Goal: Information Seeking & Learning: Learn about a topic

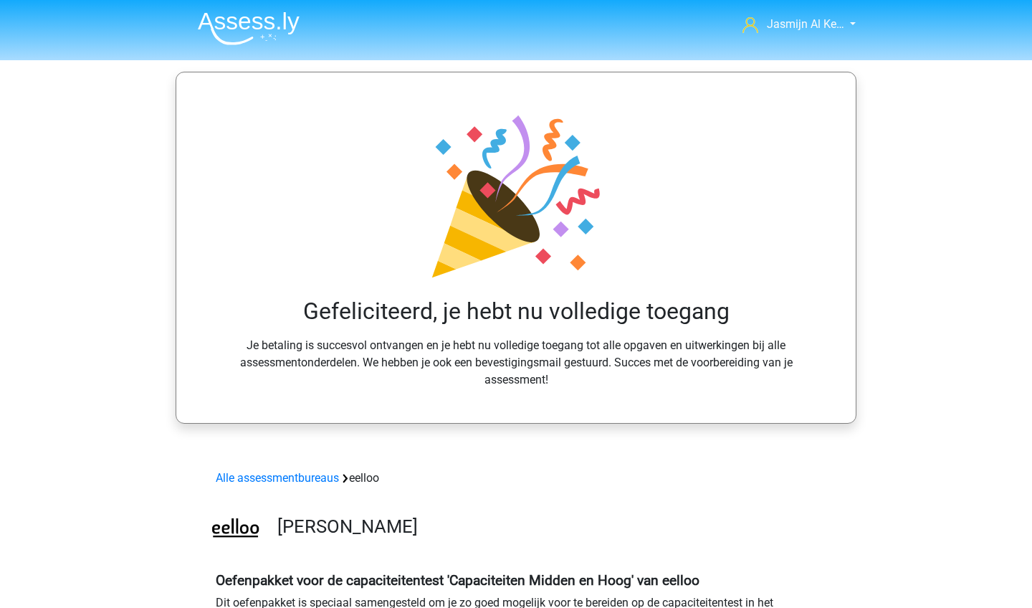
scroll to position [1250, 0]
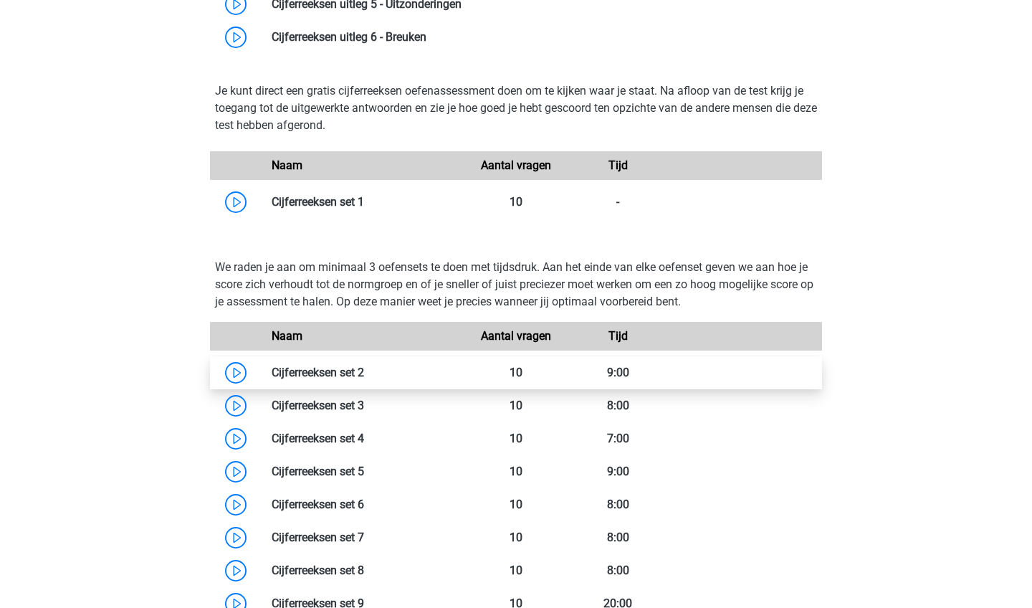
click at [364, 365] on link at bounding box center [364, 372] width 0 height 14
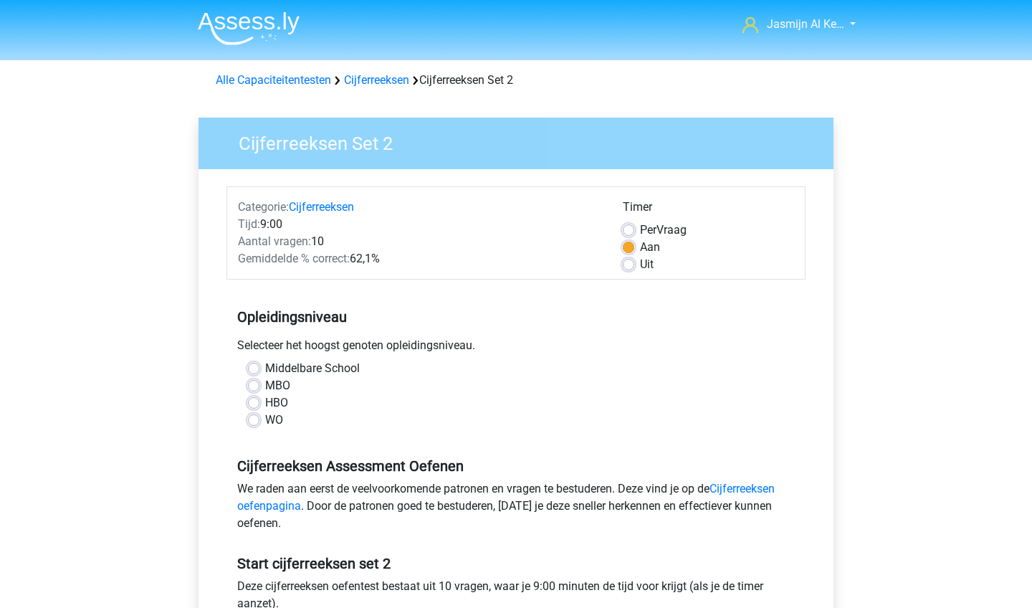
click at [271, 424] on label "WO" at bounding box center [274, 419] width 18 height 17
click at [259, 424] on input "WO" at bounding box center [253, 418] width 11 height 14
radio input "true"
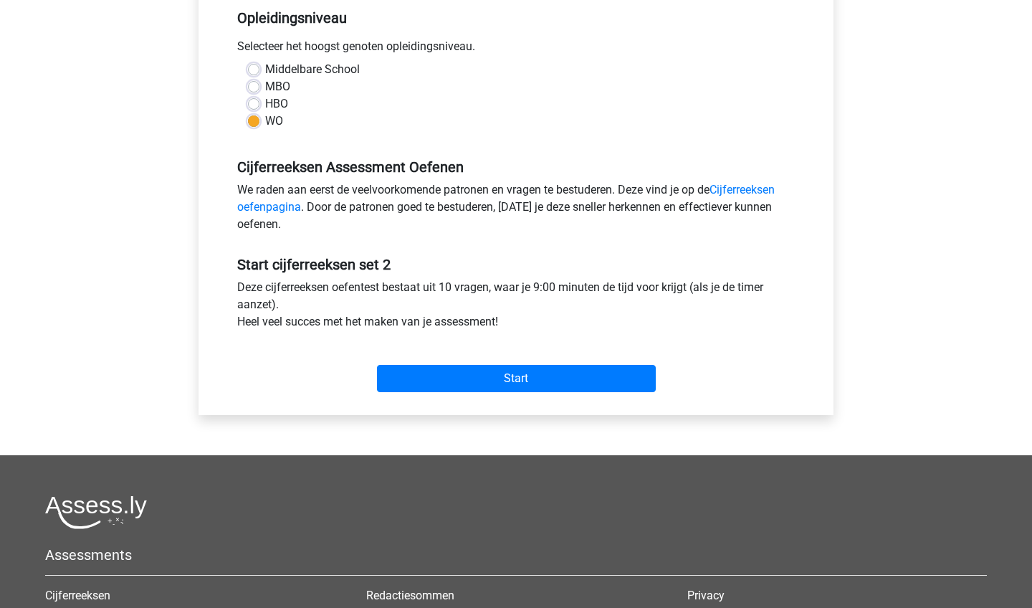
scroll to position [401, 0]
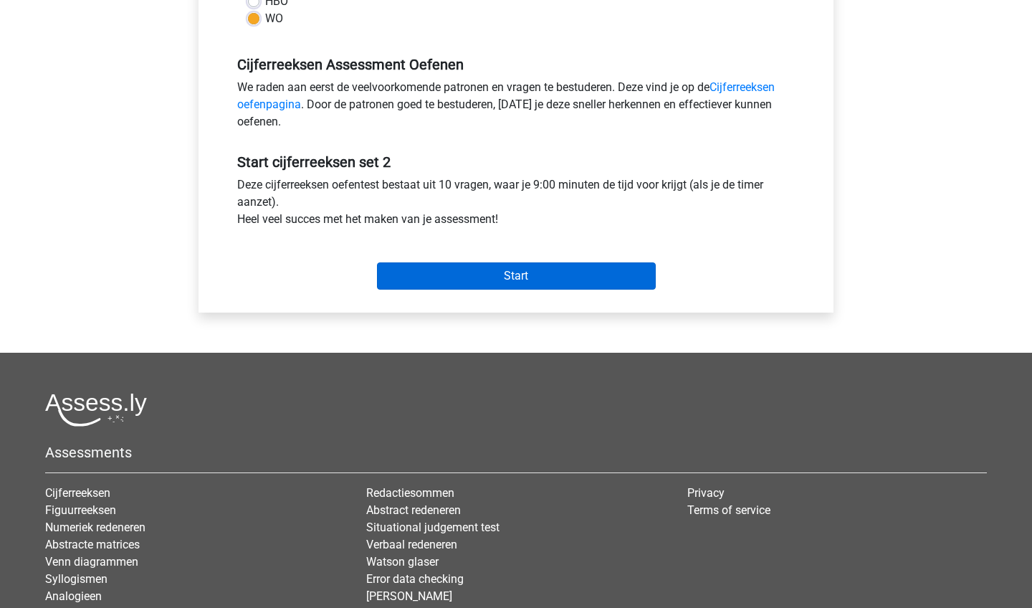
click at [456, 276] on input "Start" at bounding box center [516, 275] width 279 height 27
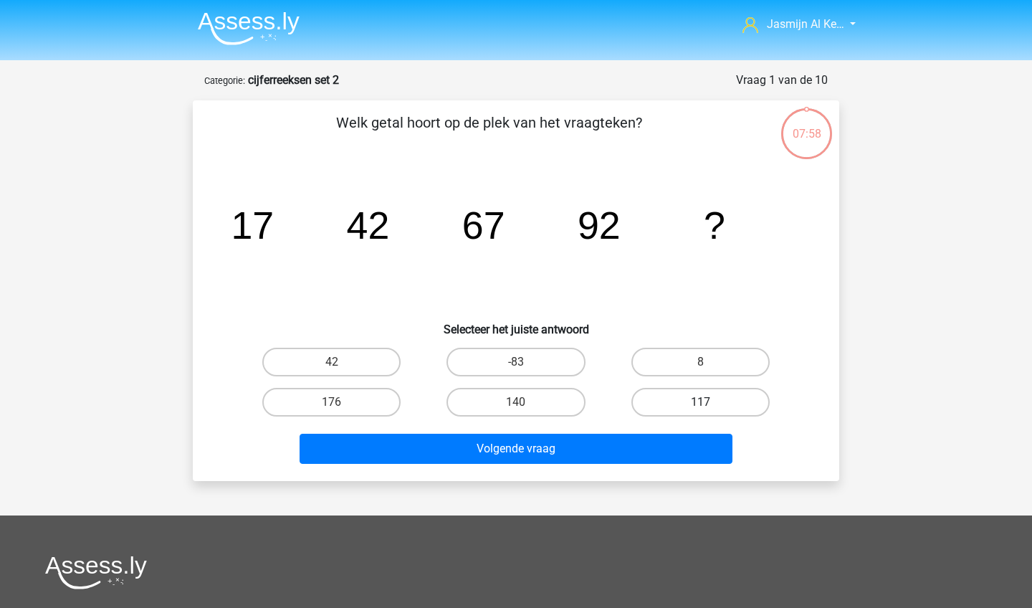
click at [747, 396] on label "117" at bounding box center [700, 402] width 138 height 29
click at [709, 402] on input "117" at bounding box center [704, 406] width 9 height 9
radio input "true"
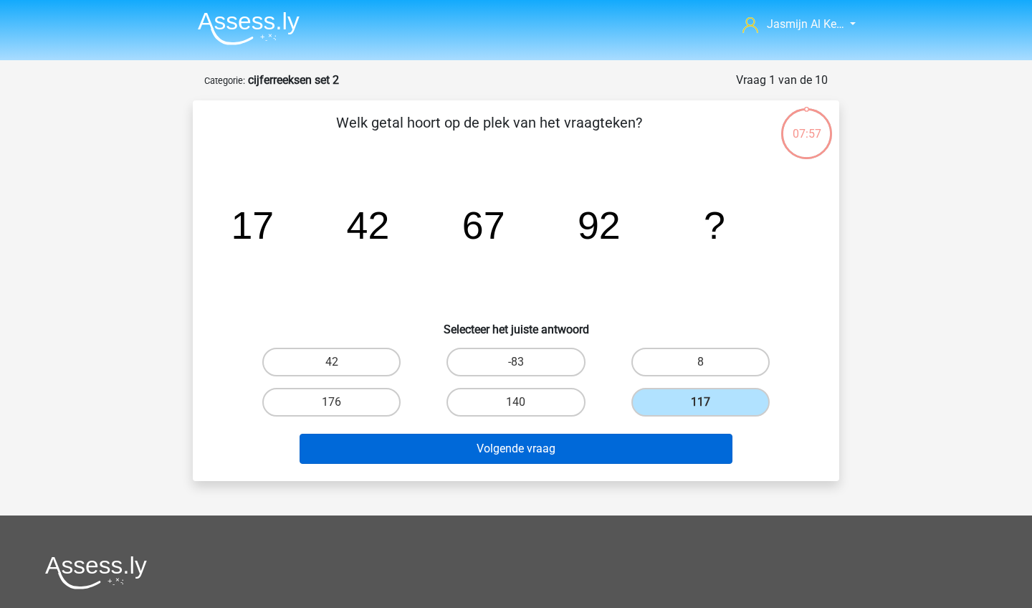
click at [674, 454] on button "Volgende vraag" at bounding box center [517, 449] width 434 height 30
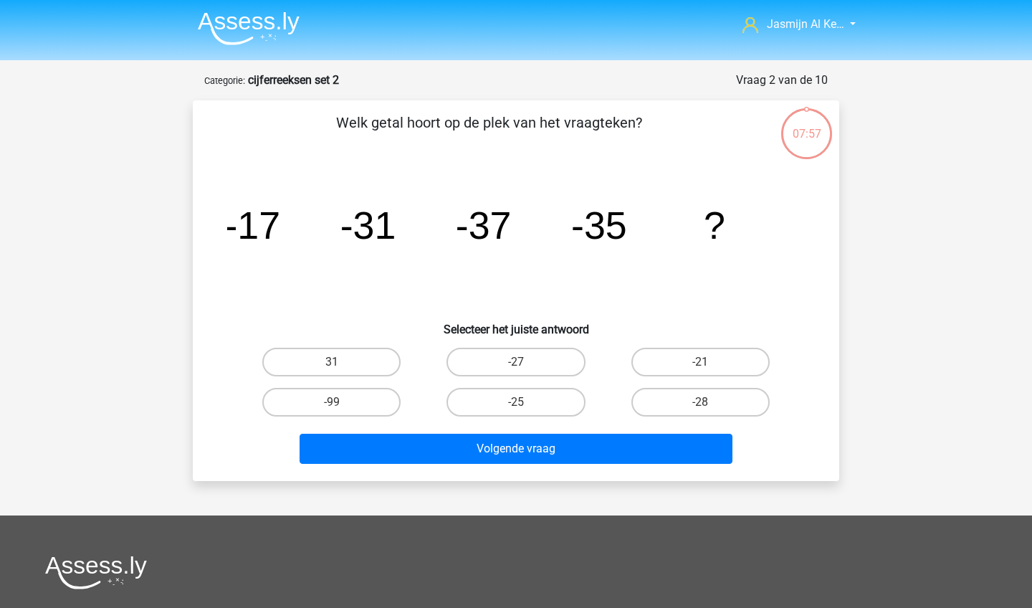
scroll to position [72, 0]
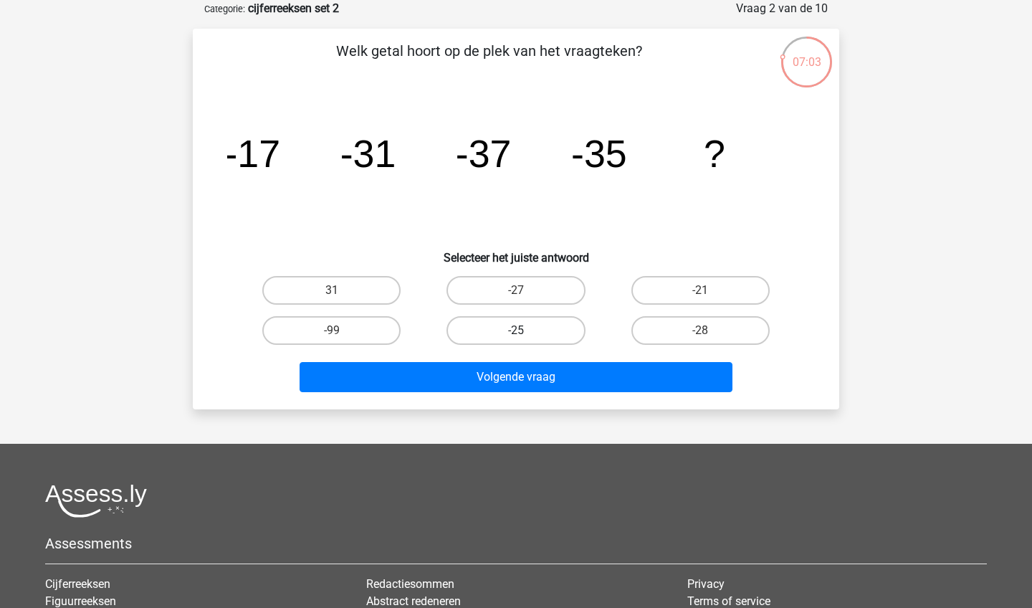
click at [550, 330] on label "-25" at bounding box center [515, 330] width 138 height 29
click at [525, 330] on input "-25" at bounding box center [520, 334] width 9 height 9
radio input "true"
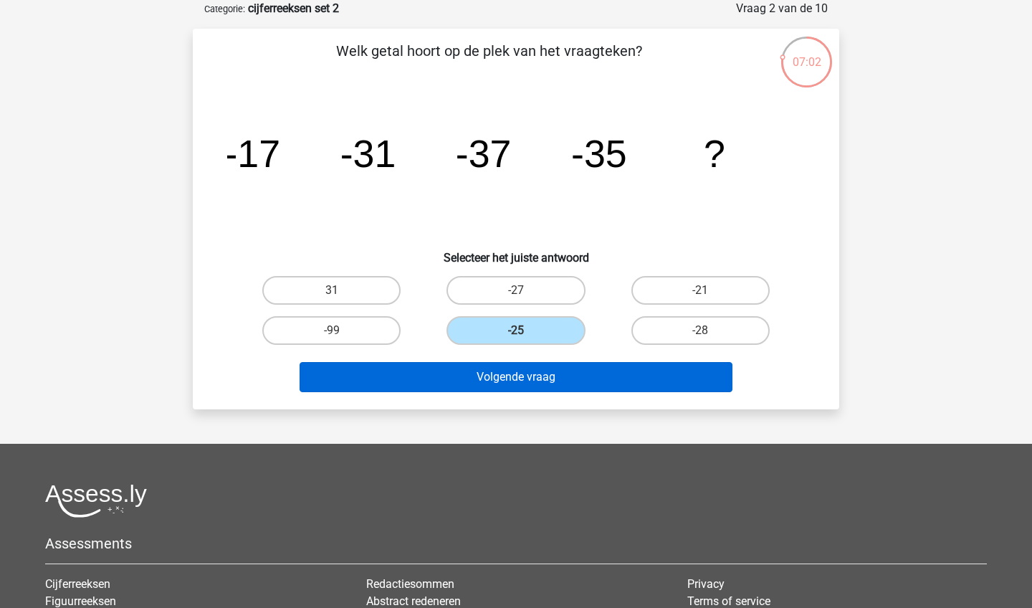
click at [563, 388] on button "Volgende vraag" at bounding box center [517, 377] width 434 height 30
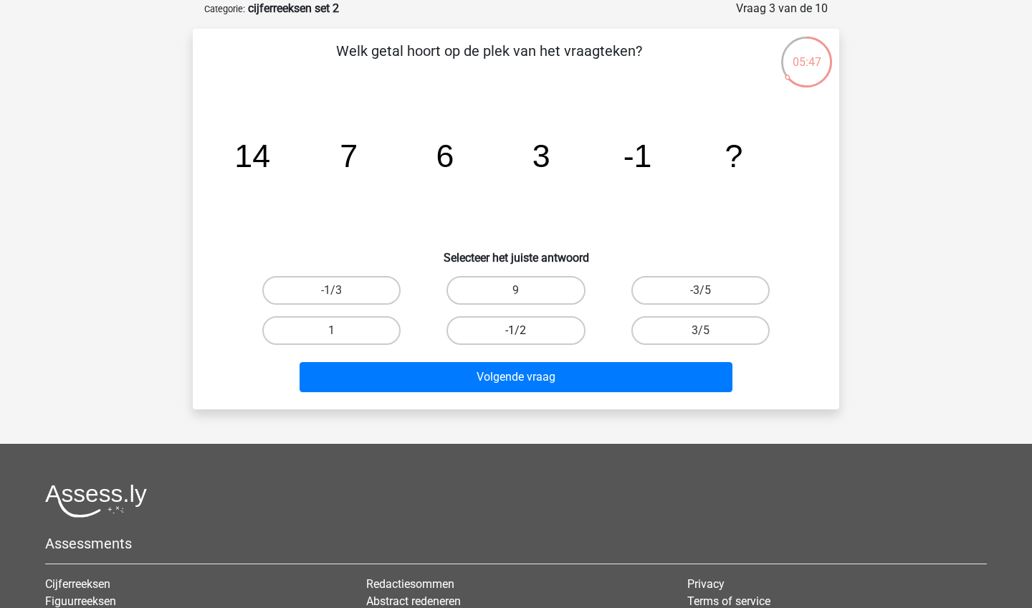
click at [541, 334] on label "-1/2" at bounding box center [515, 330] width 138 height 29
click at [525, 334] on input "-1/2" at bounding box center [520, 334] width 9 height 9
radio input "true"
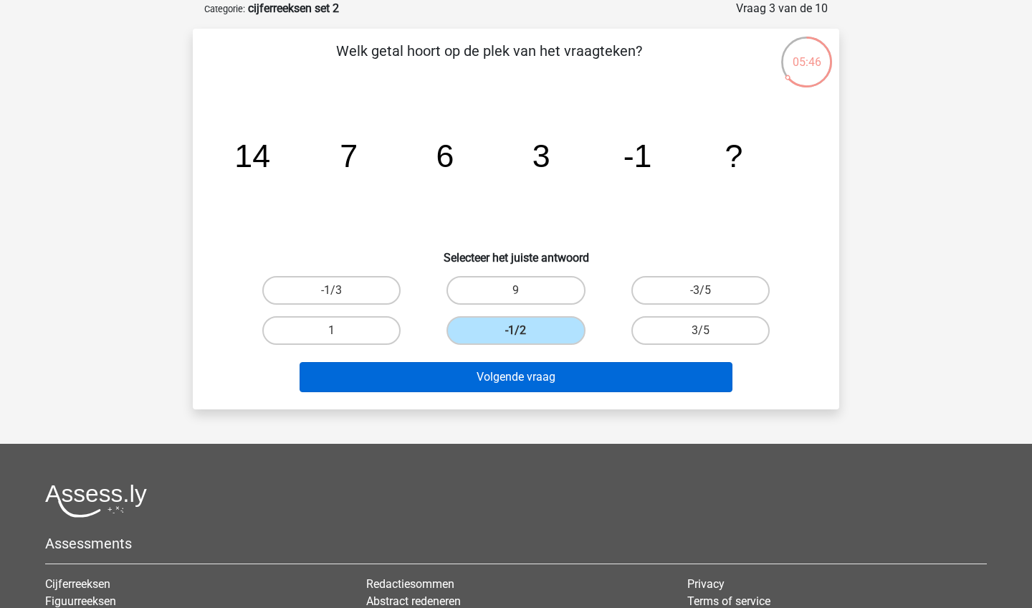
click at [545, 383] on button "Volgende vraag" at bounding box center [517, 377] width 434 height 30
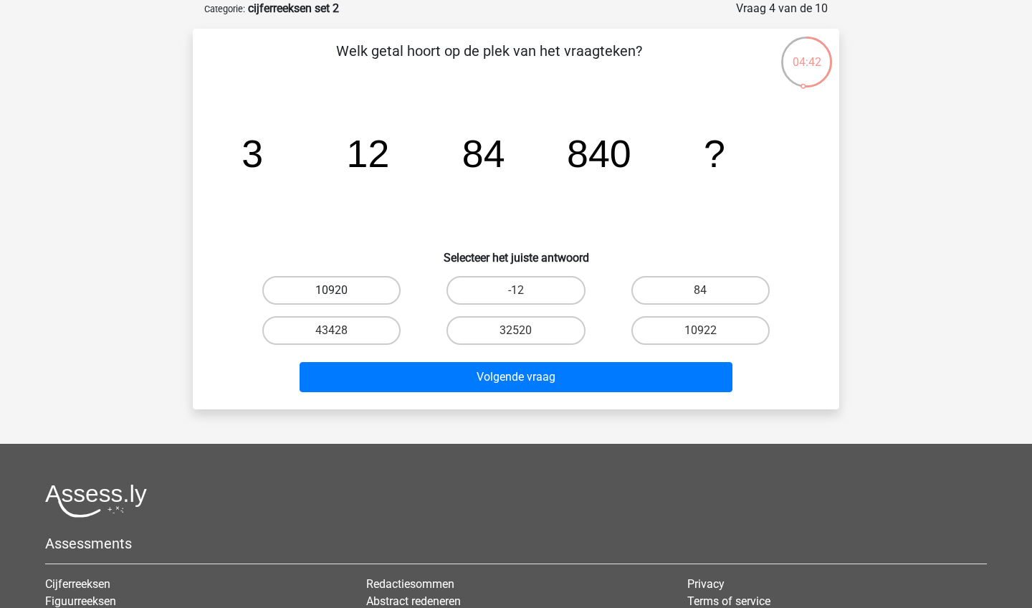
click at [383, 287] on label "10920" at bounding box center [331, 290] width 138 height 29
click at [341, 290] on input "10920" at bounding box center [336, 294] width 9 height 9
radio input "true"
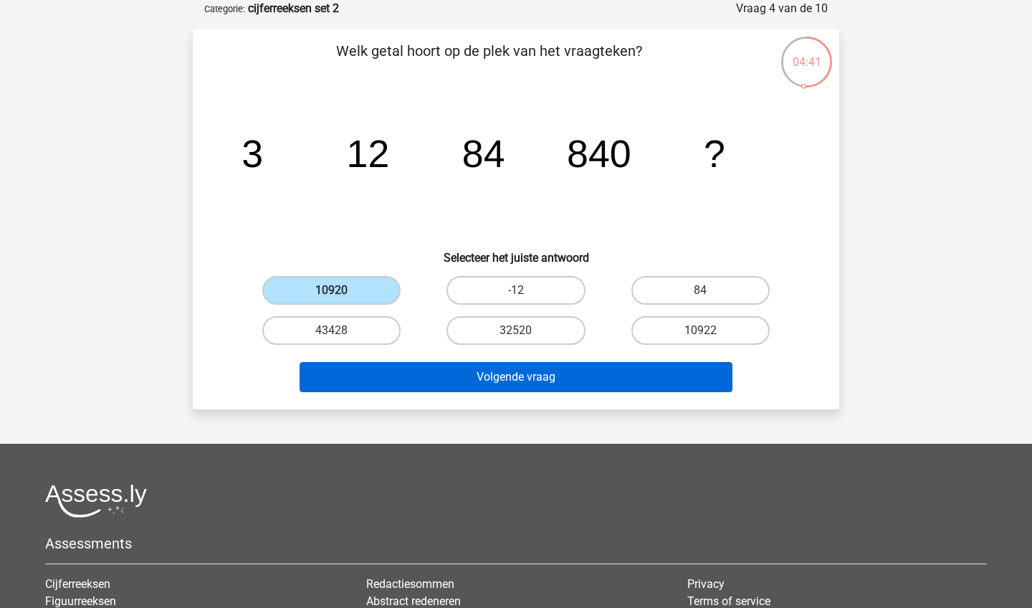
click at [482, 373] on button "Volgende vraag" at bounding box center [517, 377] width 434 height 30
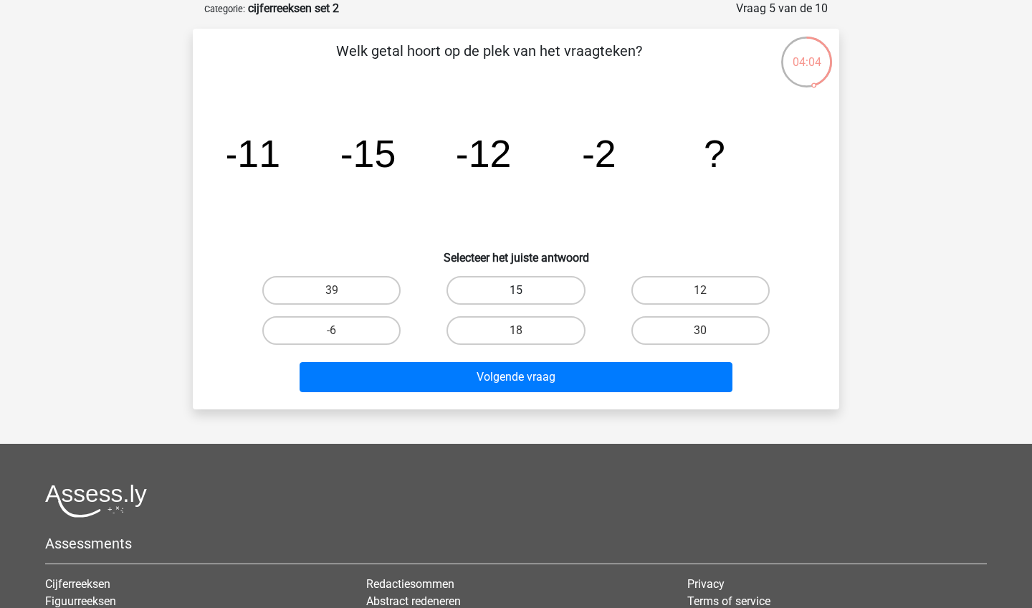
click at [578, 295] on label "15" at bounding box center [515, 290] width 138 height 29
click at [525, 295] on input "15" at bounding box center [520, 294] width 9 height 9
radio input "true"
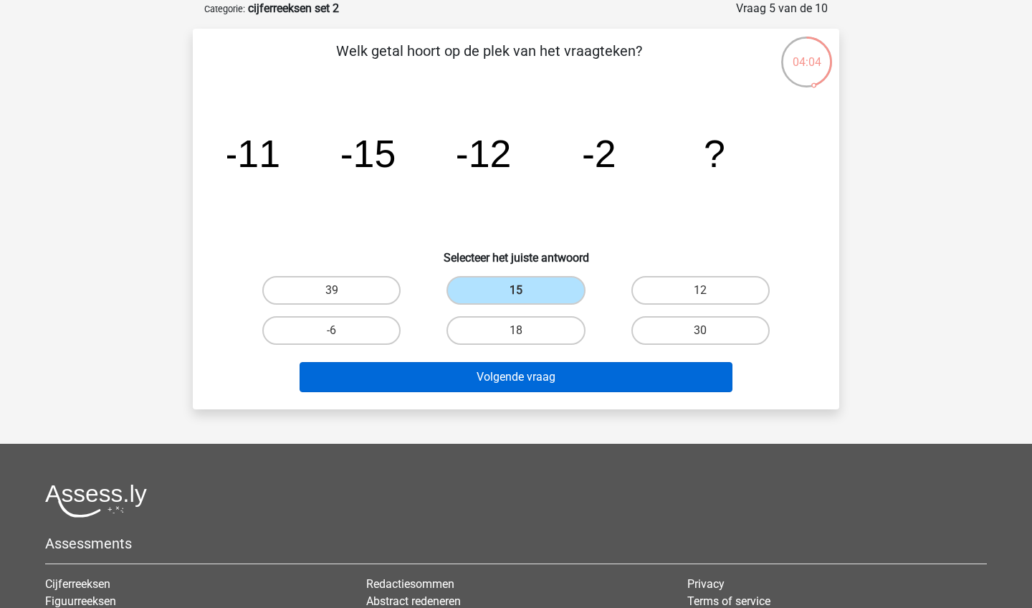
click at [591, 370] on button "Volgende vraag" at bounding box center [517, 377] width 434 height 30
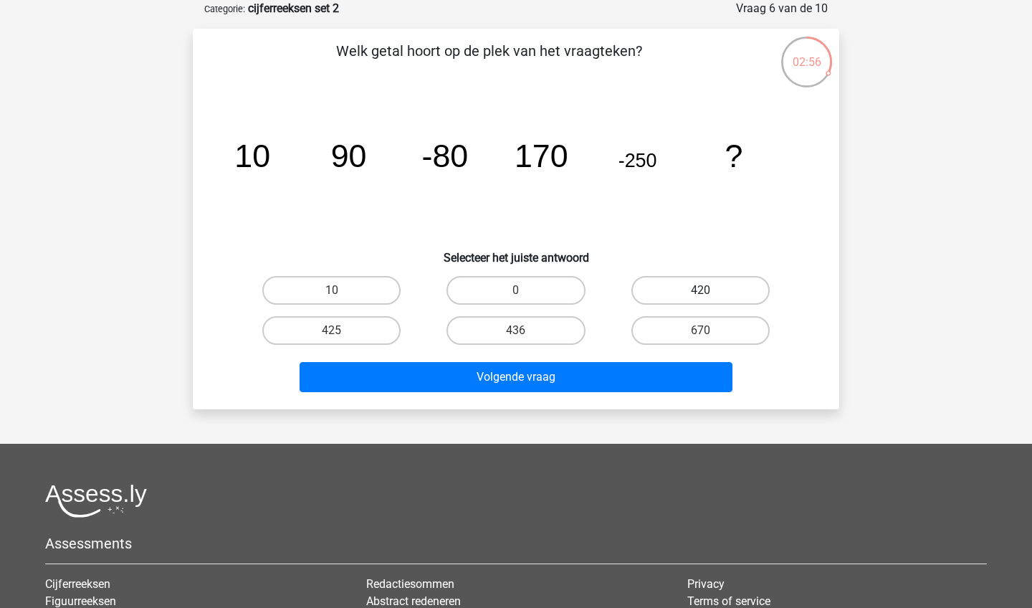
click at [732, 297] on label "420" at bounding box center [700, 290] width 138 height 29
click at [709, 297] on input "420" at bounding box center [704, 294] width 9 height 9
radio input "true"
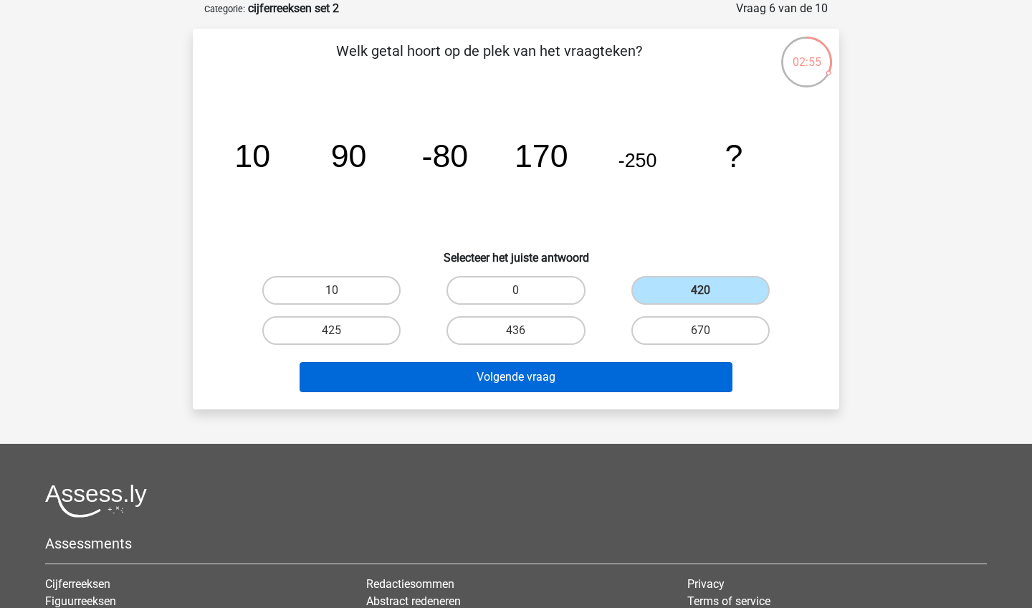
click at [671, 371] on button "Volgende vraag" at bounding box center [517, 377] width 434 height 30
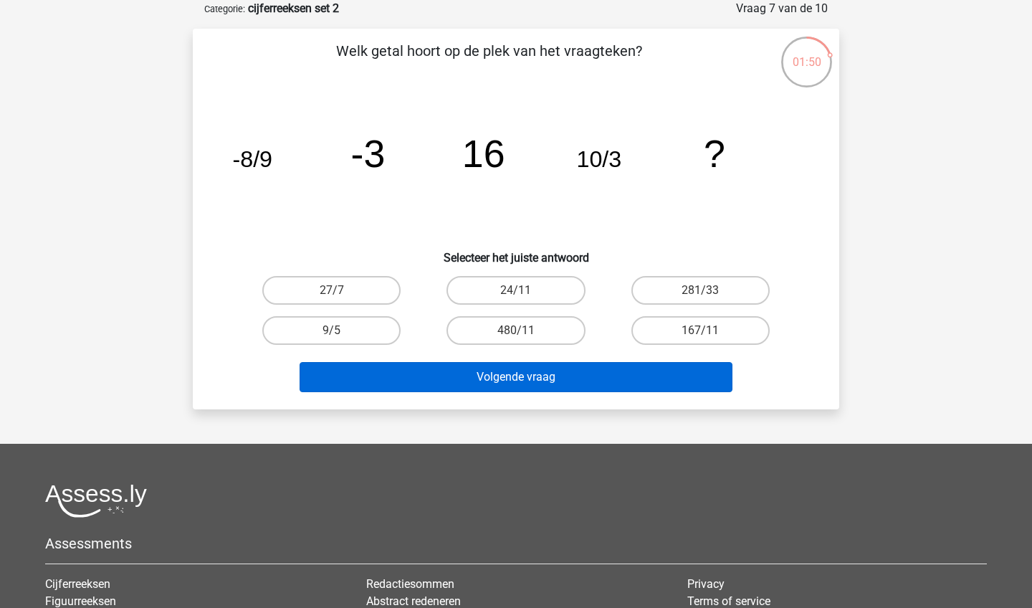
click at [639, 365] on button "Volgende vraag" at bounding box center [517, 377] width 434 height 30
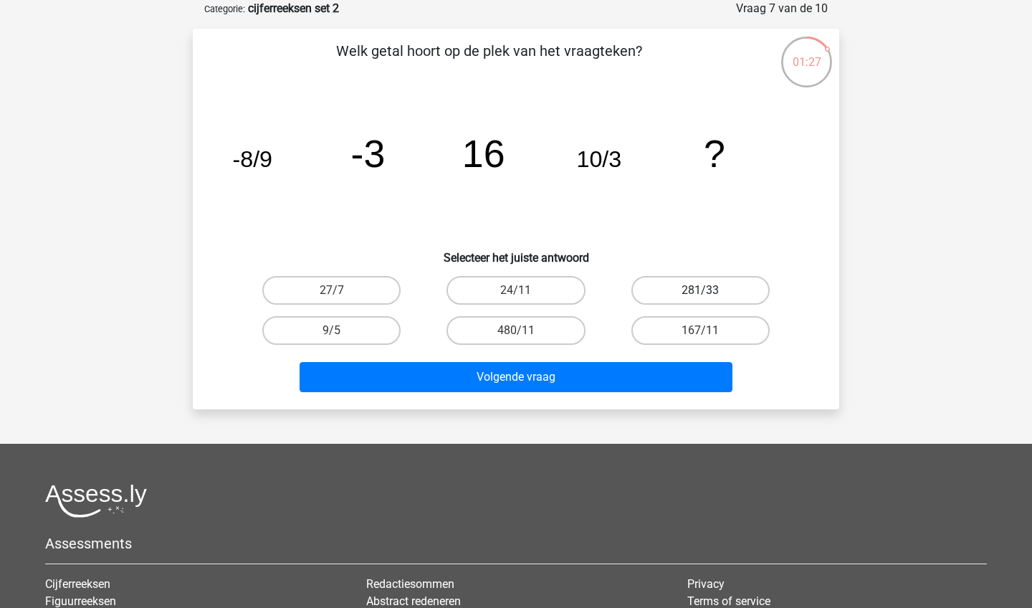
click at [707, 303] on label "281/33" at bounding box center [700, 290] width 138 height 29
click at [707, 300] on input "281/33" at bounding box center [704, 294] width 9 height 9
radio input "true"
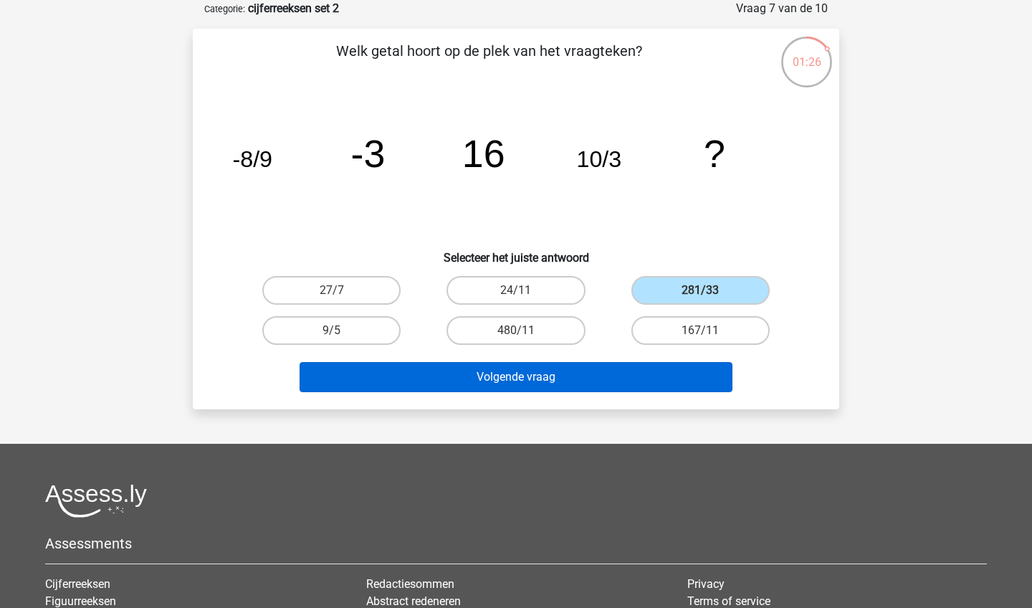
click at [676, 373] on button "Volgende vraag" at bounding box center [517, 377] width 434 height 30
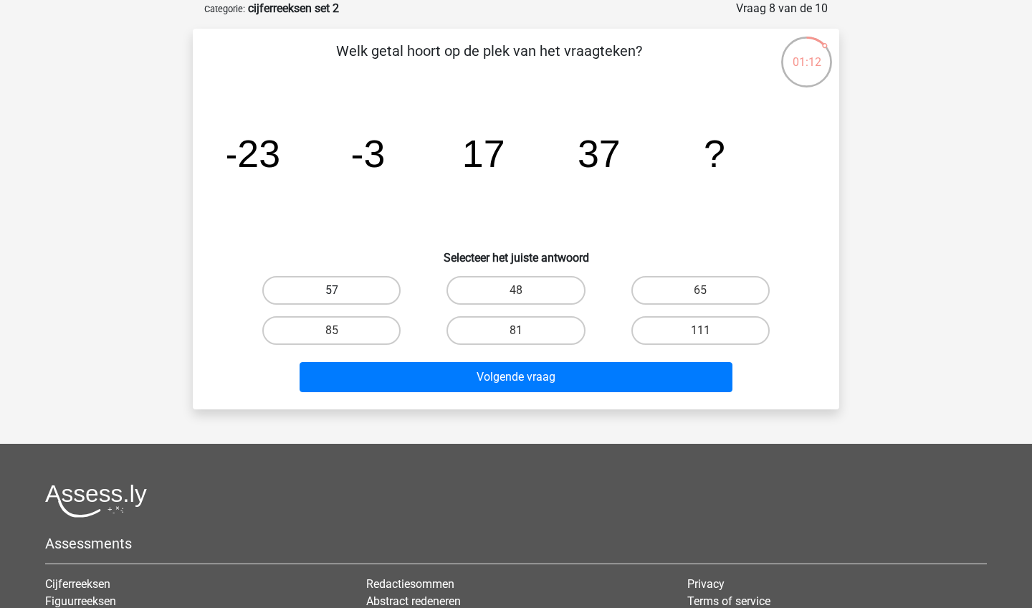
click at [338, 288] on label "57" at bounding box center [331, 290] width 138 height 29
click at [338, 290] on input "57" at bounding box center [336, 294] width 9 height 9
radio input "true"
click at [414, 395] on div "Volgende vraag" at bounding box center [515, 380] width 553 height 36
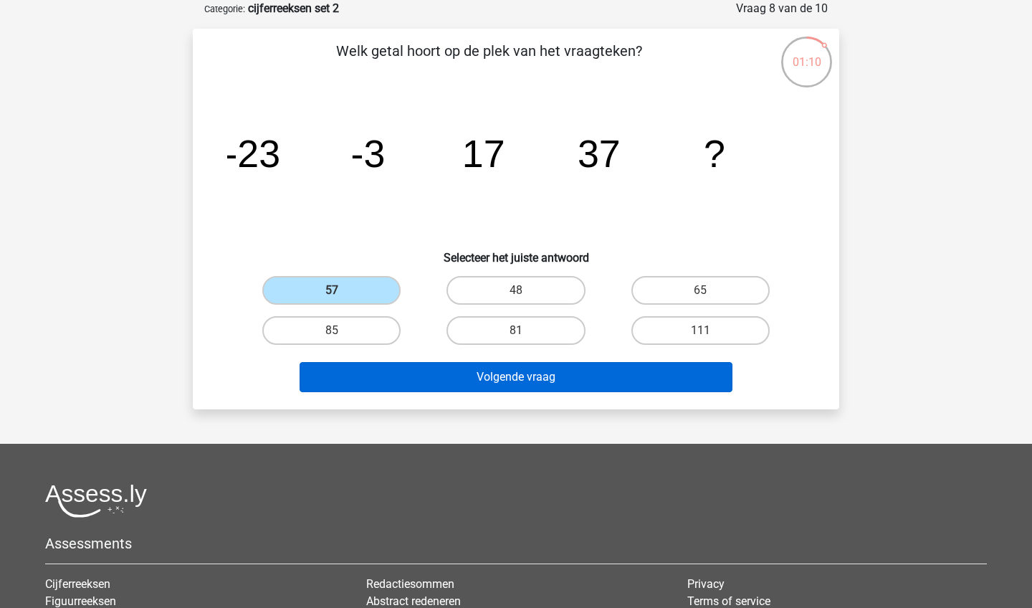
click at [430, 384] on button "Volgende vraag" at bounding box center [517, 377] width 434 height 30
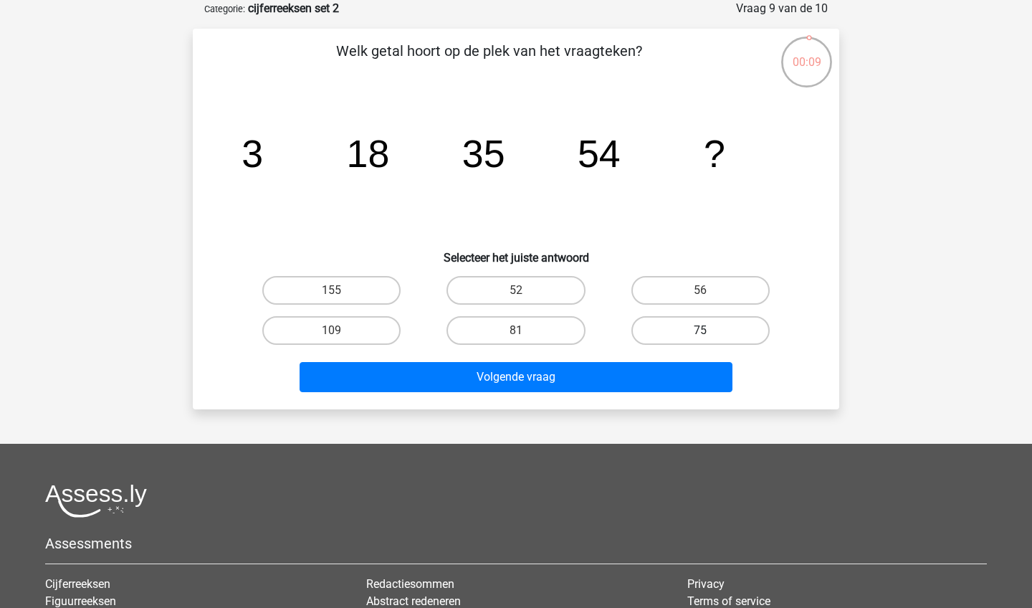
click at [709, 327] on label "75" at bounding box center [700, 330] width 138 height 29
click at [709, 330] on input "75" at bounding box center [704, 334] width 9 height 9
radio input "true"
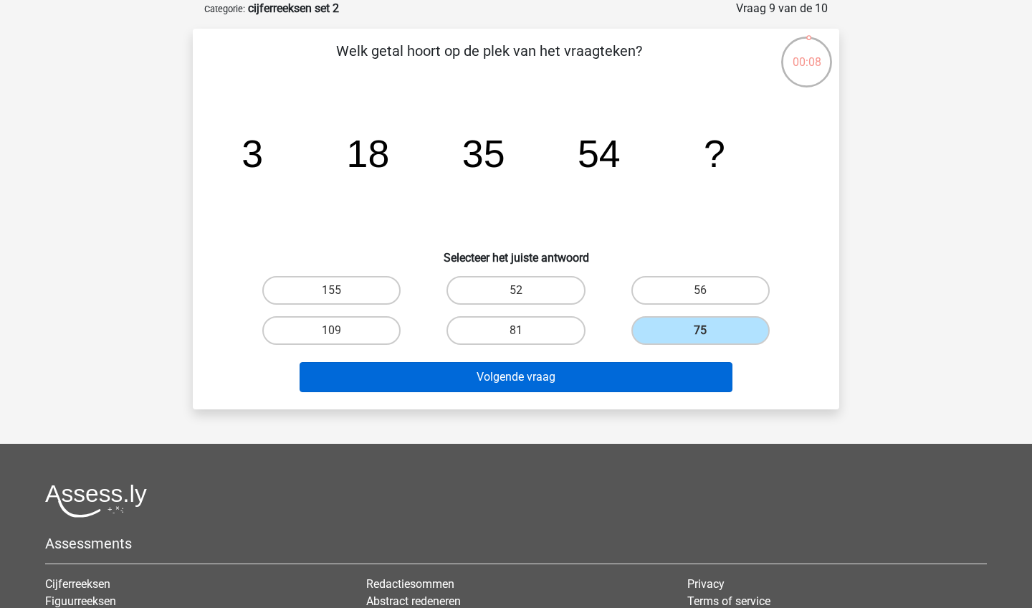
click at [695, 370] on button "Volgende vraag" at bounding box center [517, 377] width 434 height 30
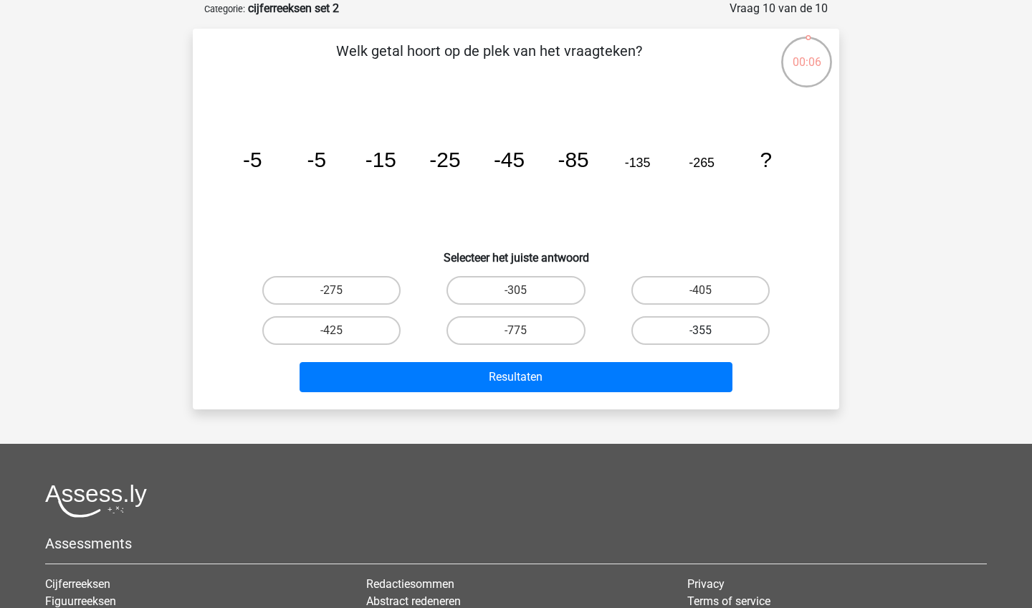
click at [736, 327] on label "-355" at bounding box center [700, 330] width 138 height 29
click at [709, 330] on input "-355" at bounding box center [704, 334] width 9 height 9
radio input "true"
click at [651, 358] on div "Resultaten" at bounding box center [516, 373] width 601 height 47
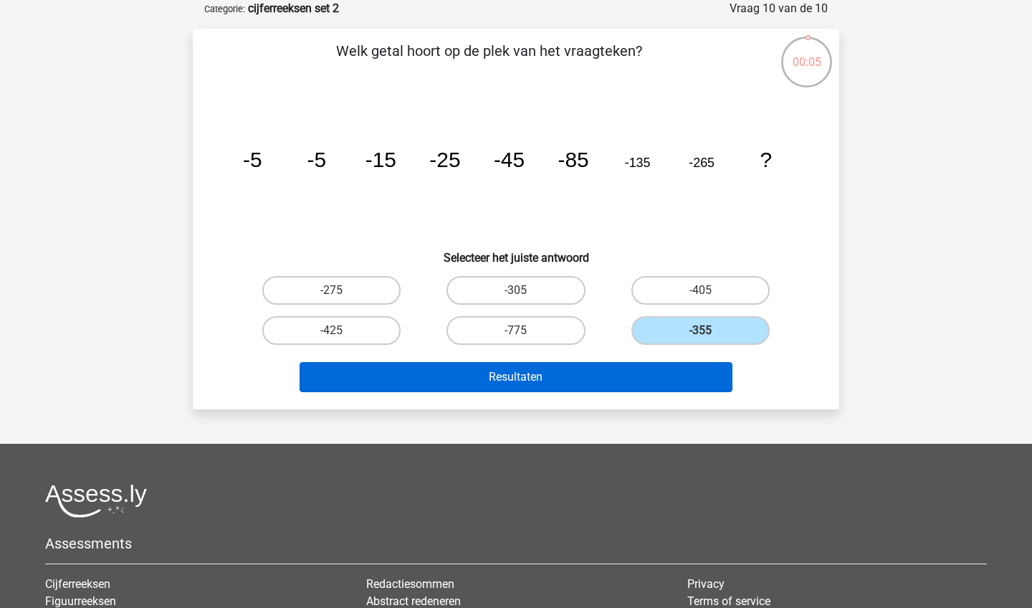
click at [697, 371] on button "Resultaten" at bounding box center [517, 377] width 434 height 30
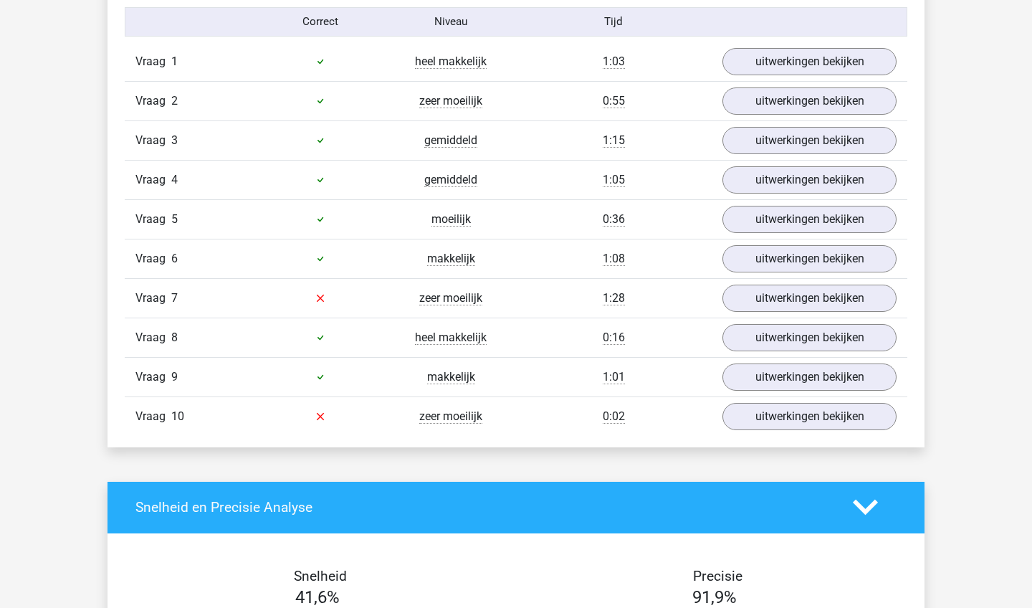
scroll to position [914, 0]
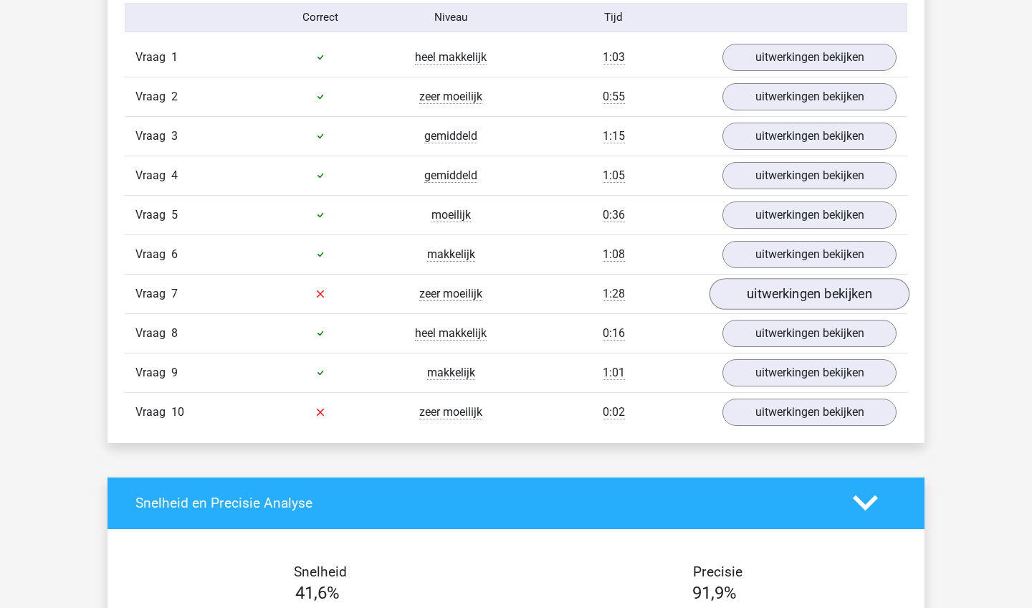
click at [741, 297] on link "uitwerkingen bekijken" at bounding box center [809, 294] width 200 height 32
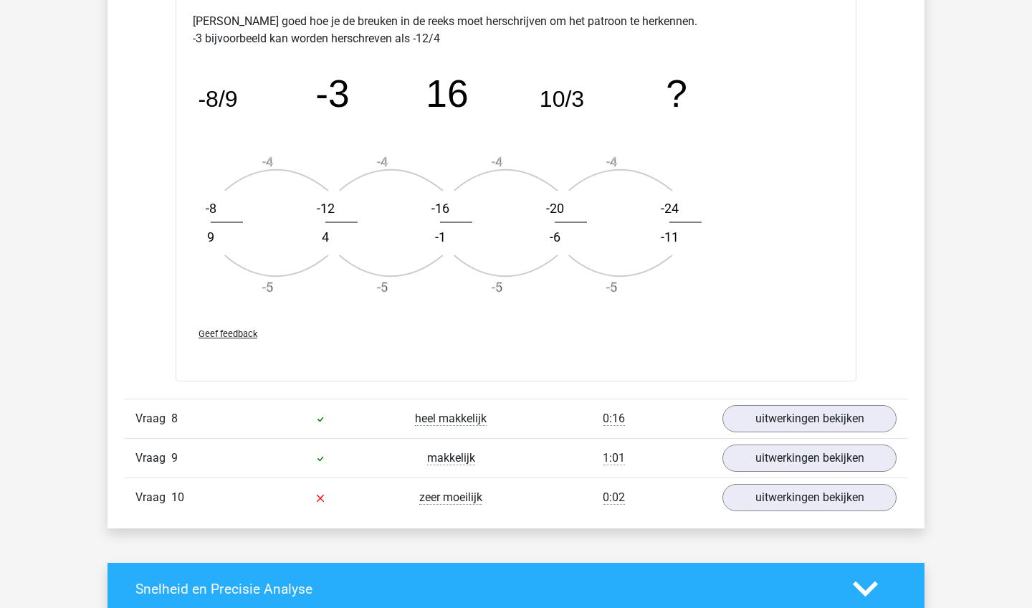
scroll to position [1680, 0]
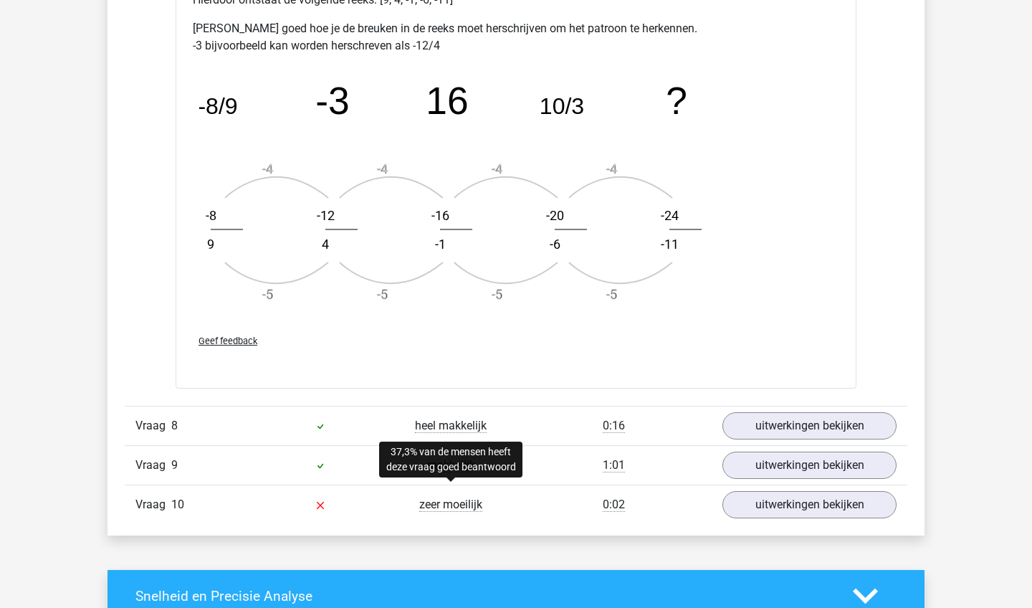
click at [449, 509] on span "zeer moeilijk" at bounding box center [450, 504] width 63 height 14
click at [750, 504] on link "uitwerkingen bekijken" at bounding box center [809, 505] width 200 height 32
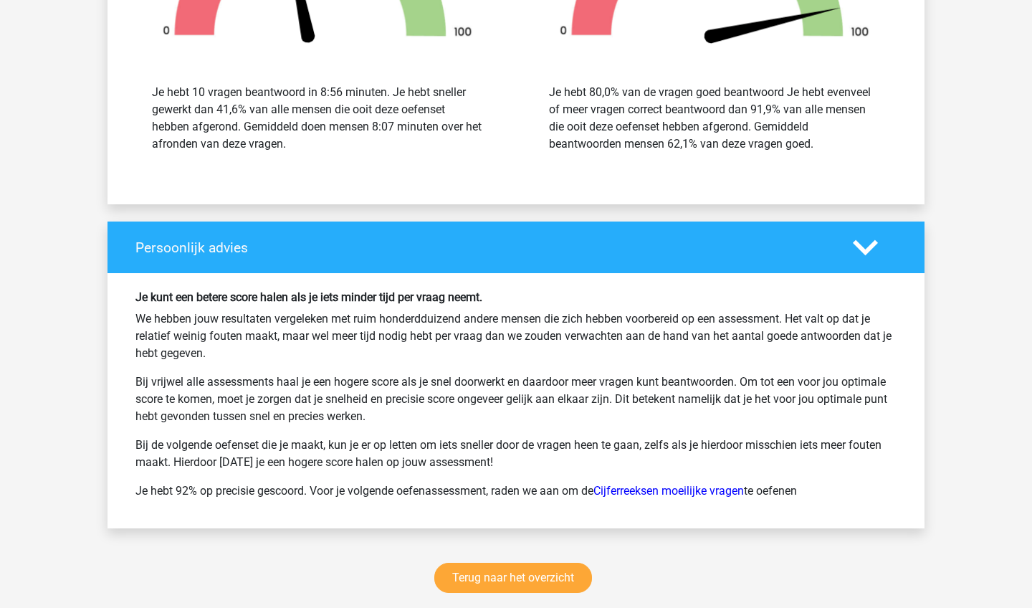
scroll to position [3292, 0]
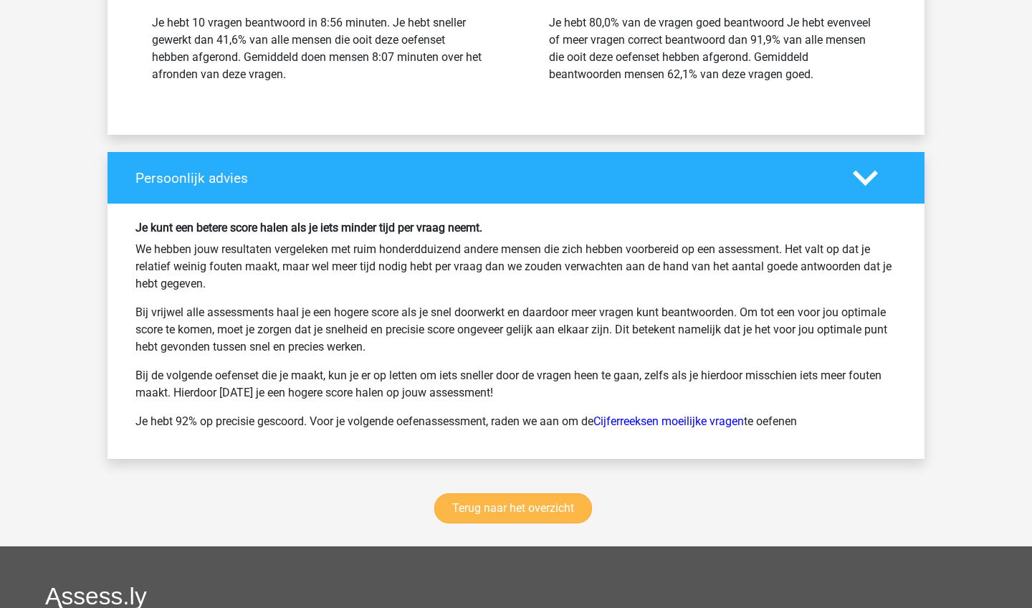
click at [565, 502] on link "Terug naar het overzicht" at bounding box center [513, 508] width 158 height 30
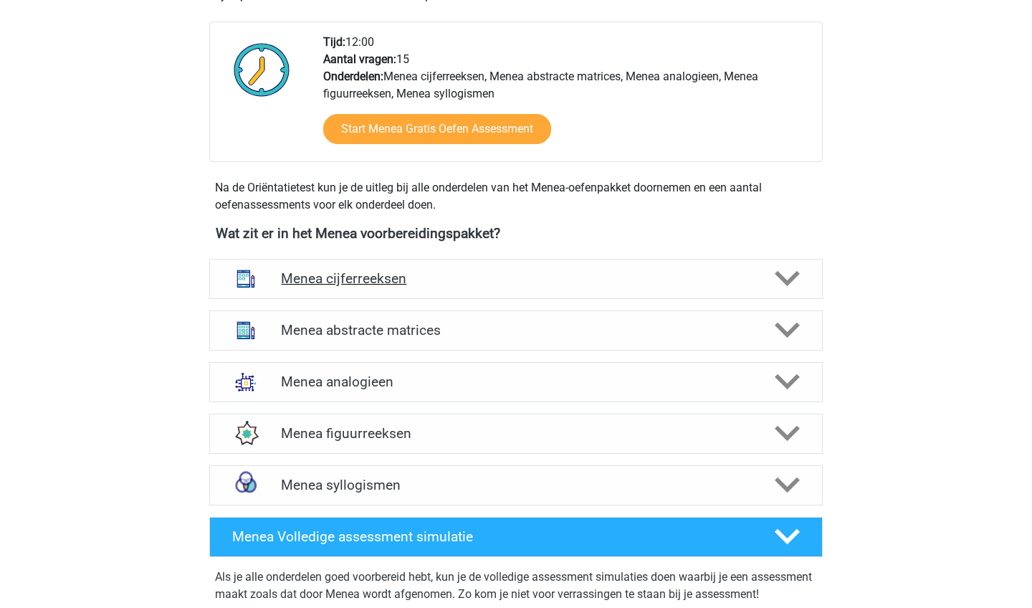
scroll to position [486, 0]
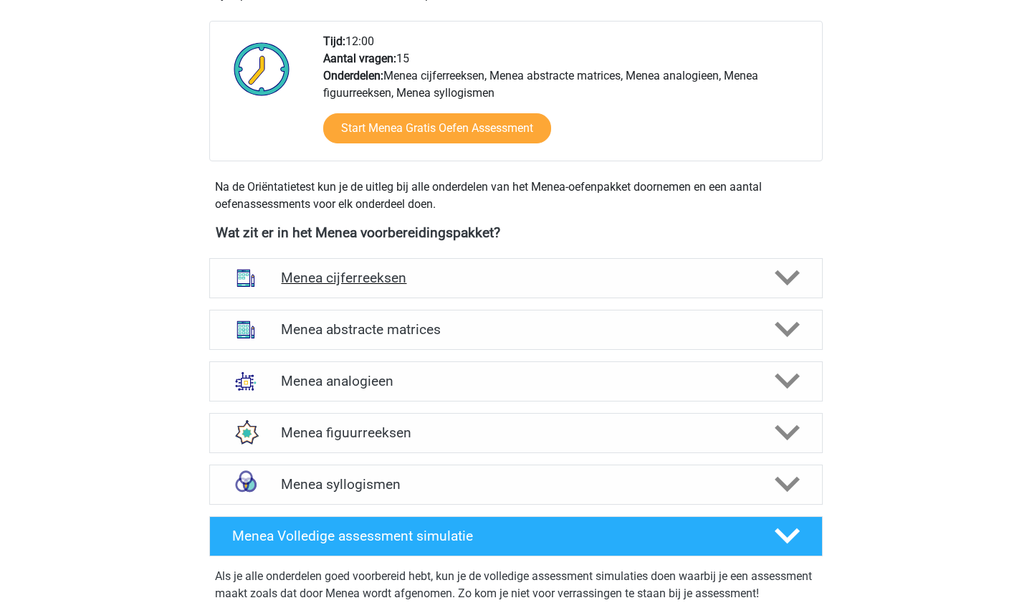
click at [535, 292] on div "Menea cijferreeksen" at bounding box center [515, 278] width 613 height 40
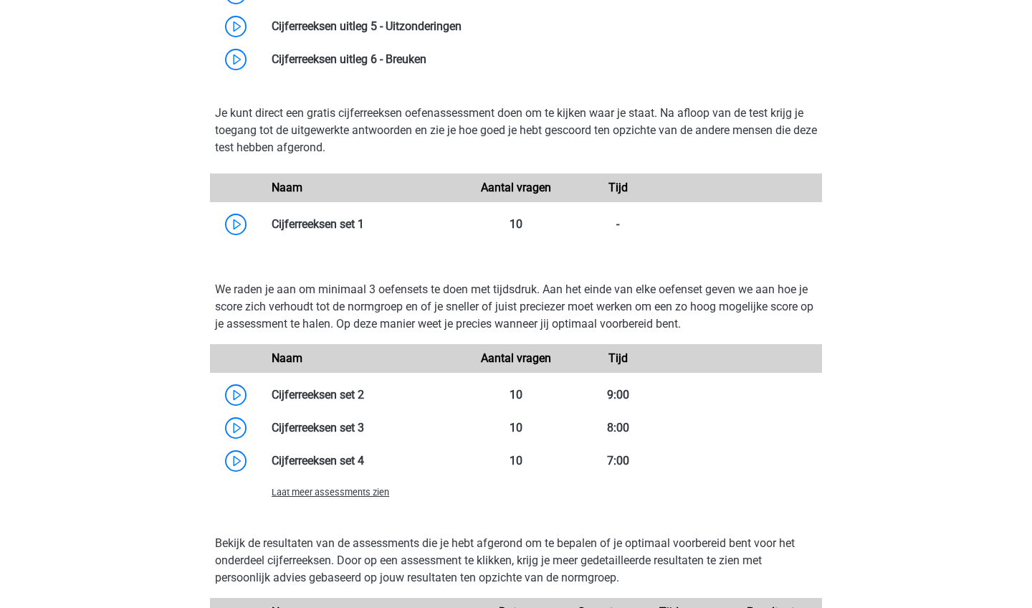
scroll to position [981, 0]
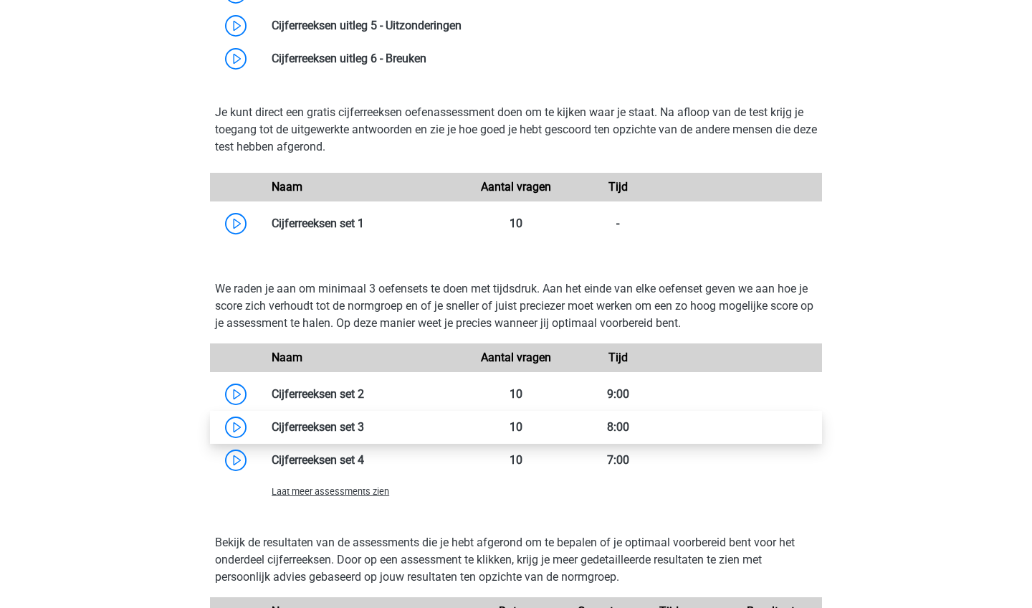
click at [364, 434] on link at bounding box center [364, 427] width 0 height 14
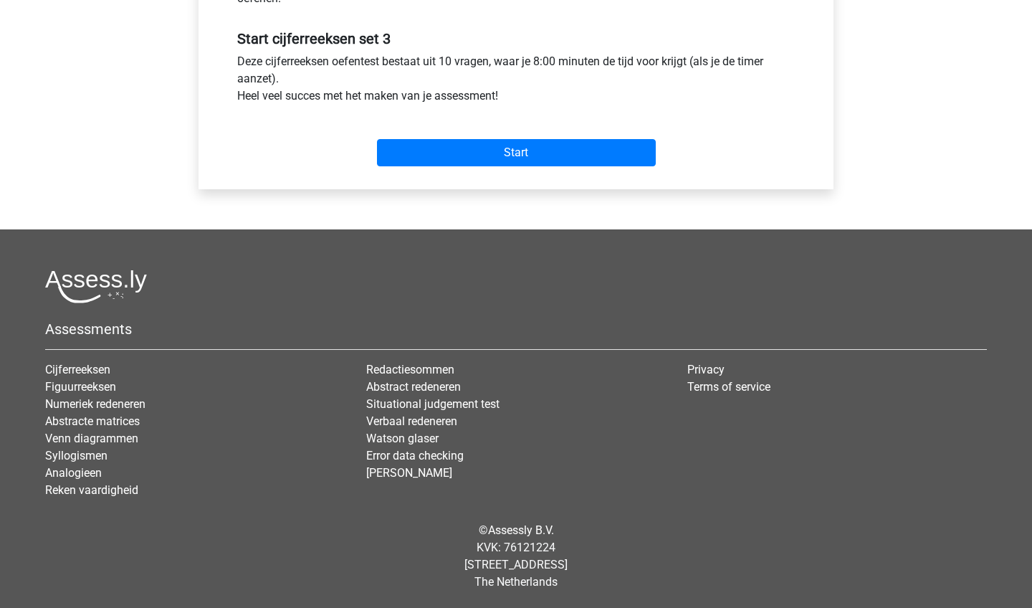
scroll to position [525, 0]
click at [581, 155] on input "Start" at bounding box center [516, 152] width 279 height 27
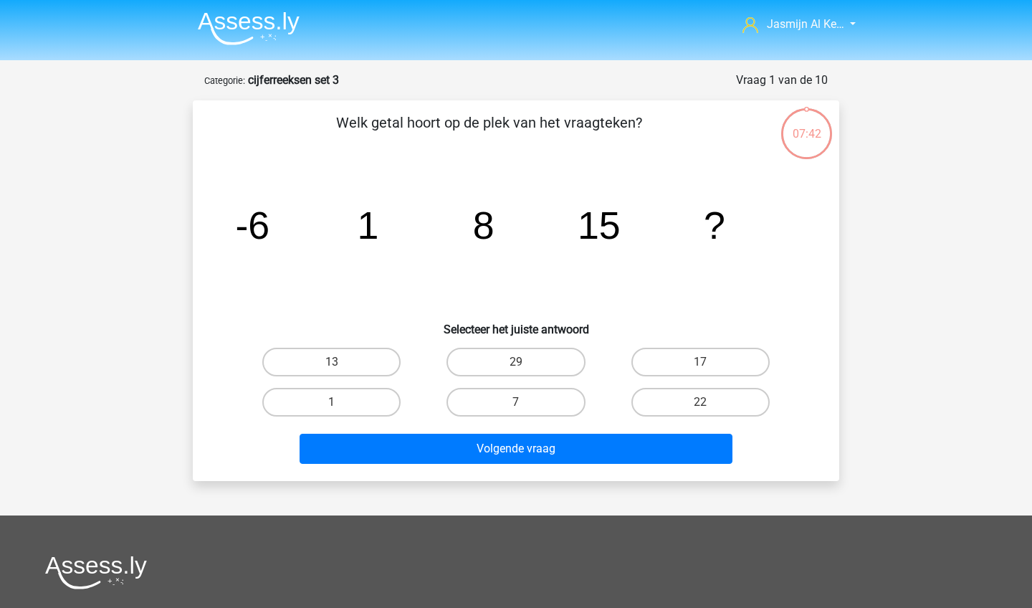
click at [705, 406] on input "22" at bounding box center [704, 406] width 9 height 9
radio input "true"
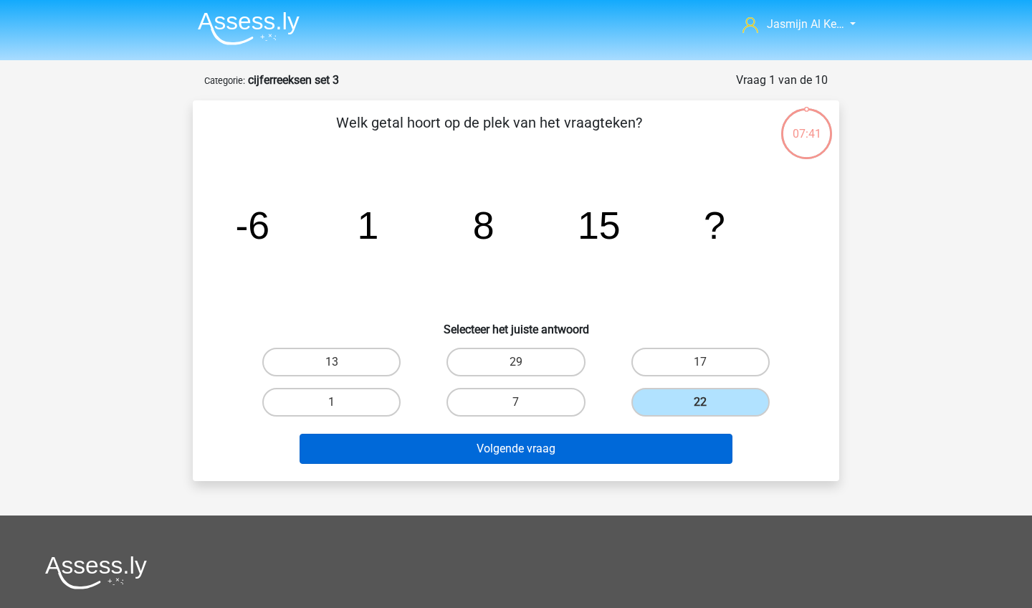
click at [673, 456] on button "Volgende vraag" at bounding box center [517, 449] width 434 height 30
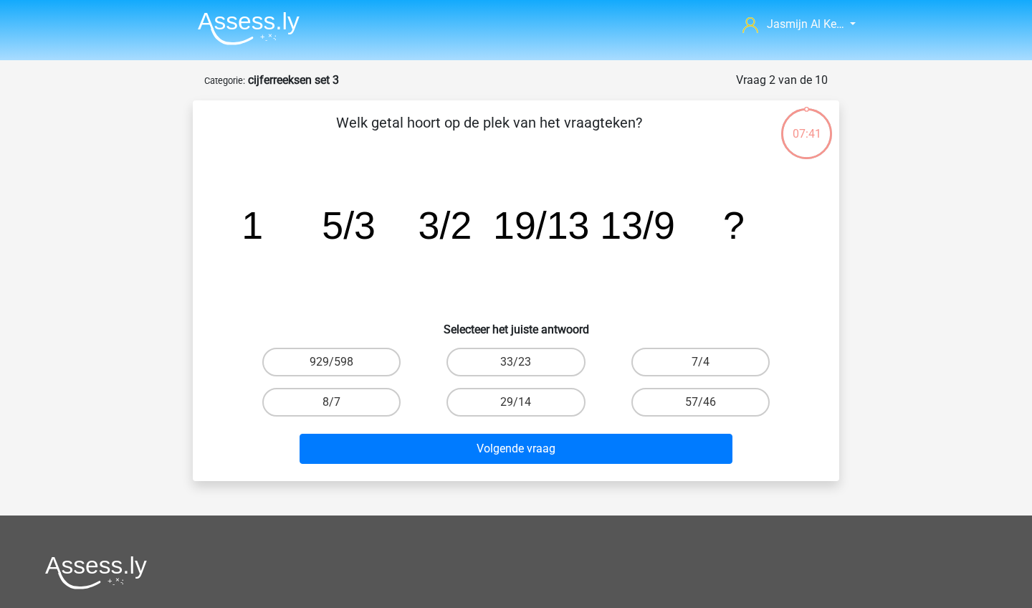
scroll to position [72, 0]
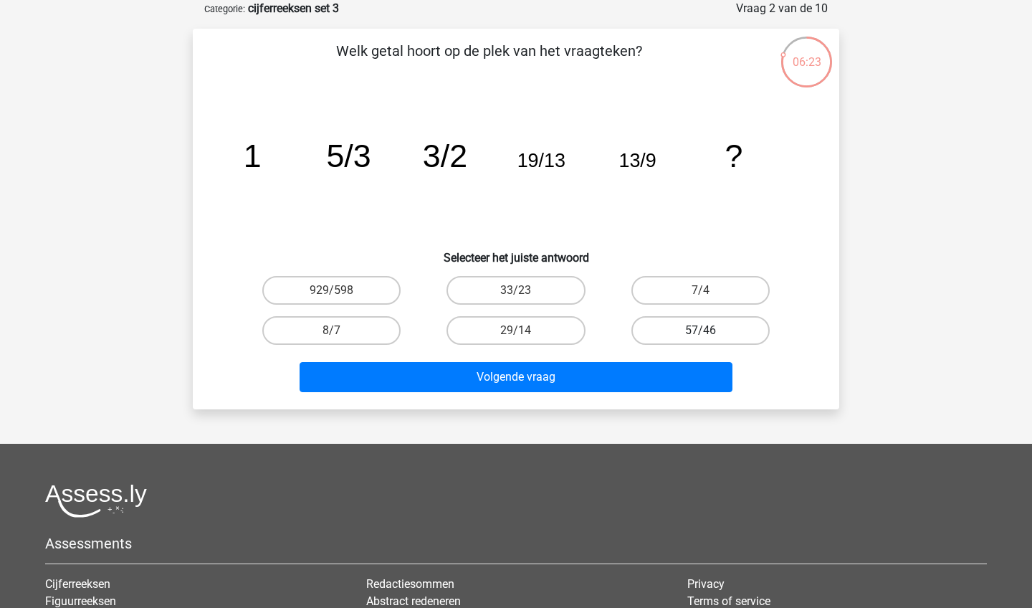
click at [694, 335] on label "57/46" at bounding box center [700, 330] width 138 height 29
click at [700, 335] on input "57/46" at bounding box center [704, 334] width 9 height 9
radio input "true"
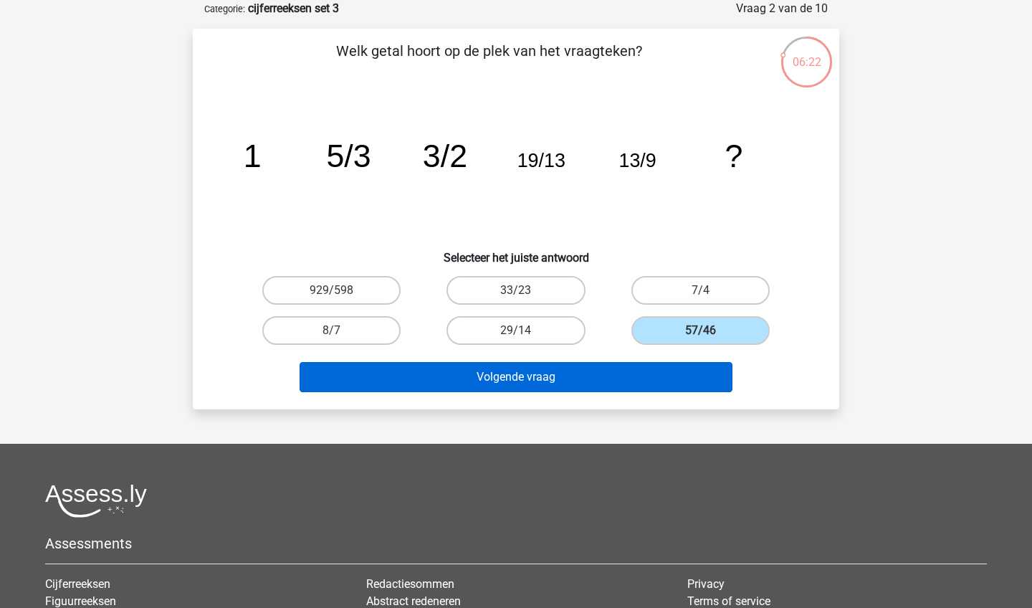
click at [697, 387] on button "Volgende vraag" at bounding box center [517, 377] width 434 height 30
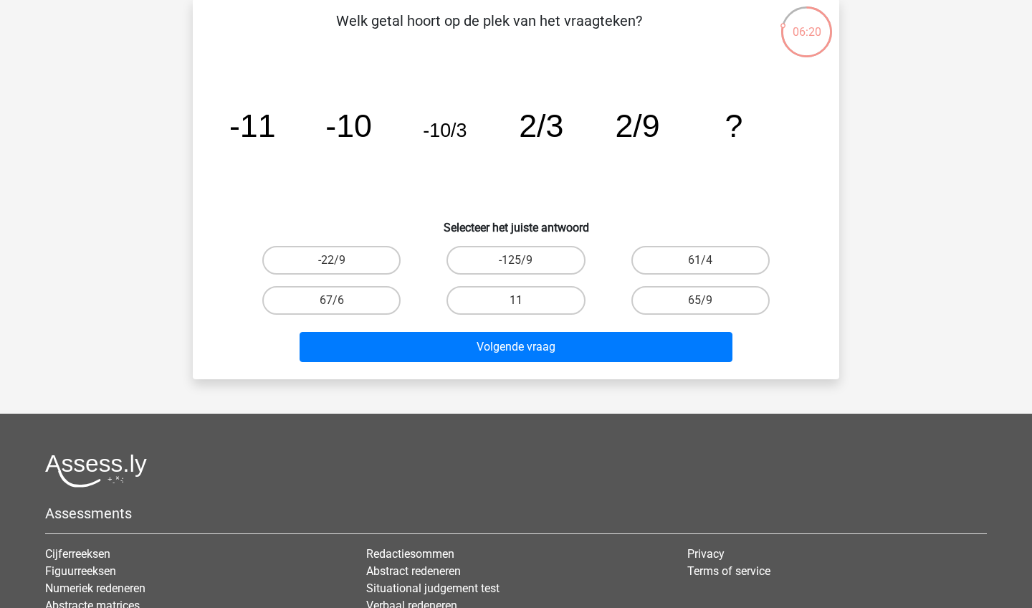
scroll to position [101, 0]
click at [736, 249] on label "61/4" at bounding box center [700, 261] width 138 height 29
click at [709, 261] on input "61/4" at bounding box center [704, 265] width 9 height 9
radio input "true"
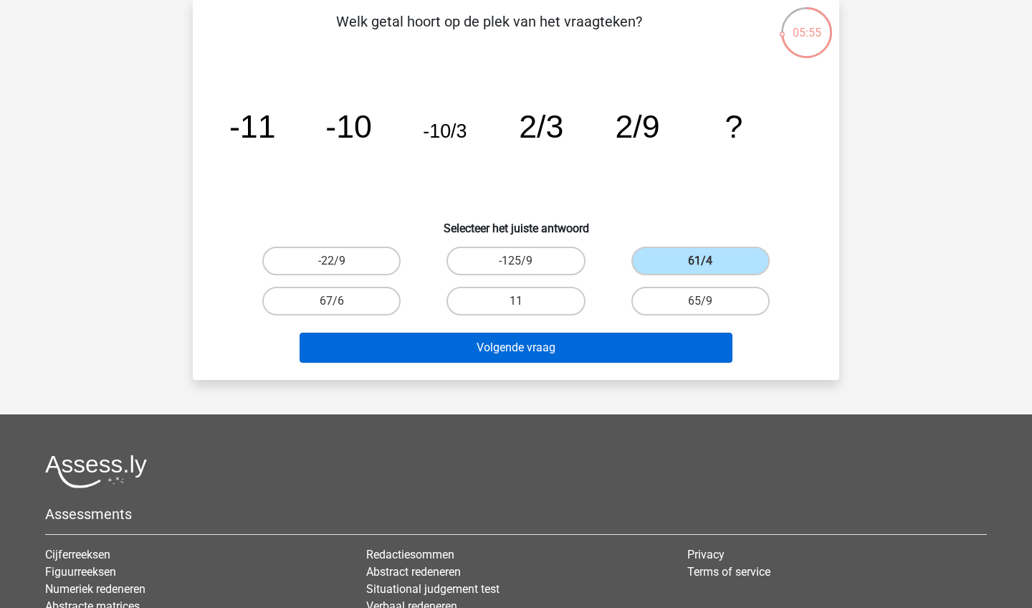
click at [668, 348] on button "Volgende vraag" at bounding box center [517, 348] width 434 height 30
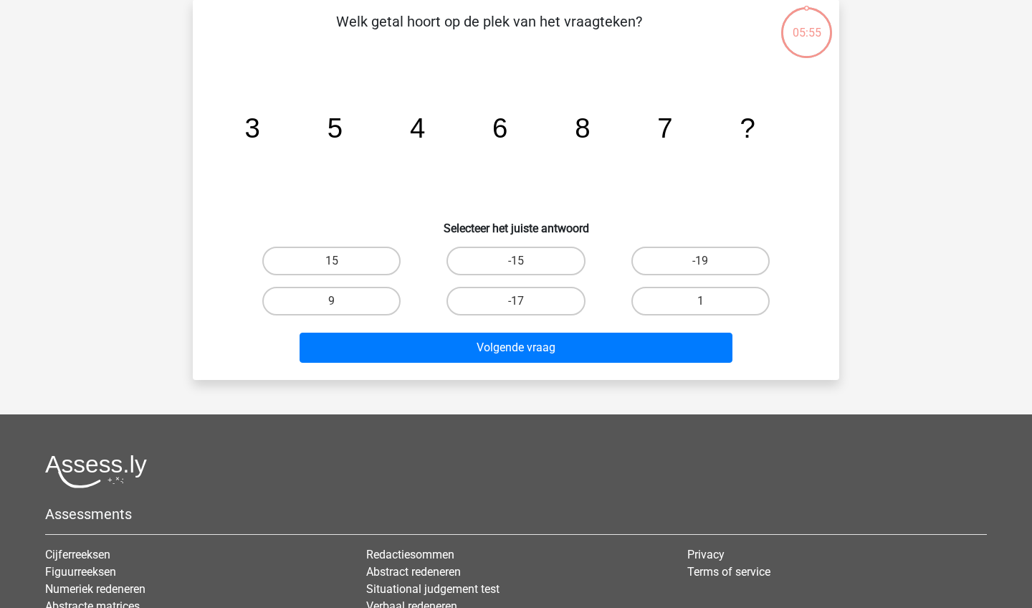
scroll to position [72, 0]
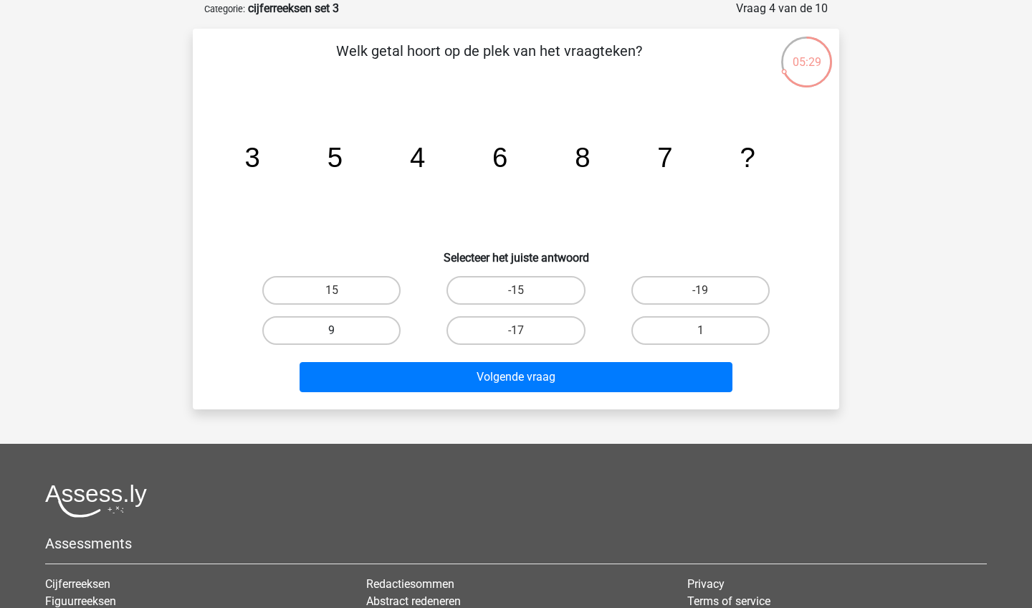
click at [362, 327] on label "9" at bounding box center [331, 330] width 138 height 29
click at [341, 330] on input "9" at bounding box center [336, 334] width 9 height 9
radio input "true"
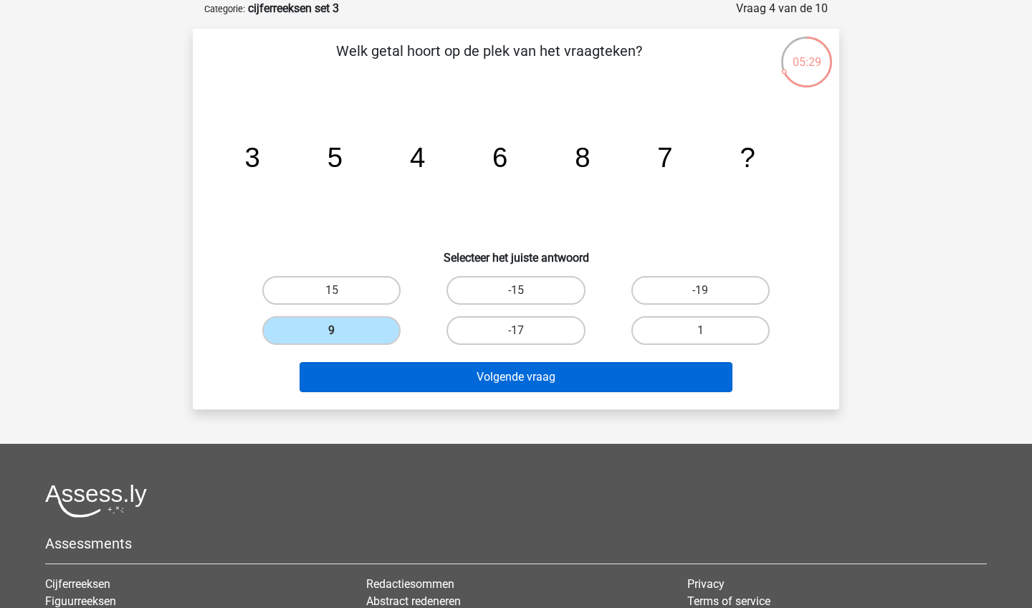
click at [393, 376] on button "Volgende vraag" at bounding box center [517, 377] width 434 height 30
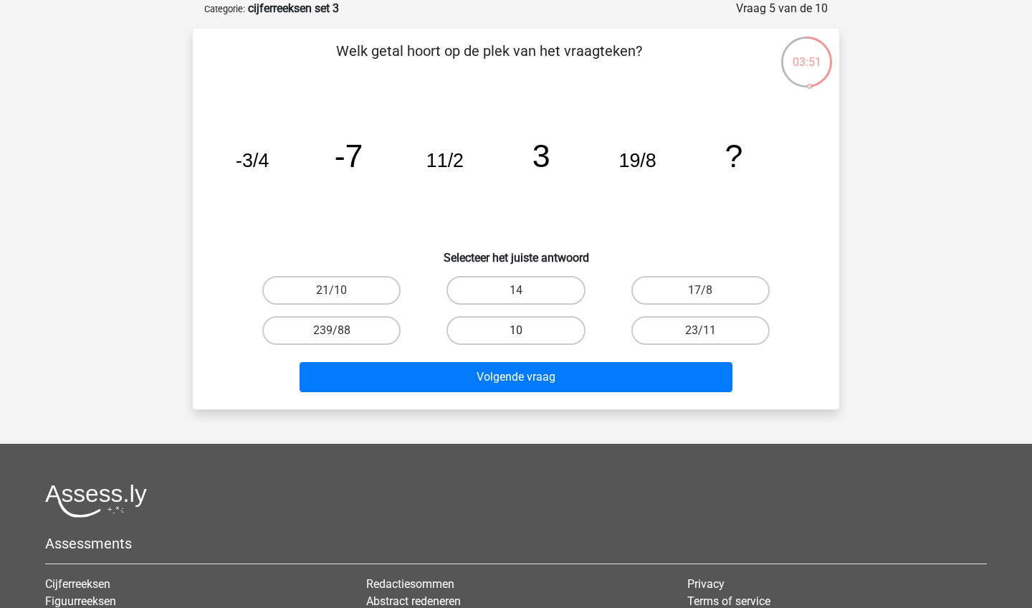
click at [496, 322] on label "10" at bounding box center [515, 330] width 138 height 29
click at [516, 330] on input "10" at bounding box center [520, 334] width 9 height 9
radio input "true"
click at [671, 295] on label "17/8" at bounding box center [700, 290] width 138 height 29
click at [700, 295] on input "17/8" at bounding box center [704, 294] width 9 height 9
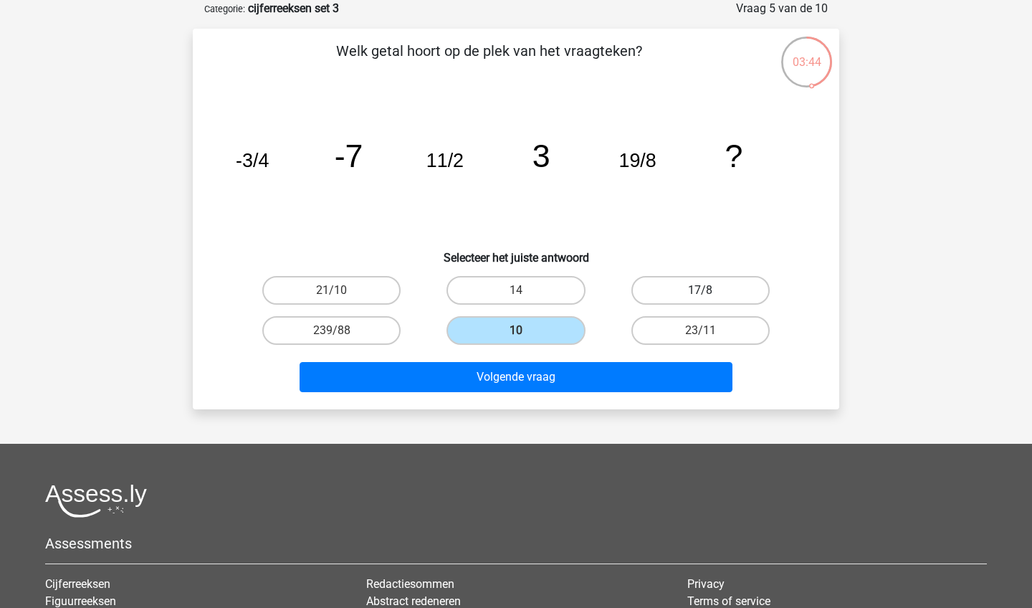
radio input "true"
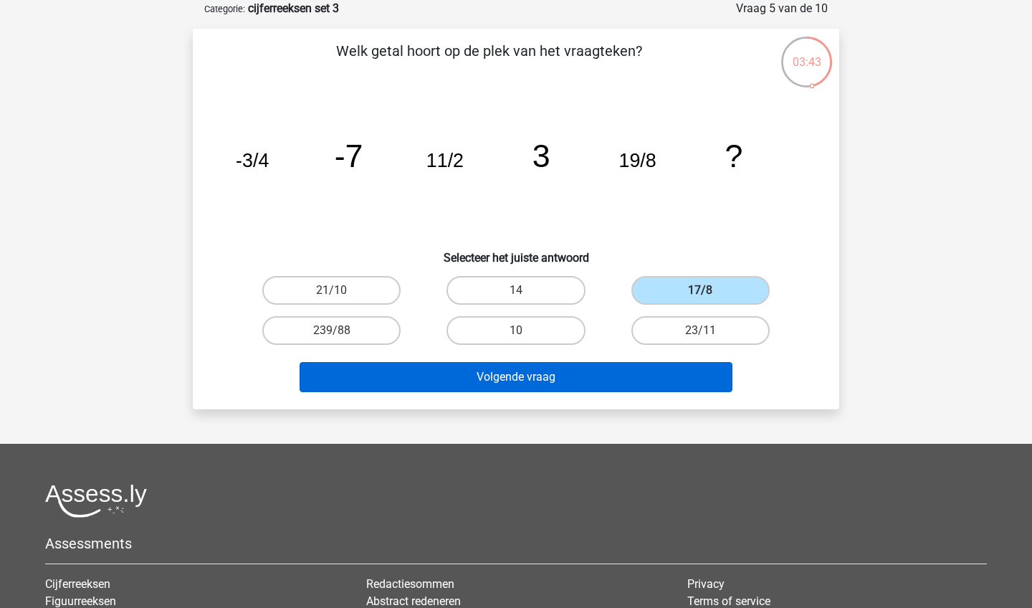
click at [646, 371] on button "Volgende vraag" at bounding box center [517, 377] width 434 height 30
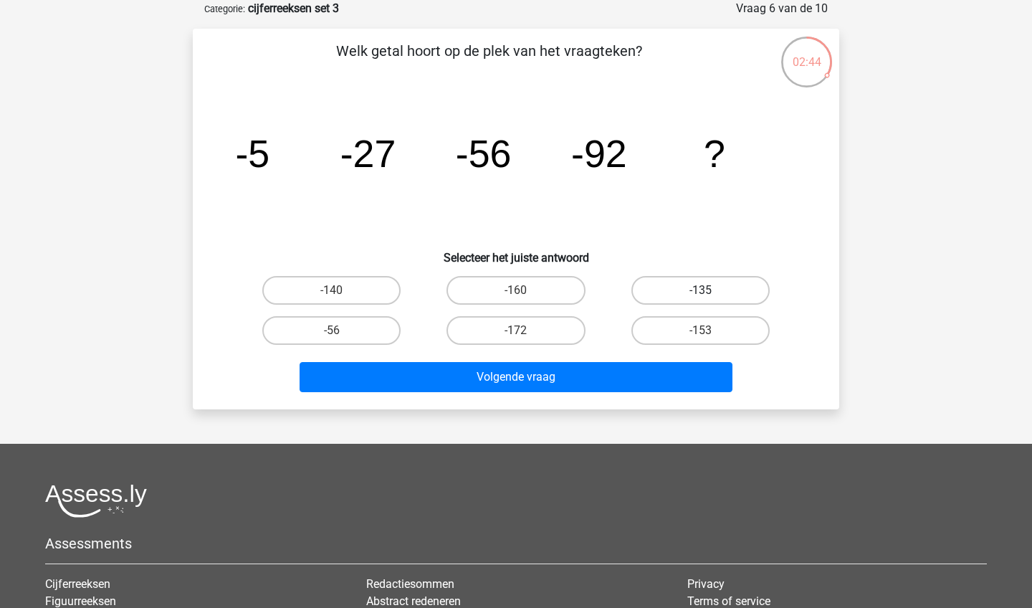
click at [682, 286] on label "-135" at bounding box center [700, 290] width 138 height 29
click at [700, 290] on input "-135" at bounding box center [704, 294] width 9 height 9
radio input "true"
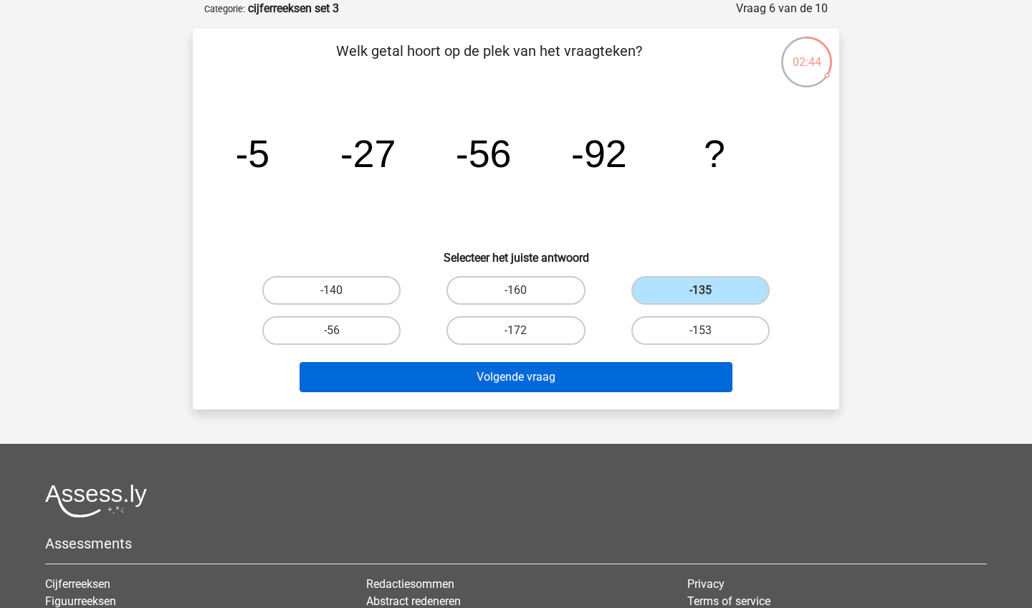
click at [660, 389] on button "Volgende vraag" at bounding box center [517, 377] width 434 height 30
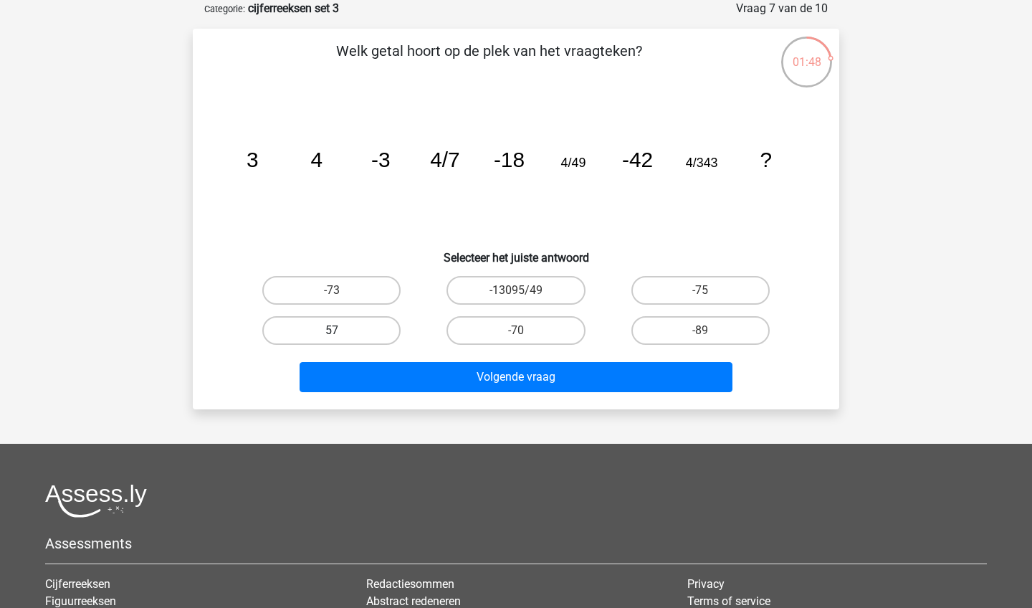
click at [363, 322] on label "57" at bounding box center [331, 330] width 138 height 29
click at [341, 330] on input "57" at bounding box center [336, 334] width 9 height 9
radio input "true"
click at [570, 338] on label "-70" at bounding box center [515, 330] width 138 height 29
click at [525, 338] on input "-70" at bounding box center [520, 334] width 9 height 9
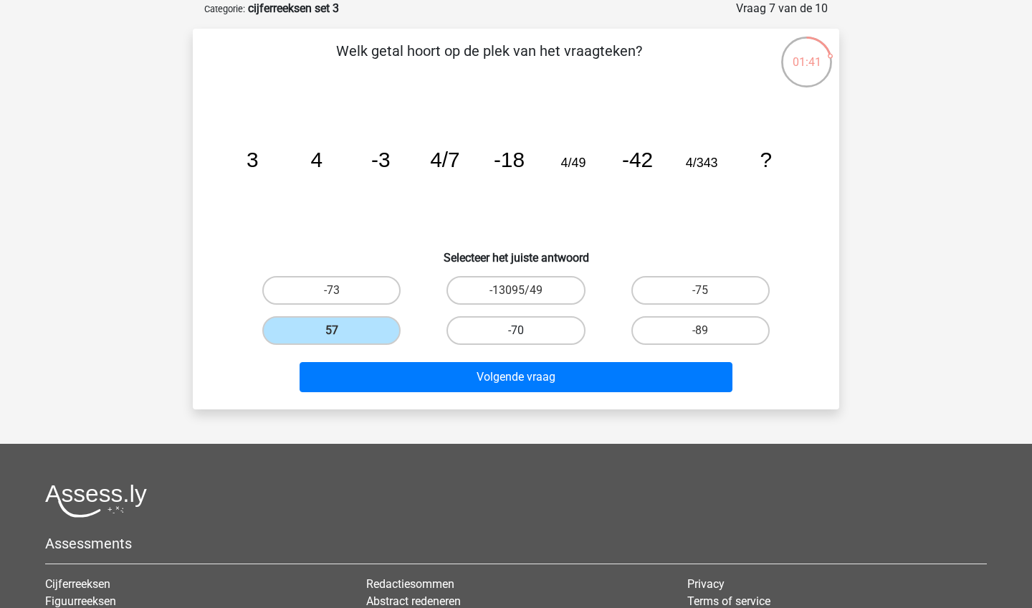
radio input "true"
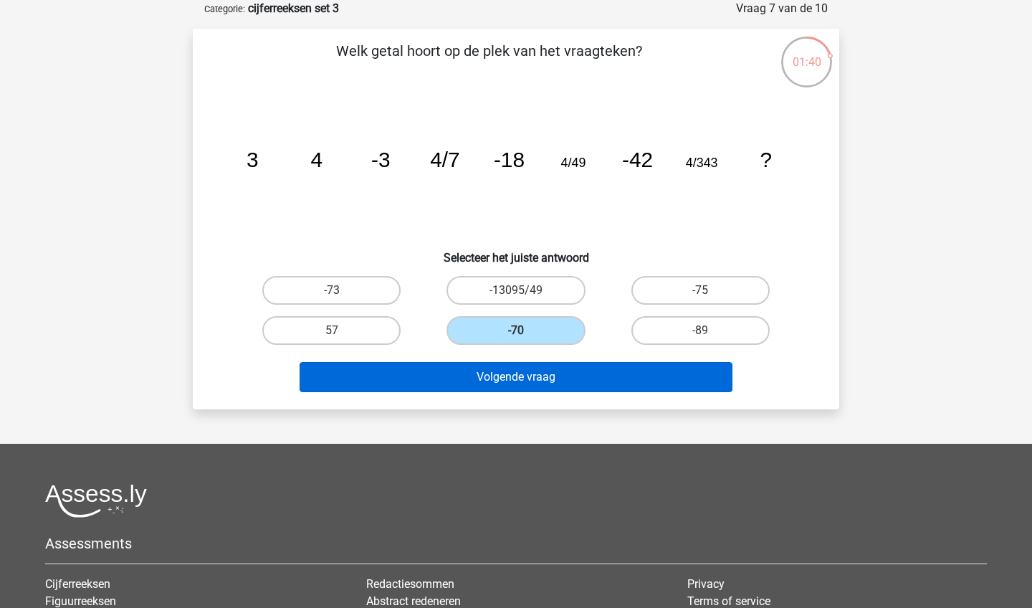
click at [575, 373] on button "Volgende vraag" at bounding box center [517, 377] width 434 height 30
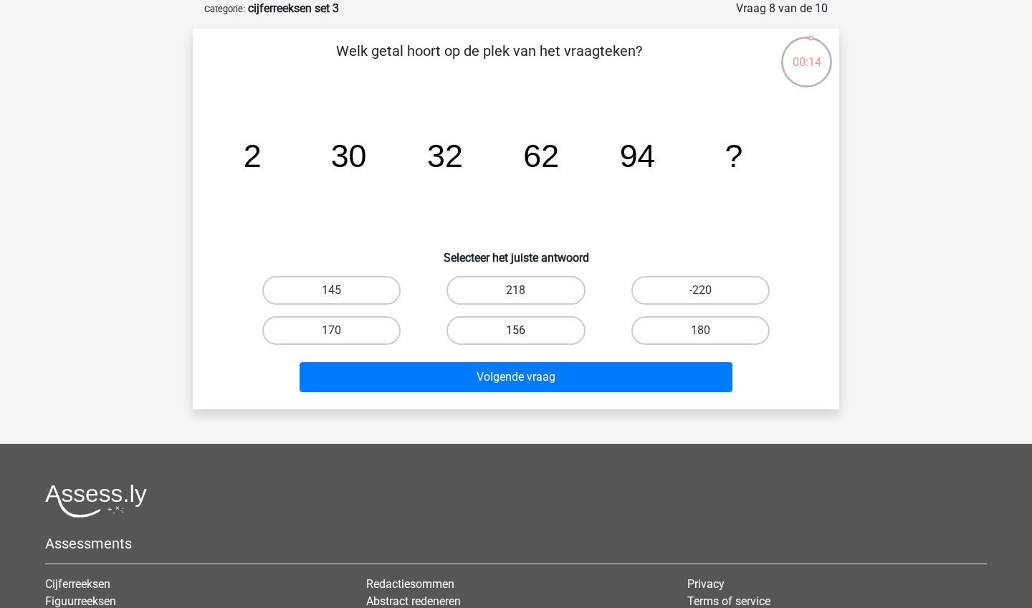
click at [558, 328] on label "156" at bounding box center [515, 330] width 138 height 29
click at [525, 330] on input "156" at bounding box center [520, 334] width 9 height 9
radio input "true"
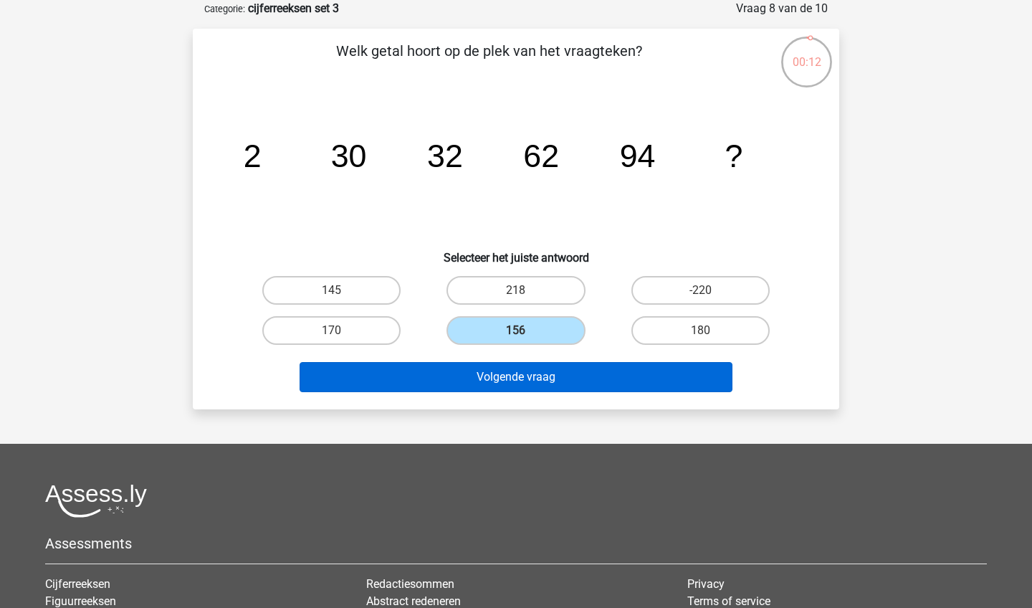
click at [554, 381] on button "Volgende vraag" at bounding box center [517, 377] width 434 height 30
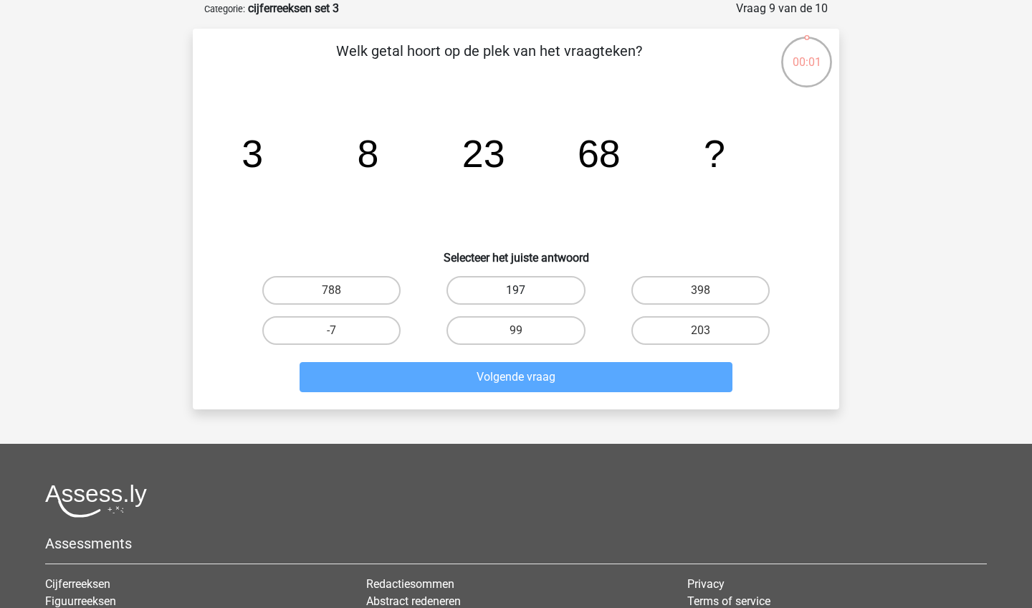
click at [537, 280] on label "197" at bounding box center [515, 290] width 138 height 29
click at [525, 290] on input "197" at bounding box center [520, 294] width 9 height 9
radio input "true"
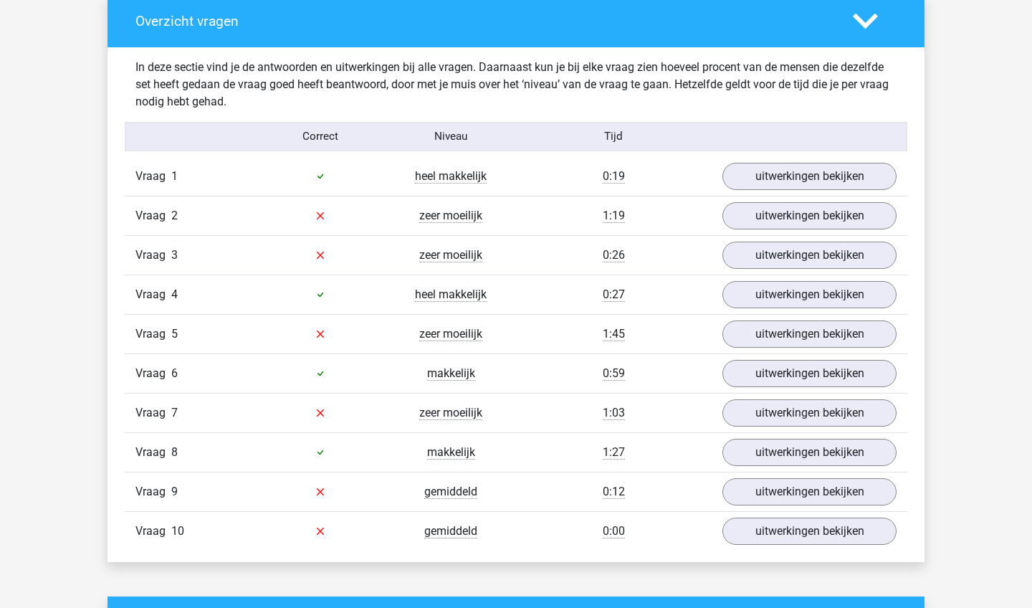
scroll to position [797, 0]
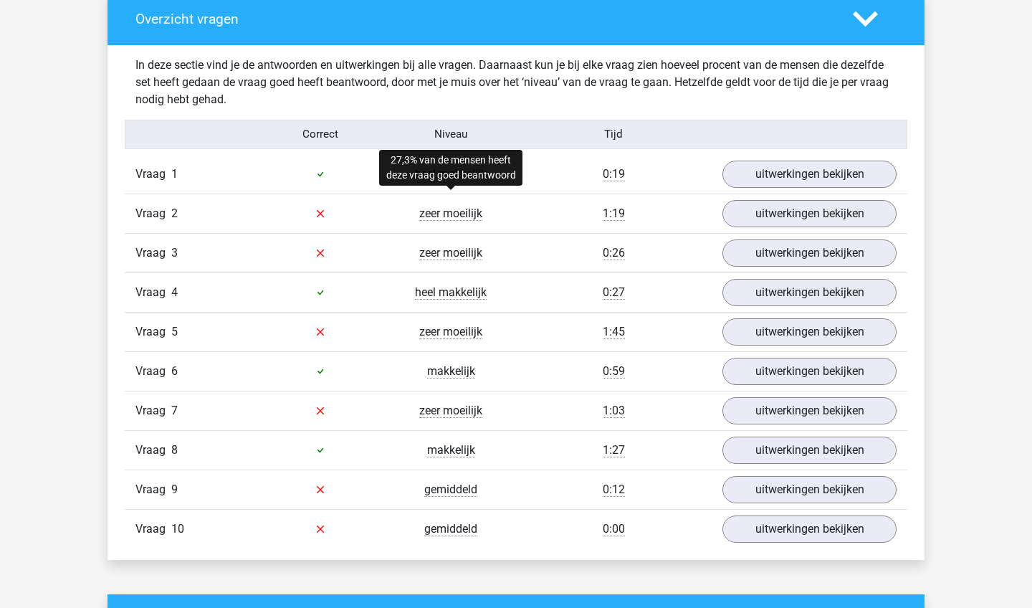
click at [459, 214] on span "zeer moeilijk" at bounding box center [450, 213] width 63 height 14
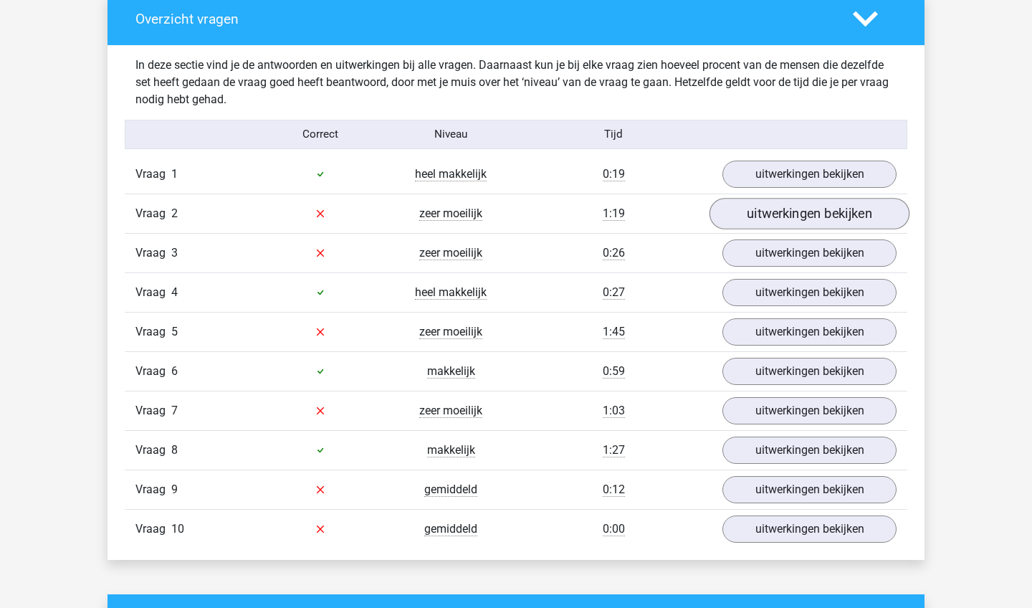
click at [755, 214] on link "uitwerkingen bekijken" at bounding box center [809, 214] width 200 height 32
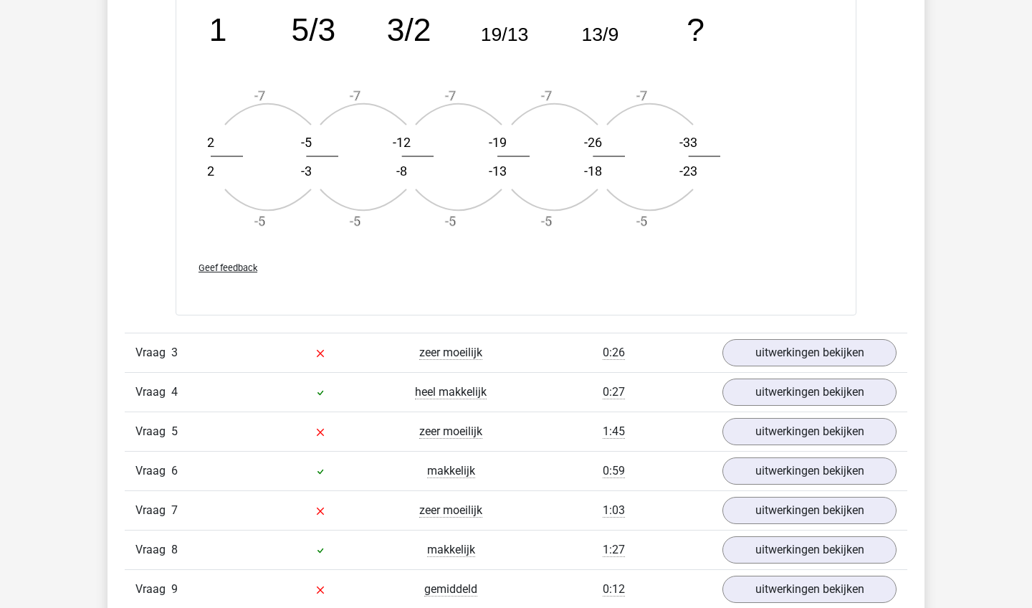
scroll to position [1555, 0]
click at [773, 352] on link "uitwerkingen bekijken" at bounding box center [809, 355] width 200 height 32
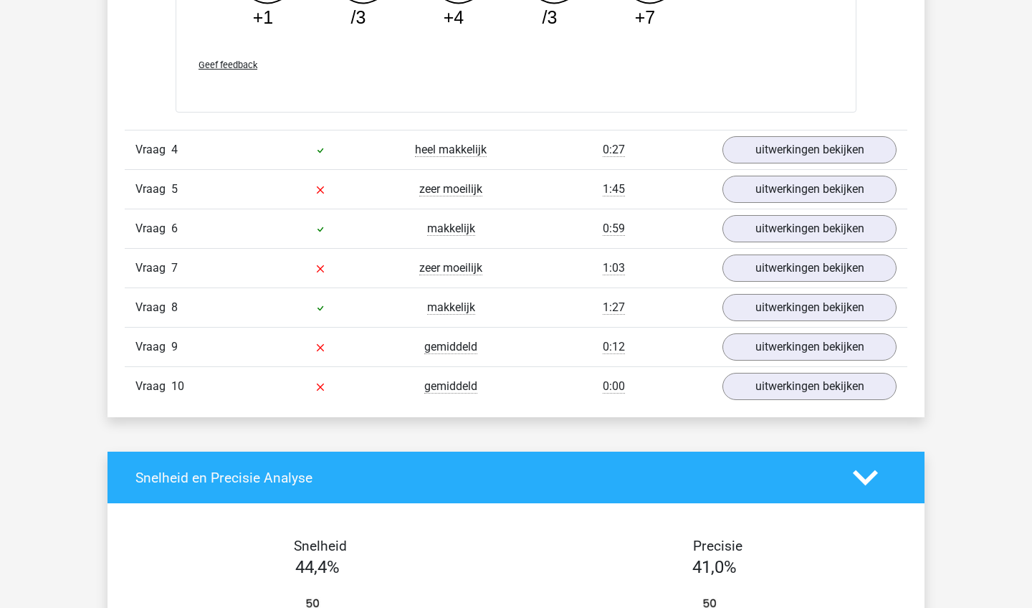
scroll to position [2461, 0]
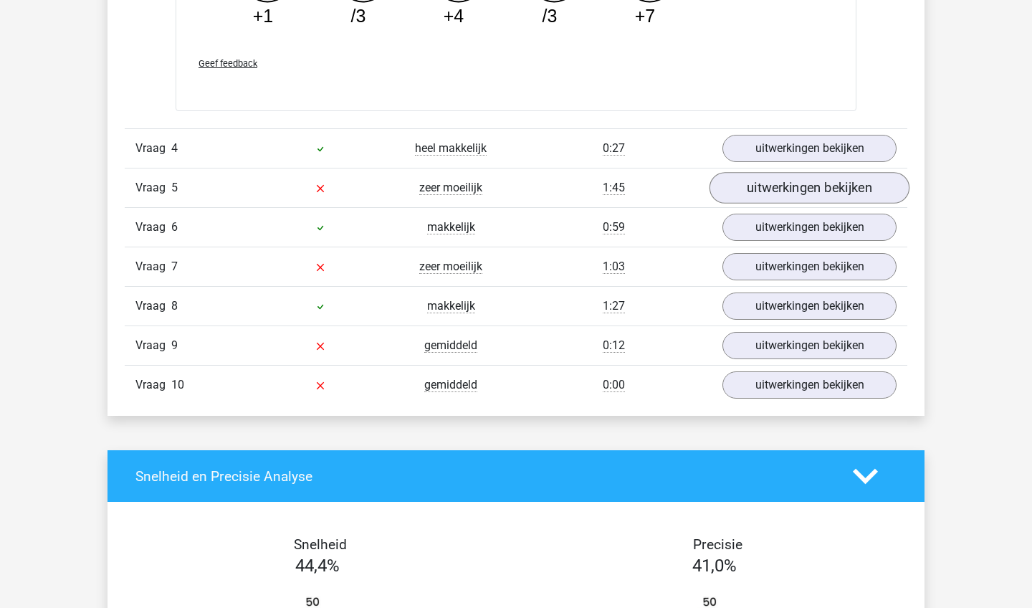
click at [757, 193] on link "uitwerkingen bekijken" at bounding box center [809, 188] width 200 height 32
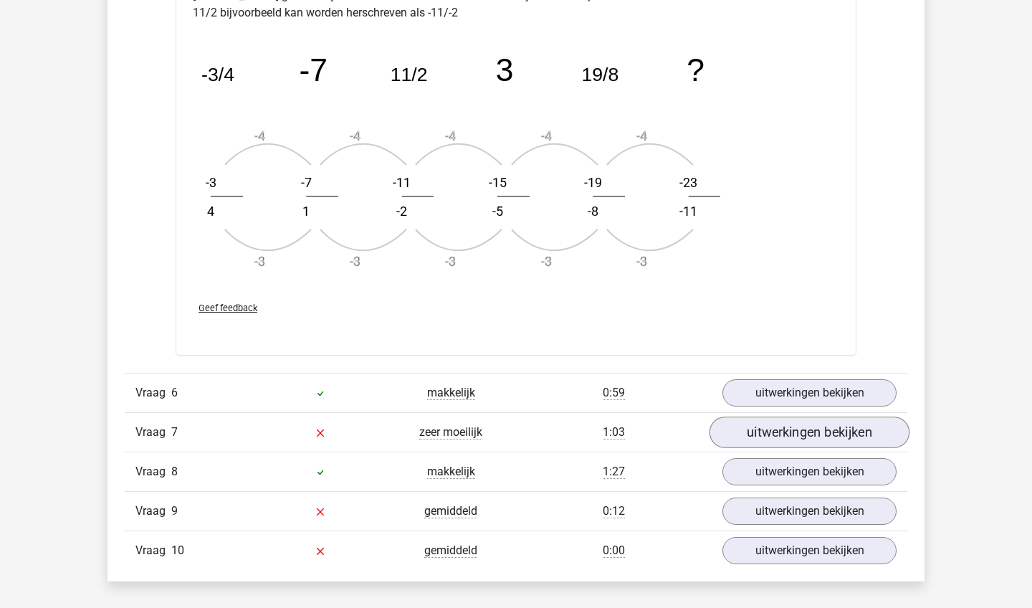
scroll to position [3156, 0]
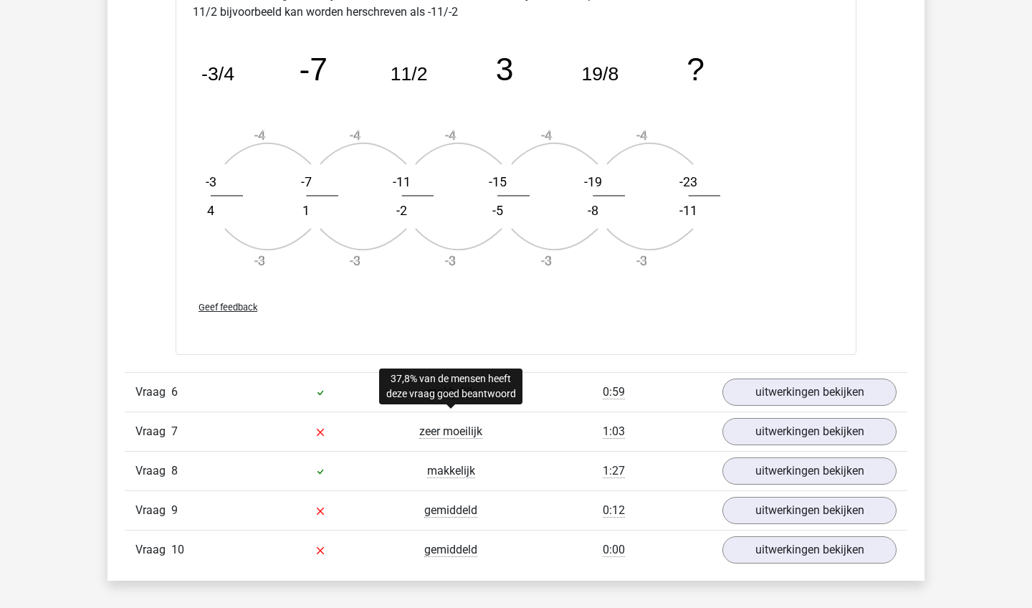
click at [456, 429] on span "zeer moeilijk" at bounding box center [450, 431] width 63 height 14
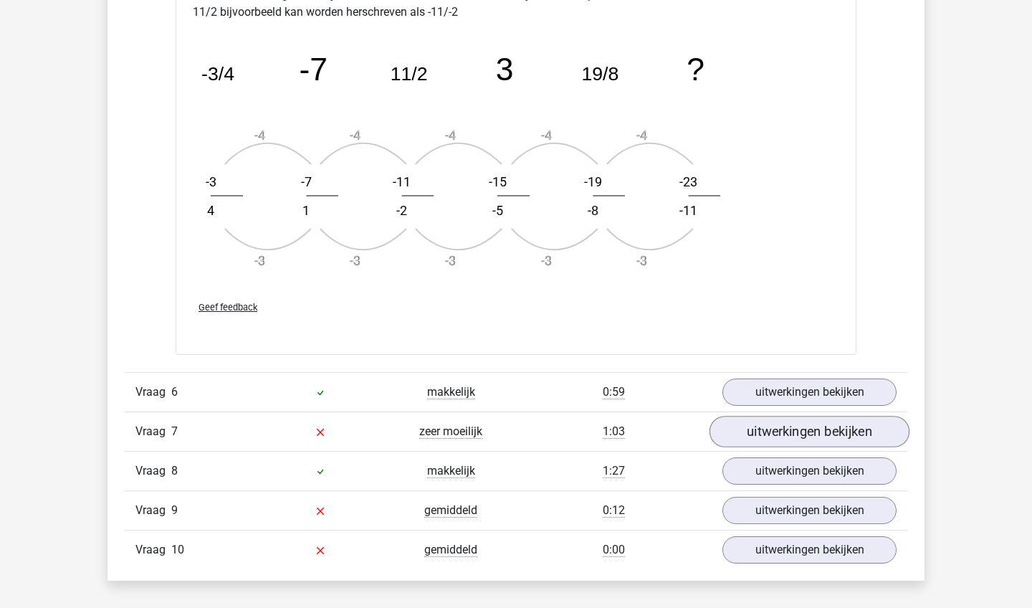
click at [814, 439] on link "uitwerkingen bekijken" at bounding box center [809, 432] width 200 height 32
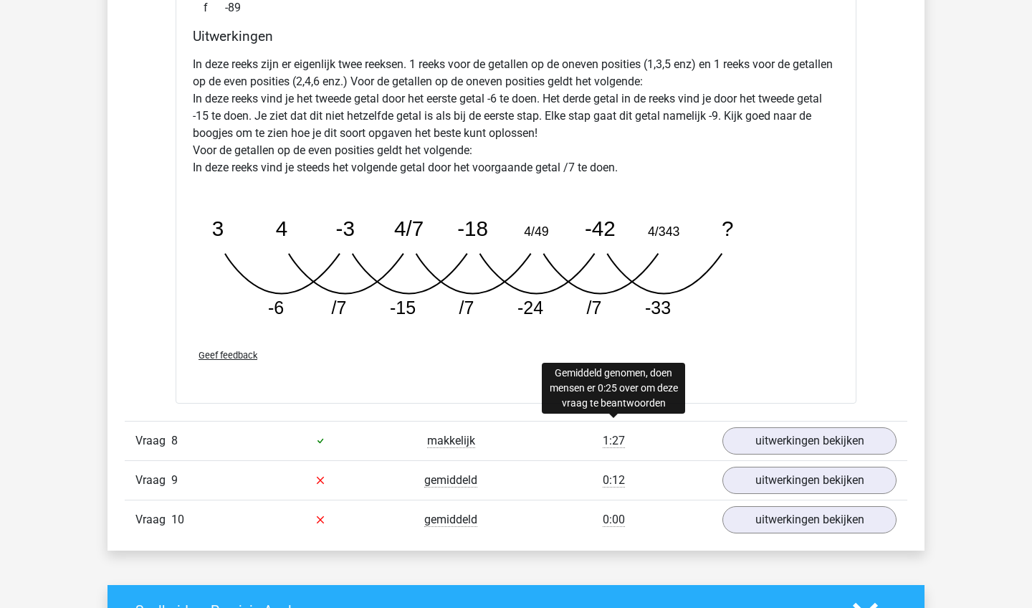
scroll to position [3918, 0]
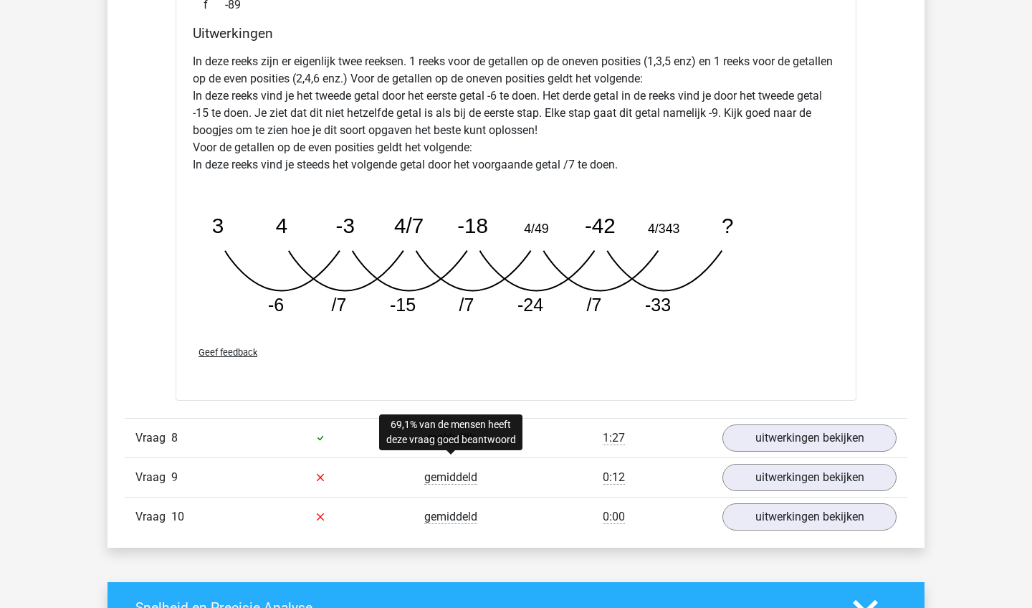
click at [451, 479] on span "gemiddeld" at bounding box center [450, 477] width 53 height 14
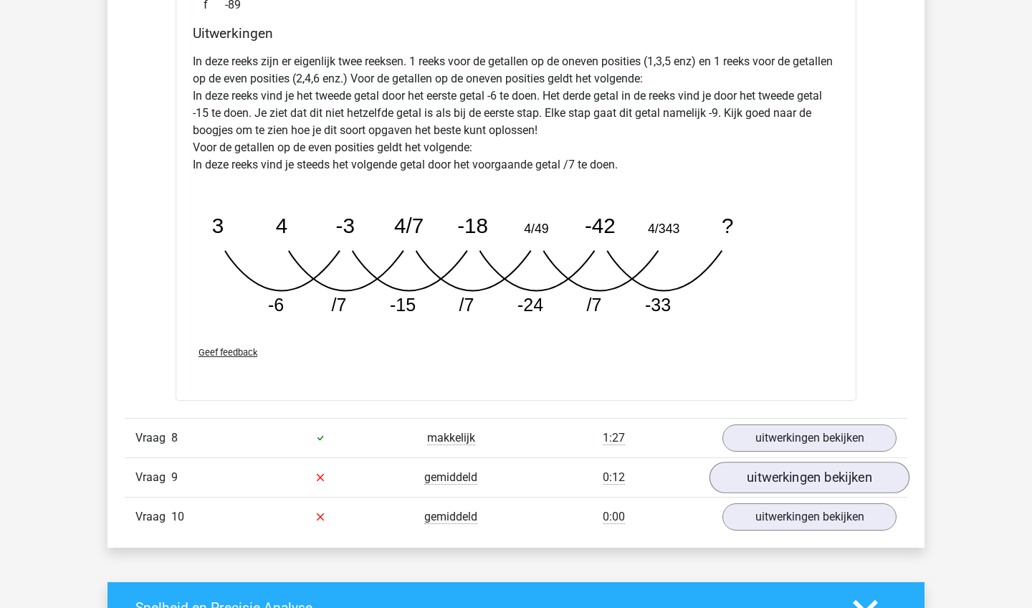
click at [747, 462] on link "uitwerkingen bekijken" at bounding box center [809, 478] width 200 height 32
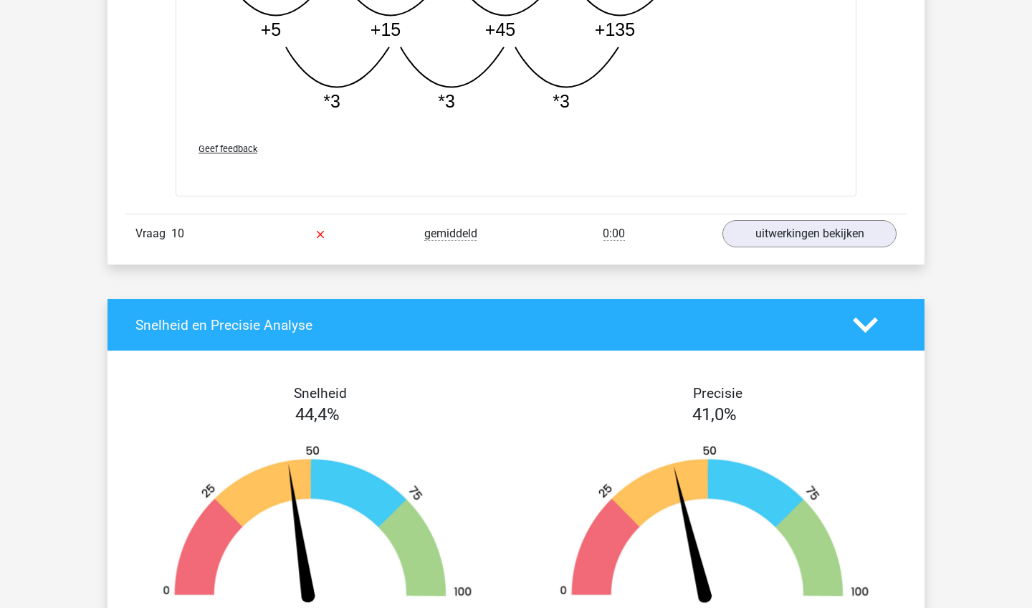
scroll to position [4955, 0]
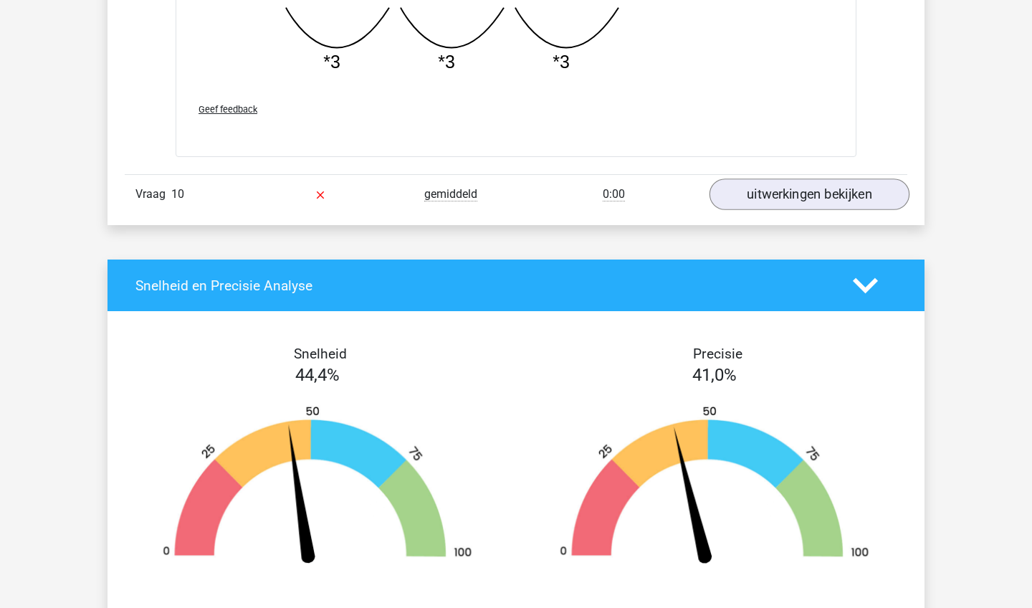
click at [808, 206] on link "uitwerkingen bekijken" at bounding box center [809, 194] width 200 height 32
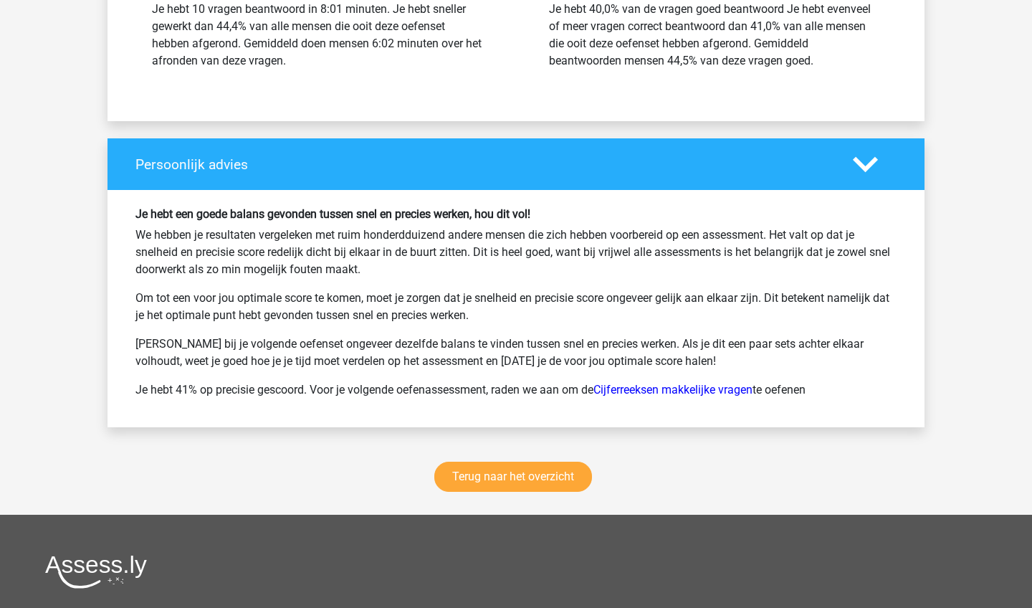
scroll to position [6397, 0]
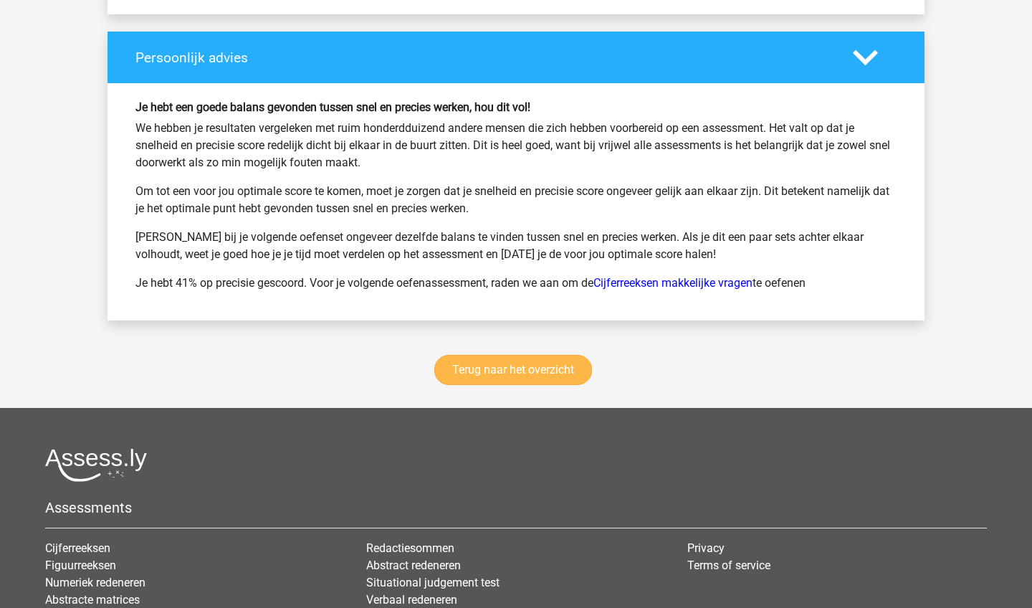
click at [555, 369] on link "Terug naar het overzicht" at bounding box center [513, 370] width 158 height 30
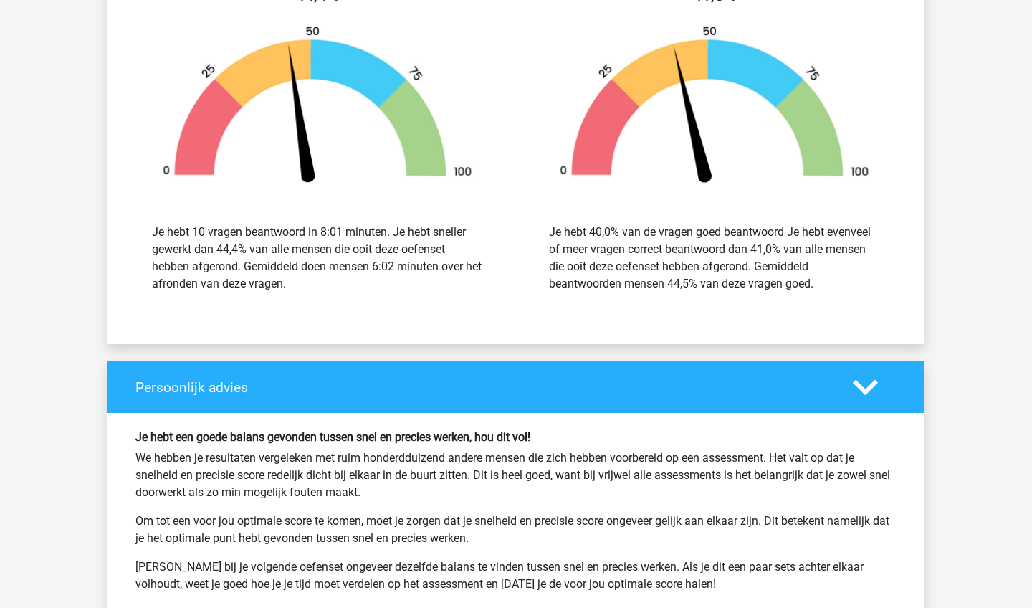
scroll to position [6010, 0]
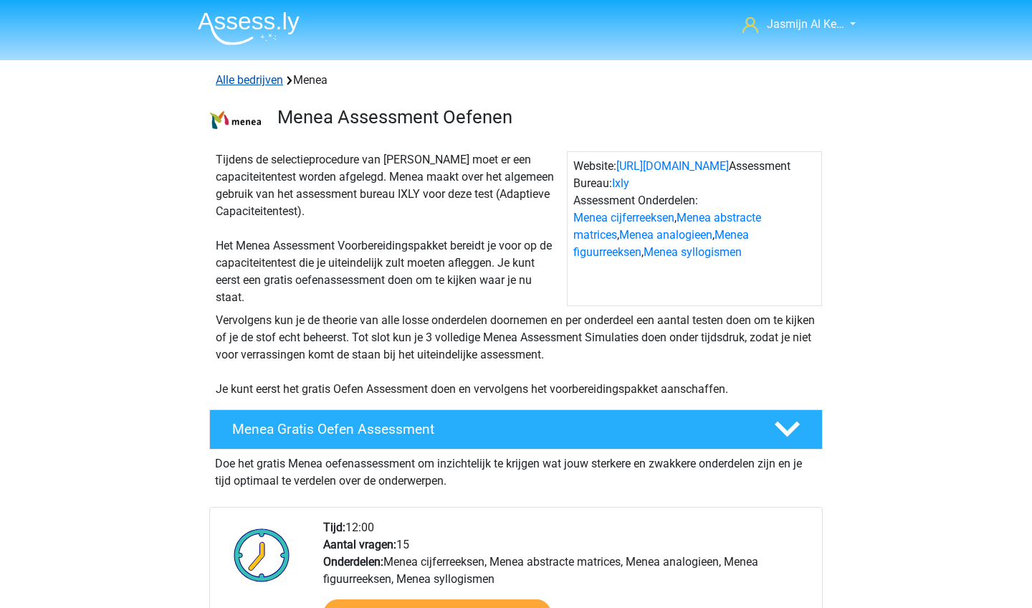
click at [260, 79] on link "Alle bedrijven" at bounding box center [249, 80] width 67 height 14
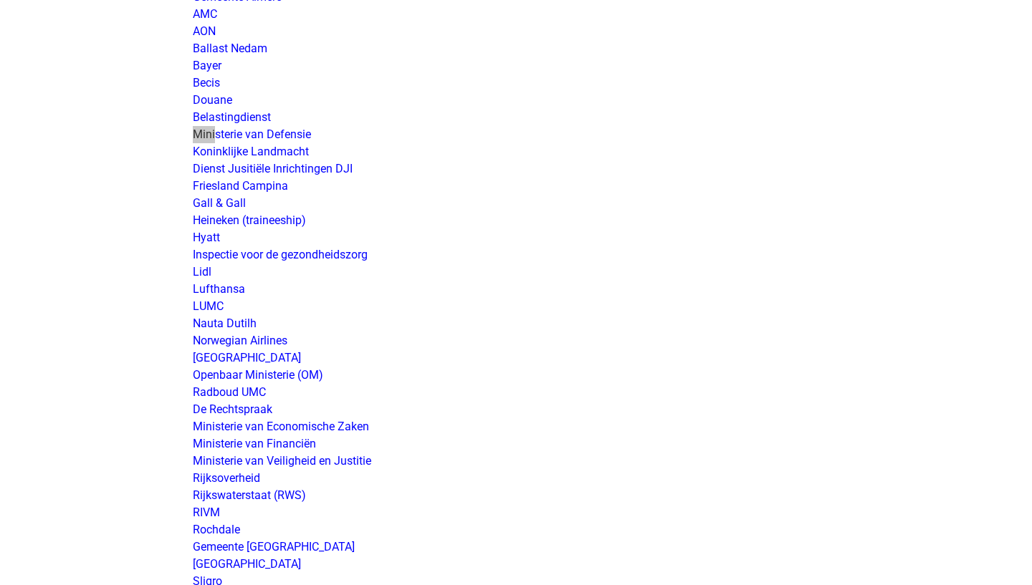
scroll to position [2368, 0]
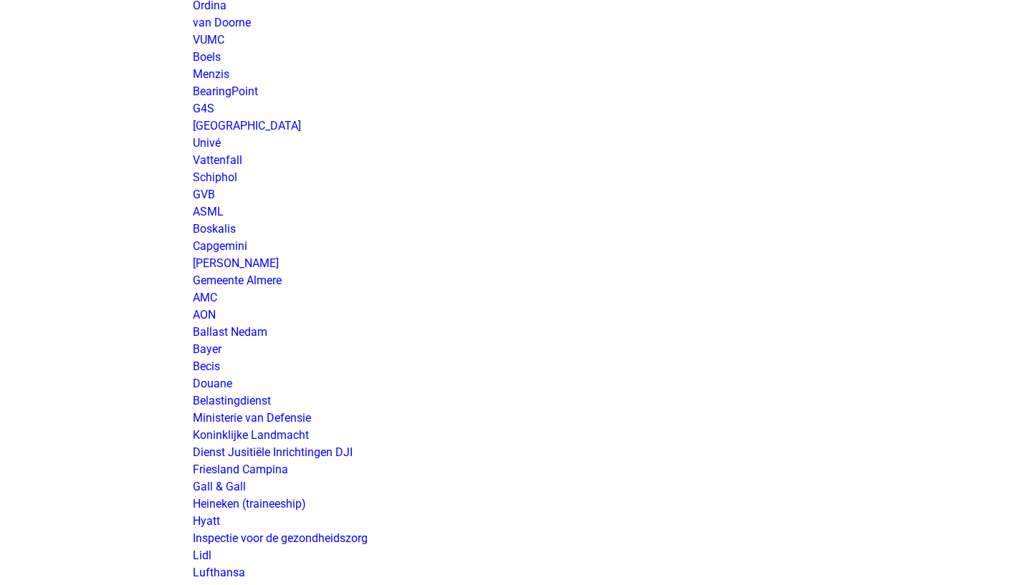
scroll to position [2039, 0]
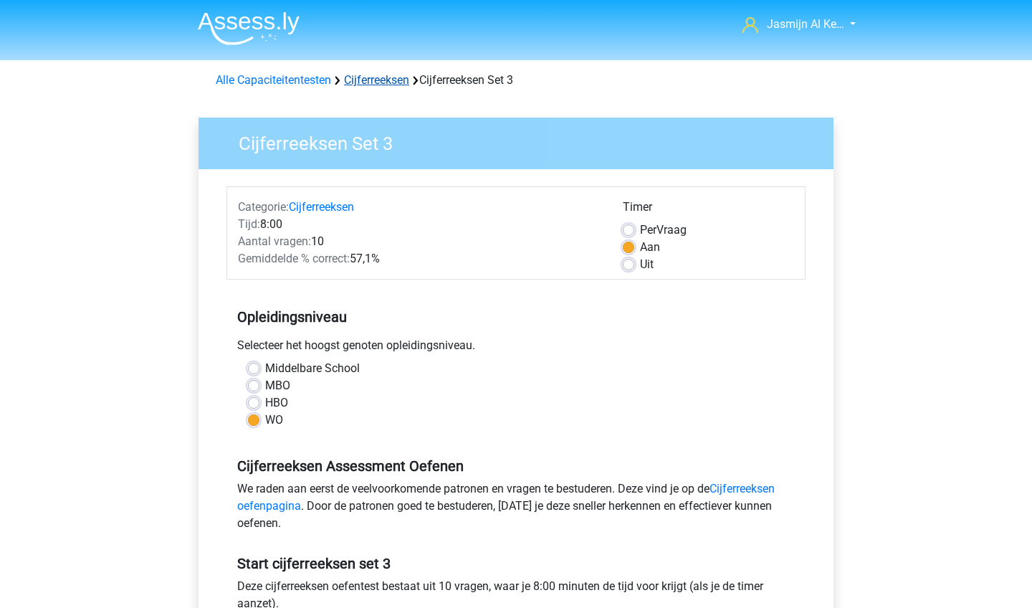
click at [358, 80] on link "Cijferreeksen" at bounding box center [376, 80] width 65 height 14
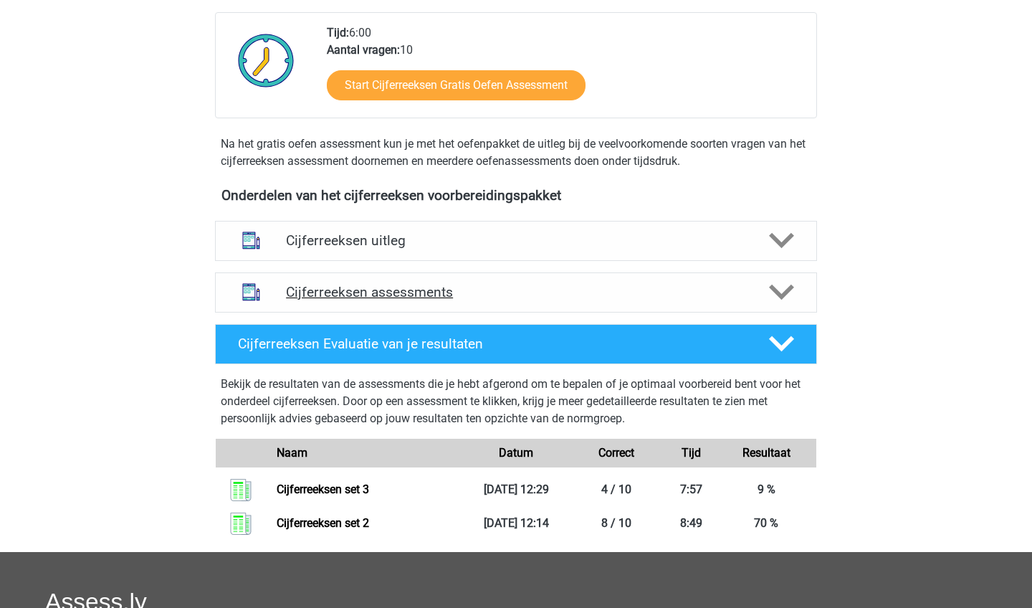
scroll to position [362, 0]
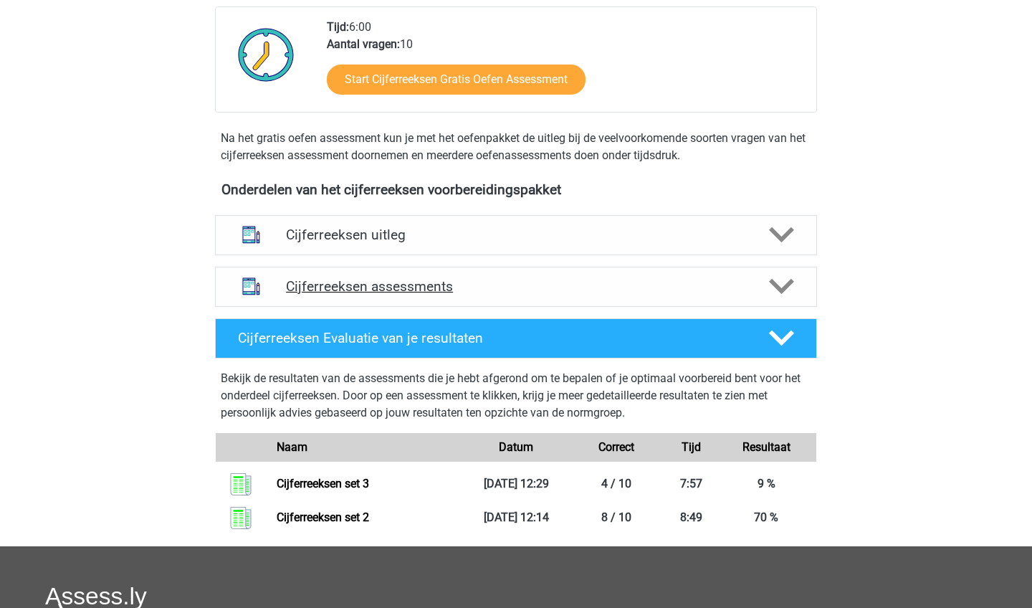
click at [780, 307] on div "Cijferreeksen assessments" at bounding box center [516, 287] width 602 height 40
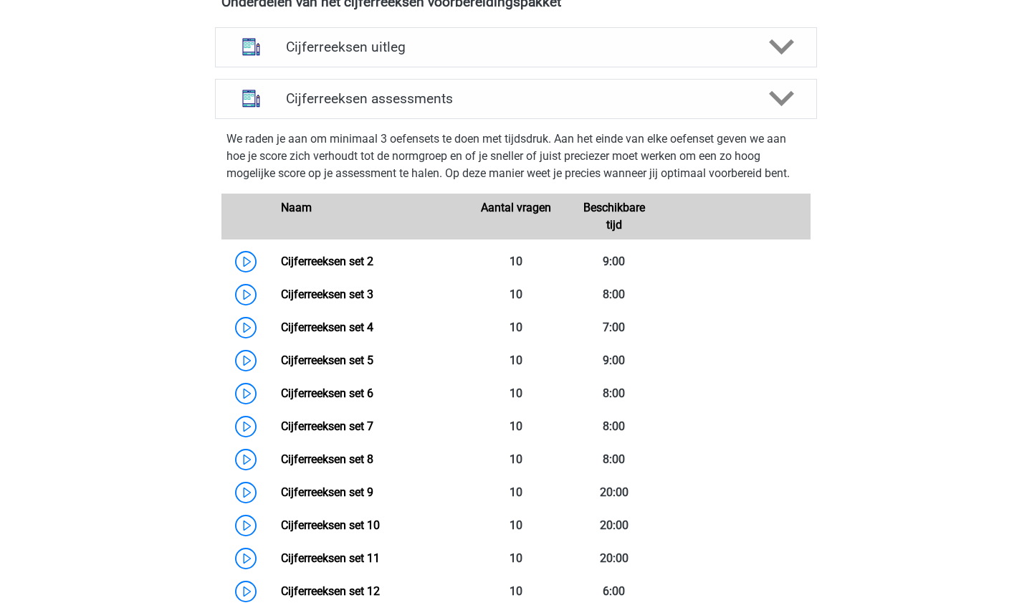
scroll to position [616, 0]
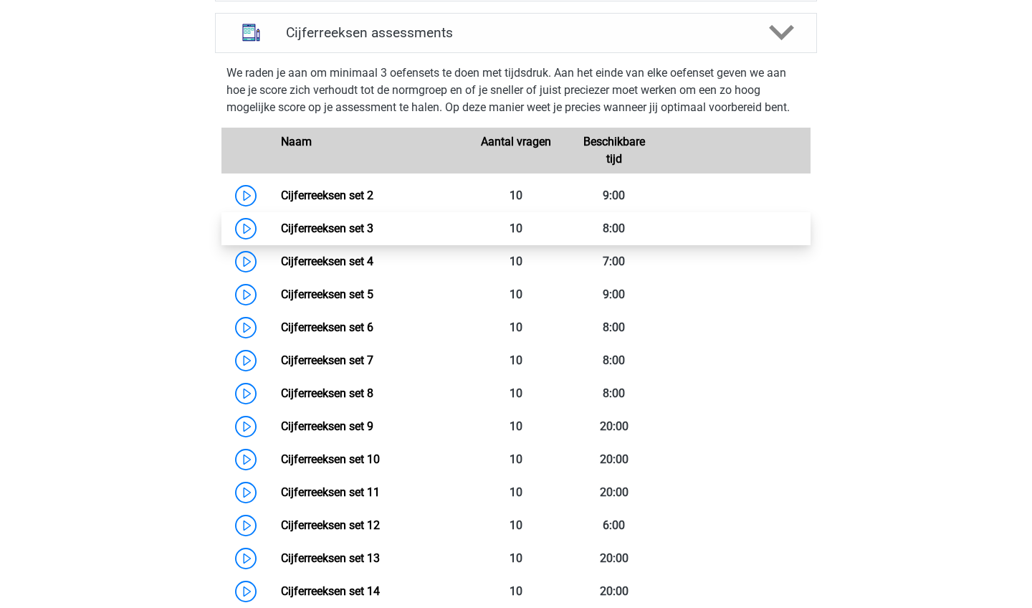
click at [373, 235] on link "Cijferreeksen set 3" at bounding box center [327, 228] width 92 height 14
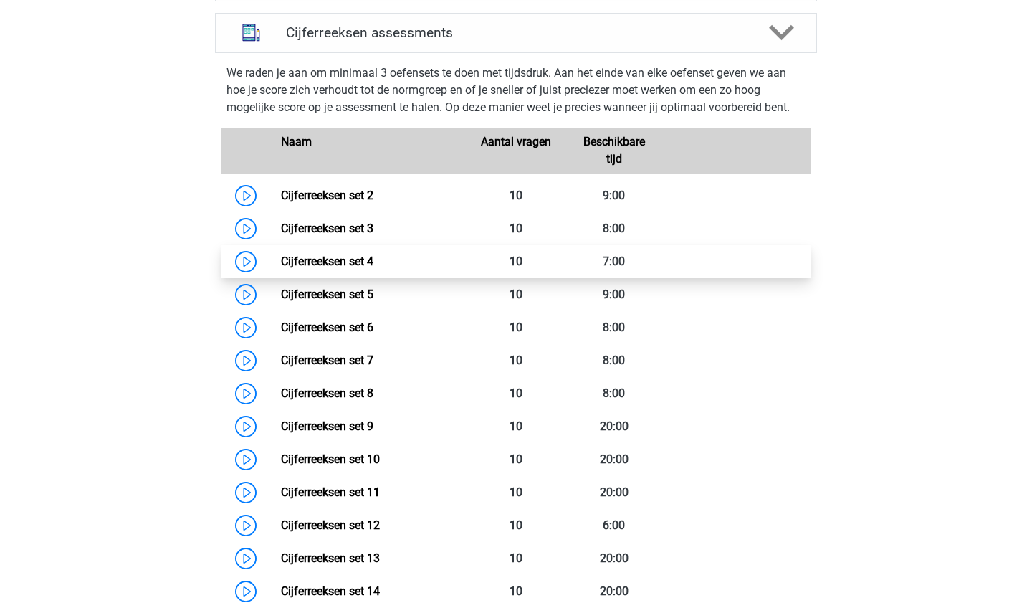
click at [363, 268] on link "Cijferreeksen set 4" at bounding box center [327, 261] width 92 height 14
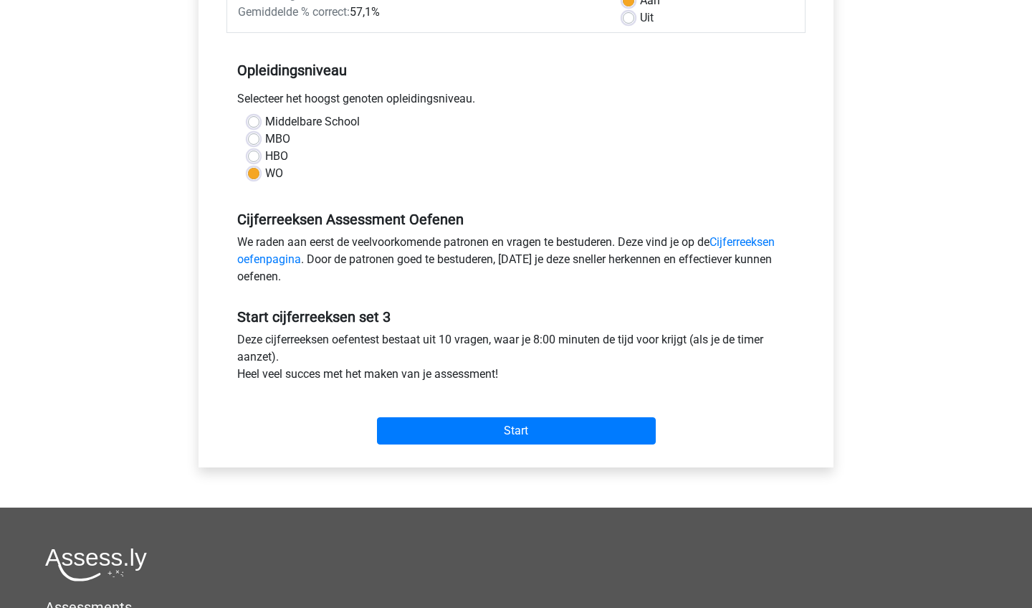
scroll to position [305, 0]
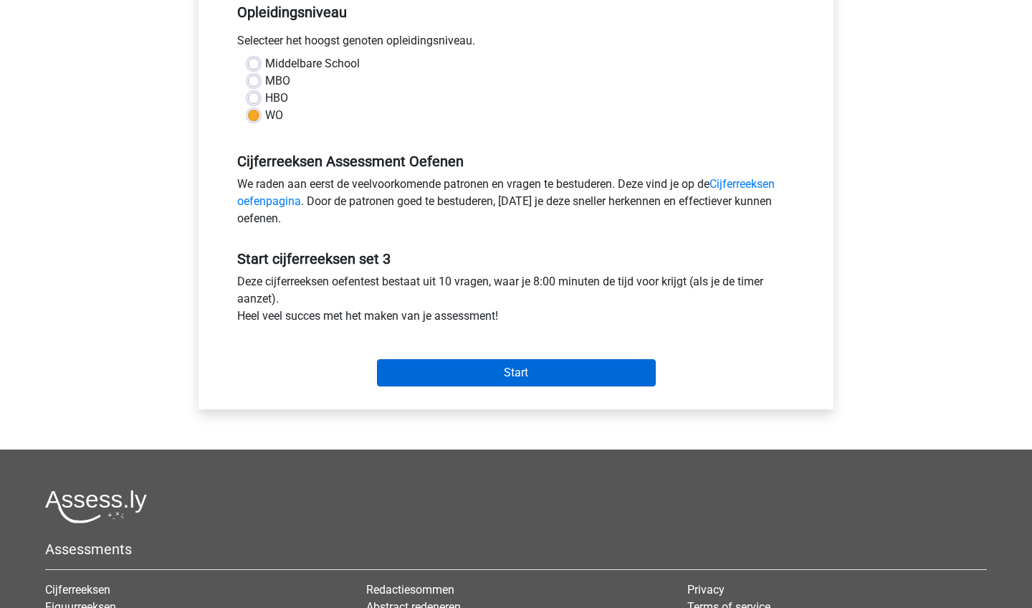
click at [546, 366] on input "Start" at bounding box center [516, 372] width 279 height 27
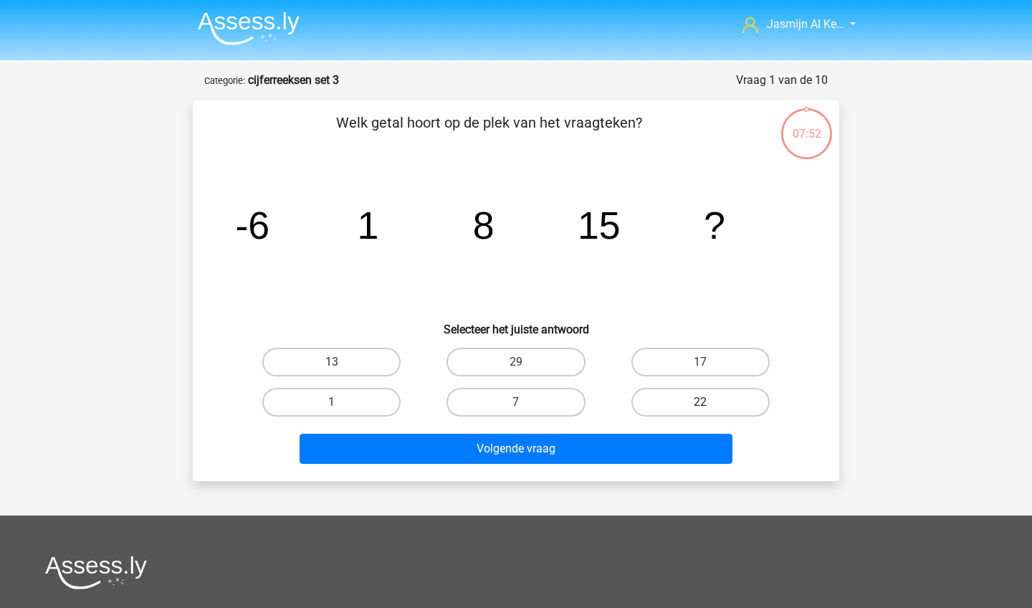
click at [666, 409] on label "22" at bounding box center [700, 402] width 138 height 29
click at [700, 409] on input "22" at bounding box center [704, 406] width 9 height 9
radio input "true"
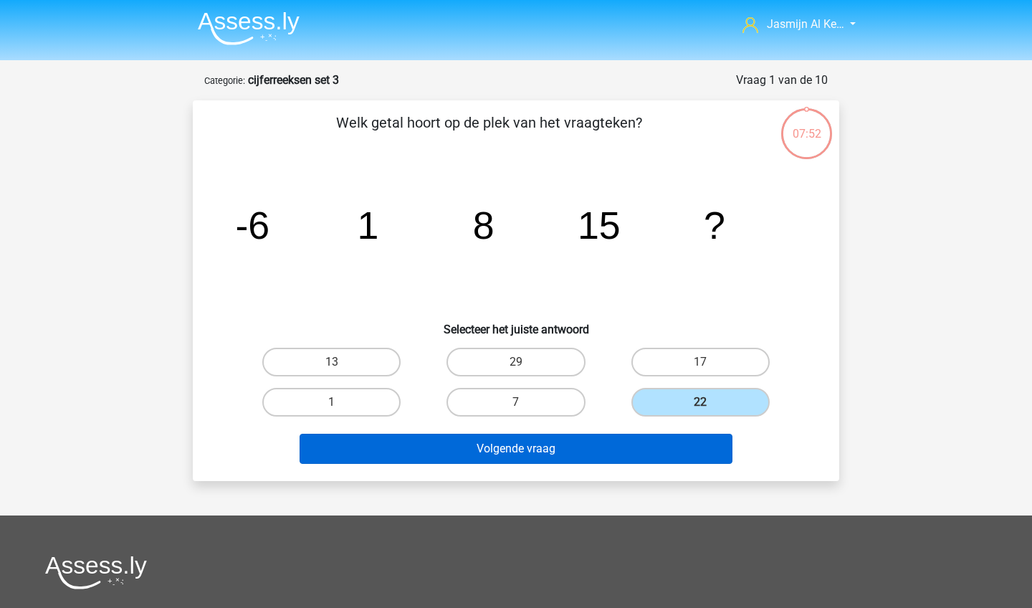
click at [663, 444] on button "Volgende vraag" at bounding box center [517, 449] width 434 height 30
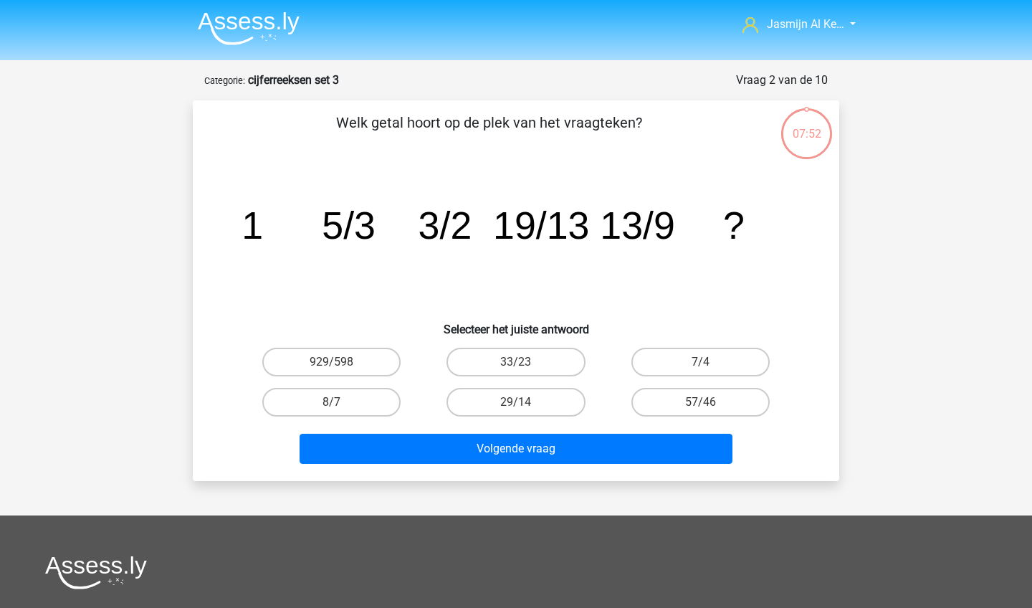
scroll to position [72, 0]
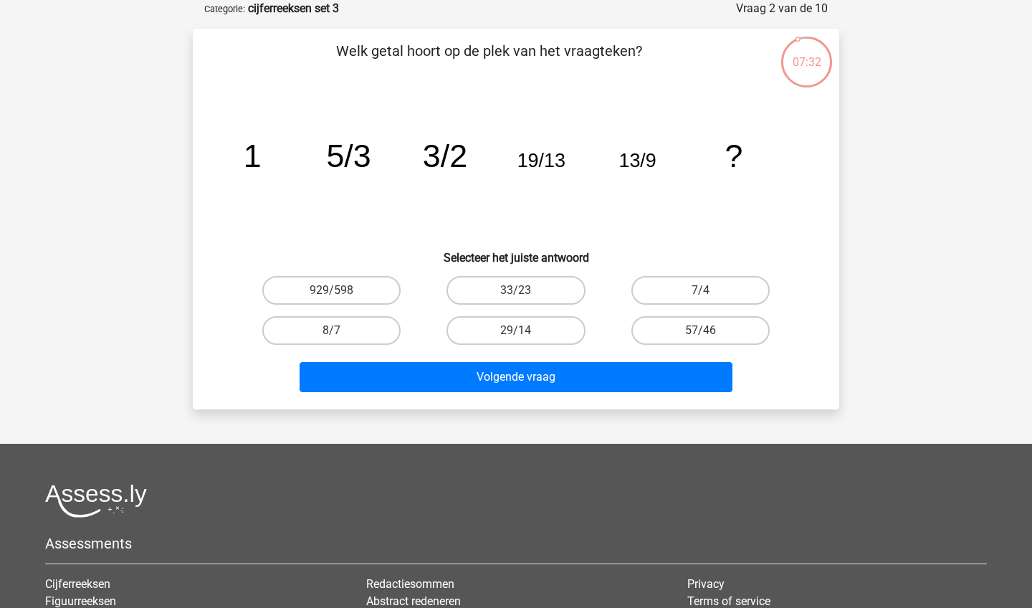
click at [709, 296] on input "7/4" at bounding box center [704, 294] width 9 height 9
radio input "true"
click at [699, 357] on div "Volgende vraag" at bounding box center [516, 373] width 601 height 47
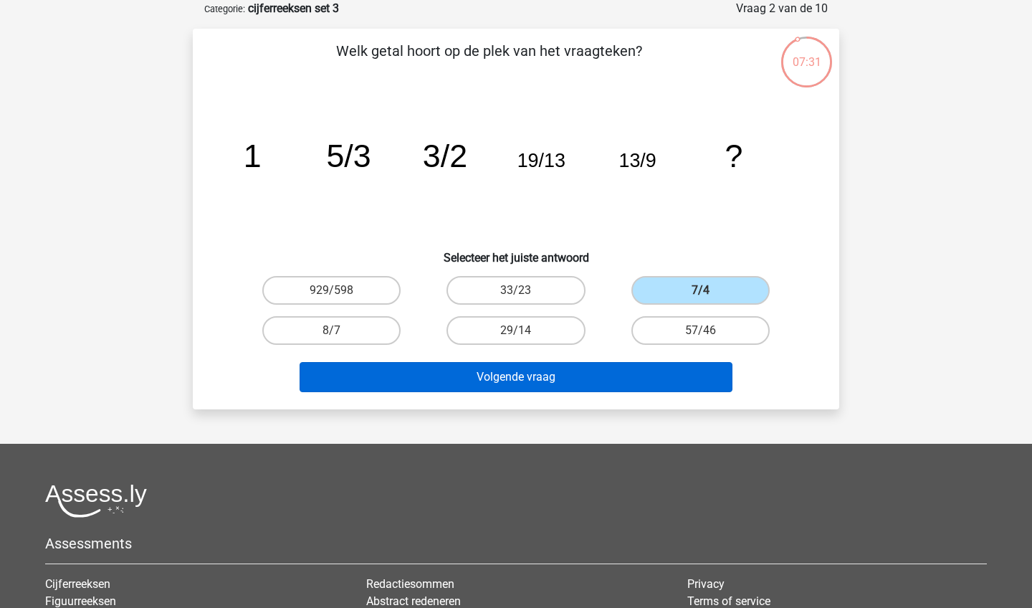
click at [699, 370] on button "Volgende vraag" at bounding box center [517, 377] width 434 height 30
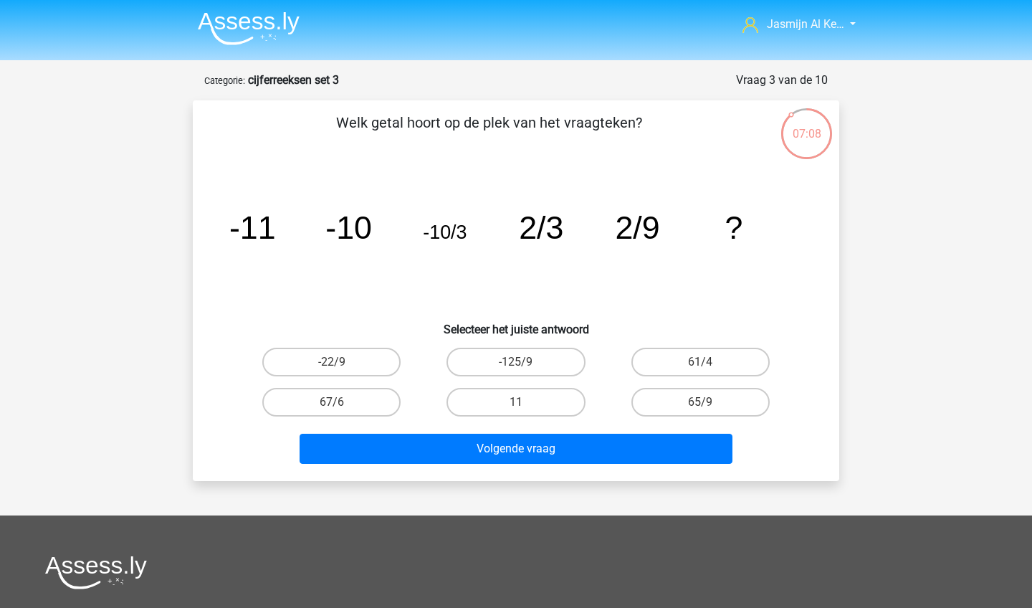
scroll to position [0, 0]
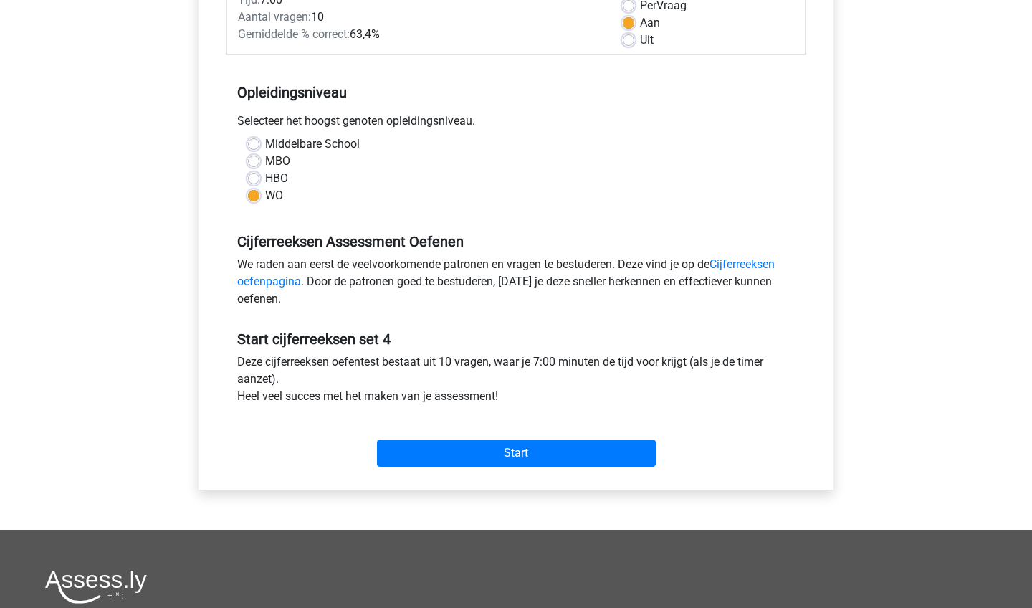
scroll to position [259, 0]
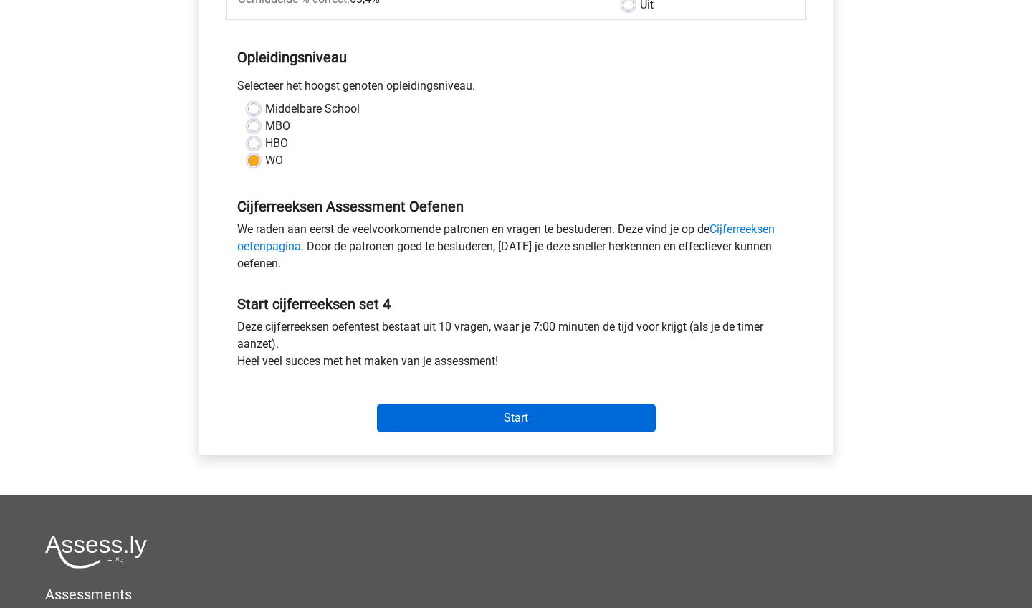
click at [476, 424] on input "Start" at bounding box center [516, 417] width 279 height 27
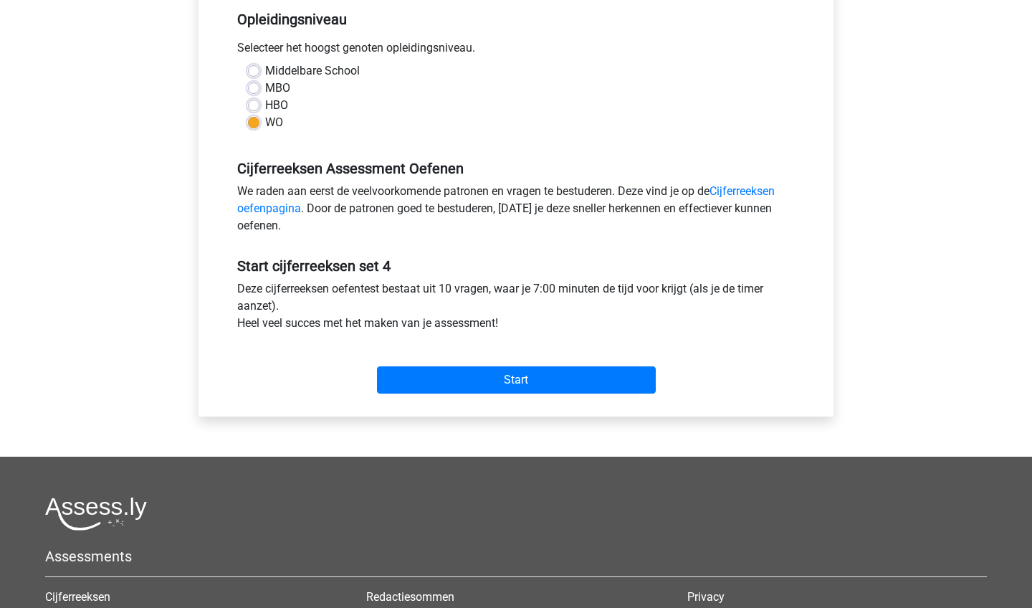
scroll to position [313, 0]
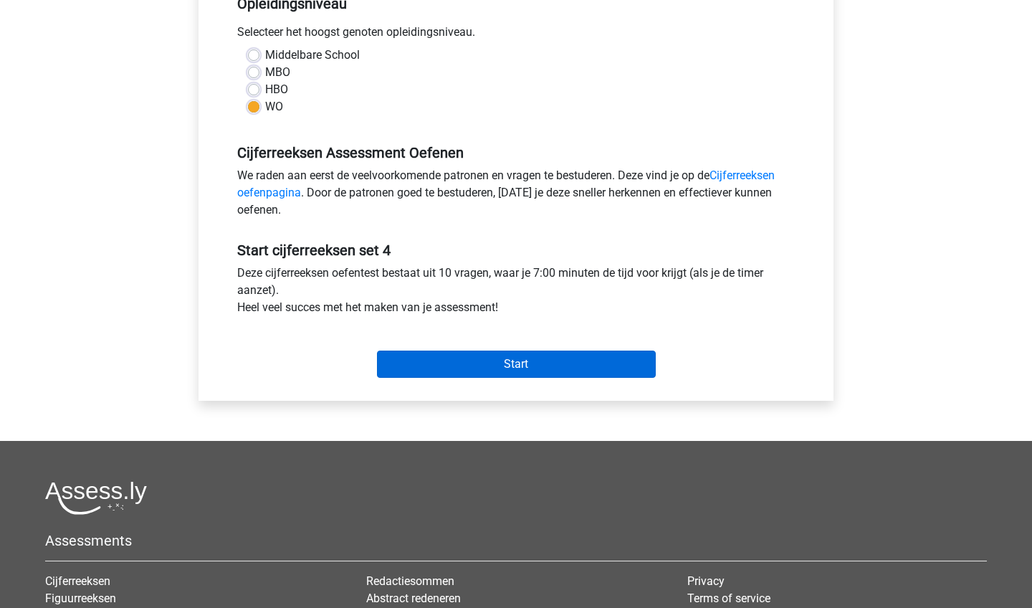
click at [516, 371] on input "Start" at bounding box center [516, 363] width 279 height 27
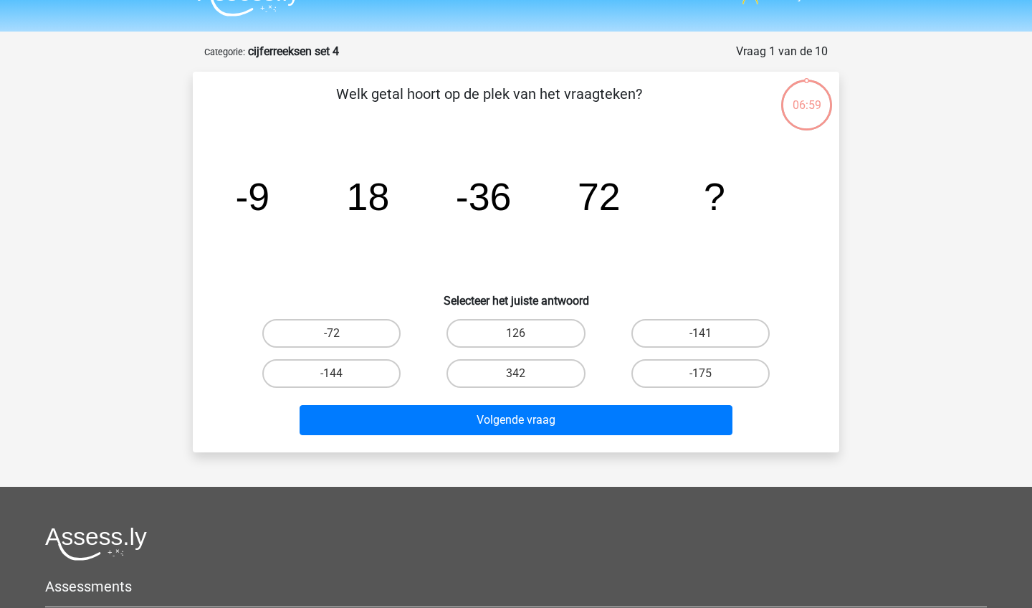
scroll to position [30, 0]
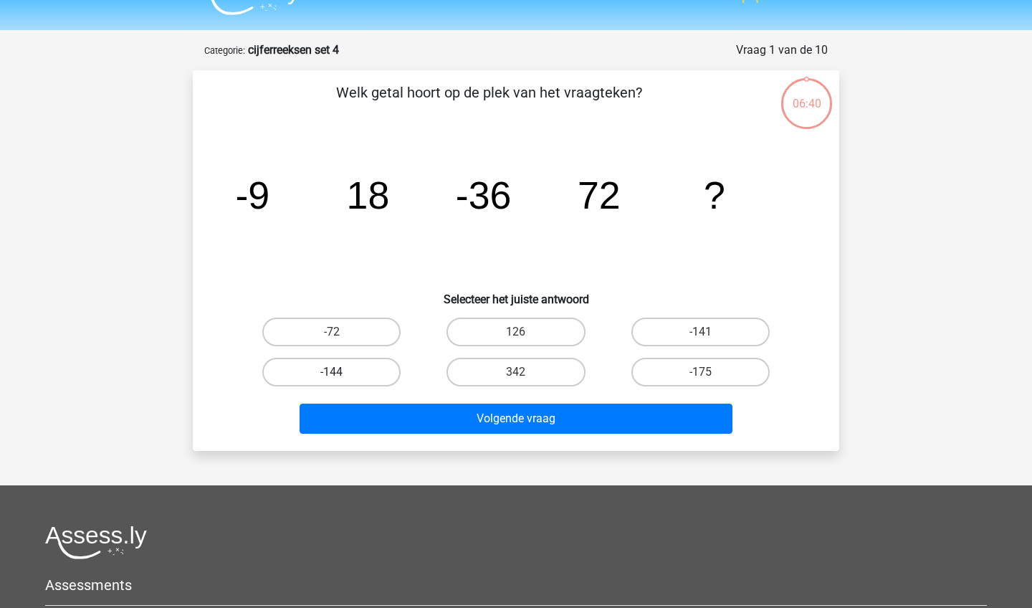
click at [380, 386] on label "-144" at bounding box center [331, 372] width 138 height 29
click at [341, 381] on input "-144" at bounding box center [336, 376] width 9 height 9
radio input "true"
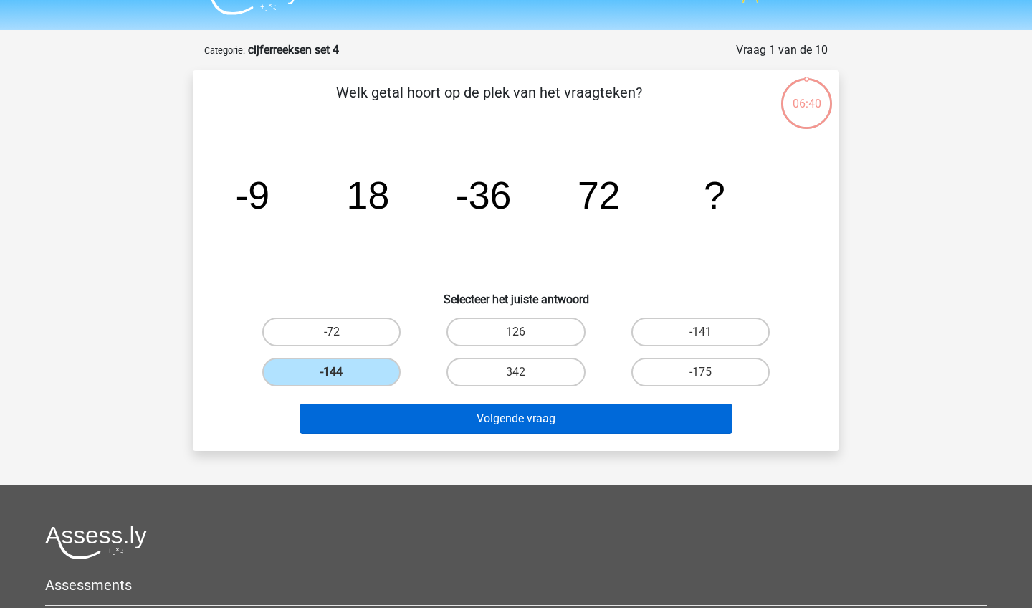
click at [431, 416] on button "Volgende vraag" at bounding box center [517, 418] width 434 height 30
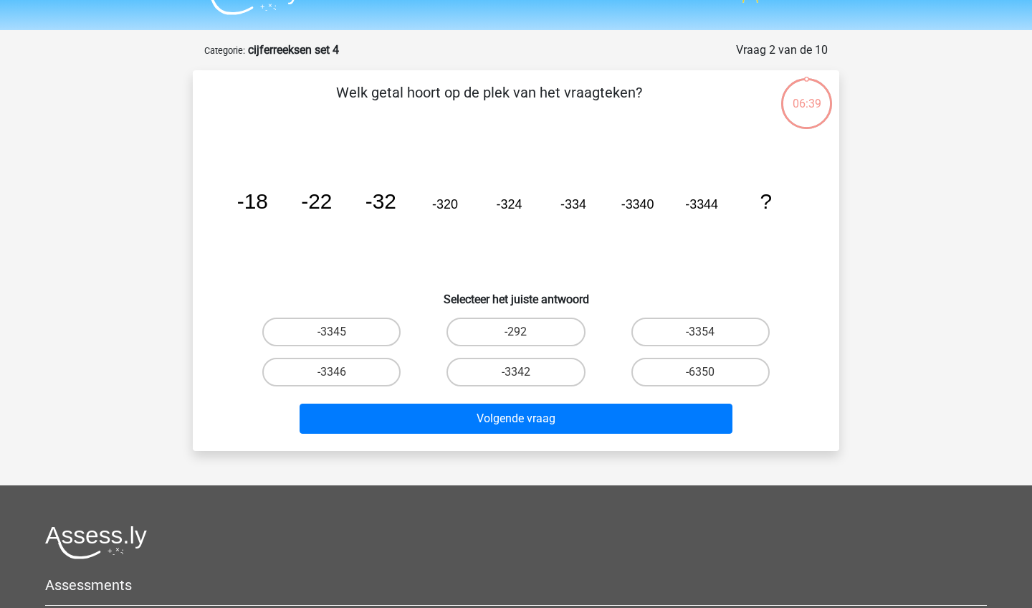
scroll to position [72, 0]
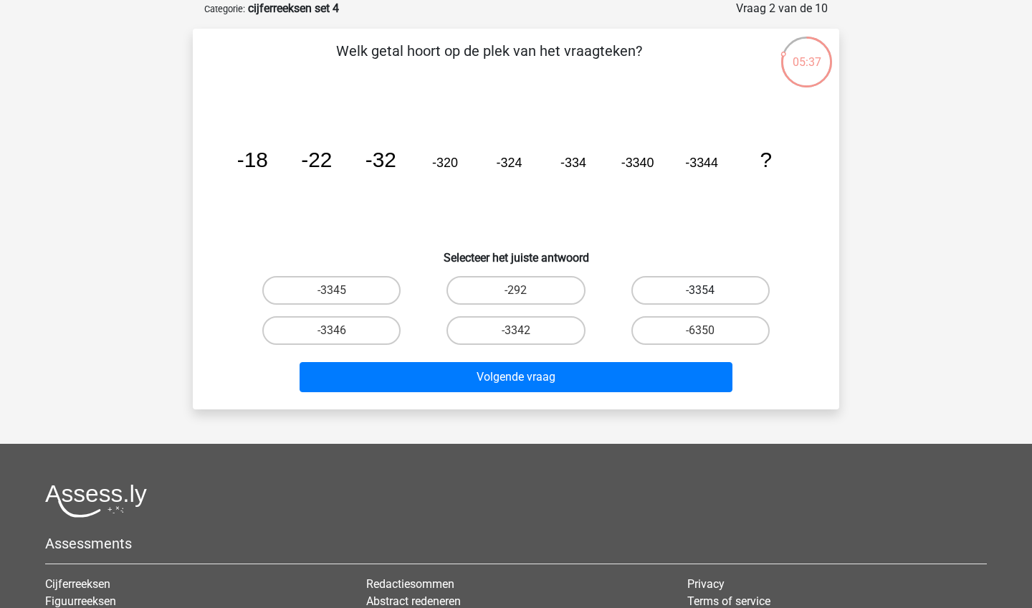
click at [669, 292] on label "-3354" at bounding box center [700, 290] width 138 height 29
click at [700, 292] on input "-3354" at bounding box center [704, 294] width 9 height 9
radio input "true"
click at [655, 403] on div "Welk getal hoort op de plek van het vraagteken? image/svg+xml -18 -22 -32 -320 …" at bounding box center [516, 219] width 646 height 381
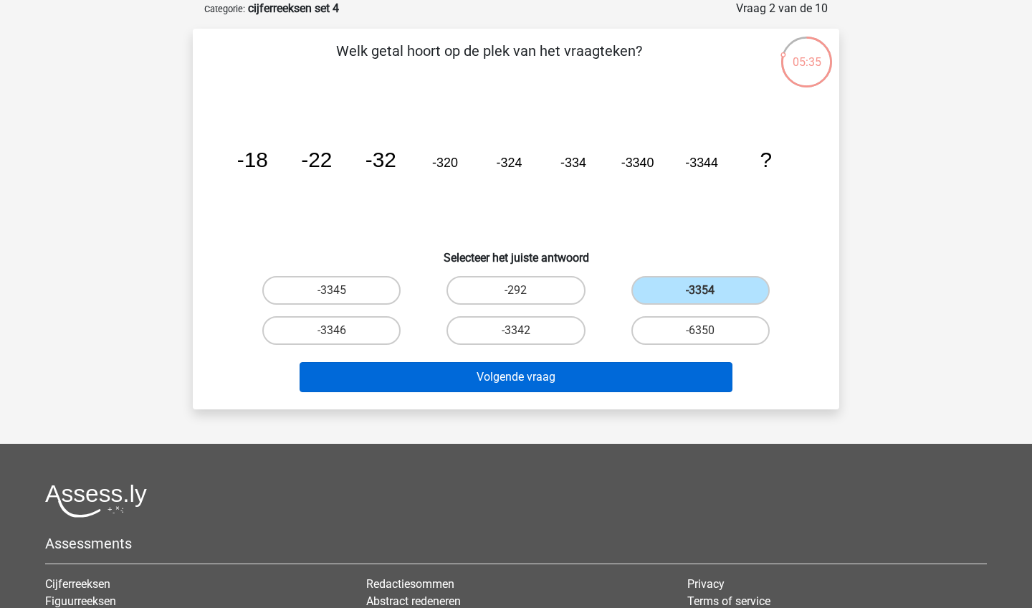
click at [669, 365] on button "Volgende vraag" at bounding box center [517, 377] width 434 height 30
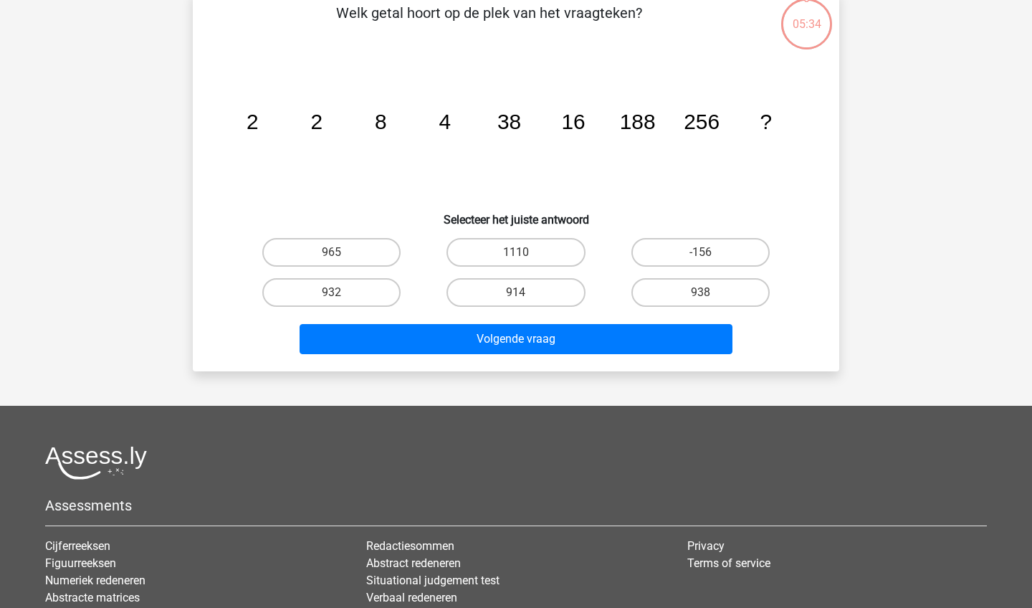
scroll to position [112, 0]
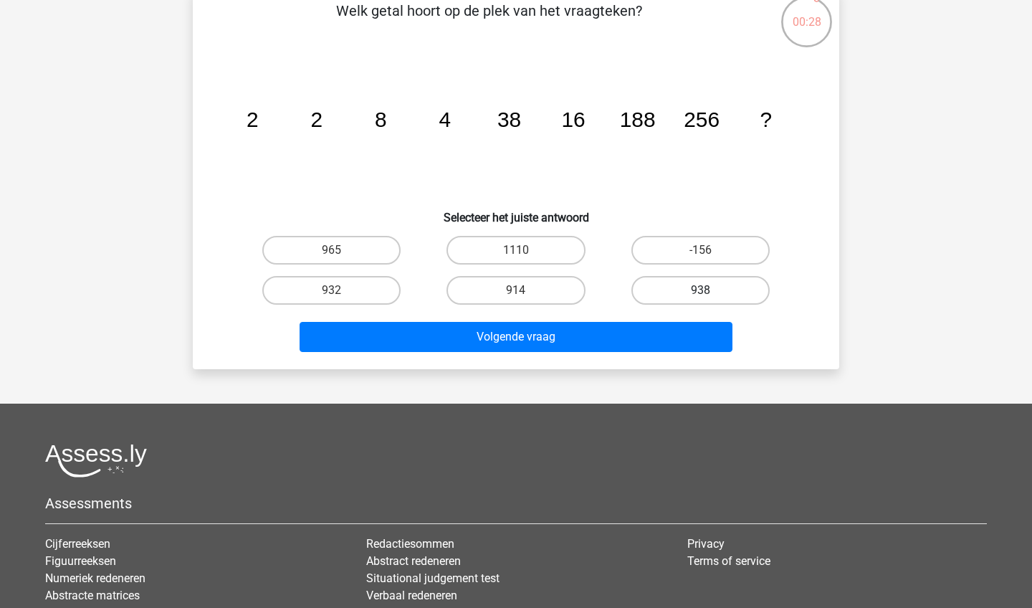
click at [757, 282] on label "938" at bounding box center [700, 290] width 138 height 29
click at [709, 290] on input "938" at bounding box center [704, 294] width 9 height 9
radio input "true"
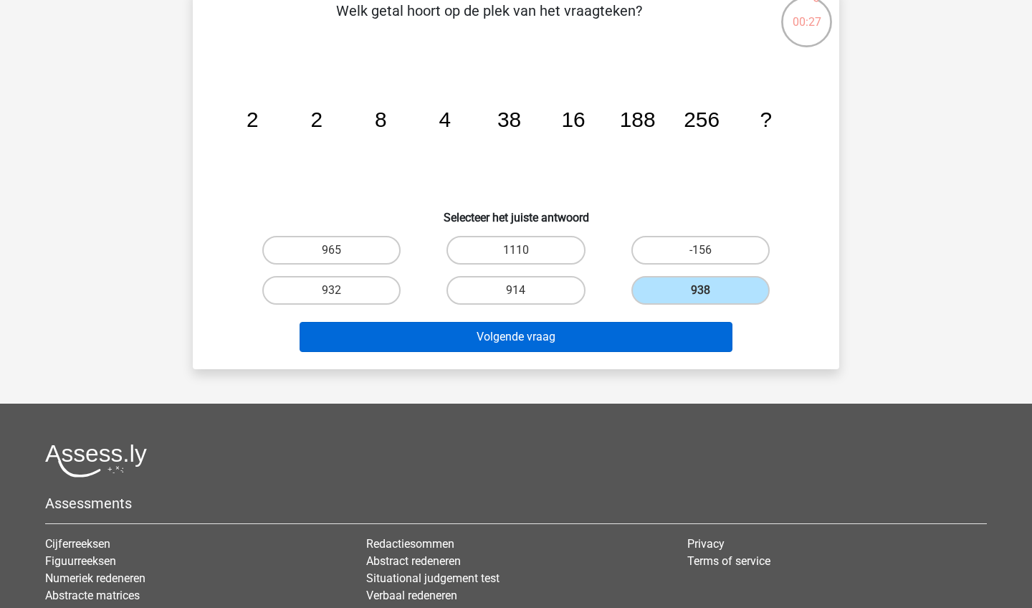
click at [712, 325] on button "Volgende vraag" at bounding box center [517, 337] width 434 height 30
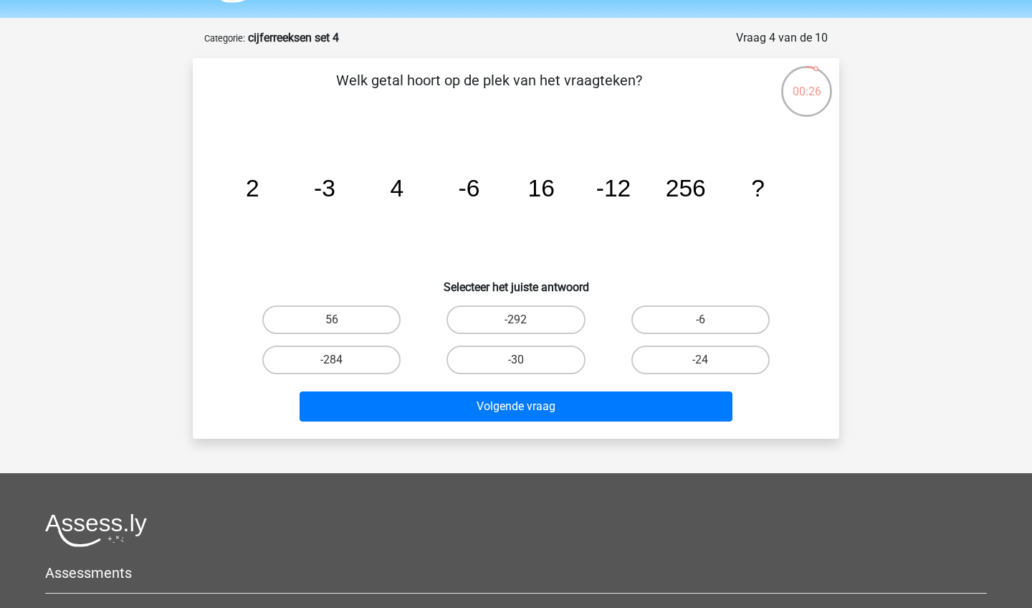
scroll to position [40, 0]
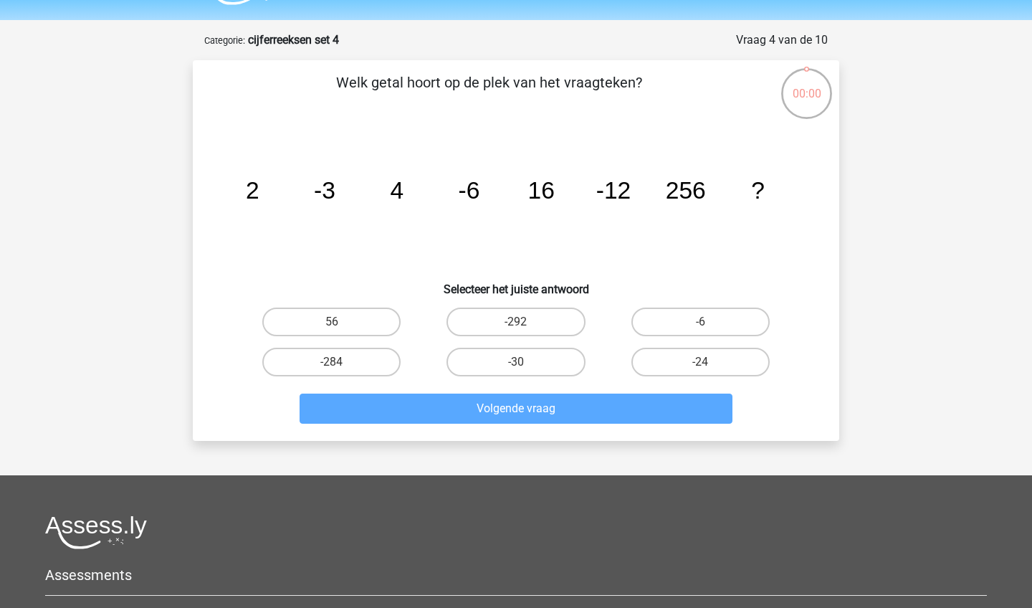
click at [813, 332] on div "56 -292 -6 -284 -30" at bounding box center [516, 342] width 601 height 80
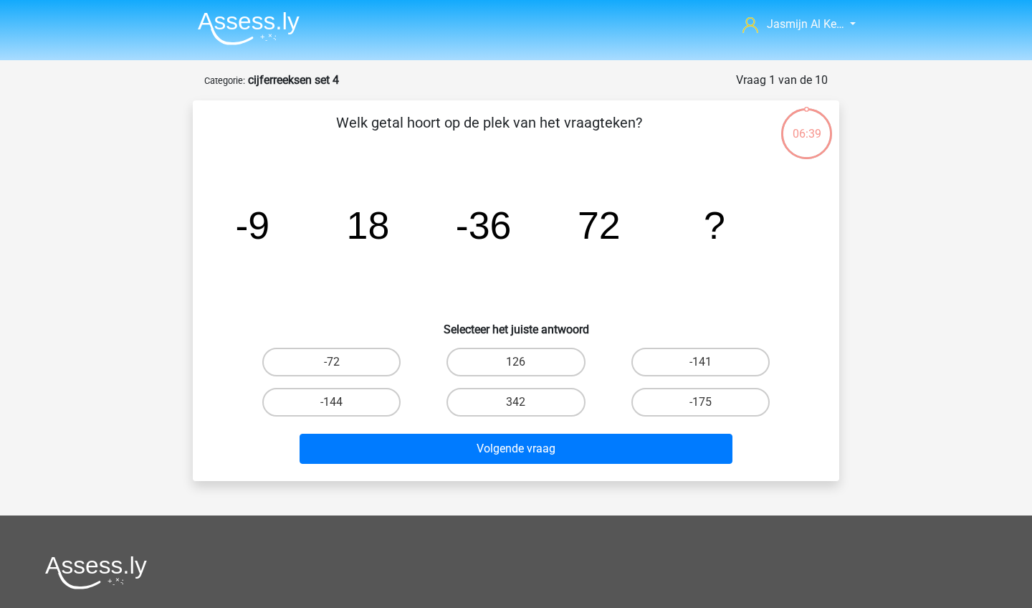
click at [249, 27] on img at bounding box center [249, 28] width 102 height 34
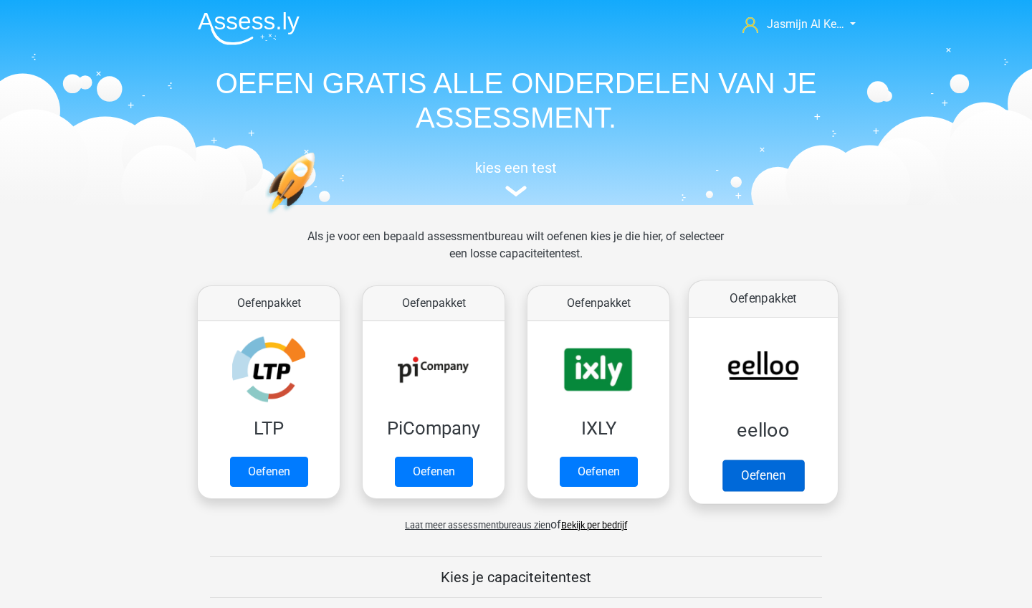
click at [752, 489] on link "Oefenen" at bounding box center [763, 475] width 82 height 32
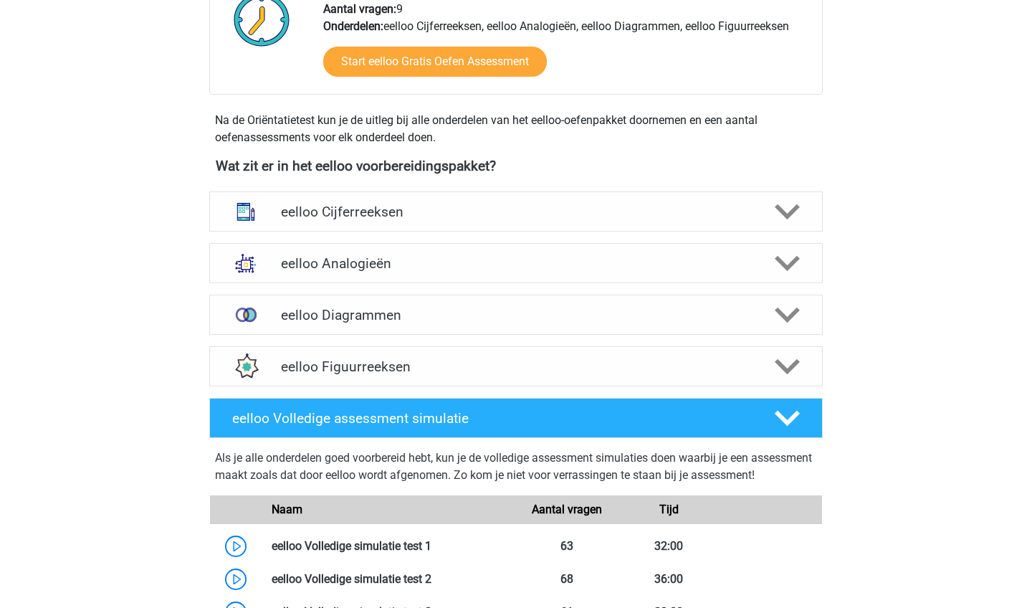
scroll to position [295, 0]
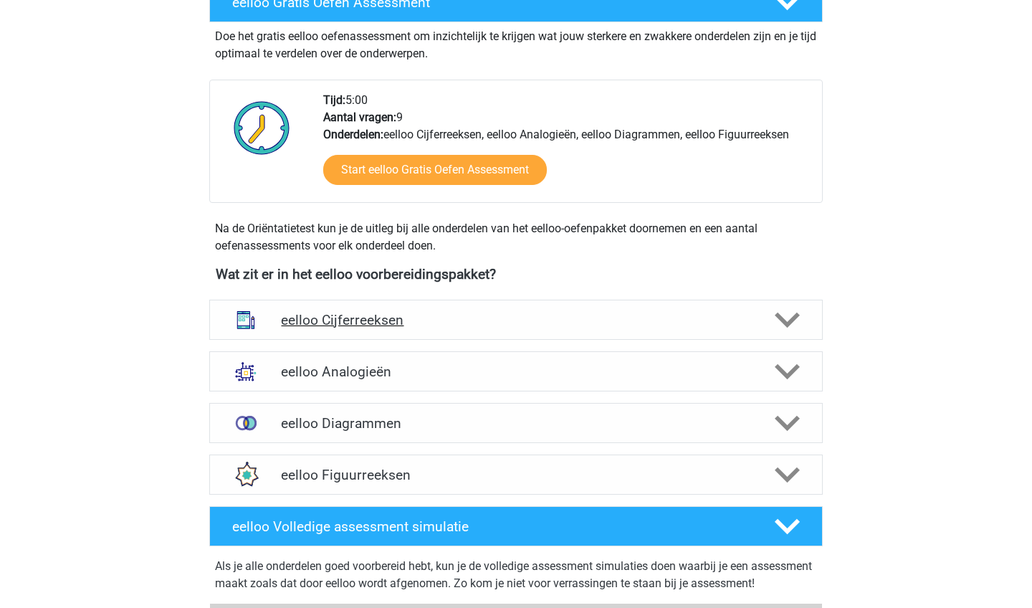
drag, startPoint x: 595, startPoint y: 478, endPoint x: 734, endPoint y: 317, distance: 212.9
click at [734, 317] on h4 "eelloo Cijferreeksen" at bounding box center [515, 320] width 469 height 16
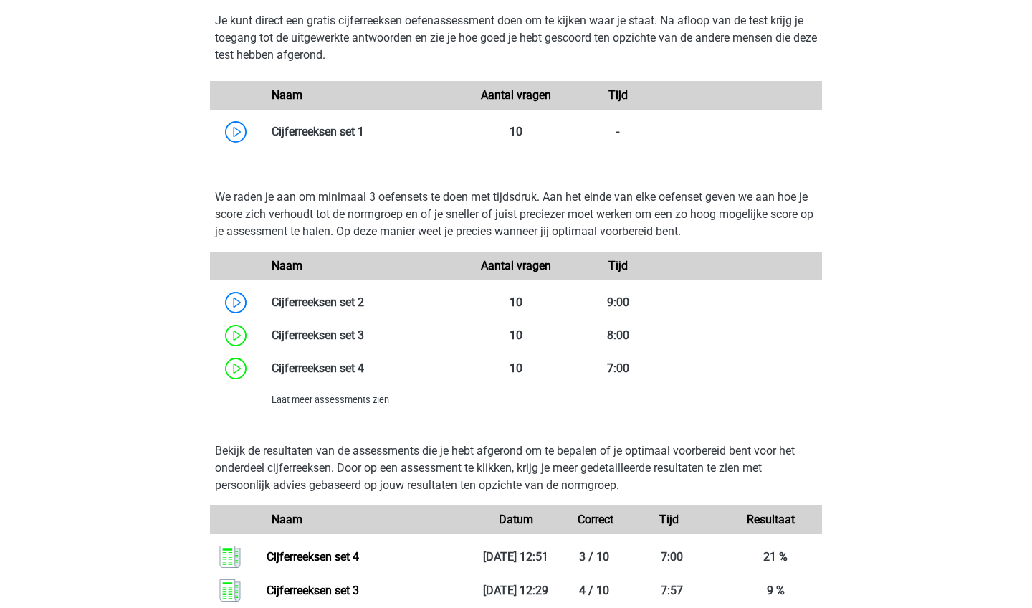
scroll to position [974, 0]
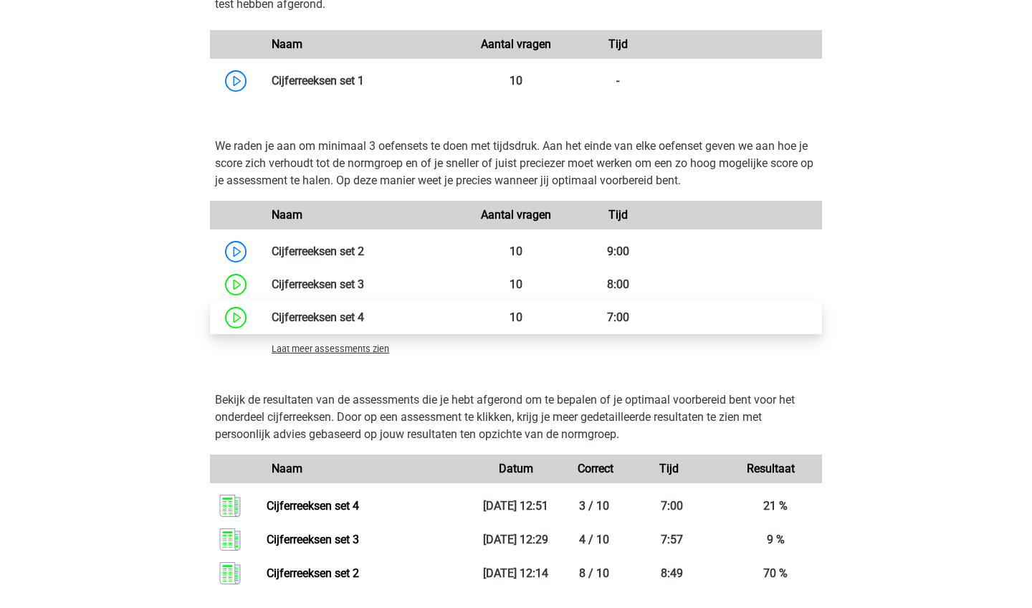
click at [364, 315] on link at bounding box center [364, 317] width 0 height 14
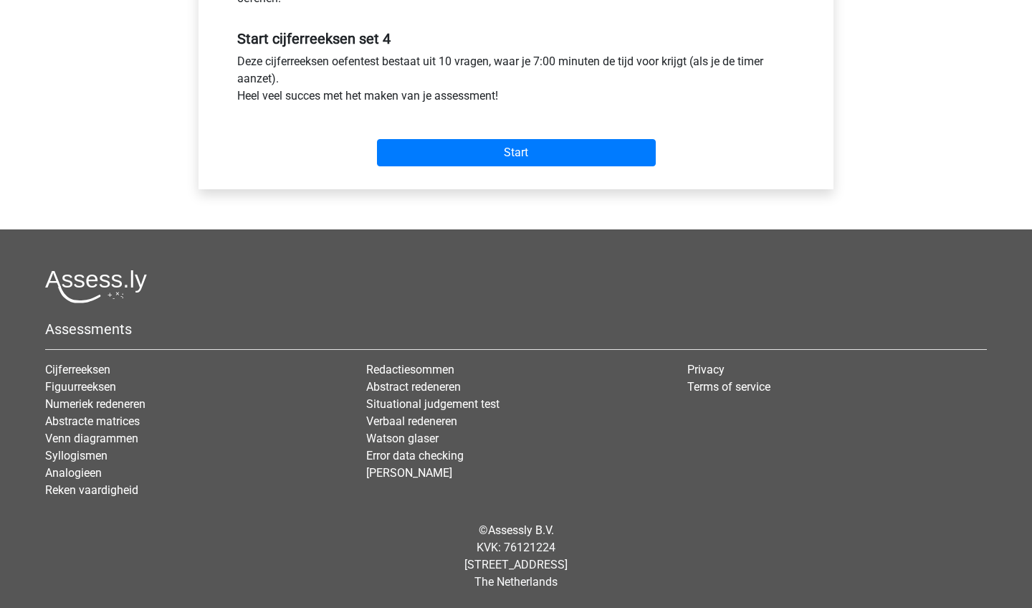
scroll to position [525, 0]
click at [483, 163] on input "Start" at bounding box center [516, 152] width 279 height 27
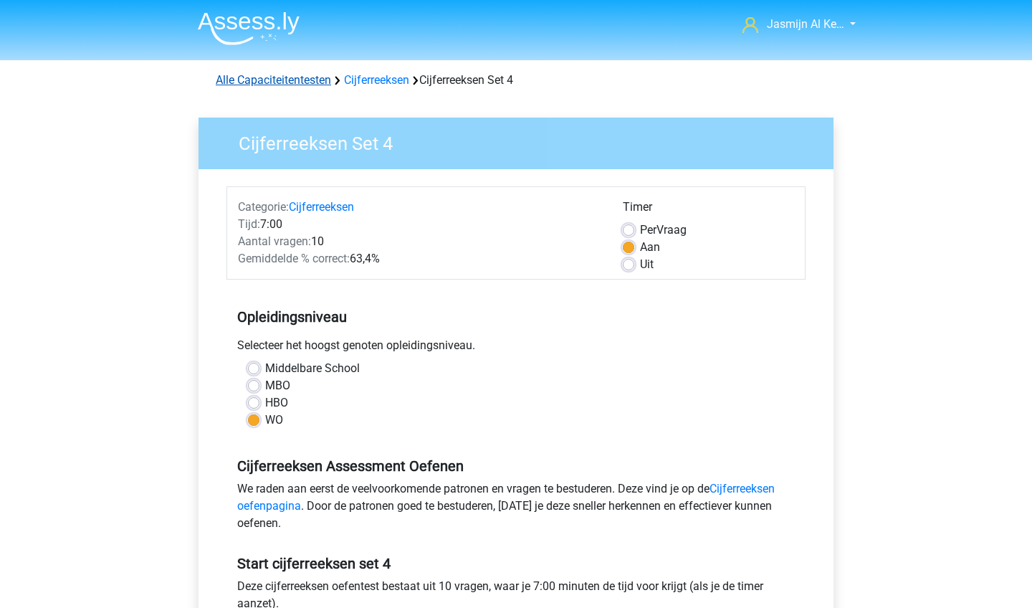
scroll to position [0, 0]
click at [291, 79] on link "Alle Capaciteitentesten" at bounding box center [273, 80] width 115 height 14
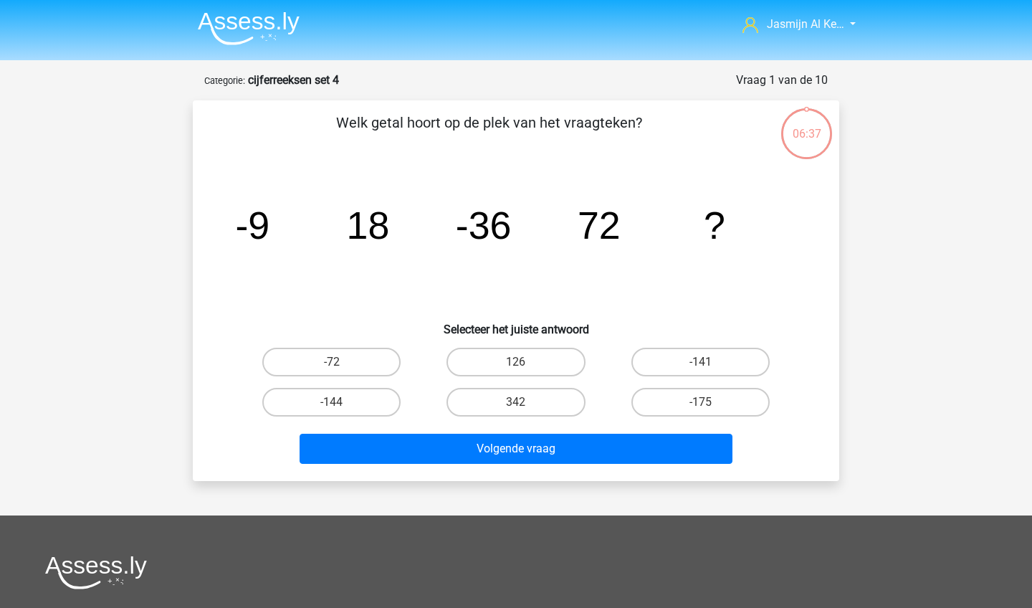
click at [362, 401] on label "-144" at bounding box center [331, 402] width 138 height 29
click at [341, 402] on input "-144" at bounding box center [336, 406] width 9 height 9
radio input "true"
click at [456, 462] on button "Volgende vraag" at bounding box center [517, 449] width 434 height 30
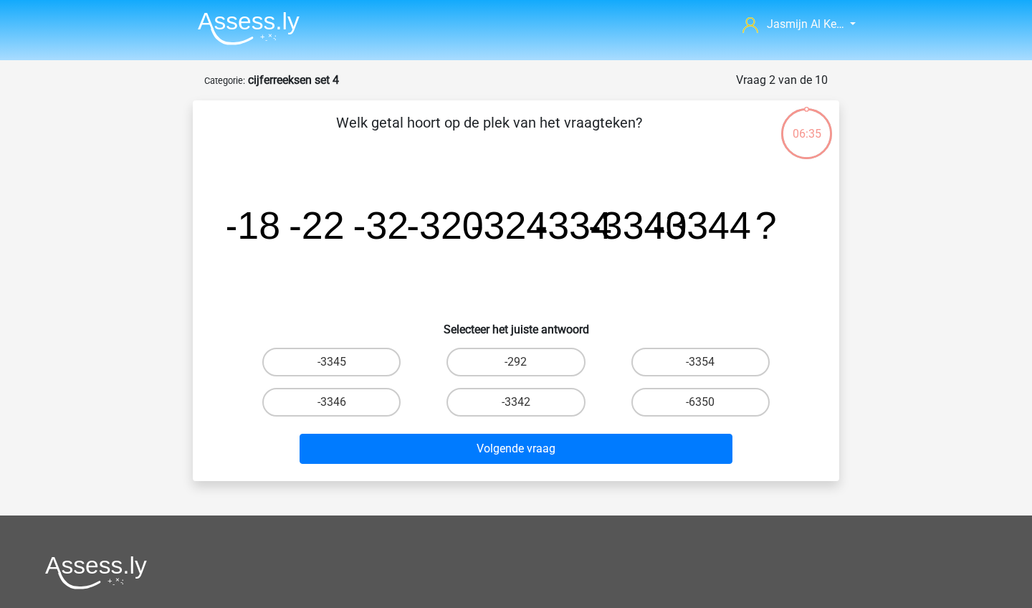
scroll to position [72, 0]
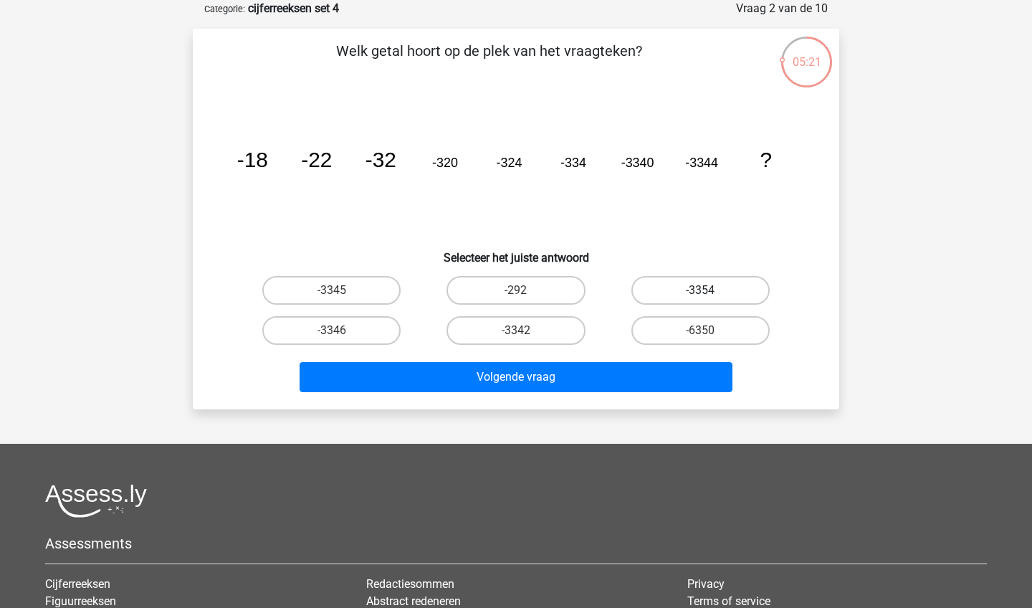
drag, startPoint x: 456, startPoint y: 462, endPoint x: 701, endPoint y: 284, distance: 302.7
click at [701, 284] on label "-3354" at bounding box center [700, 290] width 138 height 29
click at [701, 290] on input "-3354" at bounding box center [704, 294] width 9 height 9
radio input "true"
click at [633, 391] on button "Volgende vraag" at bounding box center [517, 377] width 434 height 30
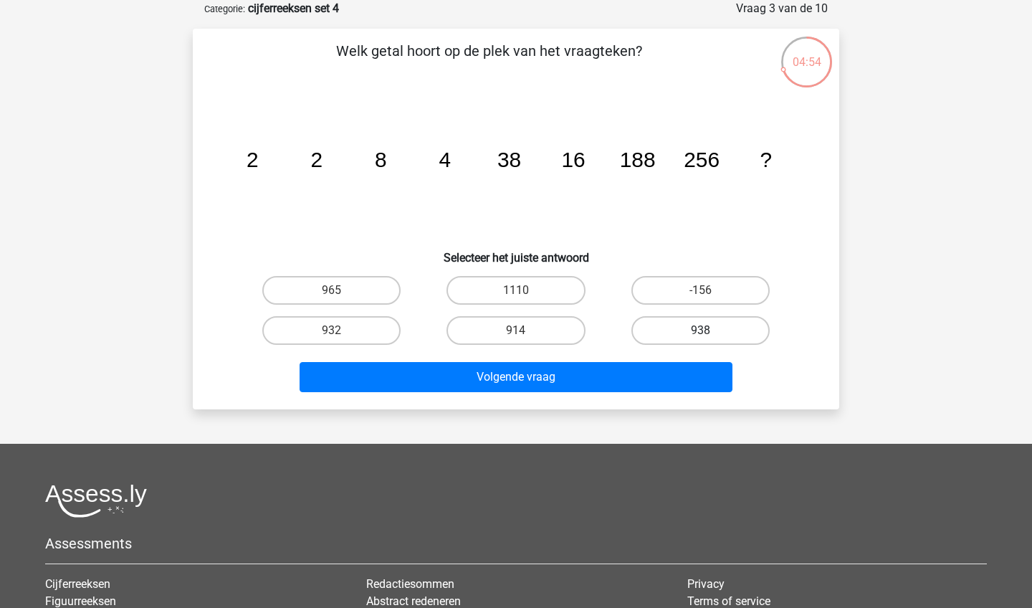
drag, startPoint x: 701, startPoint y: 284, endPoint x: 652, endPoint y: 330, distance: 67.4
click at [652, 330] on label "938" at bounding box center [700, 330] width 138 height 29
click at [700, 330] on input "938" at bounding box center [704, 334] width 9 height 9
radio input "true"
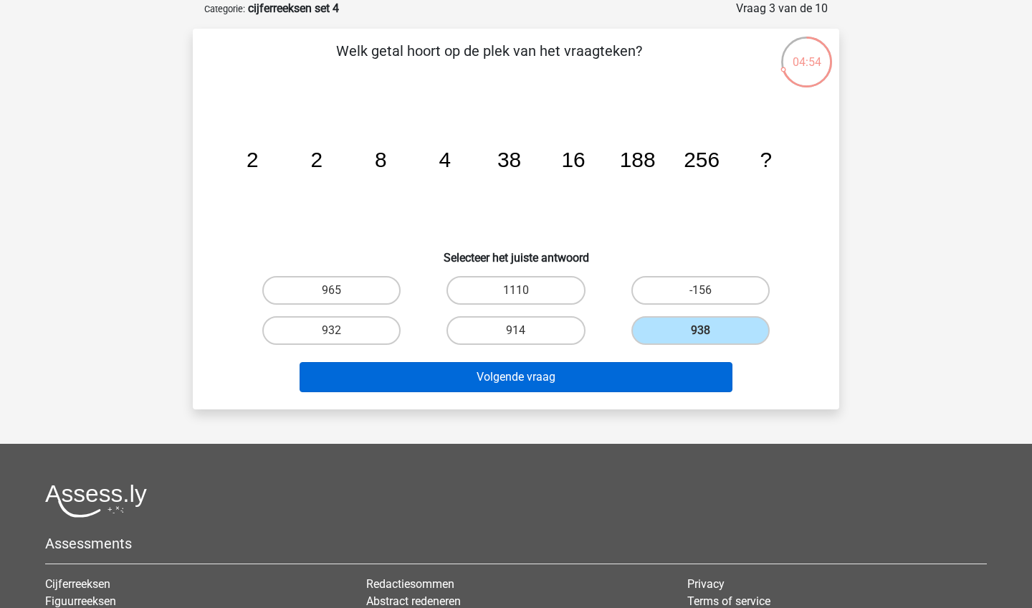
drag, startPoint x: 652, startPoint y: 330, endPoint x: 631, endPoint y: 390, distance: 63.2
click at [631, 390] on button "Volgende vraag" at bounding box center [517, 377] width 434 height 30
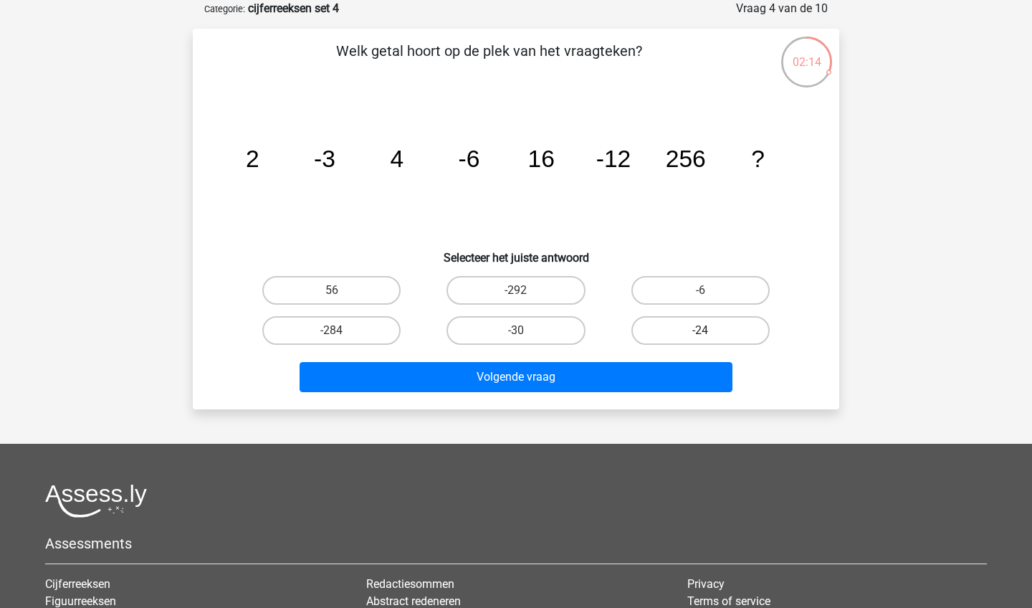
drag, startPoint x: 631, startPoint y: 390, endPoint x: 675, endPoint y: 330, distance: 74.8
click at [675, 330] on label "-24" at bounding box center [700, 330] width 138 height 29
click at [700, 330] on input "-24" at bounding box center [704, 334] width 9 height 9
radio input "true"
click at [665, 373] on button "Volgende vraag" at bounding box center [517, 377] width 434 height 30
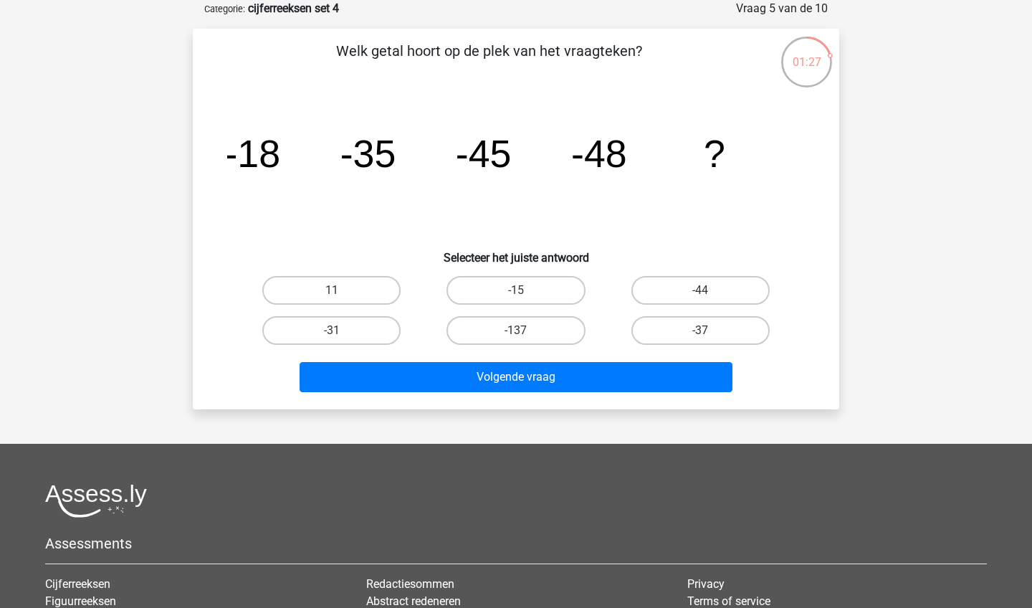
drag, startPoint x: 675, startPoint y: 330, endPoint x: 715, endPoint y: 275, distance: 67.7
click at [715, 275] on div "-44" at bounding box center [700, 290] width 184 height 40
drag, startPoint x: 715, startPoint y: 275, endPoint x: 716, endPoint y: 290, distance: 14.4
click at [716, 290] on label "-44" at bounding box center [700, 290] width 138 height 29
click at [709, 290] on input "-44" at bounding box center [704, 294] width 9 height 9
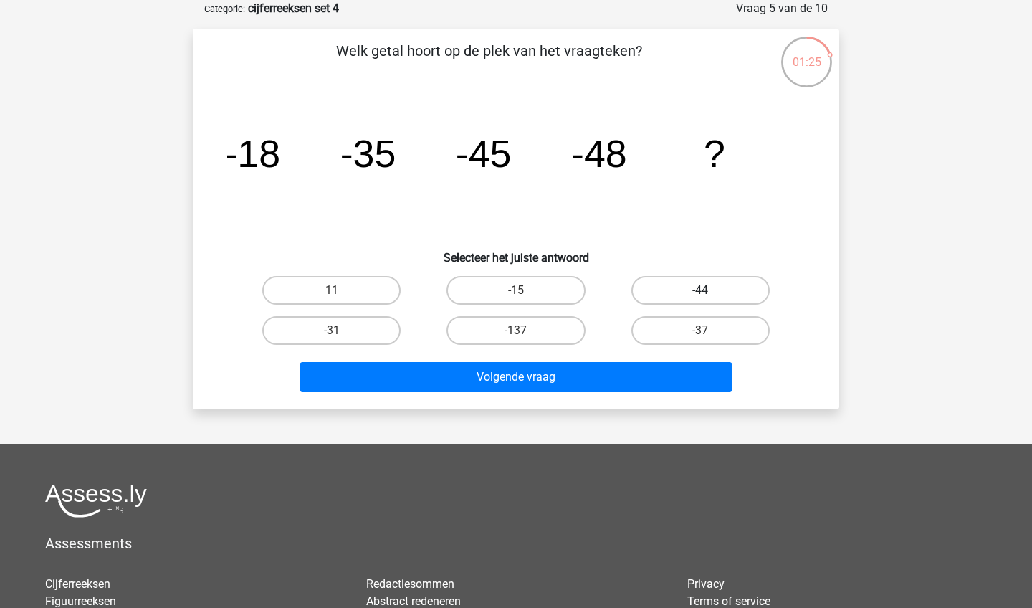
radio input "true"
click at [672, 374] on button "Volgende vraag" at bounding box center [517, 377] width 434 height 30
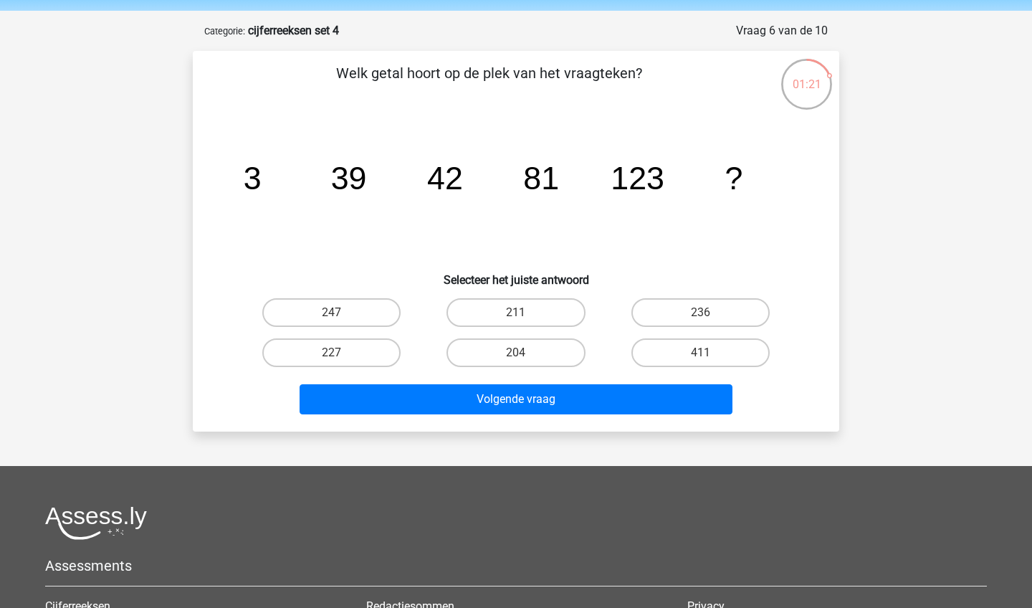
scroll to position [51, 0]
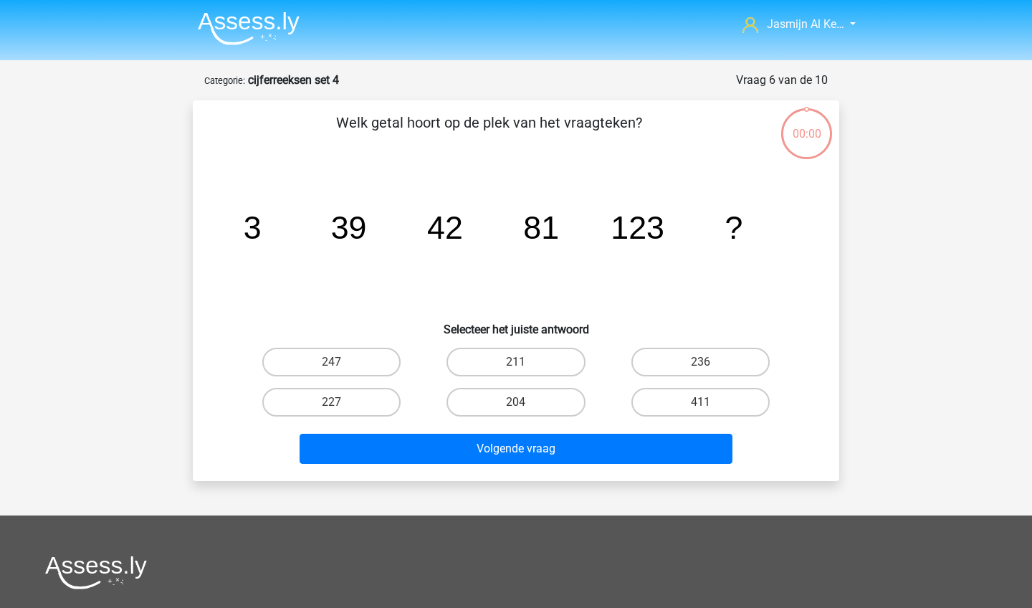
scroll to position [51, 0]
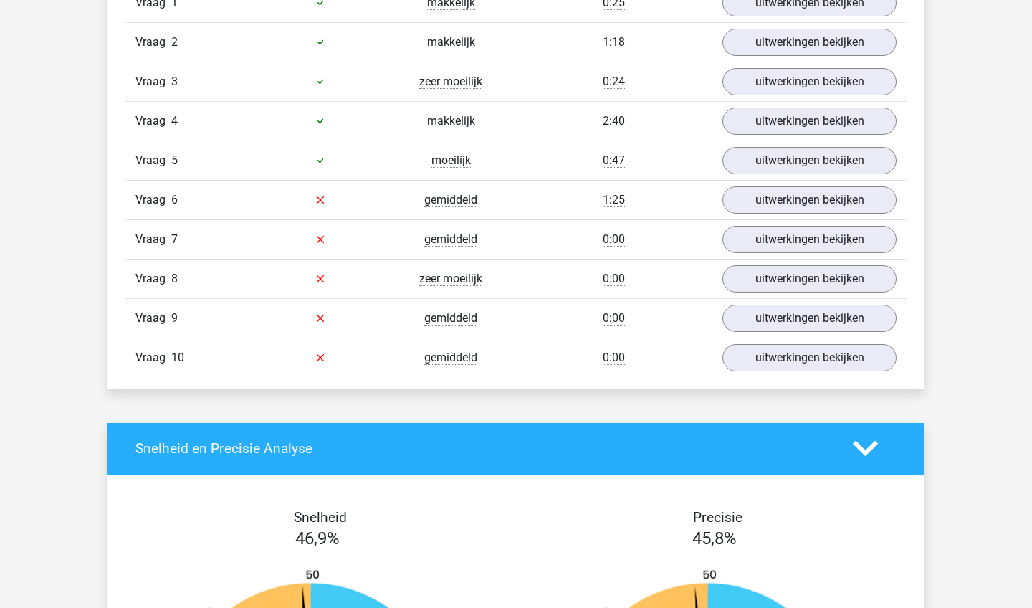
scroll to position [1003, 0]
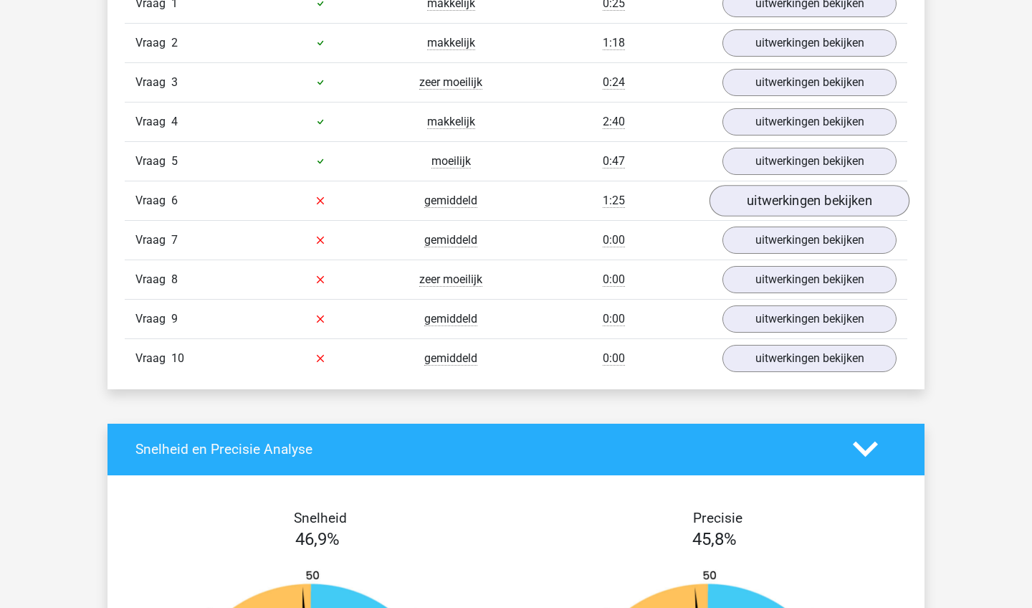
drag, startPoint x: 0, startPoint y: 0, endPoint x: 775, endPoint y: 198, distance: 800.2
click at [775, 198] on link "uitwerkingen bekijken" at bounding box center [809, 201] width 200 height 32
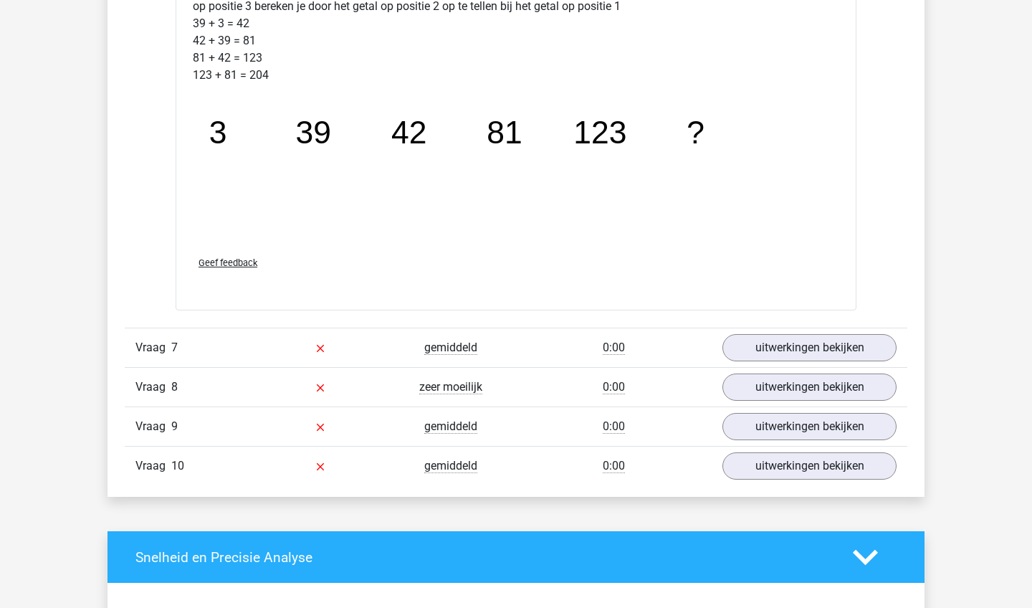
scroll to position [1609, 0]
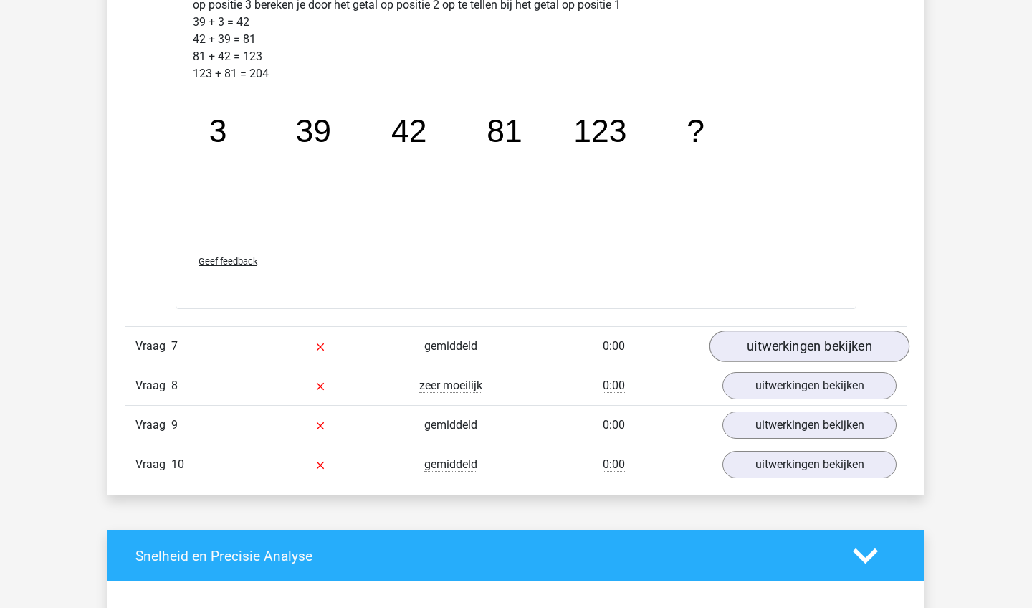
drag, startPoint x: 775, startPoint y: 198, endPoint x: 821, endPoint y: 347, distance: 155.7
click at [821, 347] on link "uitwerkingen bekijken" at bounding box center [809, 347] width 200 height 32
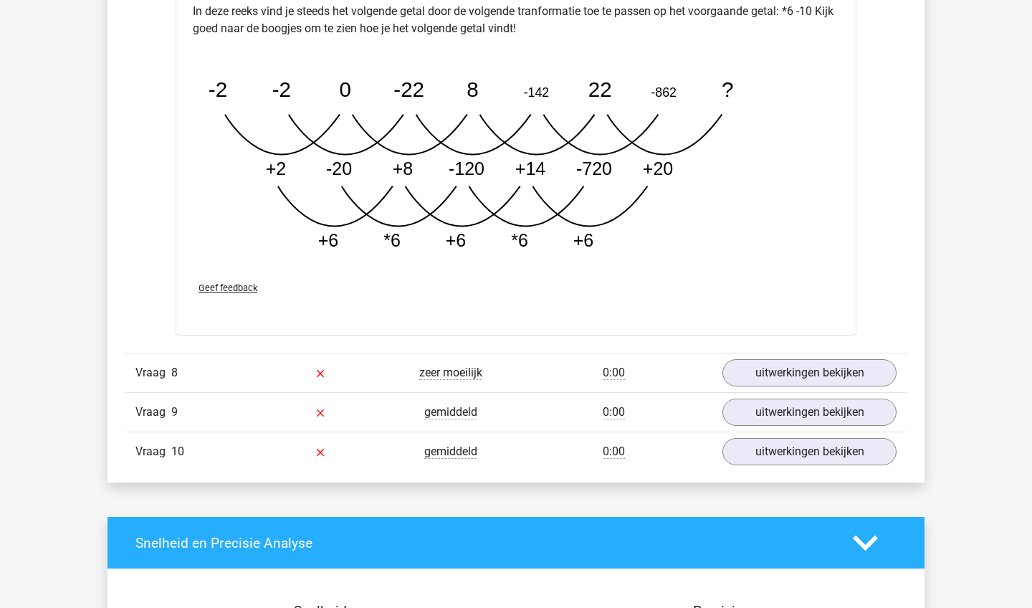
scroll to position [2444, 0]
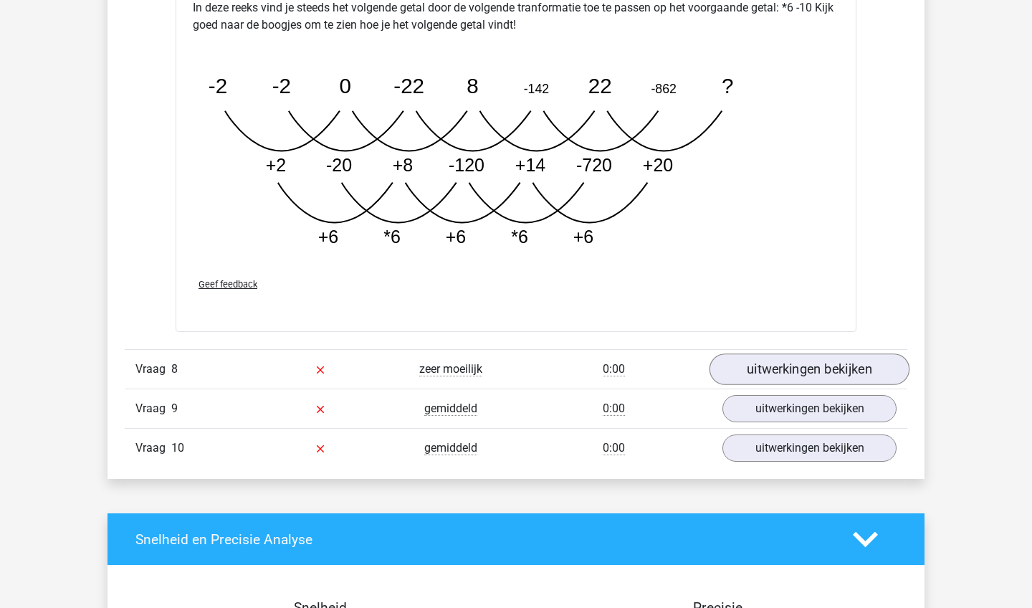
click at [742, 373] on link "uitwerkingen bekijken" at bounding box center [809, 369] width 200 height 32
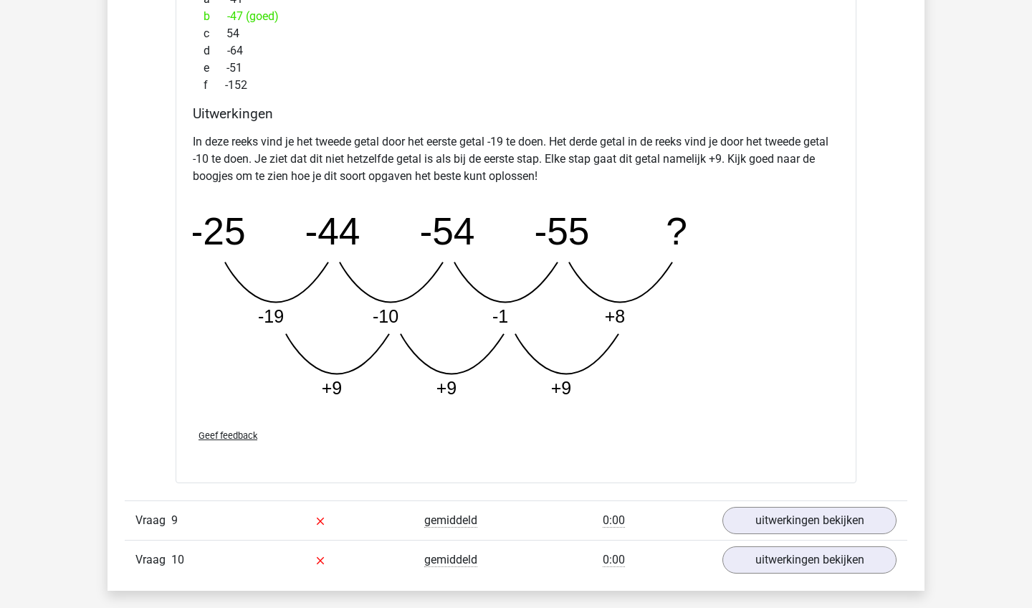
scroll to position [3059, 0]
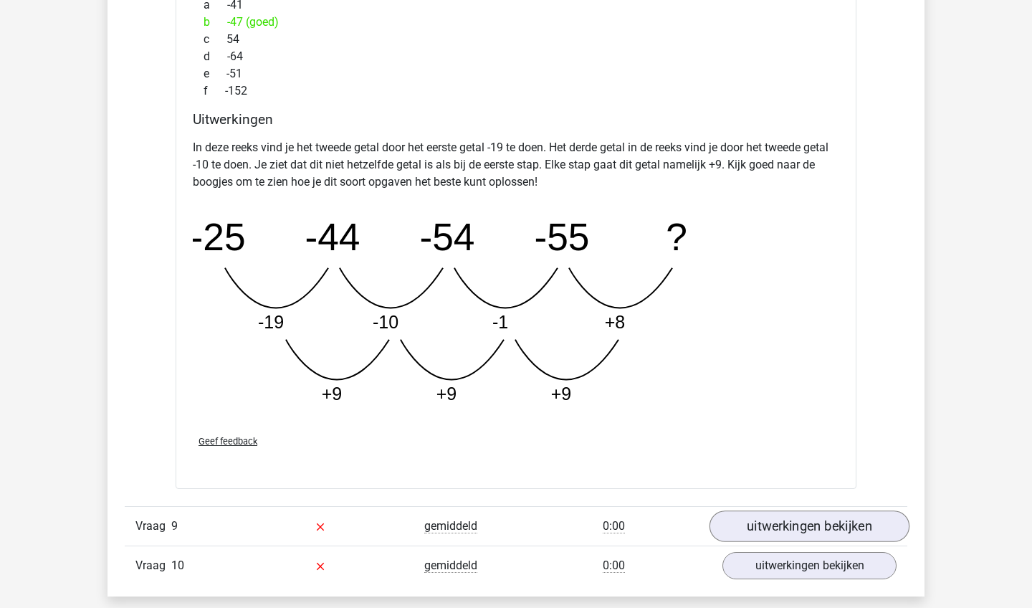
click at [764, 532] on link "uitwerkingen bekijken" at bounding box center [809, 526] width 200 height 32
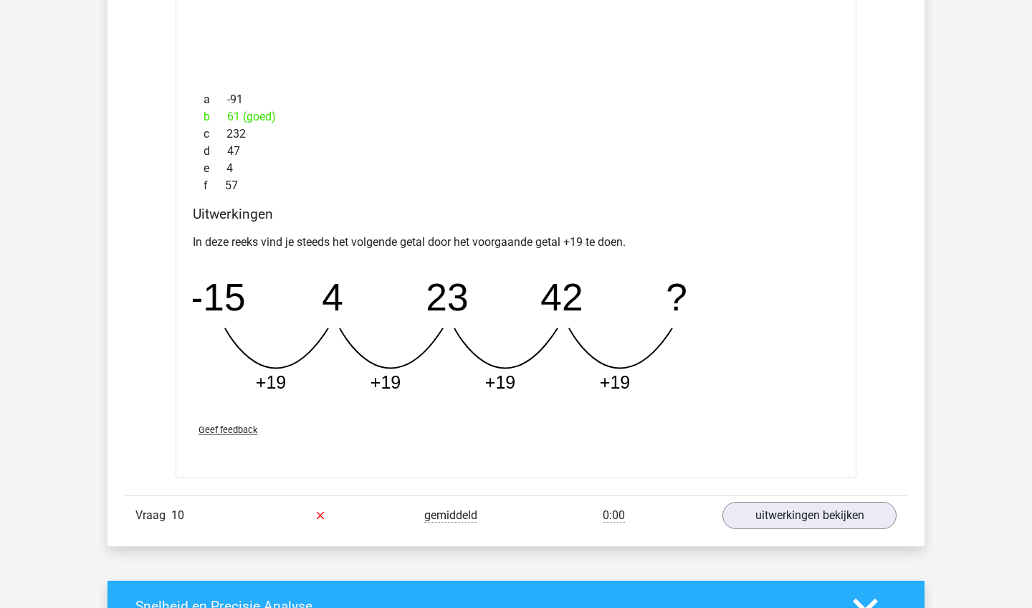
scroll to position [3735, 0]
click at [772, 509] on link "uitwerkingen bekijken" at bounding box center [809, 515] width 200 height 32
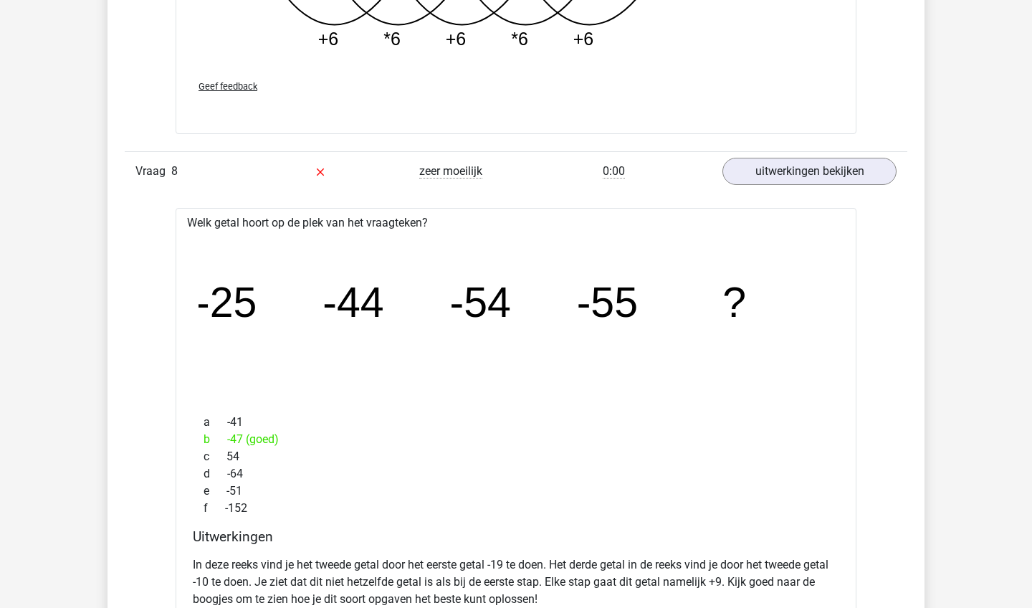
scroll to position [2560, 0]
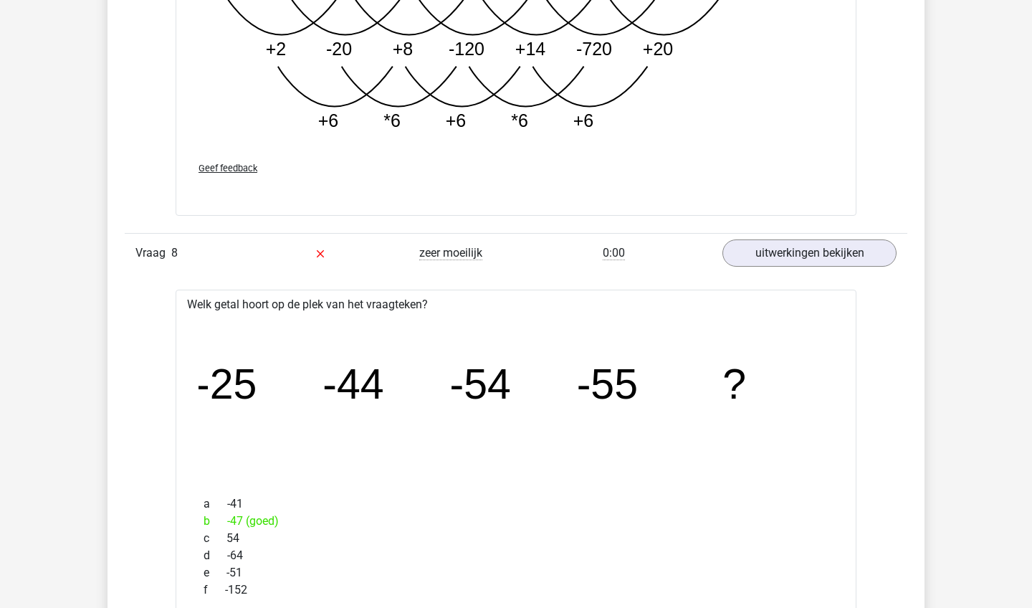
click at [670, 258] on div "0:00" at bounding box center [614, 252] width 196 height 17
click at [735, 254] on link "uitwerkingen bekijken" at bounding box center [809, 253] width 200 height 32
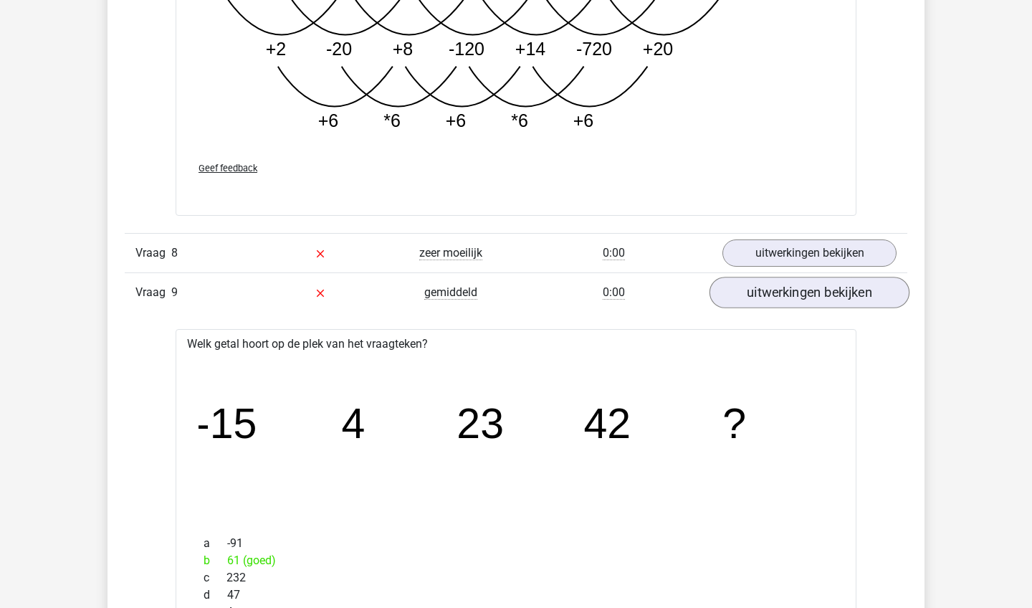
click at [746, 297] on link "uitwerkingen bekijken" at bounding box center [809, 293] width 200 height 32
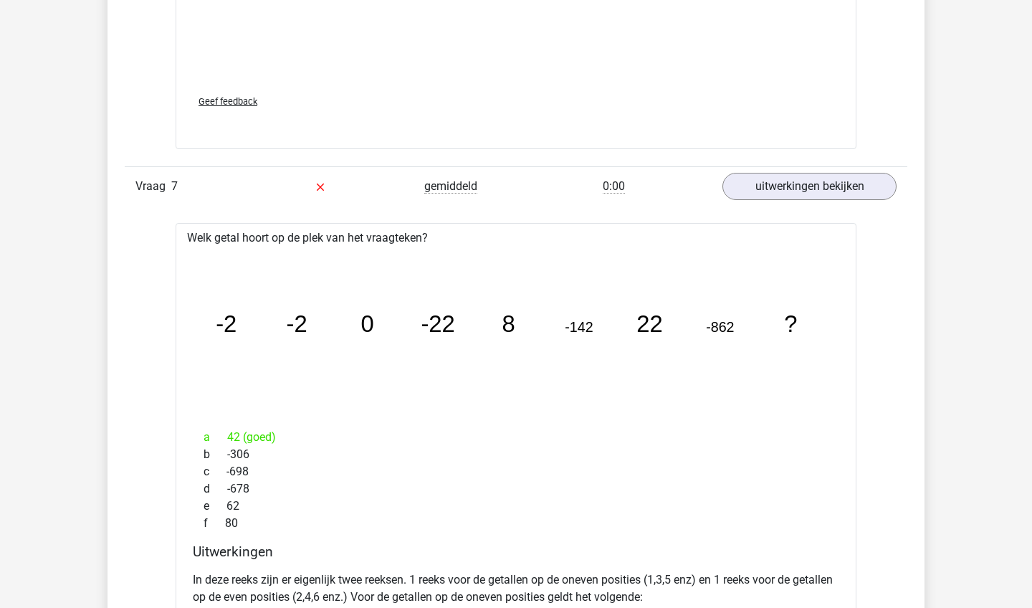
scroll to position [1759, 0]
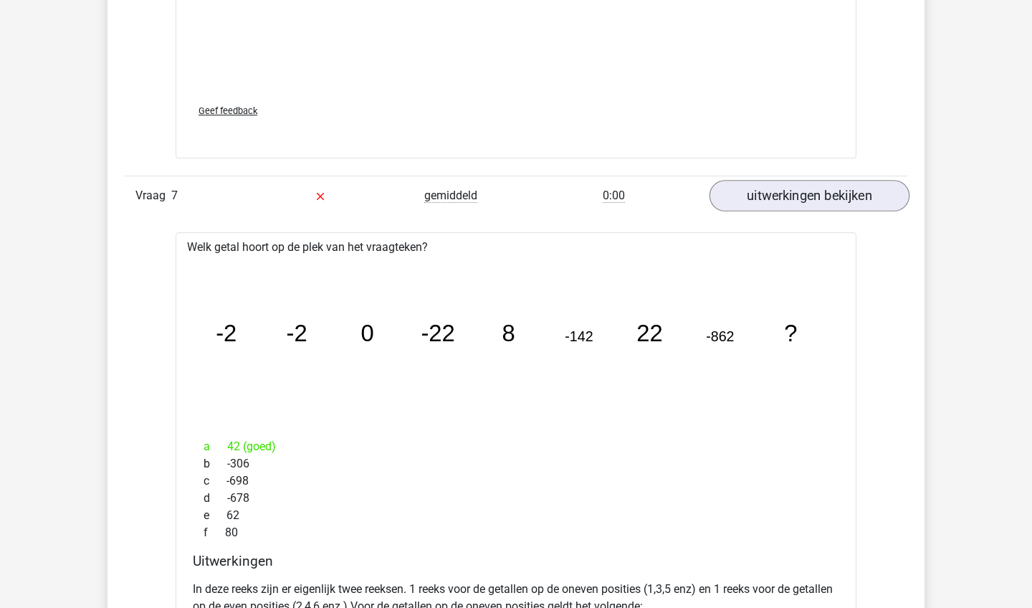
click at [733, 195] on link "uitwerkingen bekijken" at bounding box center [809, 197] width 200 height 32
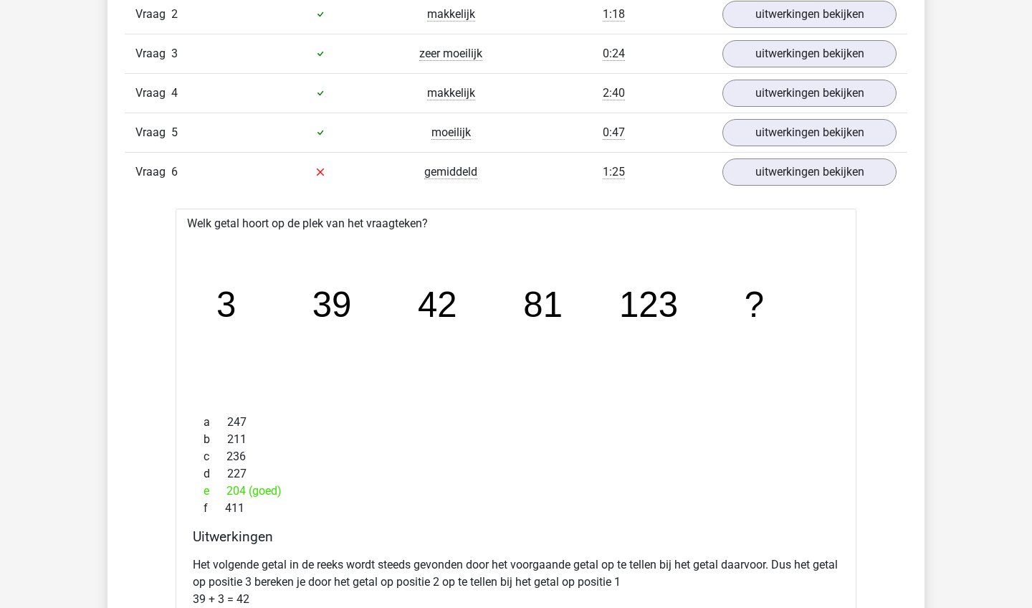
scroll to position [1019, 0]
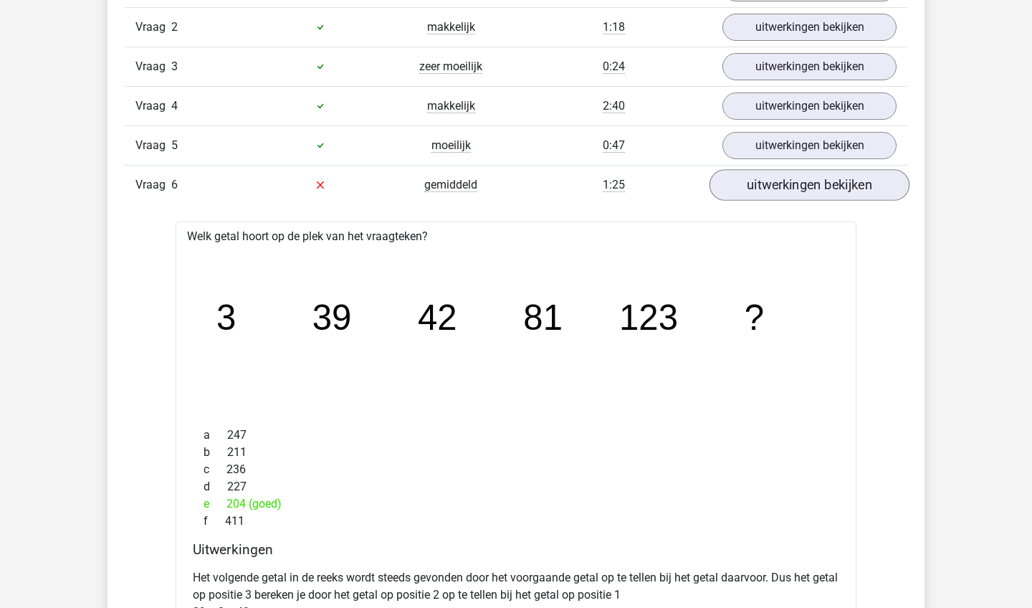
click at [744, 190] on link "uitwerkingen bekijken" at bounding box center [809, 185] width 200 height 32
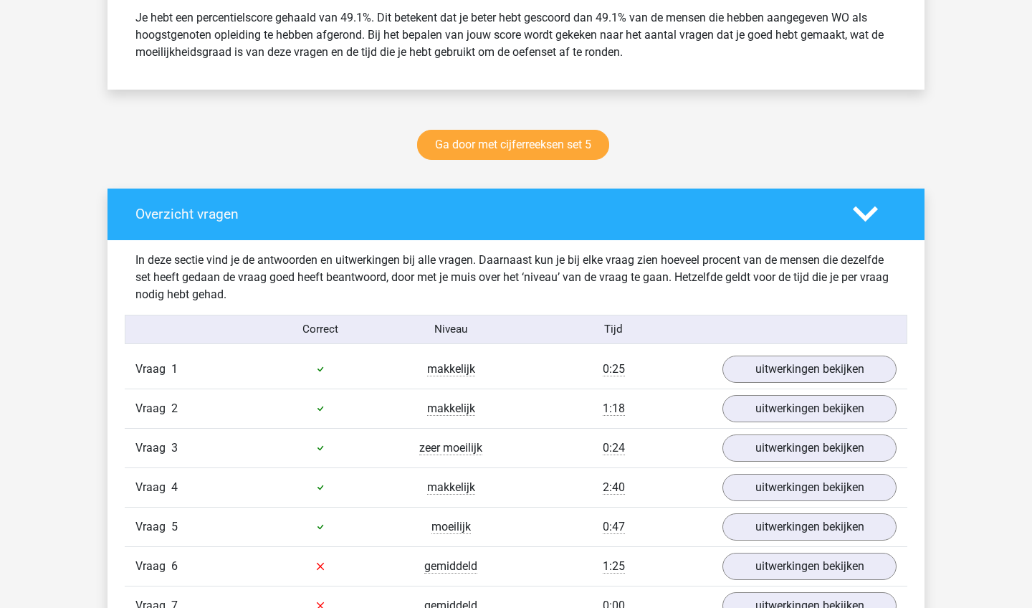
scroll to position [708, 0]
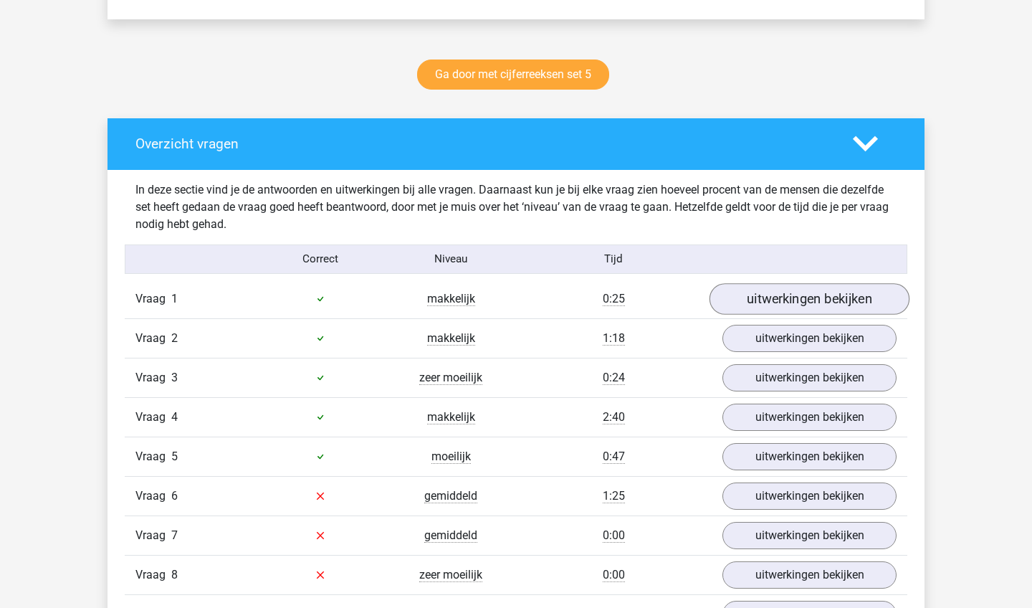
click at [726, 298] on link "uitwerkingen bekijken" at bounding box center [809, 299] width 200 height 32
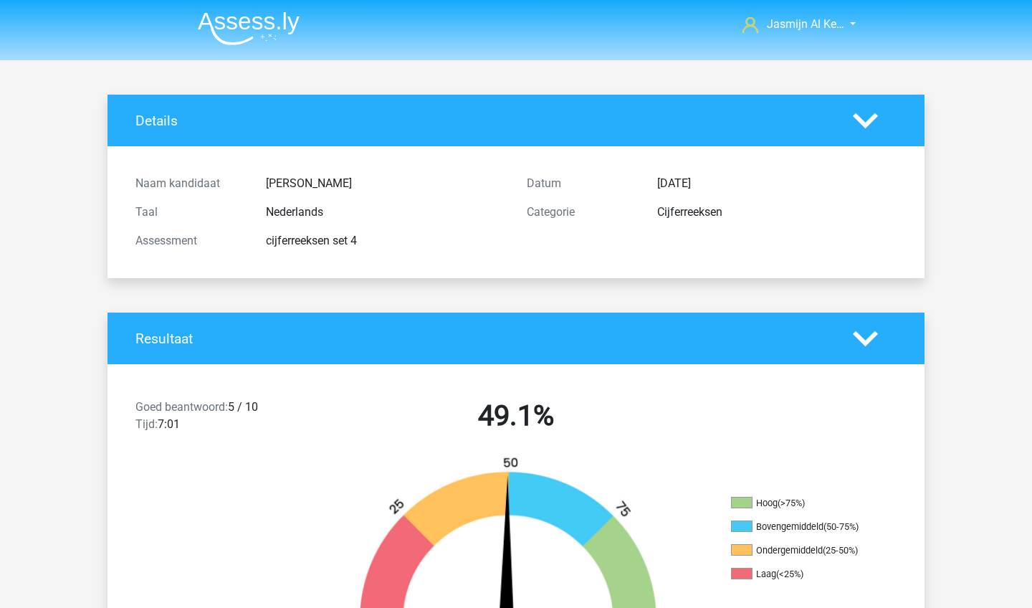
scroll to position [0, 0]
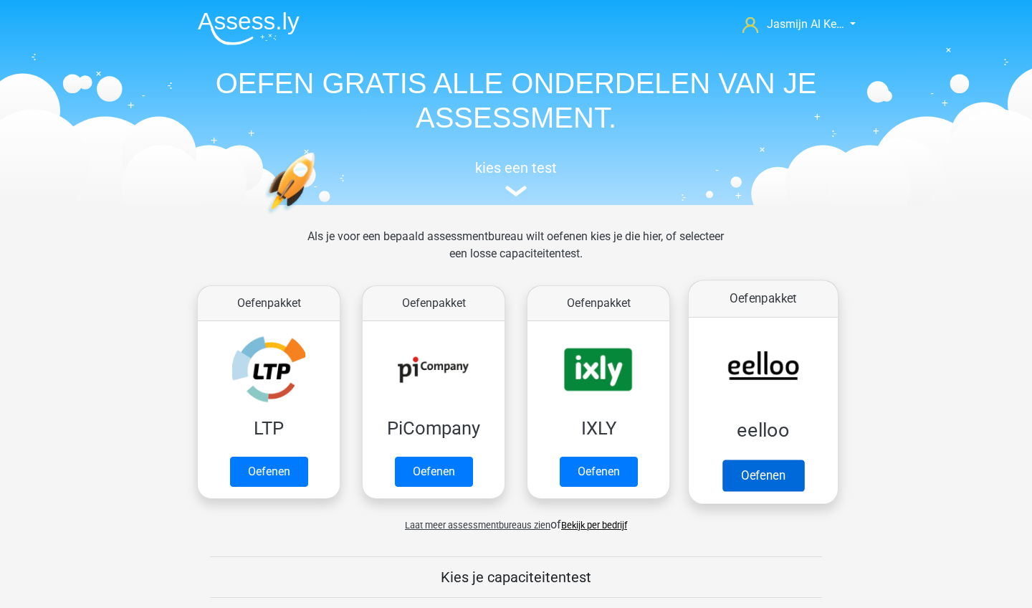
click at [780, 474] on link "Oefenen" at bounding box center [763, 475] width 82 height 32
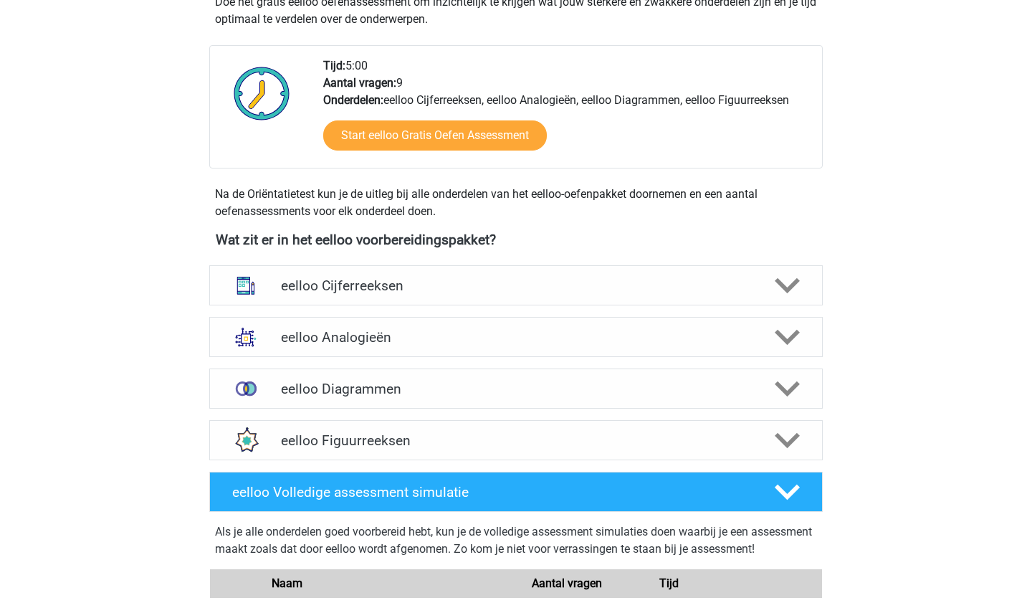
scroll to position [346, 0]
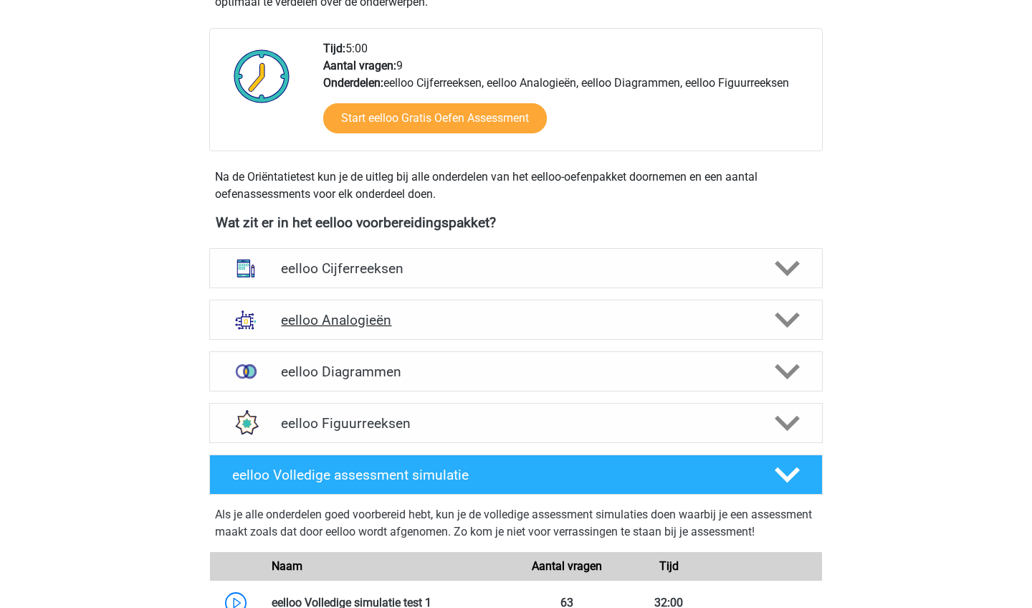
click at [626, 316] on h4 "eelloo Analogieën" at bounding box center [515, 320] width 469 height 16
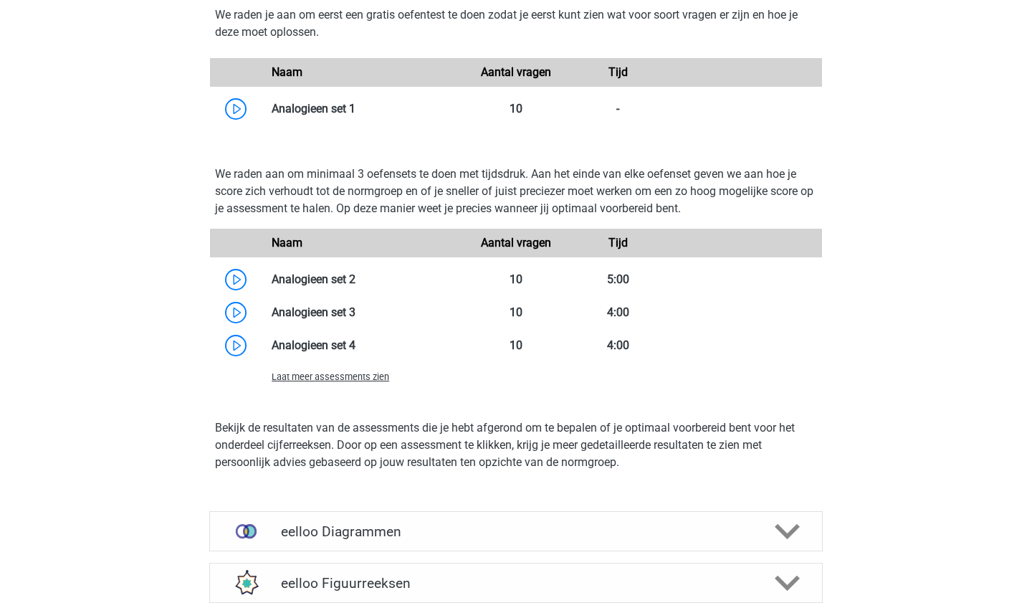
scroll to position [1137, 0]
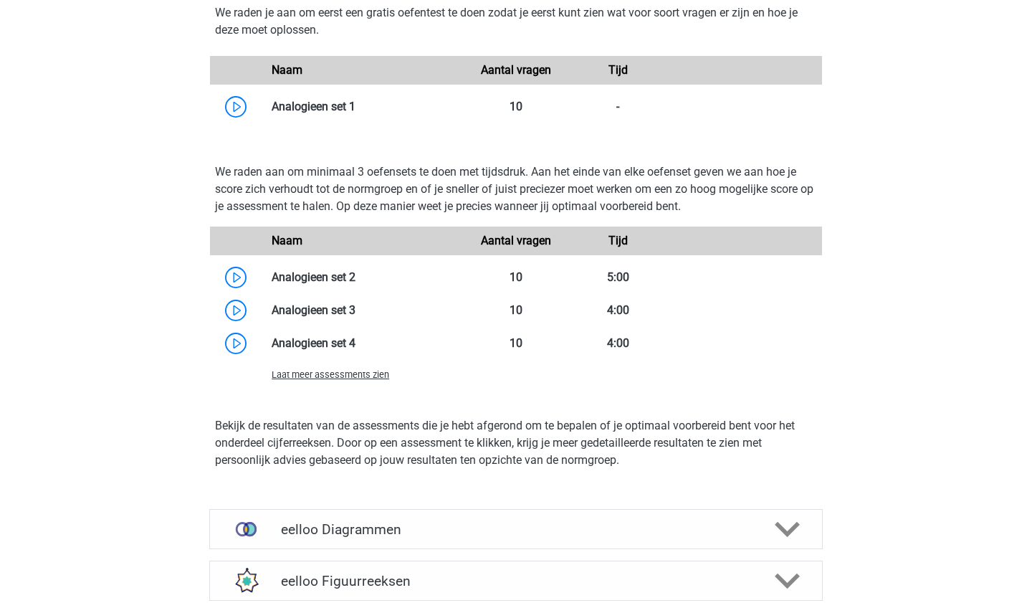
click at [384, 380] on span "Laat meer assessments zien" at bounding box center [331, 374] width 118 height 11
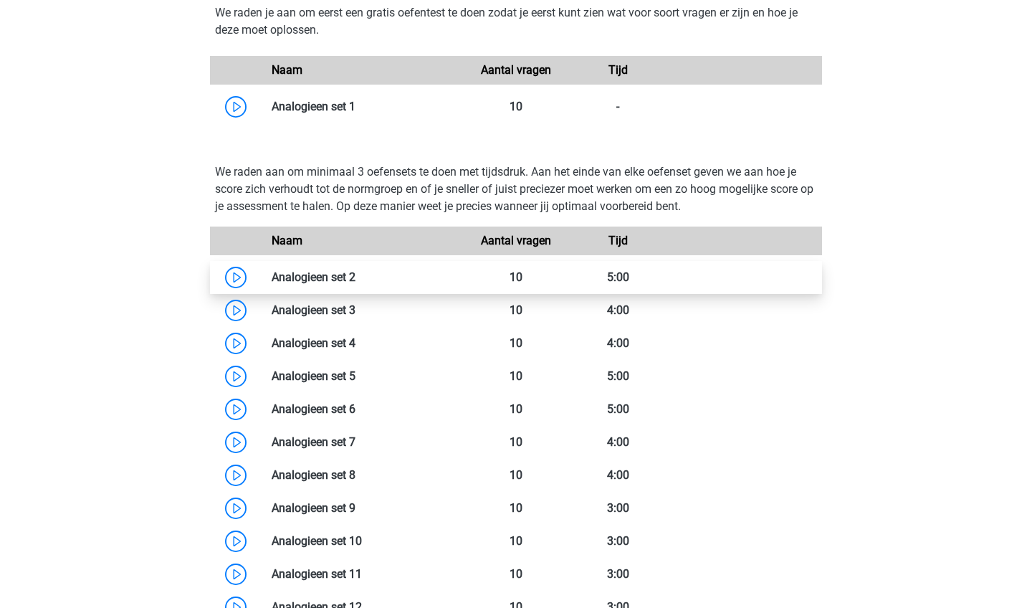
click at [355, 272] on link at bounding box center [355, 277] width 0 height 14
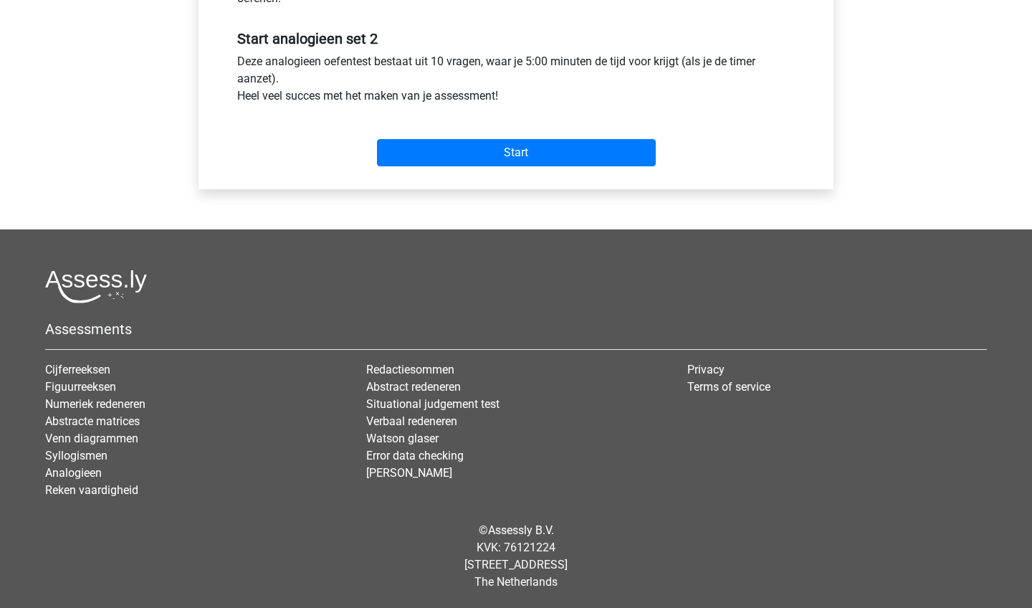
scroll to position [525, 0]
click at [565, 152] on input "Start" at bounding box center [516, 152] width 279 height 27
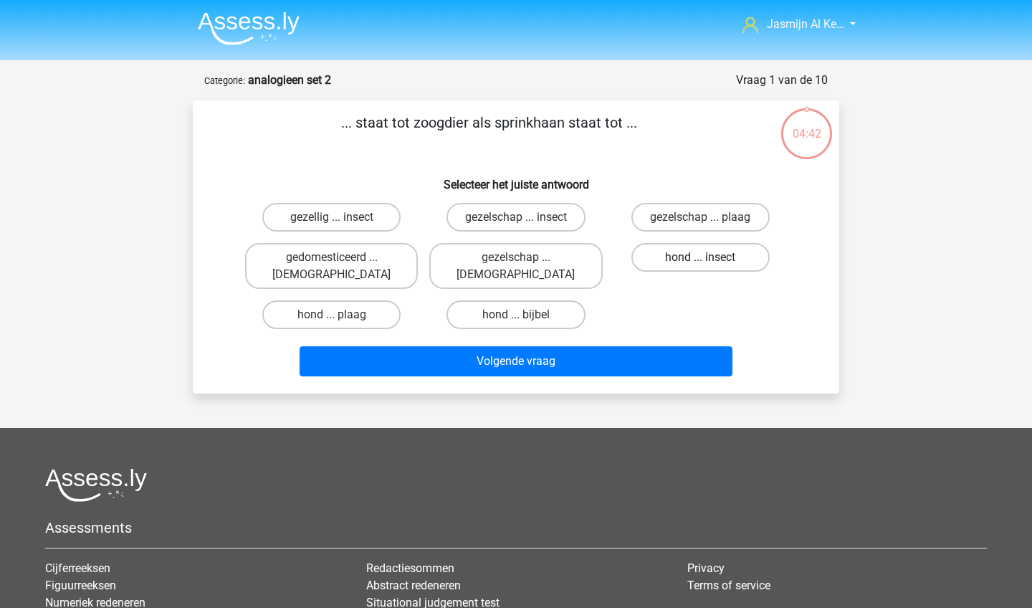
click at [660, 259] on label "hond ... insect" at bounding box center [700, 257] width 138 height 29
click at [700, 259] on input "hond ... insect" at bounding box center [704, 261] width 9 height 9
radio input "true"
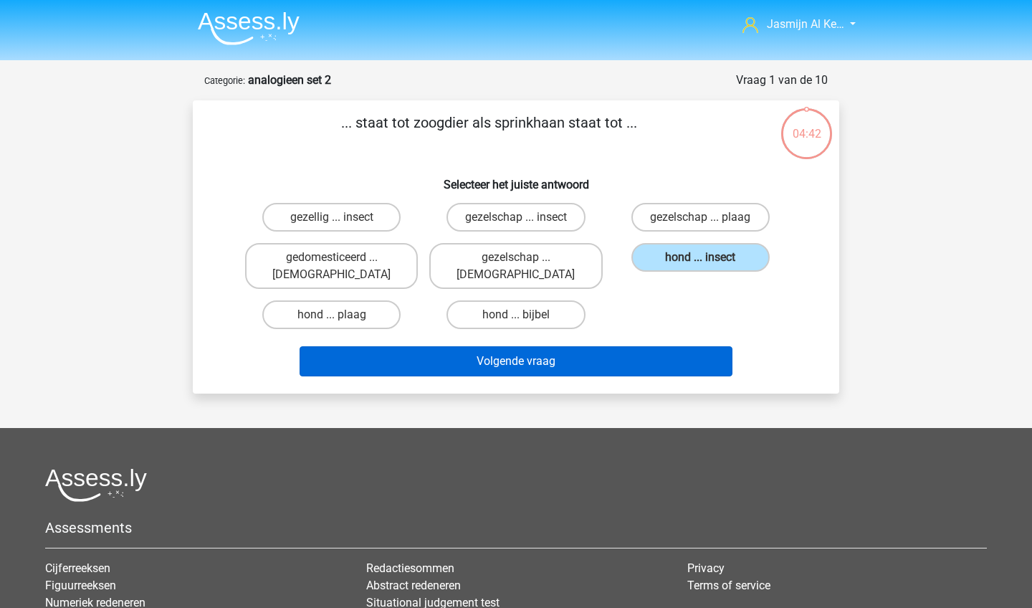
click at [639, 346] on button "Volgende vraag" at bounding box center [517, 361] width 434 height 30
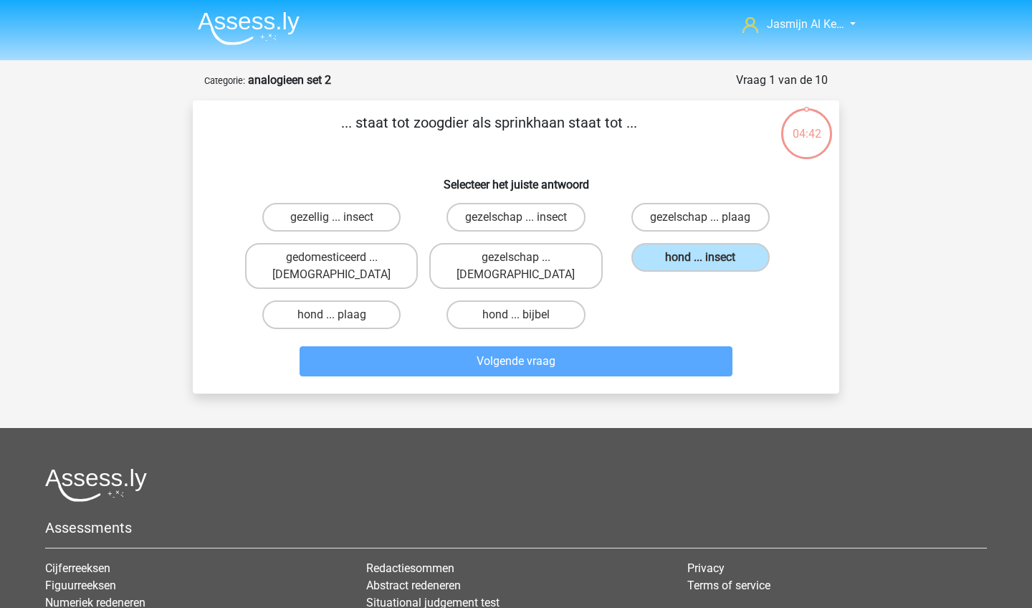
scroll to position [72, 0]
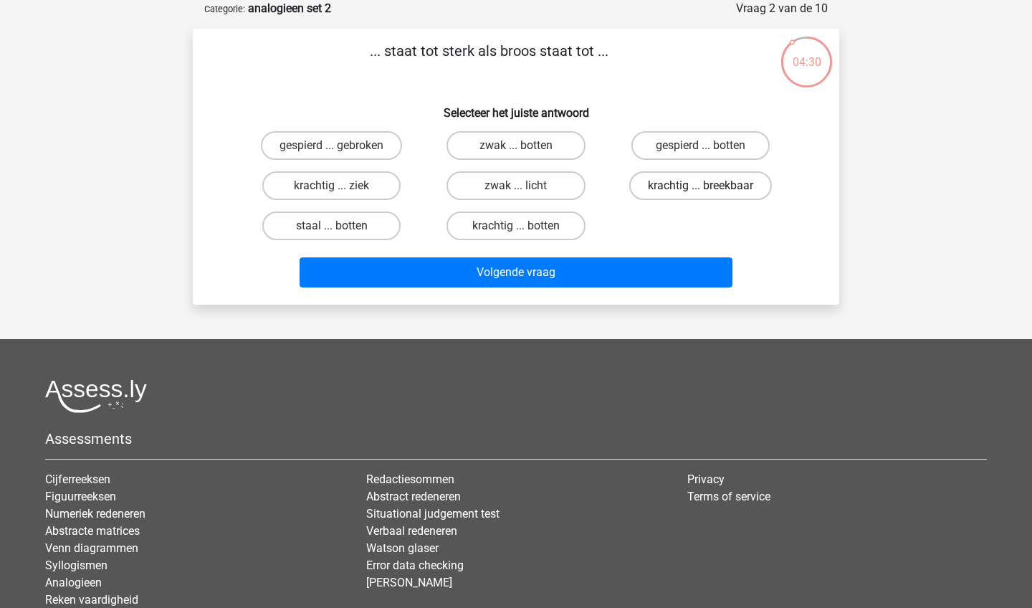
click at [675, 188] on label "krachtig ... breekbaar" at bounding box center [700, 185] width 143 height 29
click at [700, 188] on input "krachtig ... breekbaar" at bounding box center [704, 190] width 9 height 9
radio input "true"
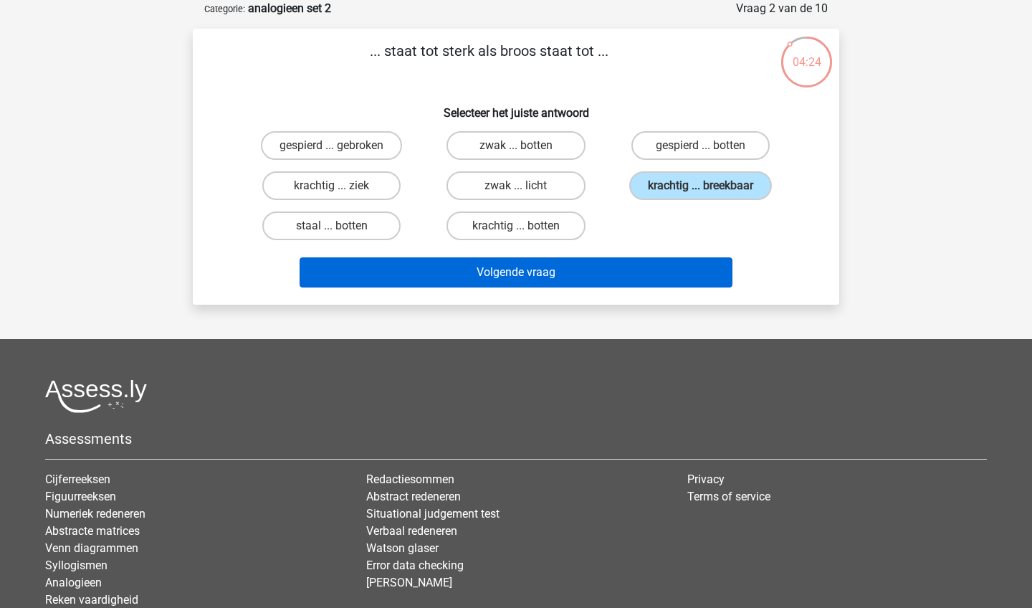
click at [664, 280] on button "Volgende vraag" at bounding box center [517, 272] width 434 height 30
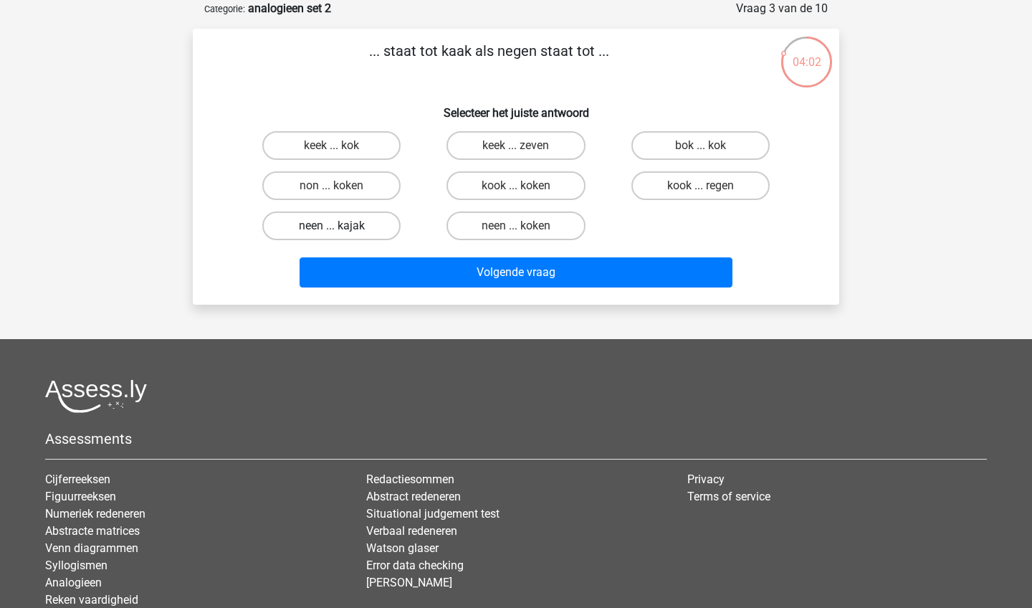
click at [373, 228] on label "neen ... kajak" at bounding box center [331, 225] width 138 height 29
click at [341, 228] on input "neen ... kajak" at bounding box center [336, 230] width 9 height 9
radio input "true"
click at [360, 150] on label "keek ... kok" at bounding box center [331, 145] width 138 height 29
click at [341, 150] on input "keek ... kok" at bounding box center [336, 149] width 9 height 9
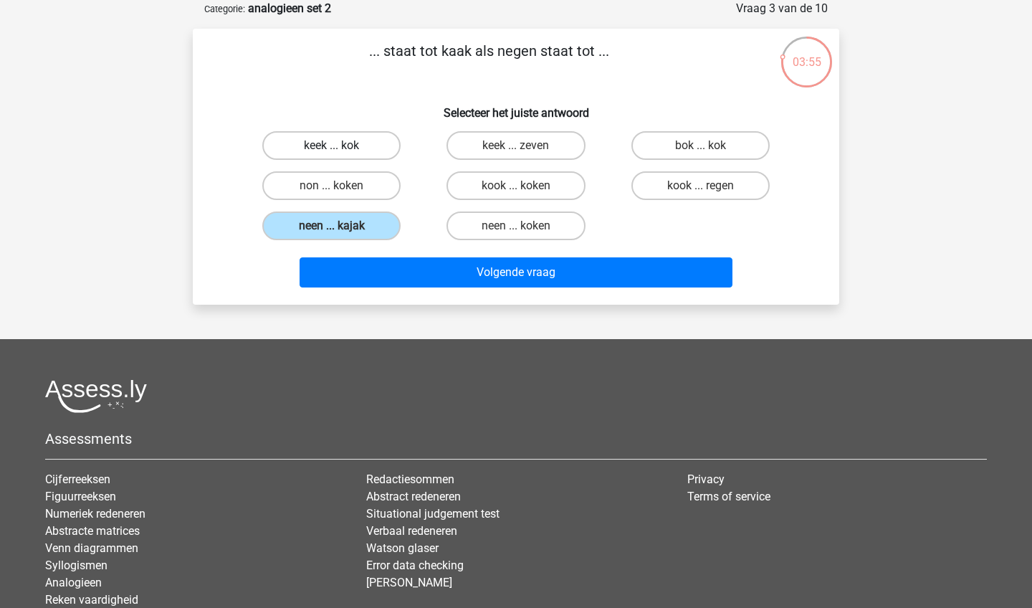
radio input "true"
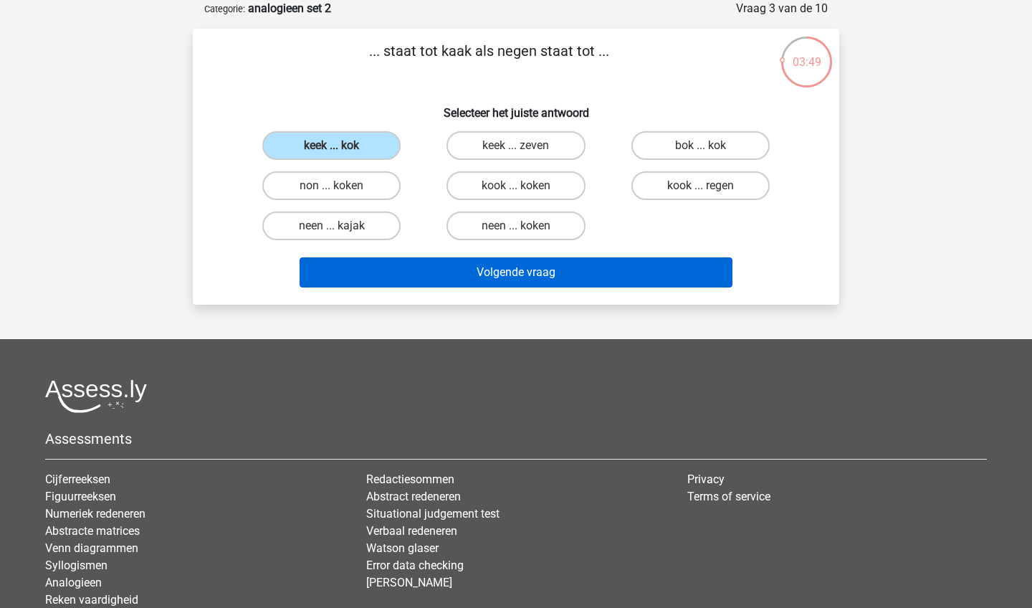
click at [446, 265] on button "Volgende vraag" at bounding box center [517, 272] width 434 height 30
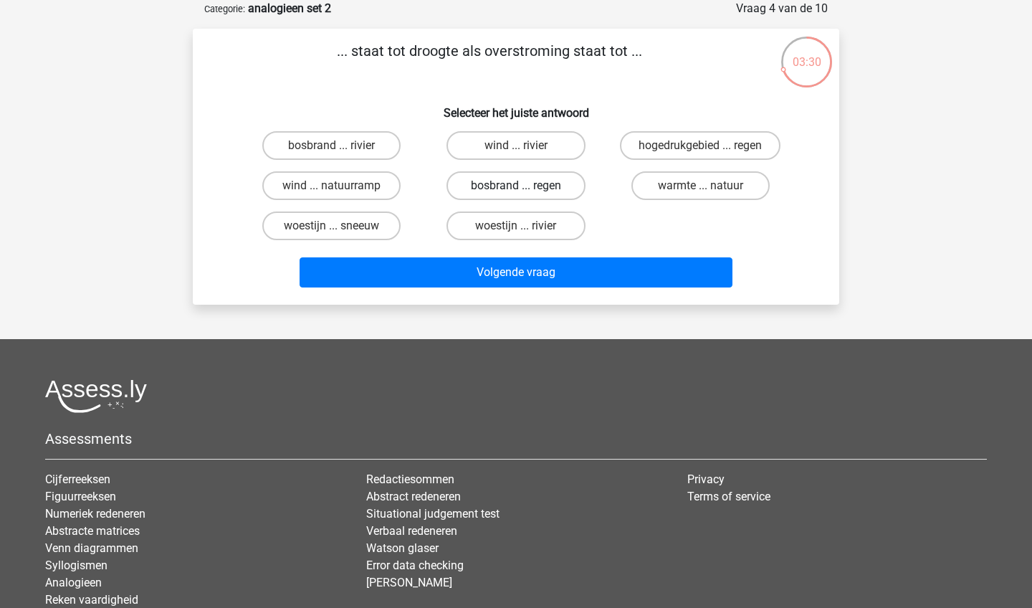
click at [482, 186] on label "bosbrand ... regen" at bounding box center [515, 185] width 138 height 29
click at [516, 186] on input "bosbrand ... regen" at bounding box center [520, 190] width 9 height 9
radio input "true"
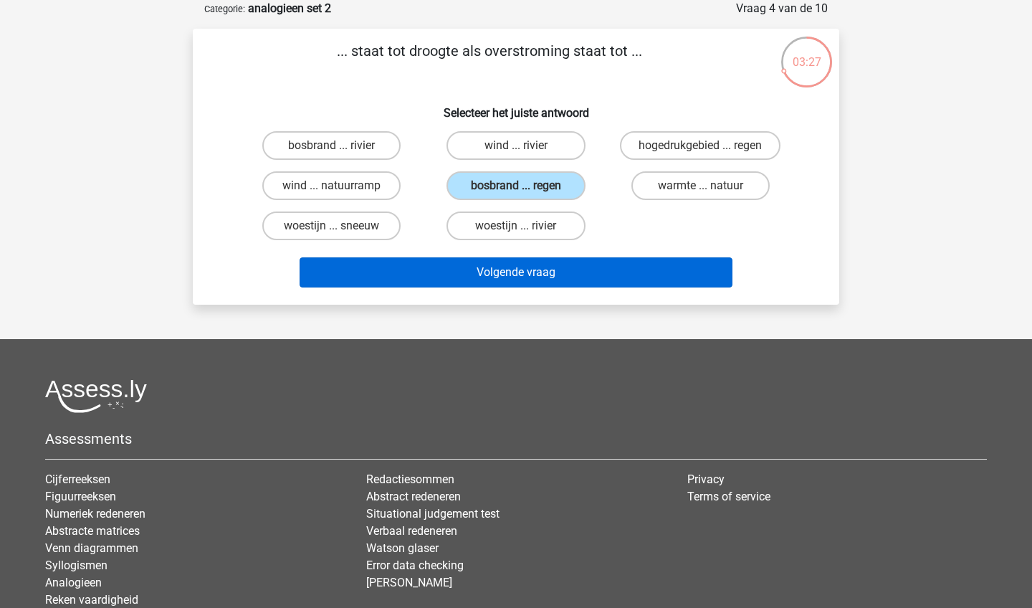
click at [489, 279] on button "Volgende vraag" at bounding box center [517, 272] width 434 height 30
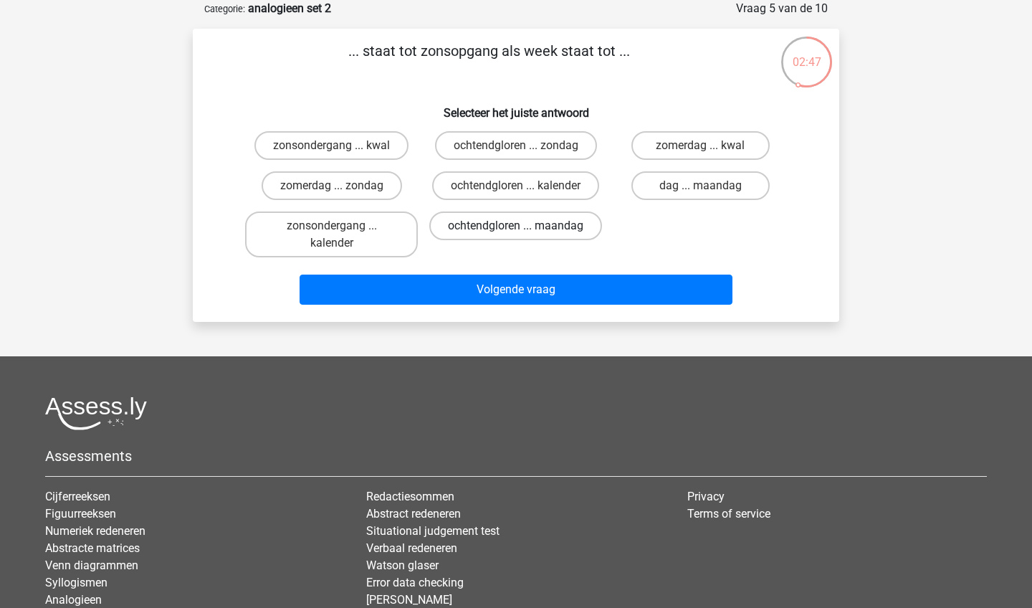
click at [563, 240] on label "ochtendgloren ... maandag" at bounding box center [515, 225] width 173 height 29
click at [525, 235] on input "ochtendgloren ... maandag" at bounding box center [520, 230] width 9 height 9
radio input "true"
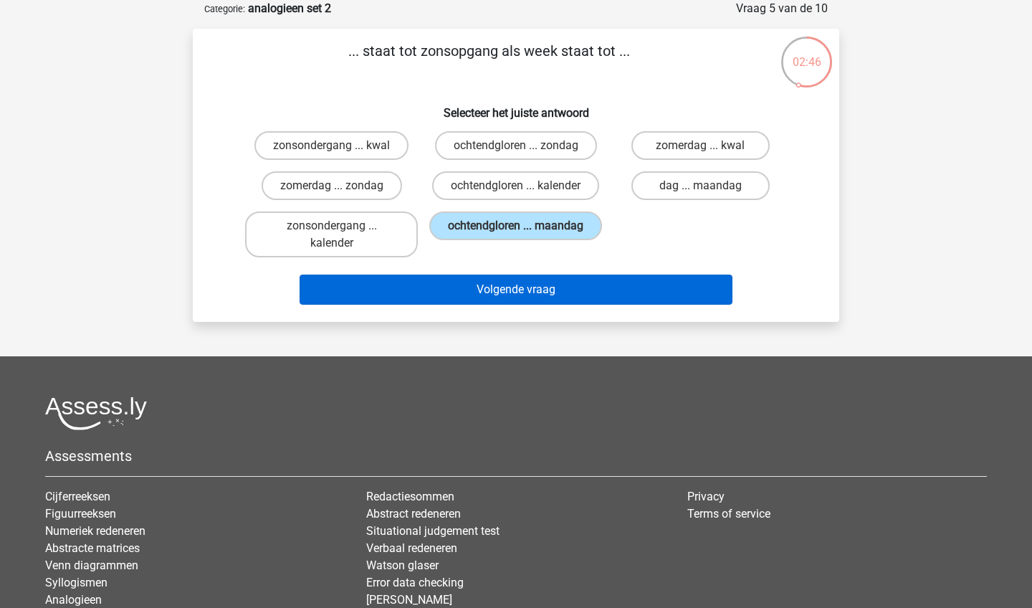
click at [576, 290] on button "Volgende vraag" at bounding box center [517, 289] width 434 height 30
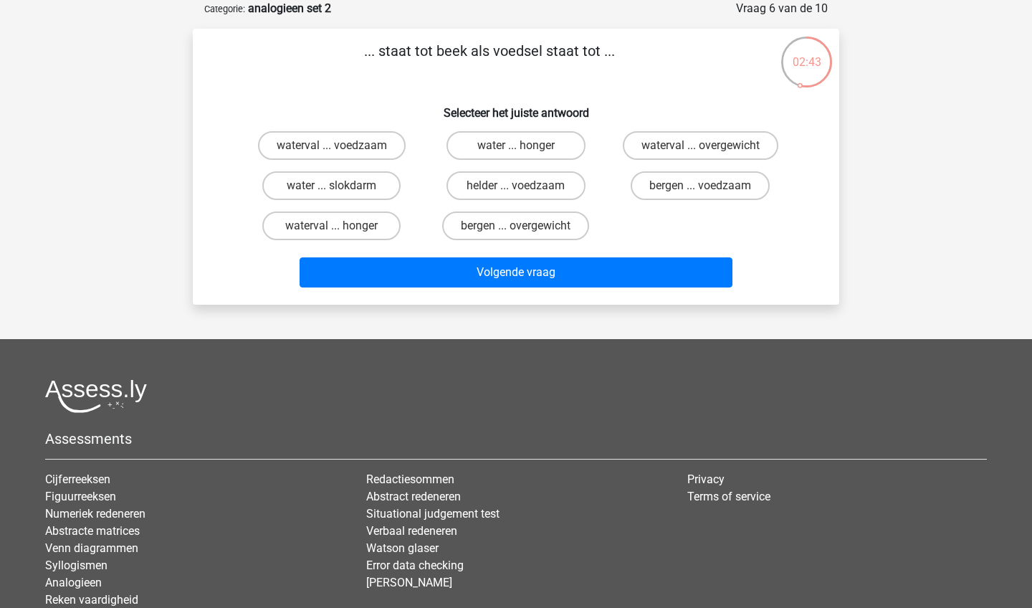
scroll to position [54, 0]
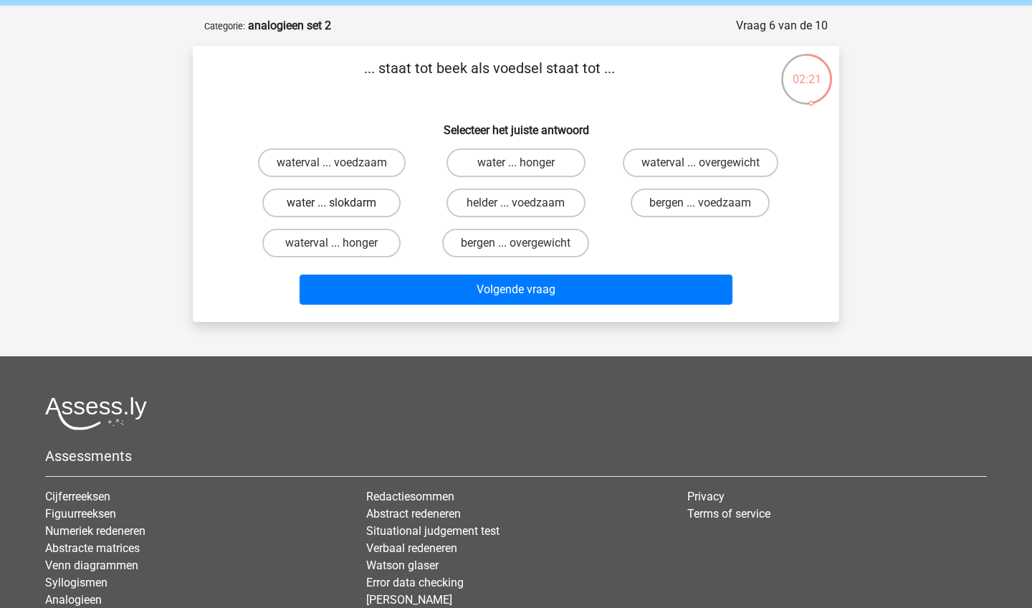
click at [360, 193] on label "water ... slokdarm" at bounding box center [331, 202] width 138 height 29
click at [341, 203] on input "water ... slokdarm" at bounding box center [336, 207] width 9 height 9
radio input "true"
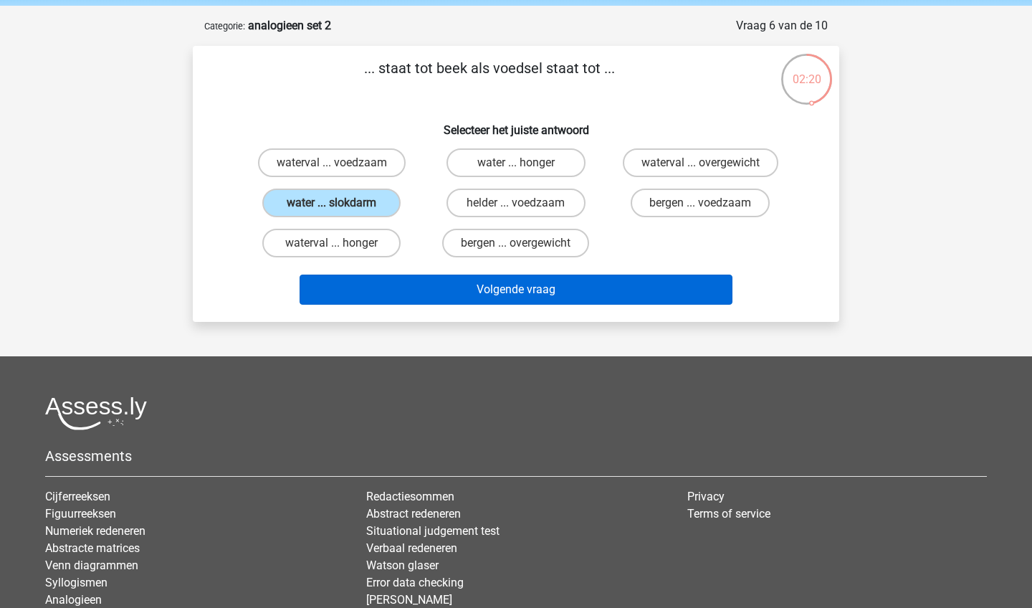
click at [472, 287] on button "Volgende vraag" at bounding box center [517, 289] width 434 height 30
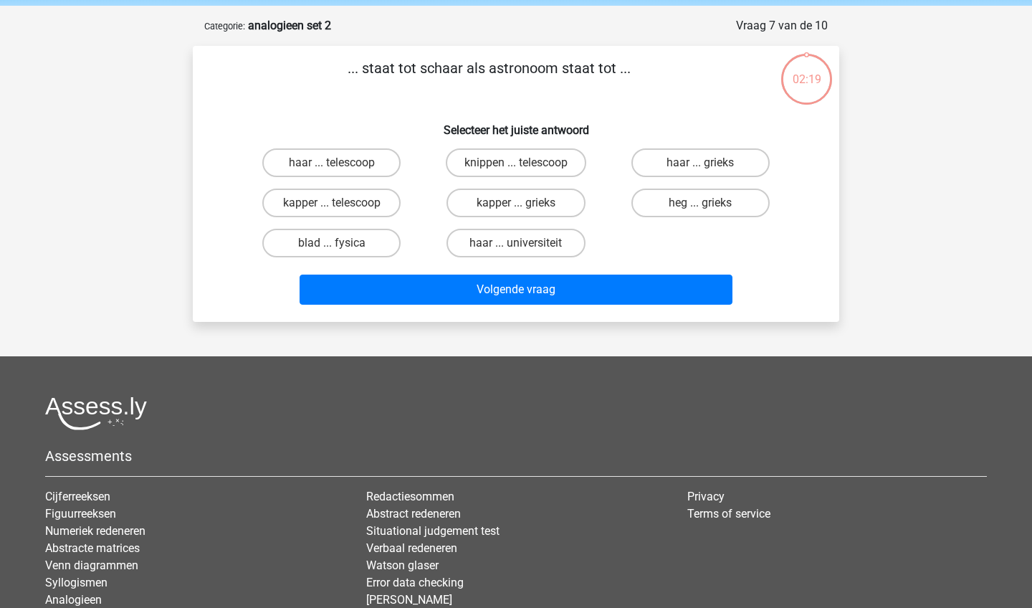
scroll to position [72, 0]
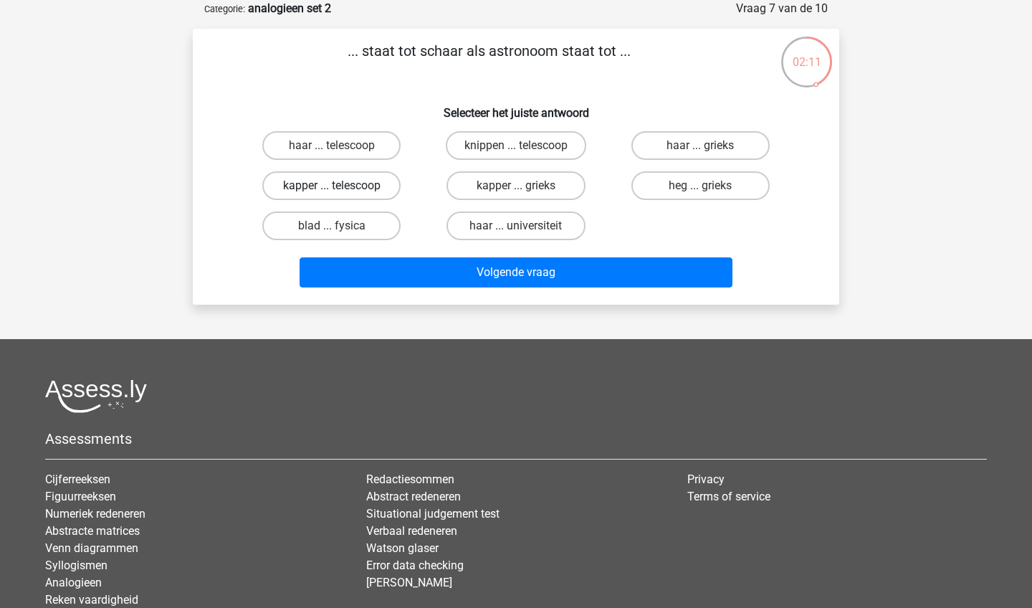
click at [379, 187] on label "kapper ... telescoop" at bounding box center [331, 185] width 138 height 29
click at [341, 187] on input "kapper ... telescoop" at bounding box center [336, 190] width 9 height 9
radio input "true"
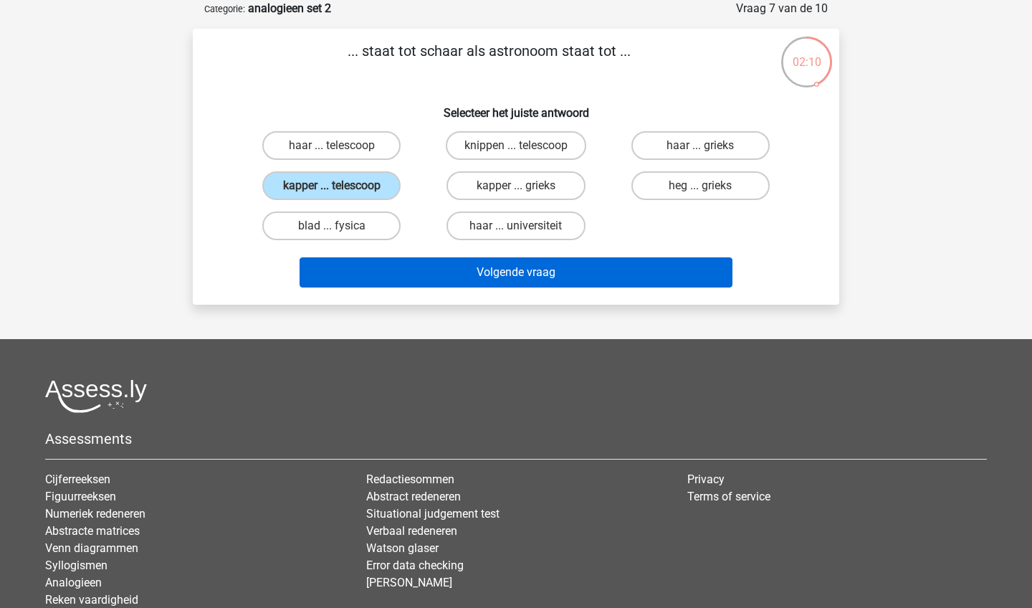
click at [454, 282] on button "Volgende vraag" at bounding box center [517, 272] width 434 height 30
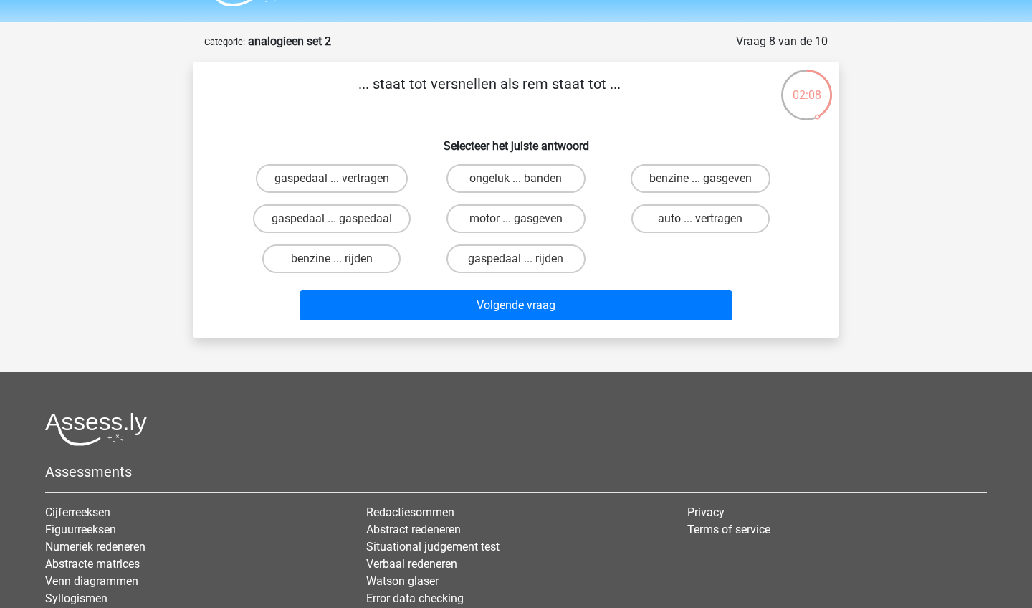
scroll to position [39, 0]
click at [391, 185] on label "gaspedaal ... vertragen" at bounding box center [332, 177] width 152 height 29
click at [341, 185] on input "gaspedaal ... vertragen" at bounding box center [336, 182] width 9 height 9
radio input "true"
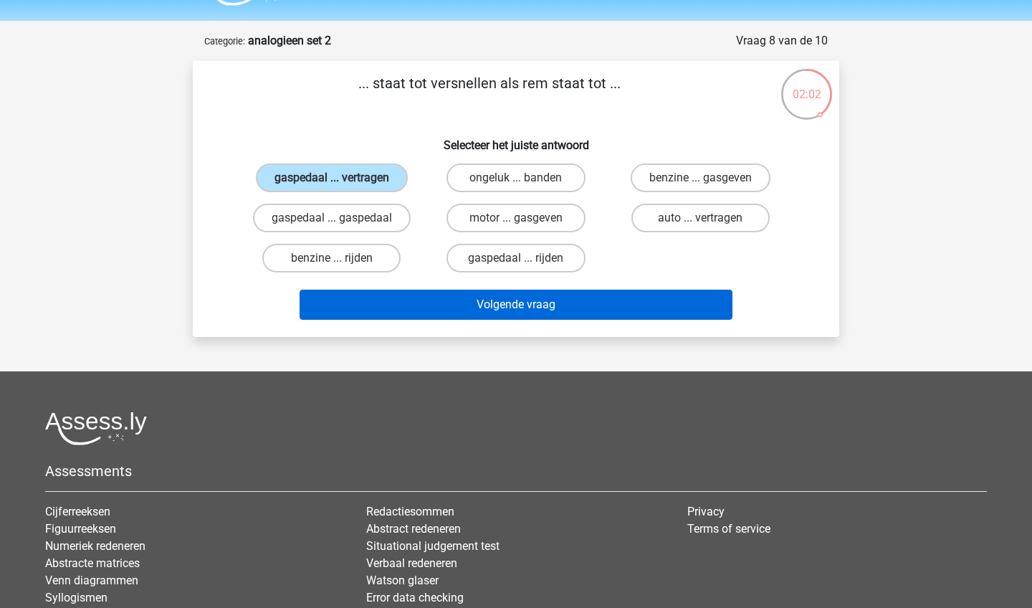
click at [461, 309] on button "Volgende vraag" at bounding box center [517, 305] width 434 height 30
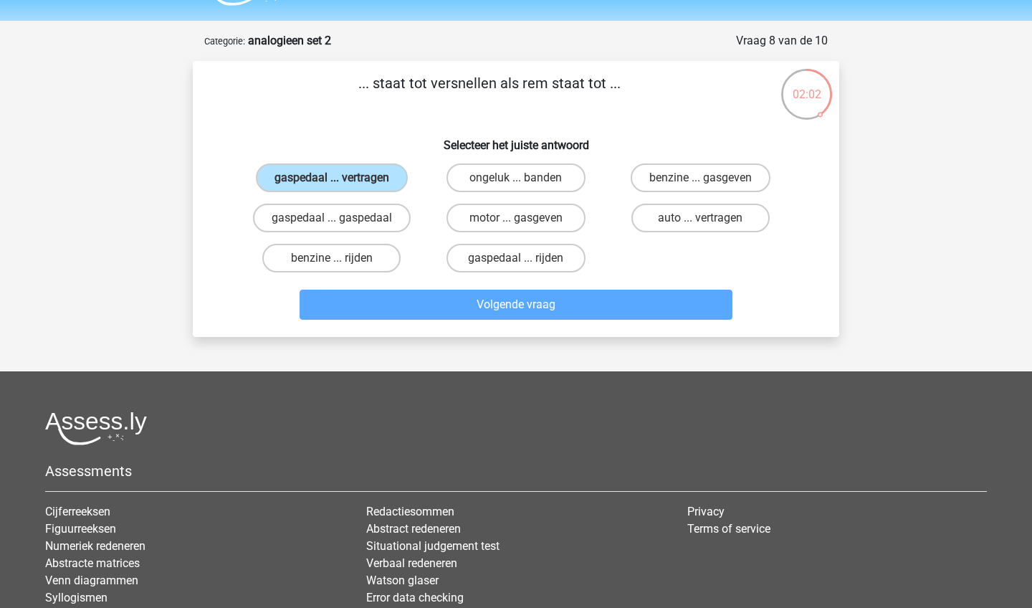
scroll to position [72, 0]
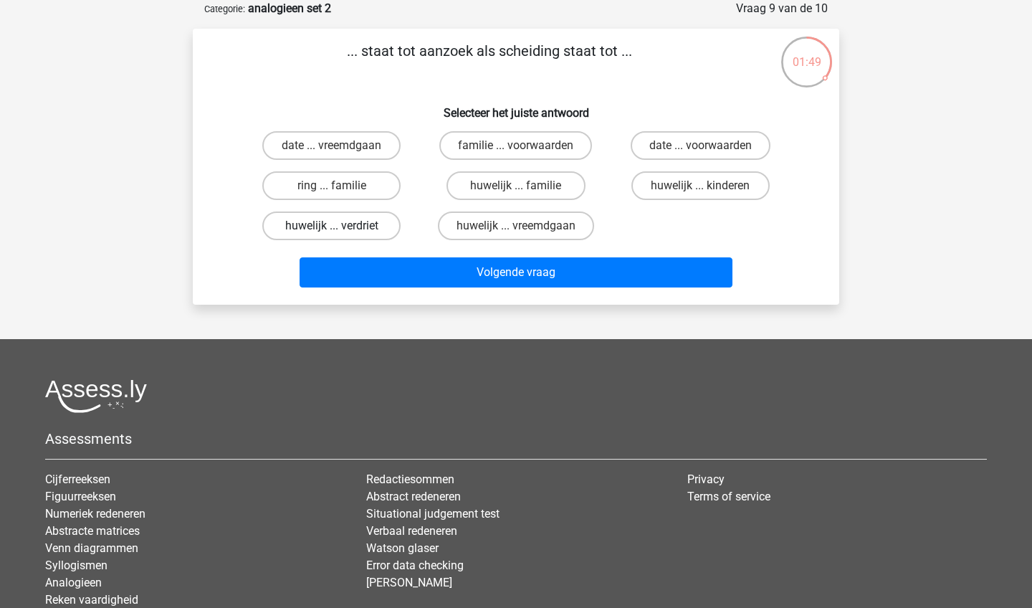
click at [386, 228] on label "huwelijk ... verdriet" at bounding box center [331, 225] width 138 height 29
click at [341, 228] on input "huwelijk ... verdriet" at bounding box center [336, 230] width 9 height 9
radio input "true"
click at [556, 226] on label "huwelijk ... vreemdgaan" at bounding box center [516, 225] width 156 height 29
click at [525, 226] on input "huwelijk ... vreemdgaan" at bounding box center [520, 230] width 9 height 9
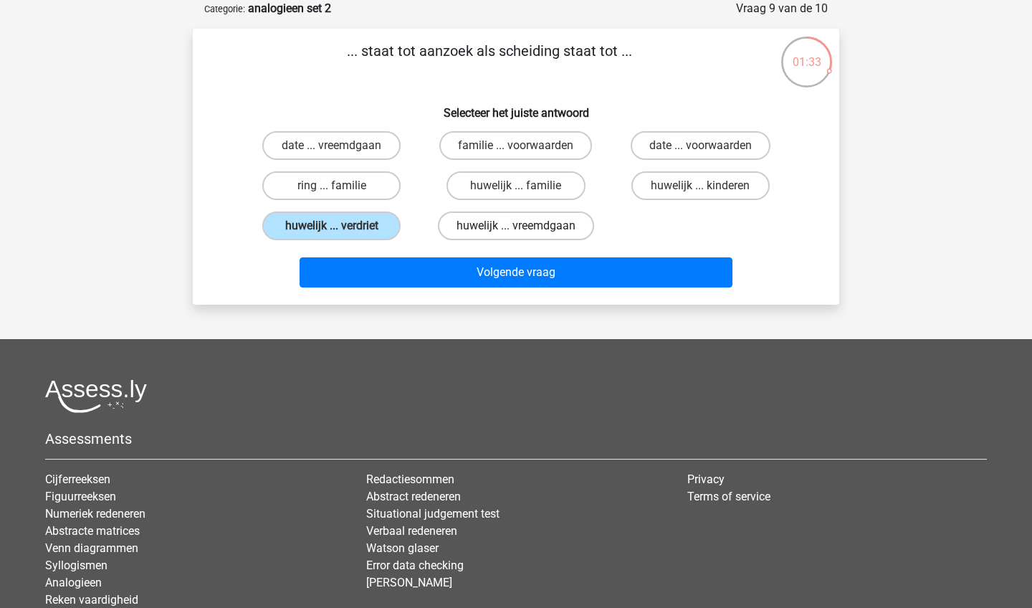
radio input "true"
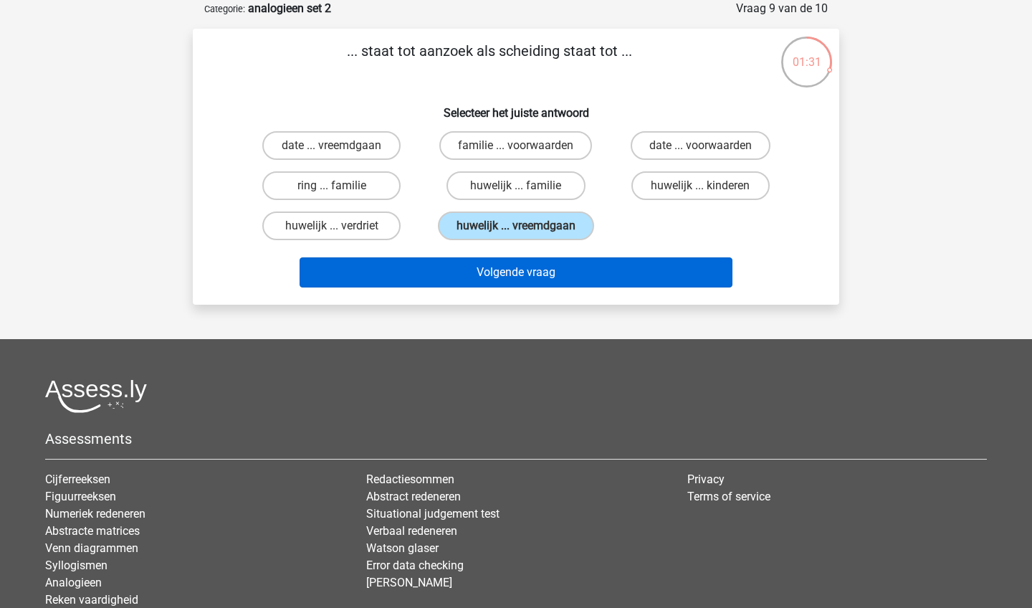
click at [603, 282] on button "Volgende vraag" at bounding box center [517, 272] width 434 height 30
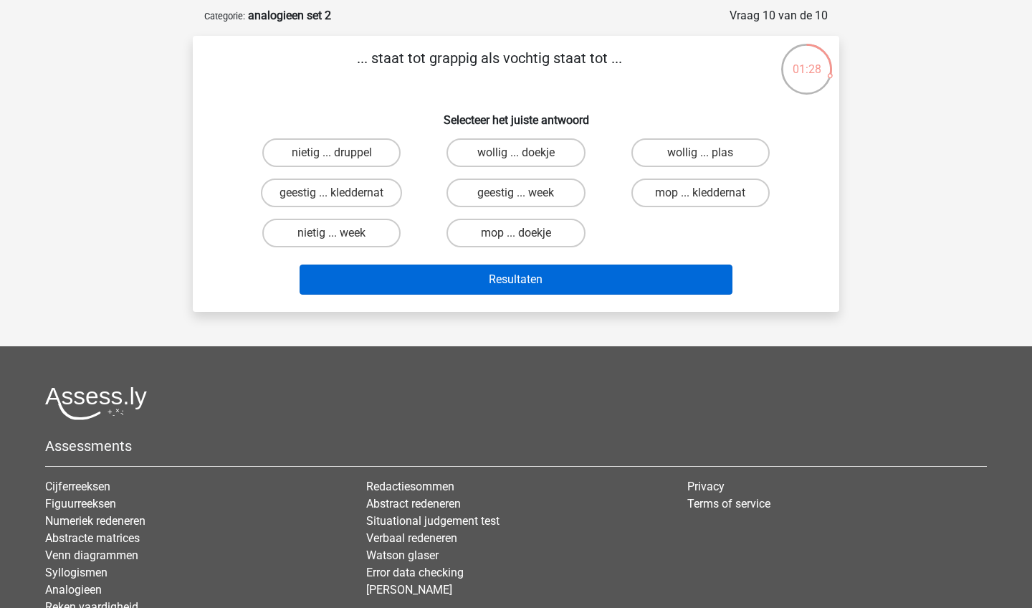
scroll to position [62, 0]
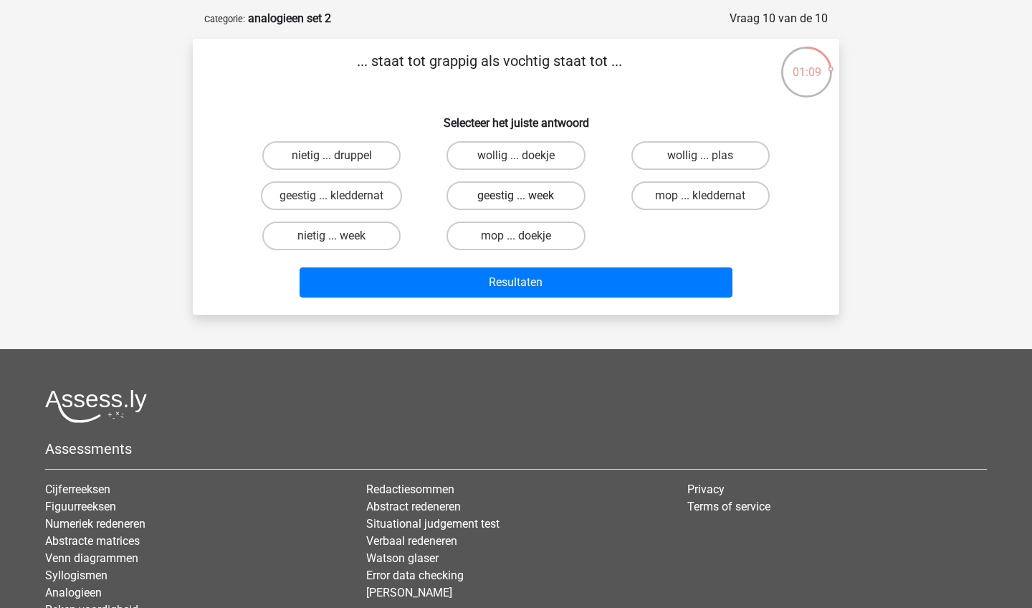
click at [478, 199] on label "geestig ... week" at bounding box center [515, 195] width 138 height 29
click at [516, 199] on input "geestig ... week" at bounding box center [520, 200] width 9 height 9
radio input "true"
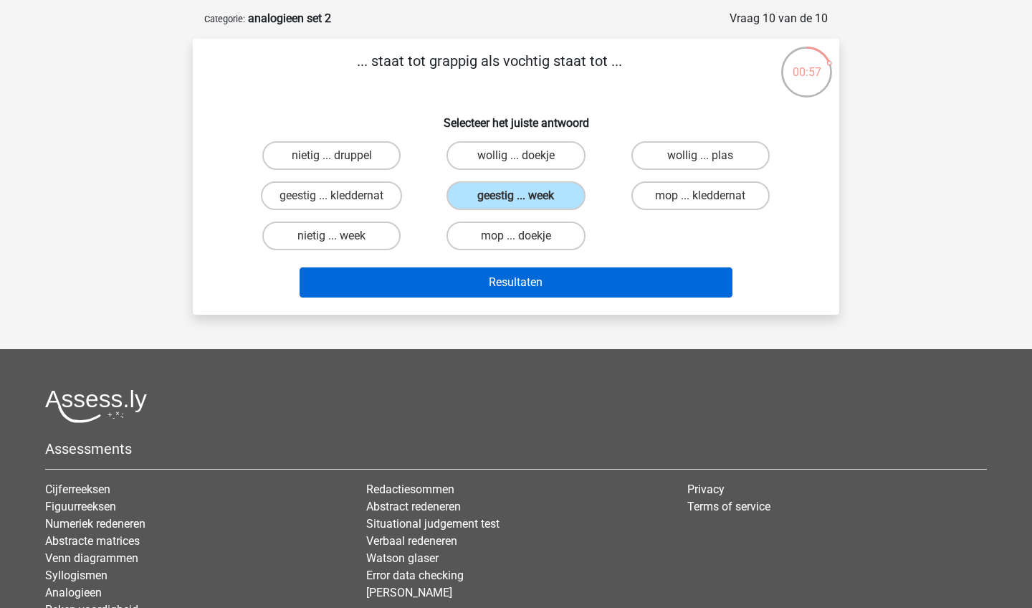
click at [615, 288] on button "Resultaten" at bounding box center [517, 282] width 434 height 30
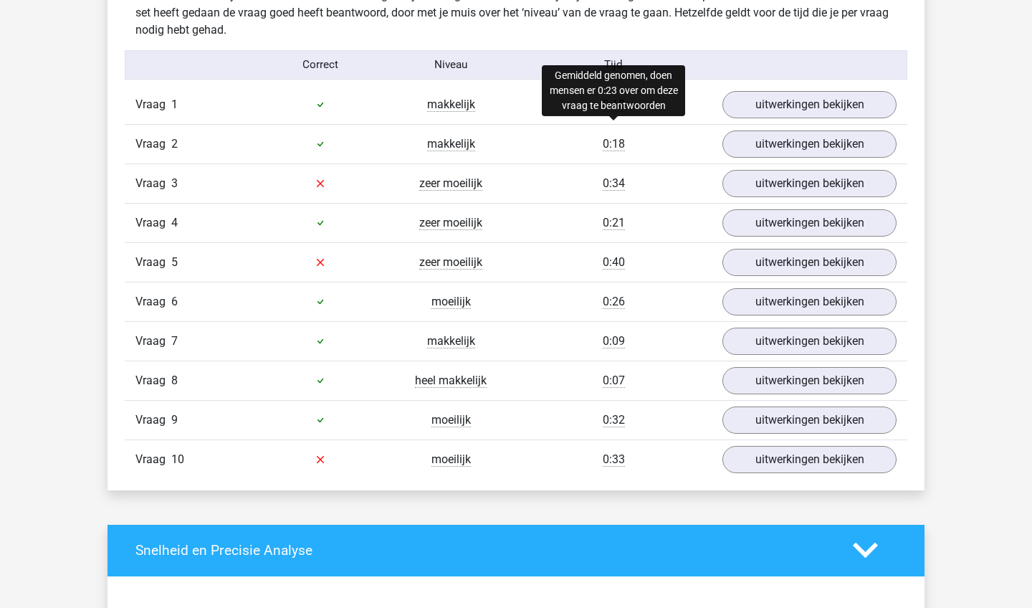
scroll to position [903, 0]
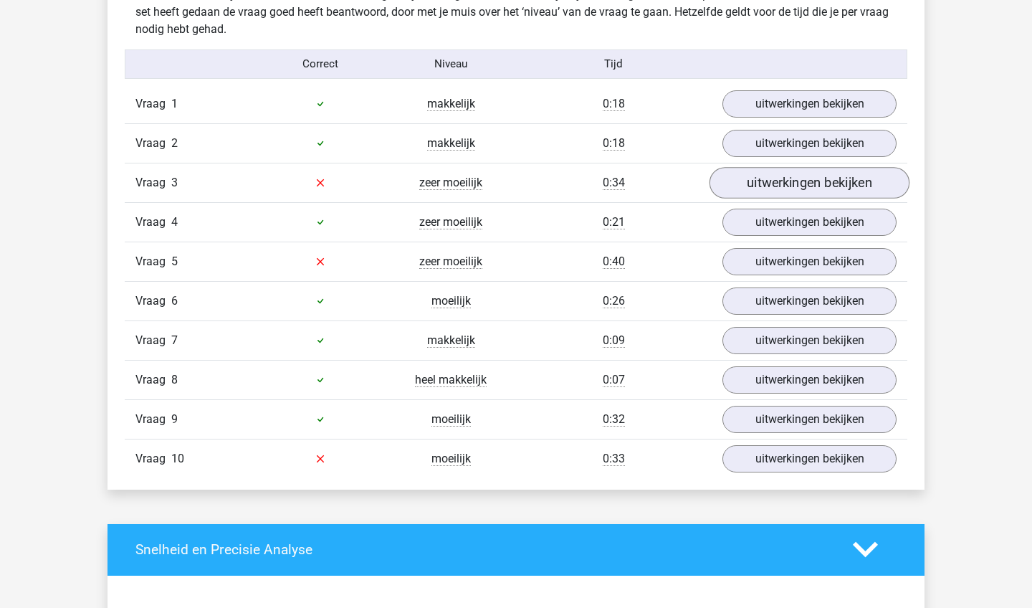
click at [775, 193] on link "uitwerkingen bekijken" at bounding box center [809, 183] width 200 height 32
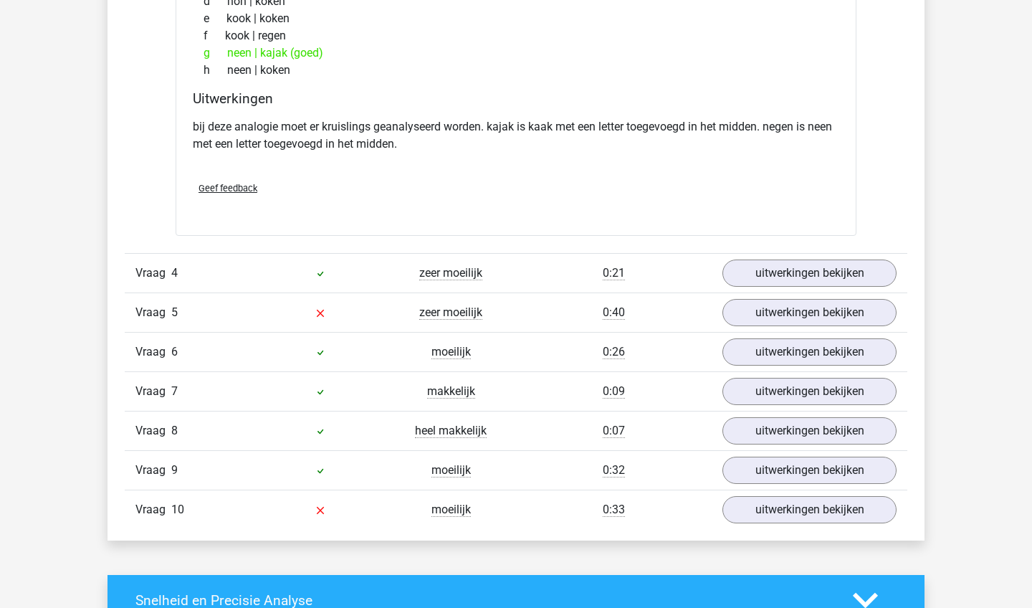
scroll to position [1242, 0]
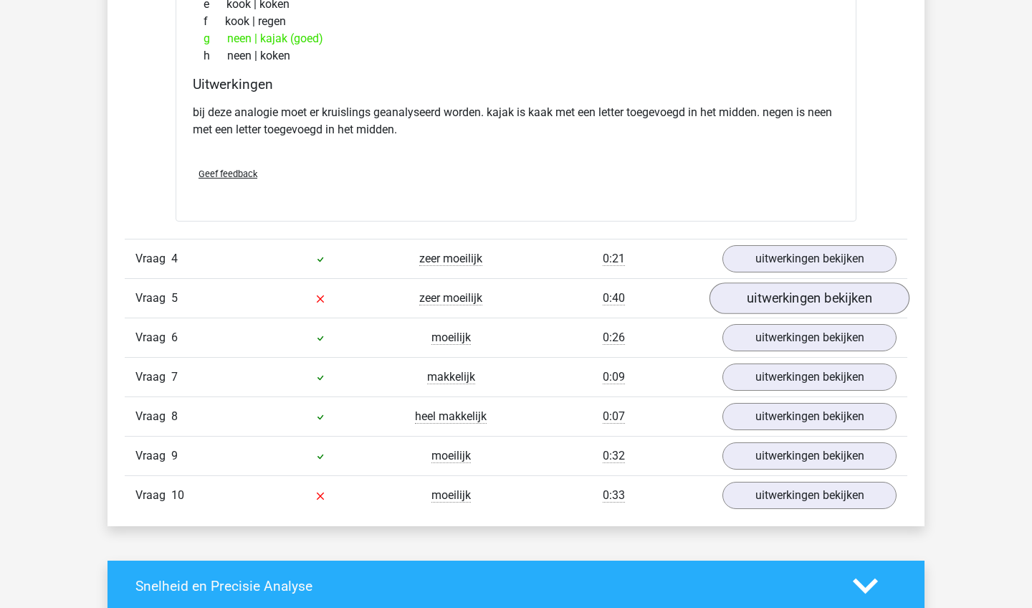
click at [745, 303] on link "uitwerkingen bekijken" at bounding box center [809, 298] width 200 height 32
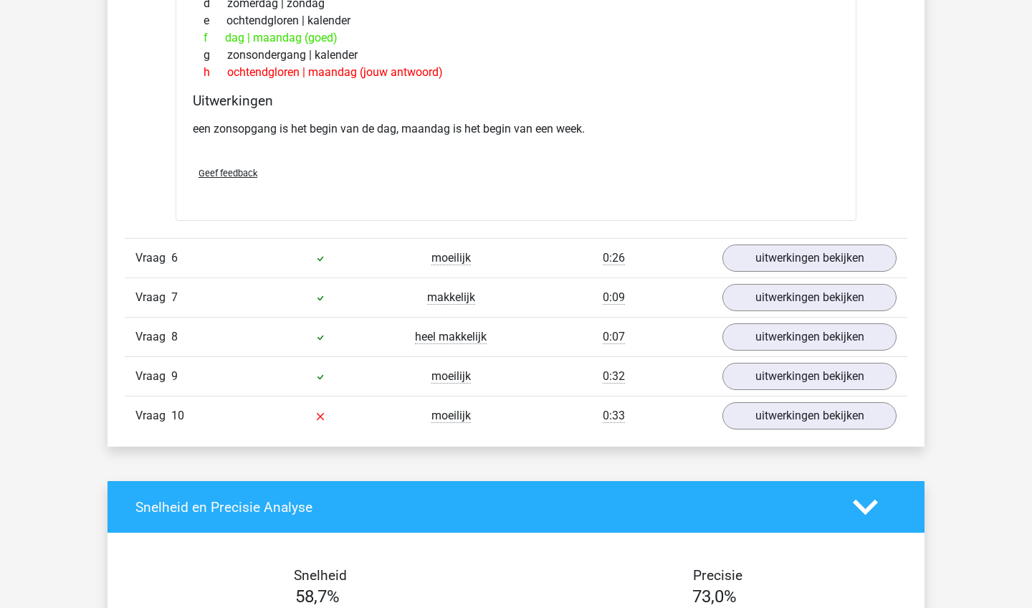
scroll to position [1706, 0]
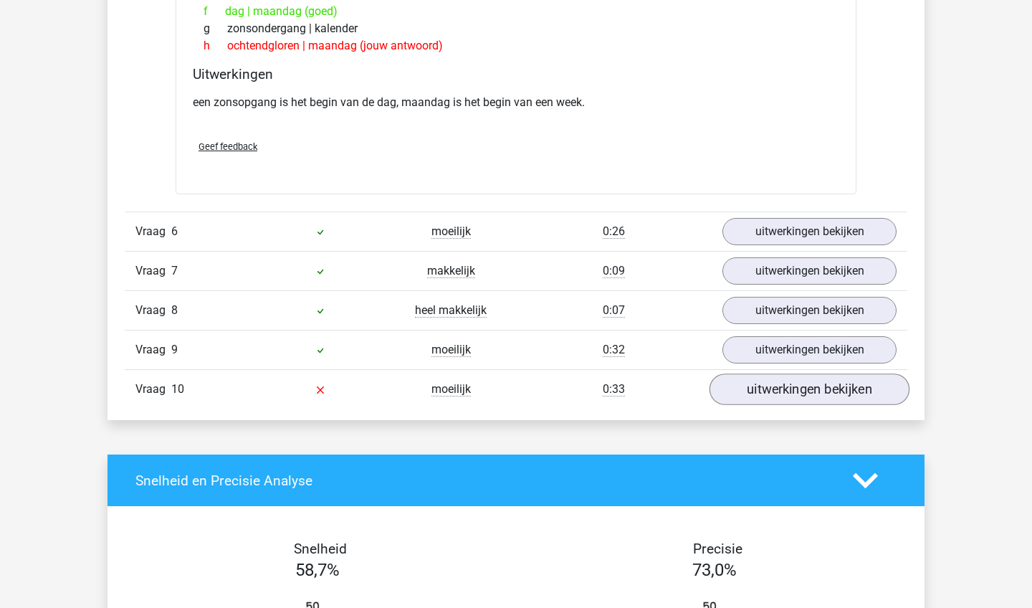
click at [803, 390] on link "uitwerkingen bekijken" at bounding box center [809, 389] width 200 height 32
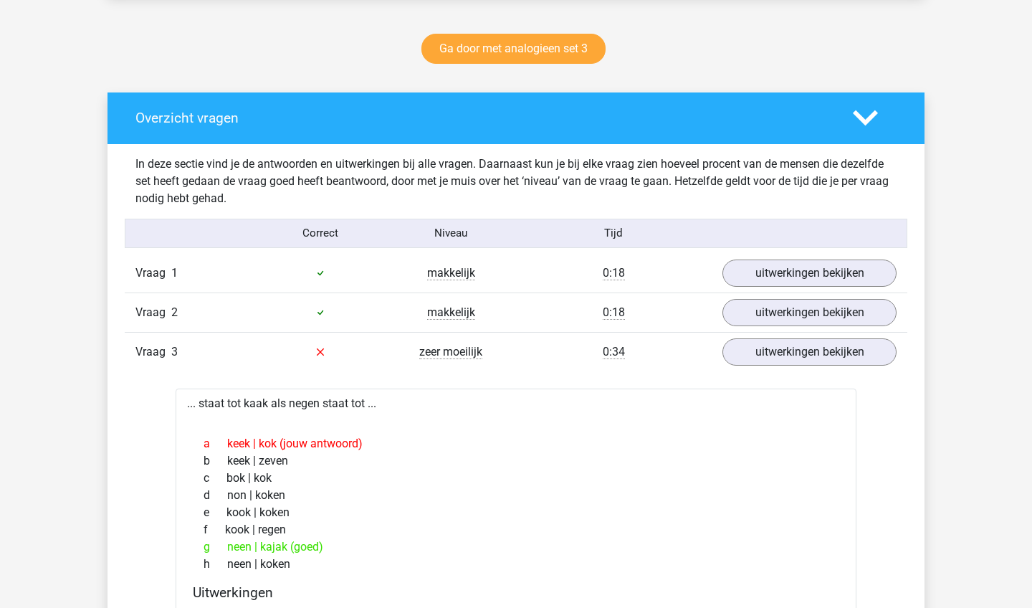
scroll to position [630, 0]
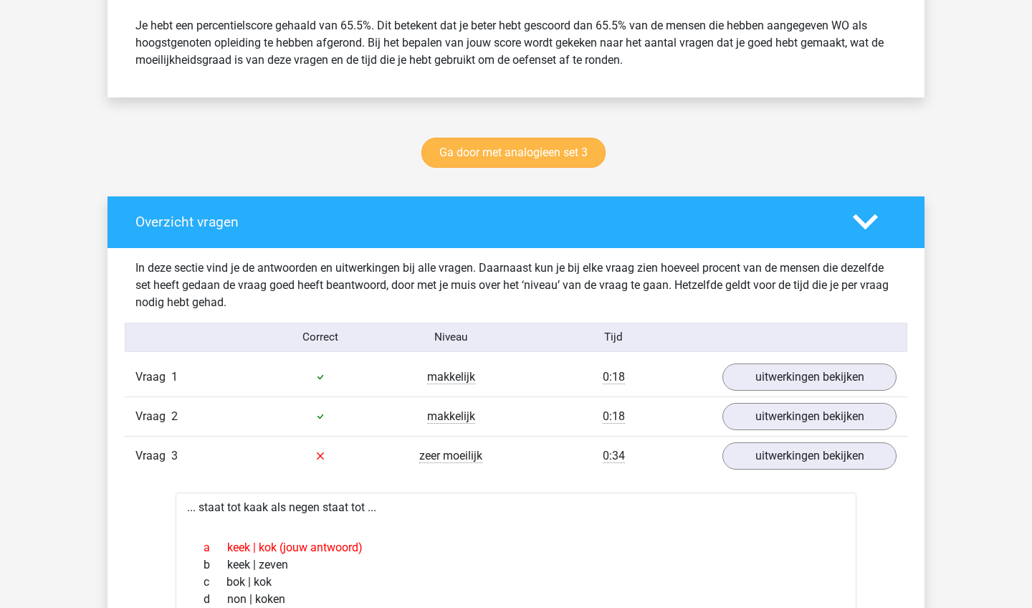
click at [474, 151] on link "Ga door met analogieen set 3" at bounding box center [513, 153] width 184 height 30
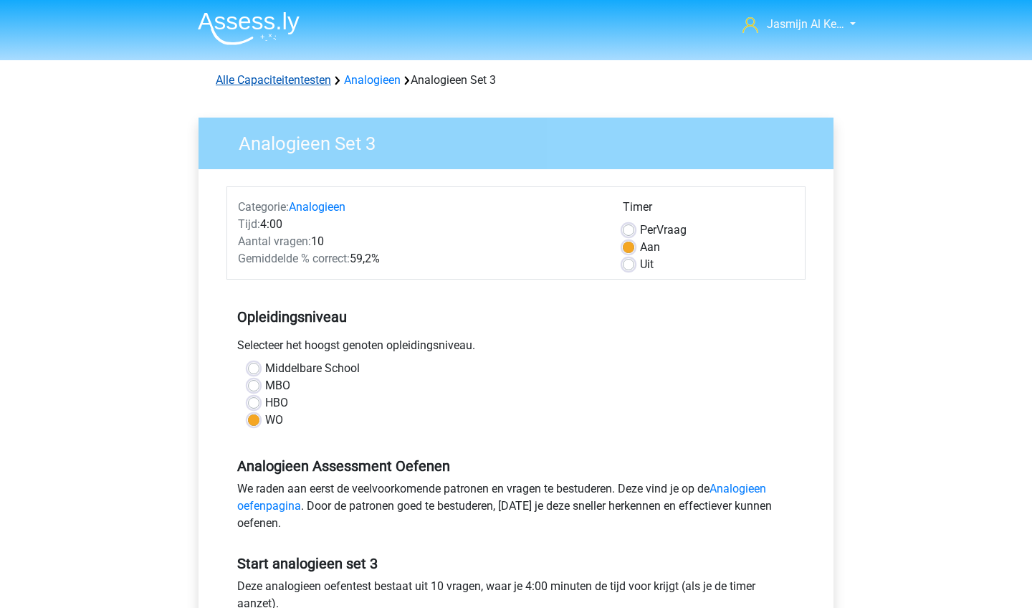
click at [322, 82] on link "Alle Capaciteitentesten" at bounding box center [273, 80] width 115 height 14
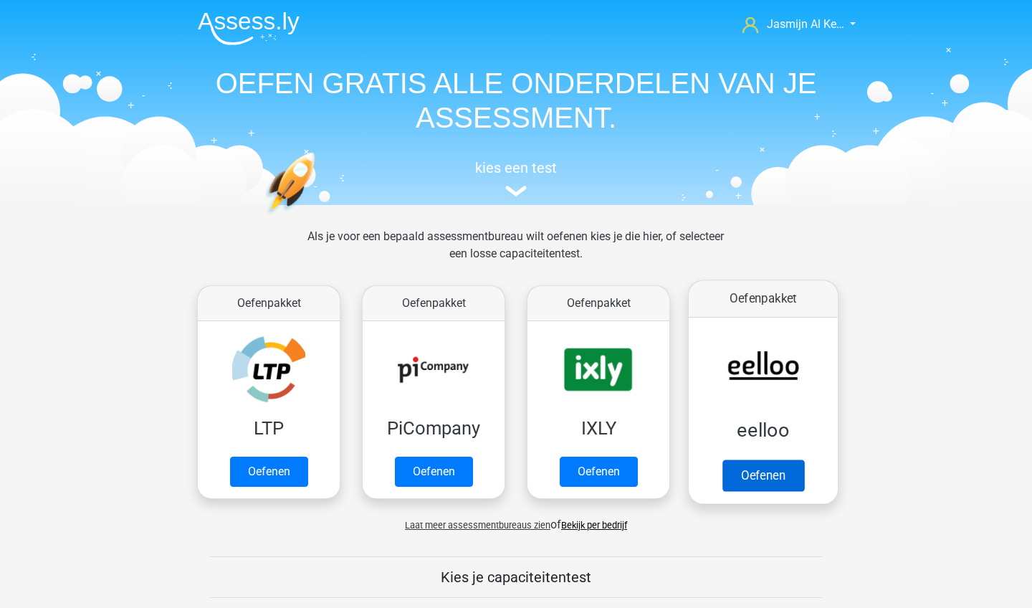
click at [749, 480] on link "Oefenen" at bounding box center [763, 475] width 82 height 32
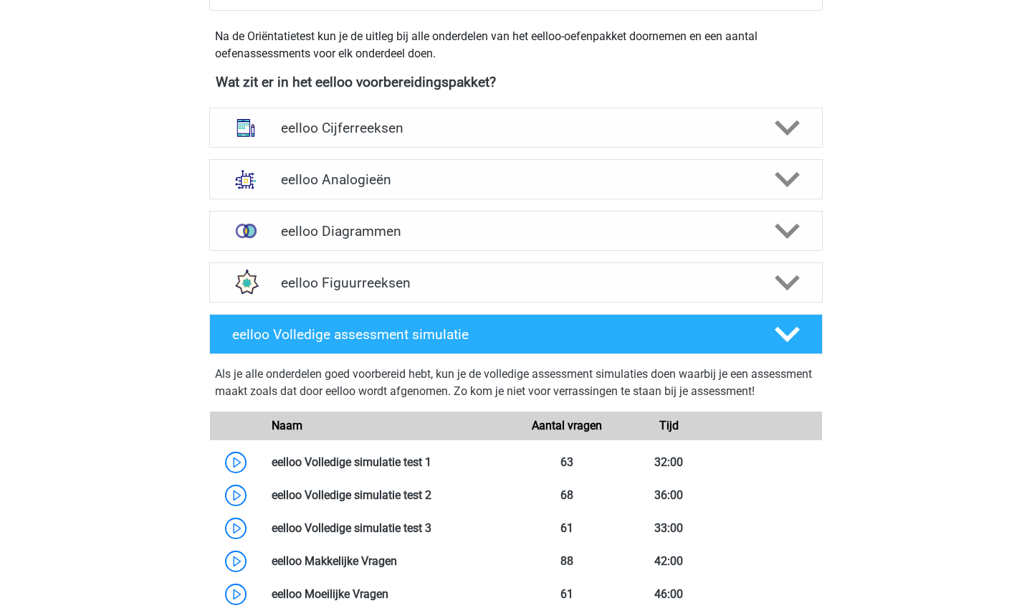
scroll to position [495, 0]
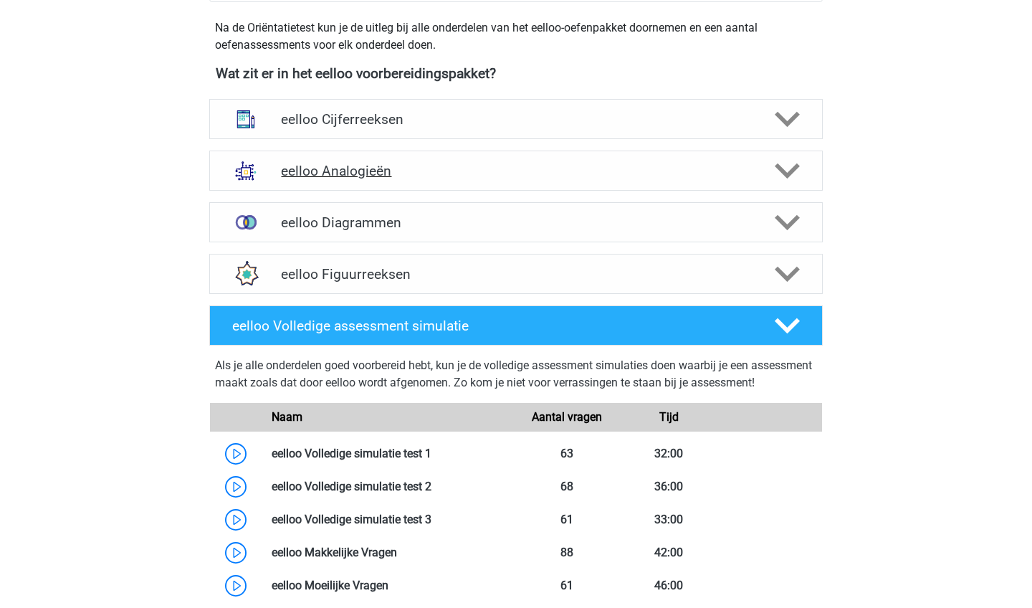
click at [611, 176] on h4 "eelloo Analogieën" at bounding box center [515, 171] width 469 height 16
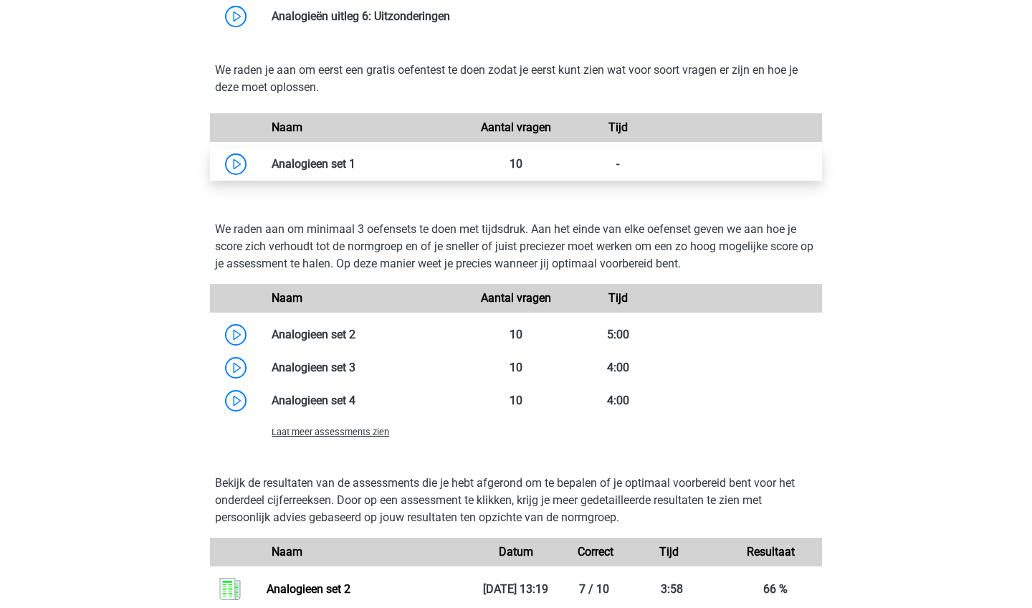
scroll to position [1090, 0]
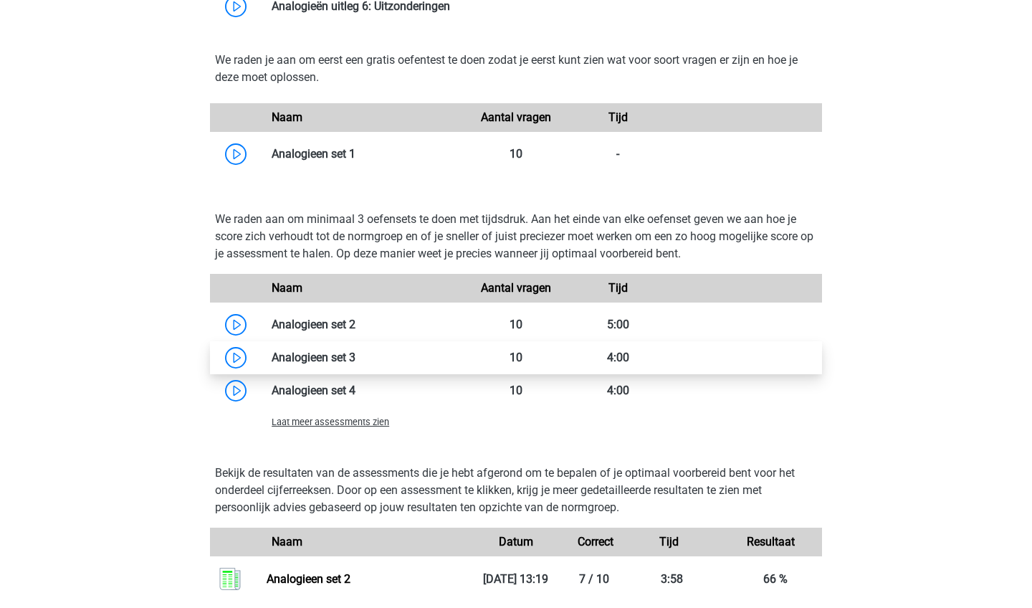
click at [355, 355] on link at bounding box center [355, 357] width 0 height 14
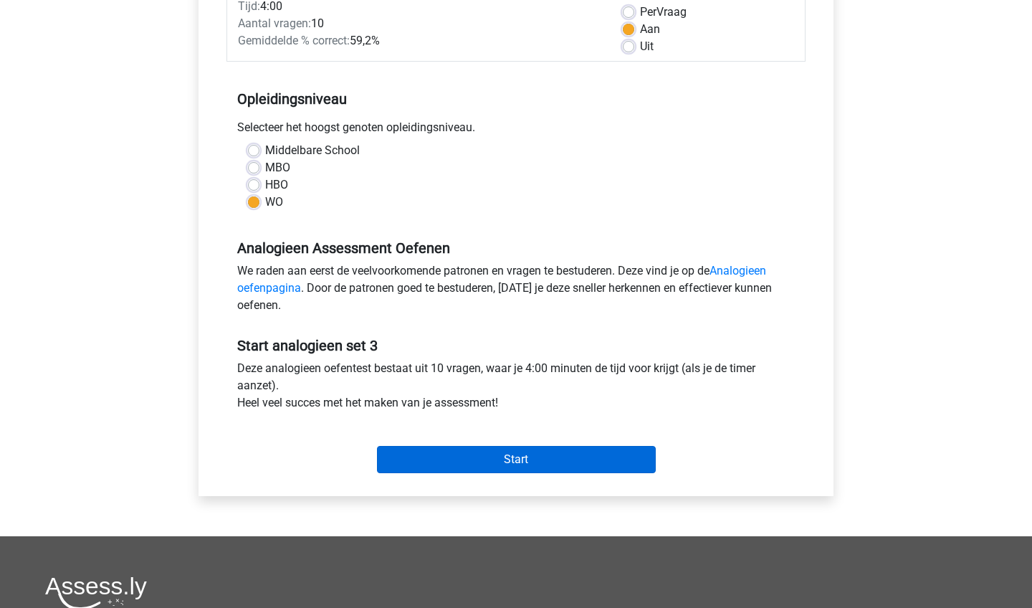
scroll to position [219, 0]
click at [510, 459] on input "Start" at bounding box center [516, 458] width 279 height 27
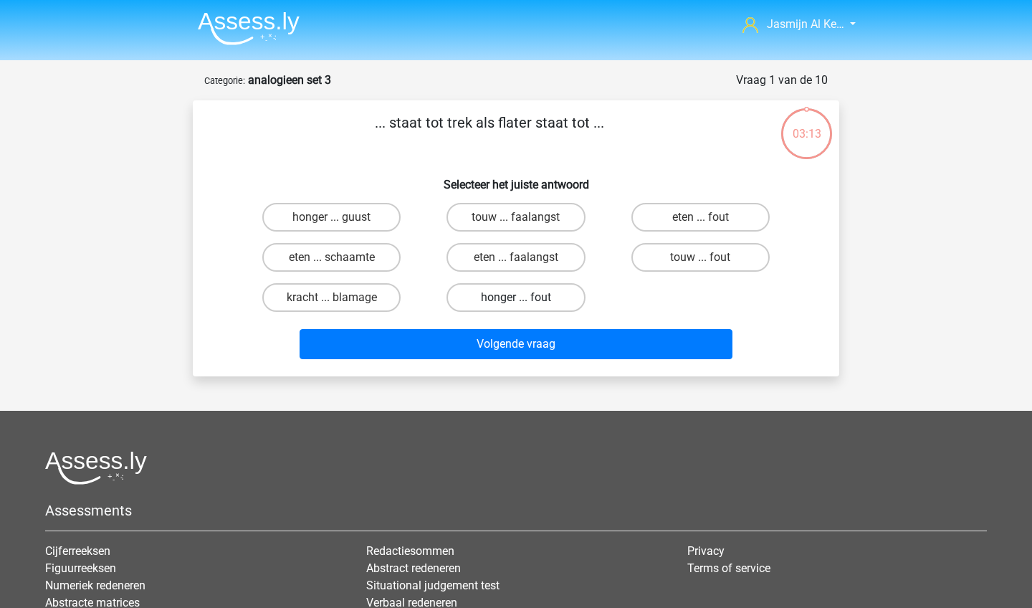
click at [568, 300] on label "honger ... fout" at bounding box center [515, 297] width 138 height 29
click at [525, 300] on input "honger ... fout" at bounding box center [520, 301] width 9 height 9
radio input "true"
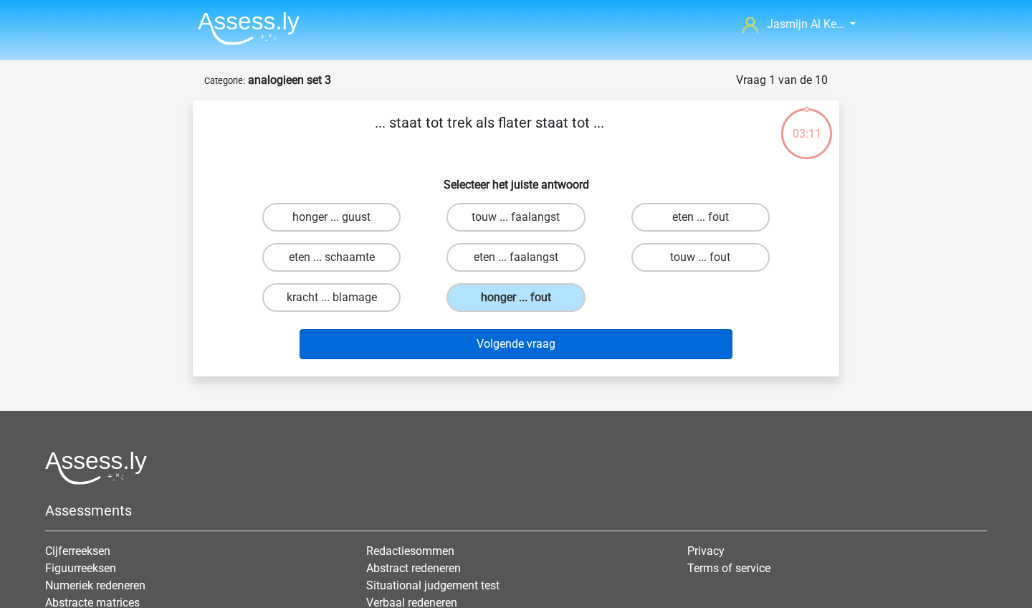
click at [567, 341] on button "Volgende vraag" at bounding box center [517, 344] width 434 height 30
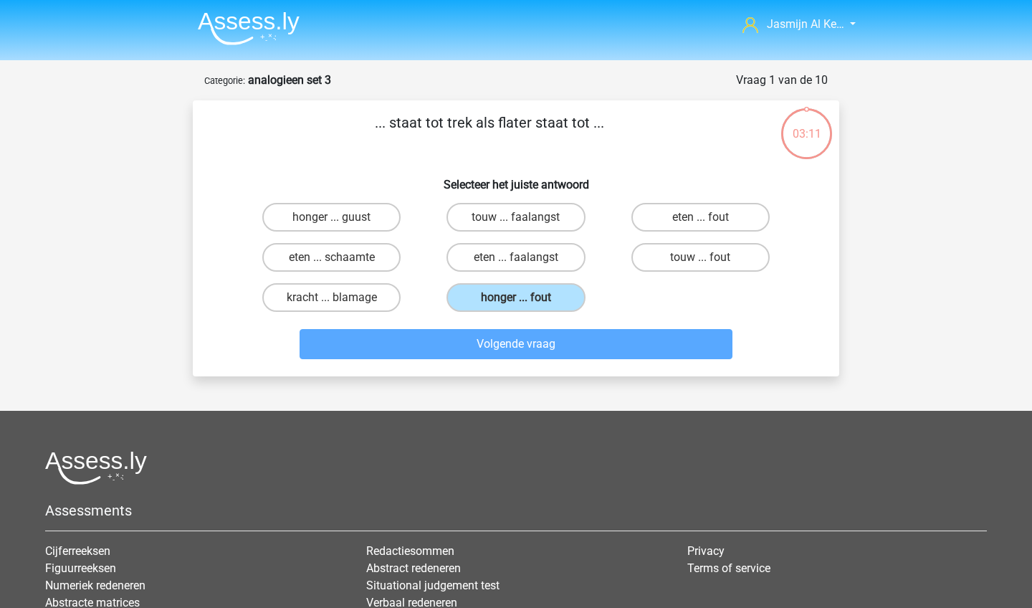
scroll to position [72, 0]
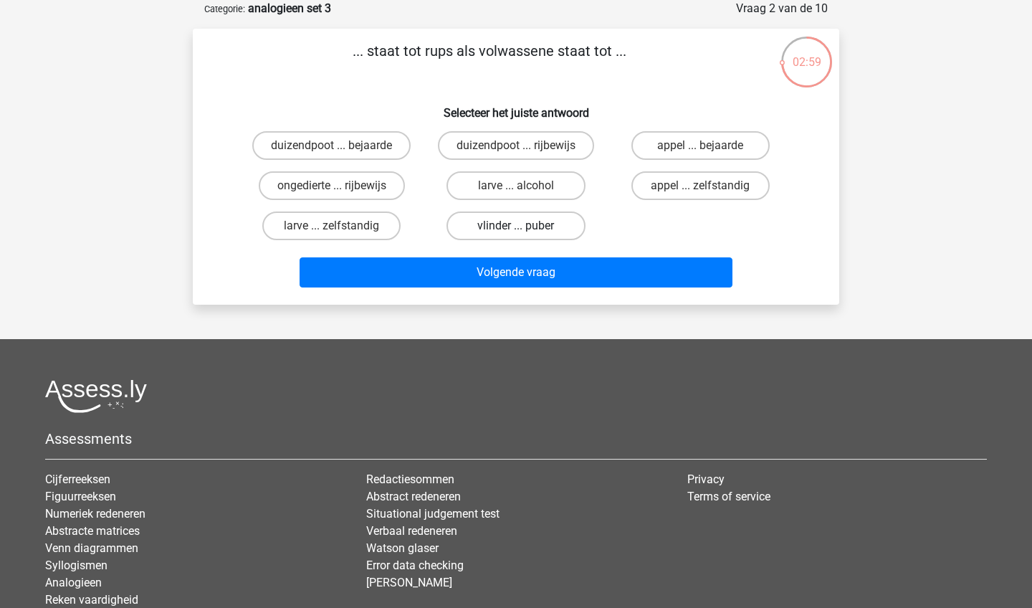
click at [483, 222] on label "vlinder ... puber" at bounding box center [515, 225] width 138 height 29
click at [516, 226] on input "vlinder ... puber" at bounding box center [520, 230] width 9 height 9
radio input "true"
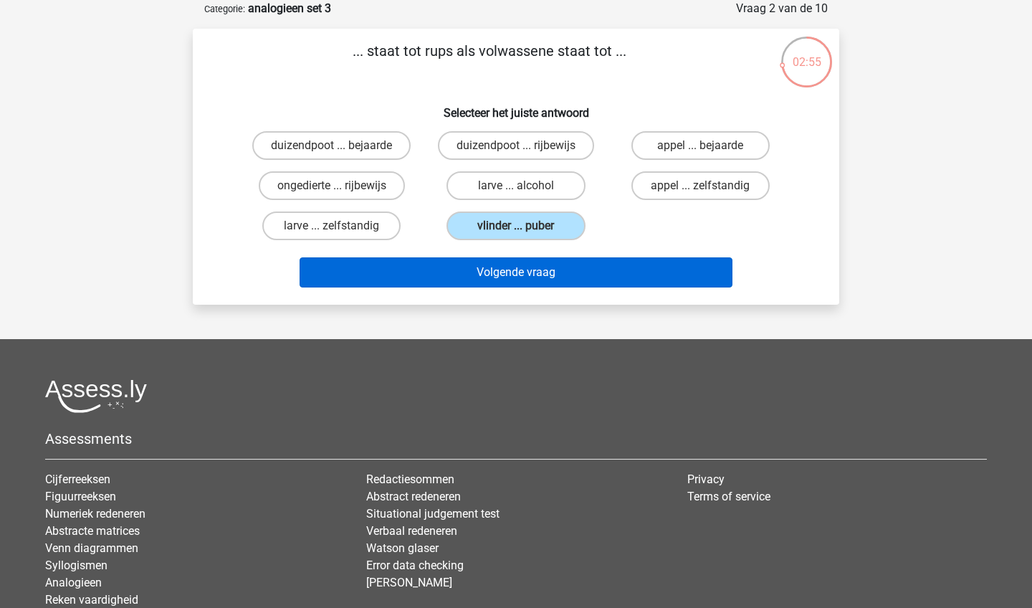
click at [584, 272] on button "Volgende vraag" at bounding box center [517, 272] width 434 height 30
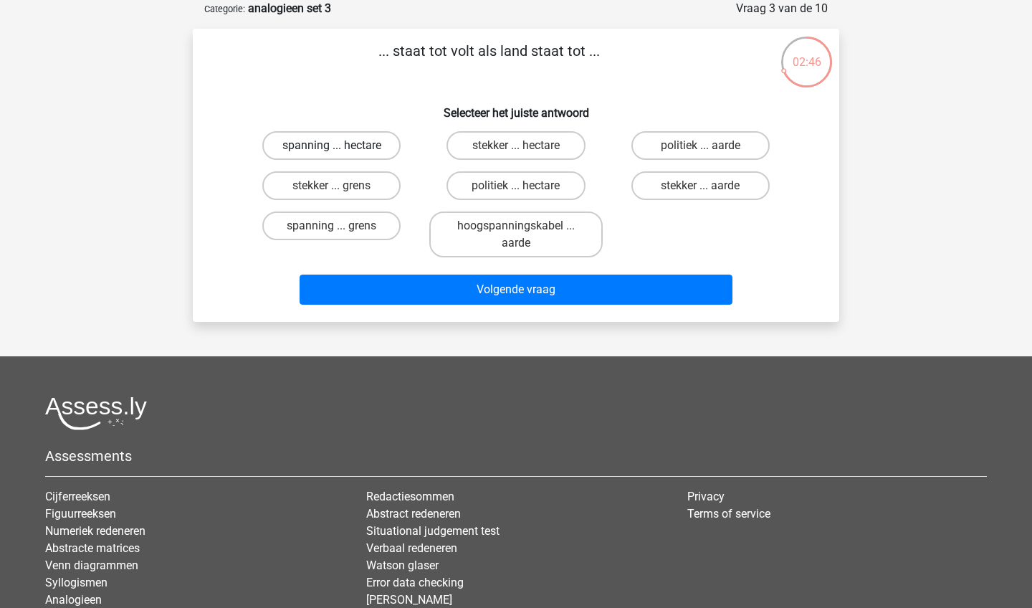
click at [388, 150] on label "spanning ... hectare" at bounding box center [331, 145] width 138 height 29
click at [341, 150] on input "spanning ... hectare" at bounding box center [336, 149] width 9 height 9
radio input "true"
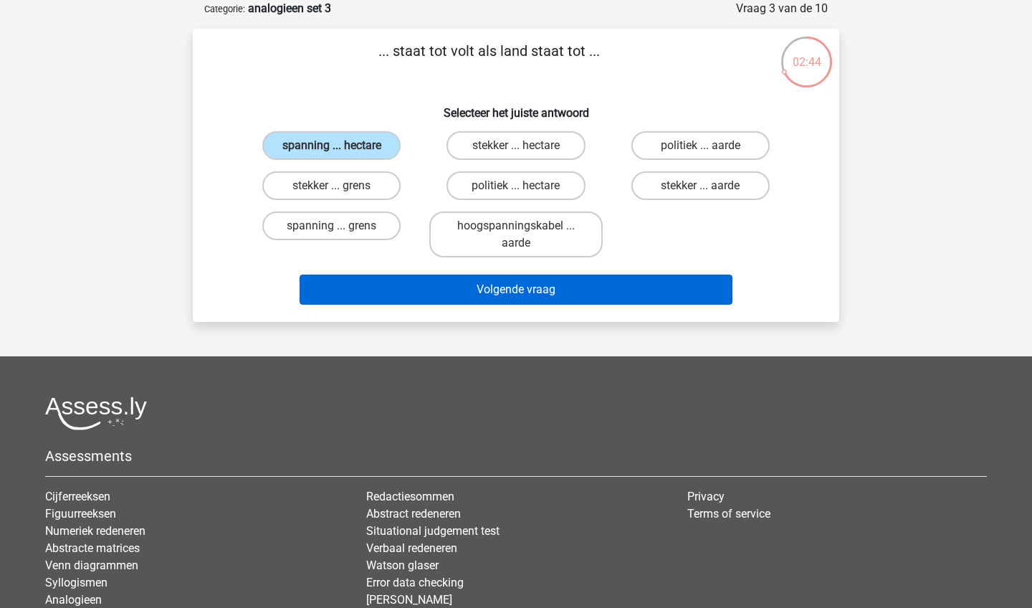
click at [436, 279] on button "Volgende vraag" at bounding box center [517, 289] width 434 height 30
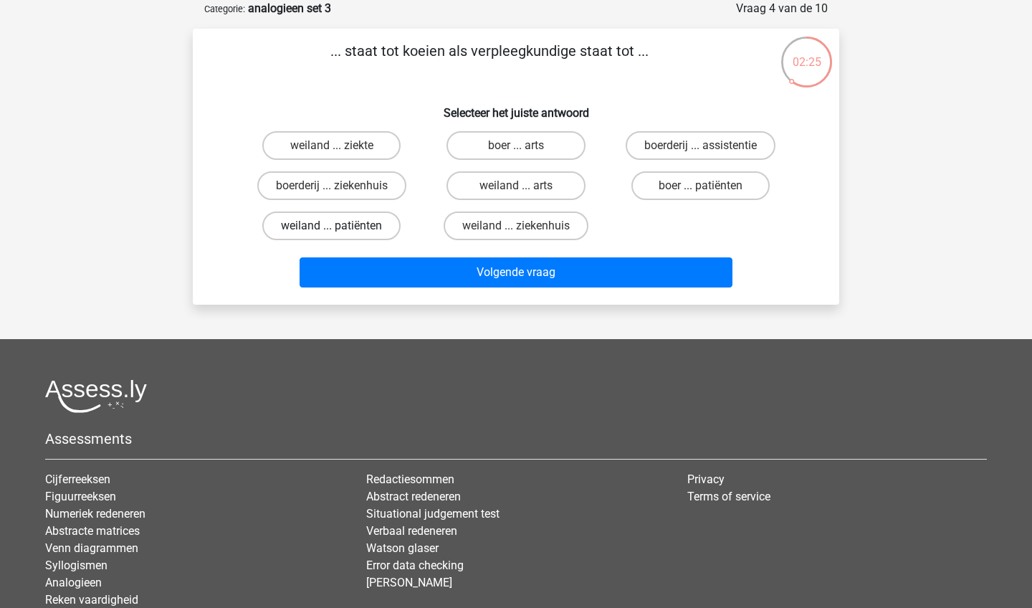
click at [388, 229] on label "weiland ... patiënten" at bounding box center [331, 225] width 138 height 29
click at [341, 229] on input "weiland ... patiënten" at bounding box center [336, 230] width 9 height 9
radio input "true"
click at [719, 189] on label "boer ... patiënten" at bounding box center [700, 185] width 138 height 29
click at [709, 189] on input "boer ... patiënten" at bounding box center [704, 190] width 9 height 9
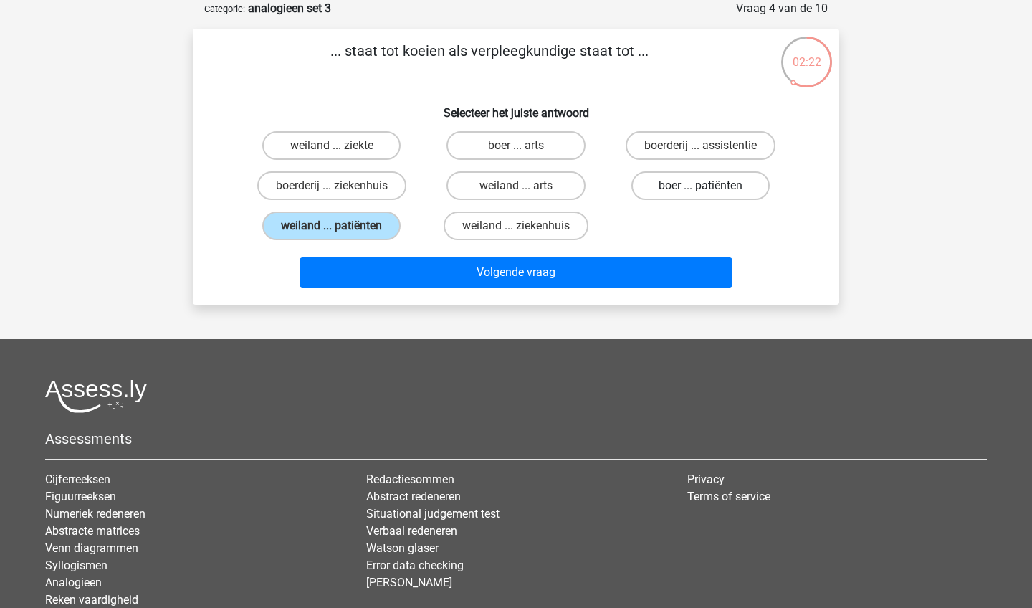
radio input "true"
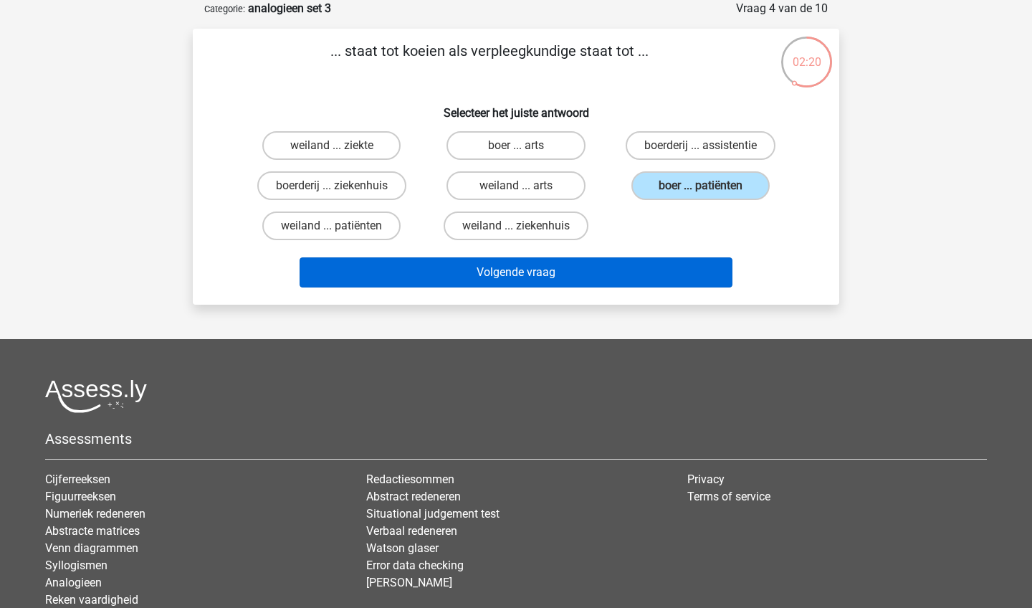
click at [699, 268] on button "Volgende vraag" at bounding box center [517, 272] width 434 height 30
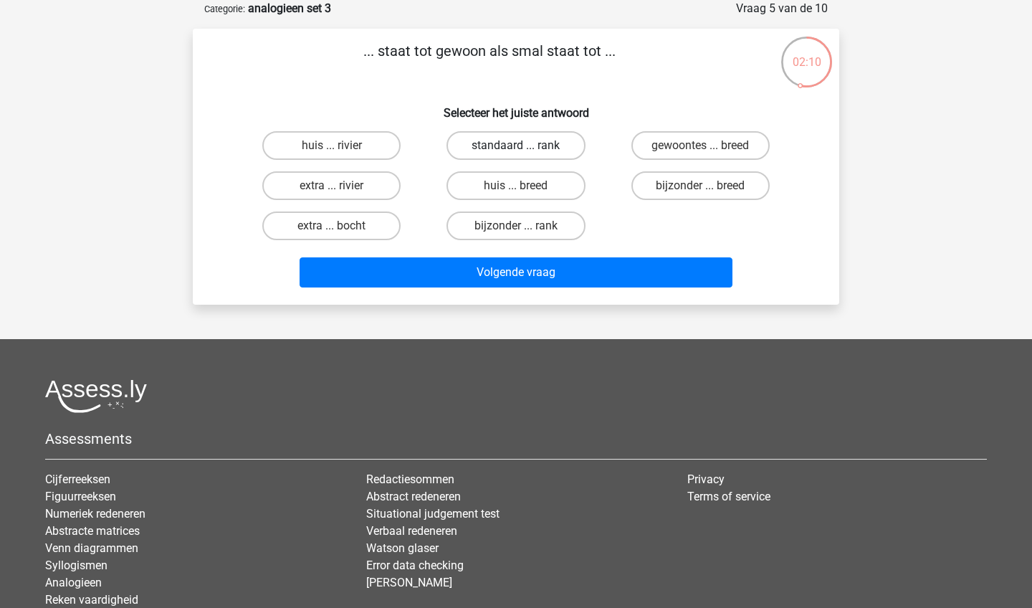
click at [536, 150] on label "standaard ... rank" at bounding box center [515, 145] width 138 height 29
click at [525, 150] on input "standaard ... rank" at bounding box center [520, 149] width 9 height 9
radio input "true"
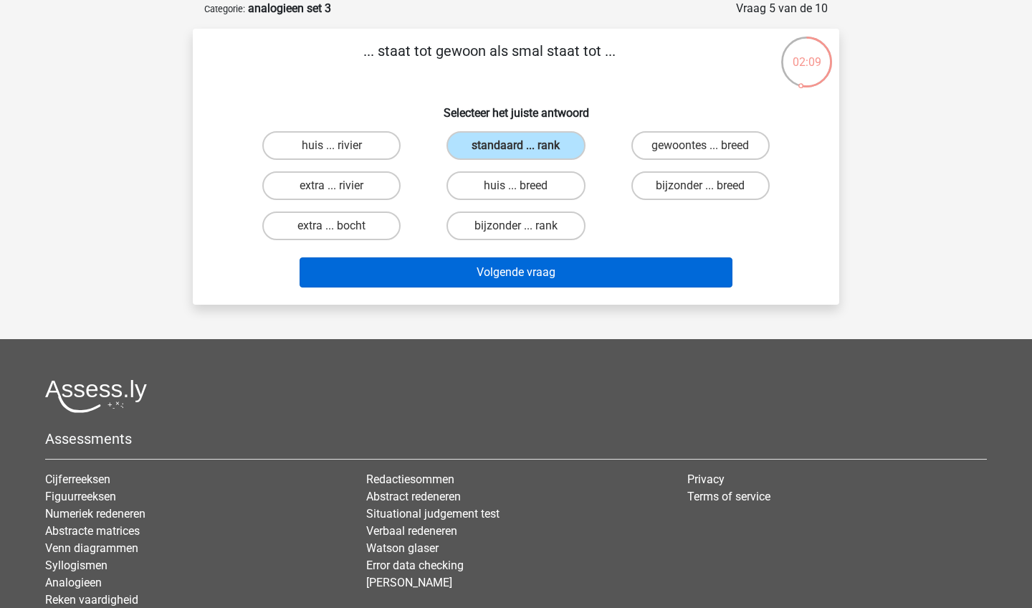
click at [597, 263] on button "Volgende vraag" at bounding box center [517, 272] width 434 height 30
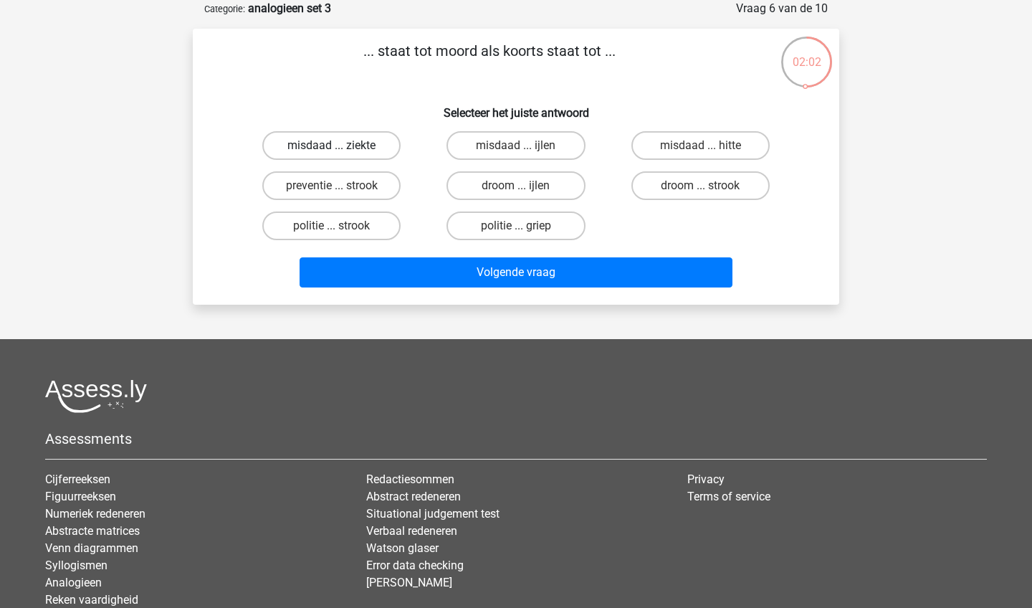
click at [389, 143] on label "misdaad ... ziekte" at bounding box center [331, 145] width 138 height 29
click at [341, 145] on input "misdaad ... ziekte" at bounding box center [336, 149] width 9 height 9
radio input "true"
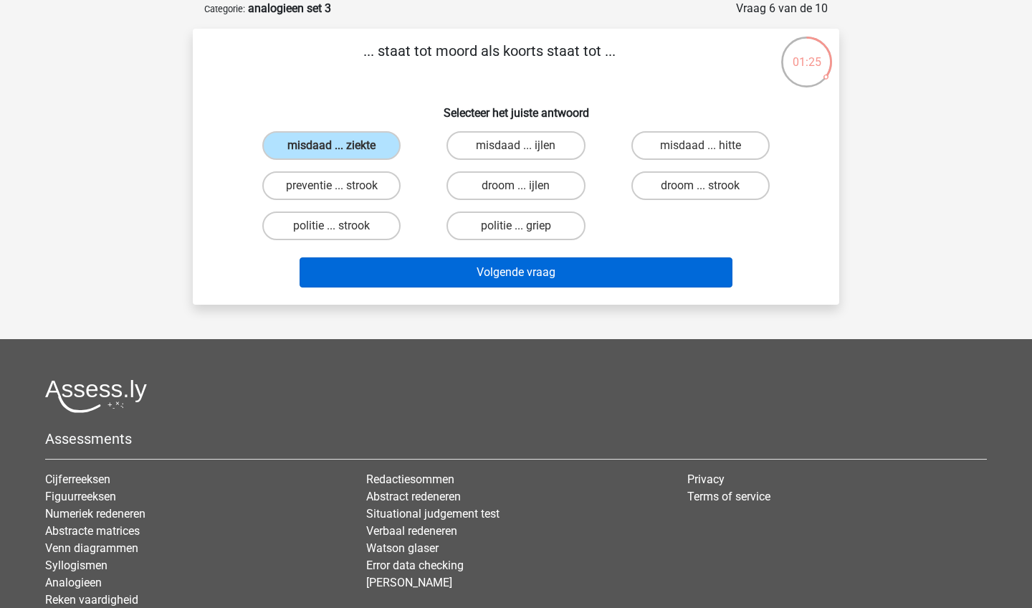
click at [573, 267] on button "Volgende vraag" at bounding box center [517, 272] width 434 height 30
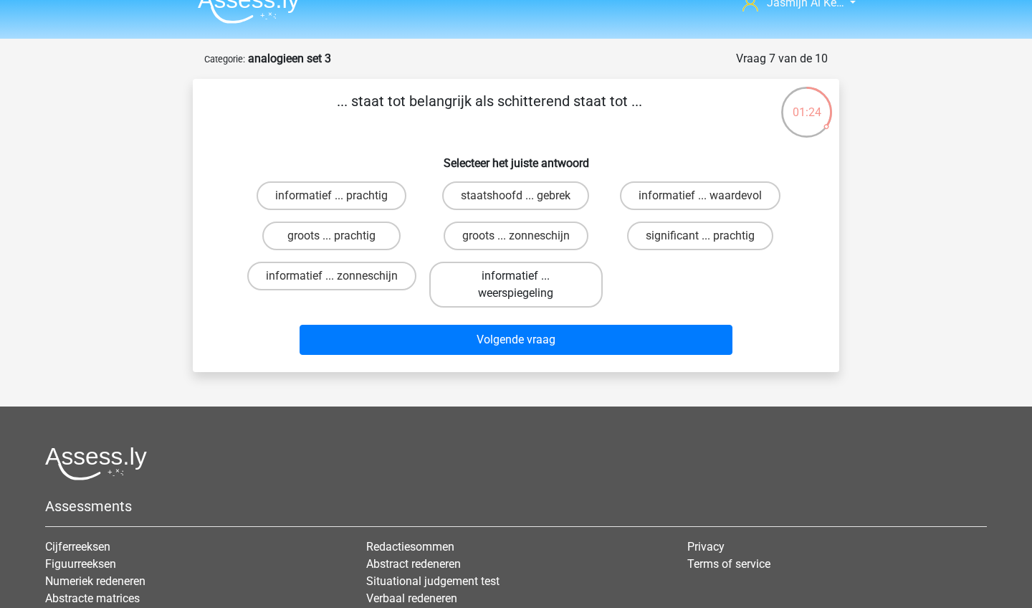
scroll to position [21, 0]
click at [684, 236] on label "significant ... prachtig" at bounding box center [700, 235] width 146 height 29
click at [700, 236] on input "significant ... prachtig" at bounding box center [704, 240] width 9 height 9
radio input "true"
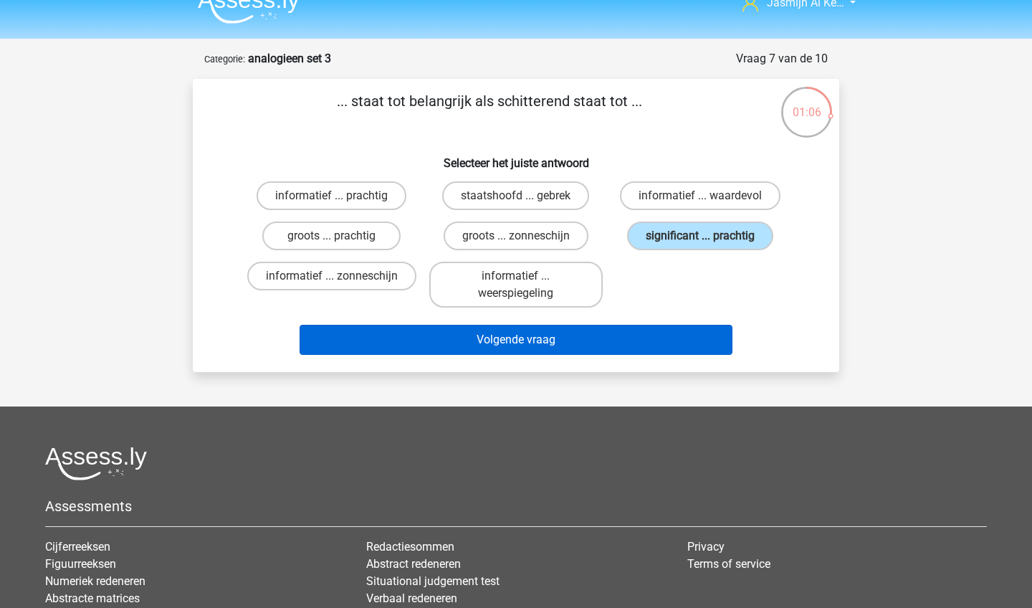
click at [668, 335] on button "Volgende vraag" at bounding box center [517, 340] width 434 height 30
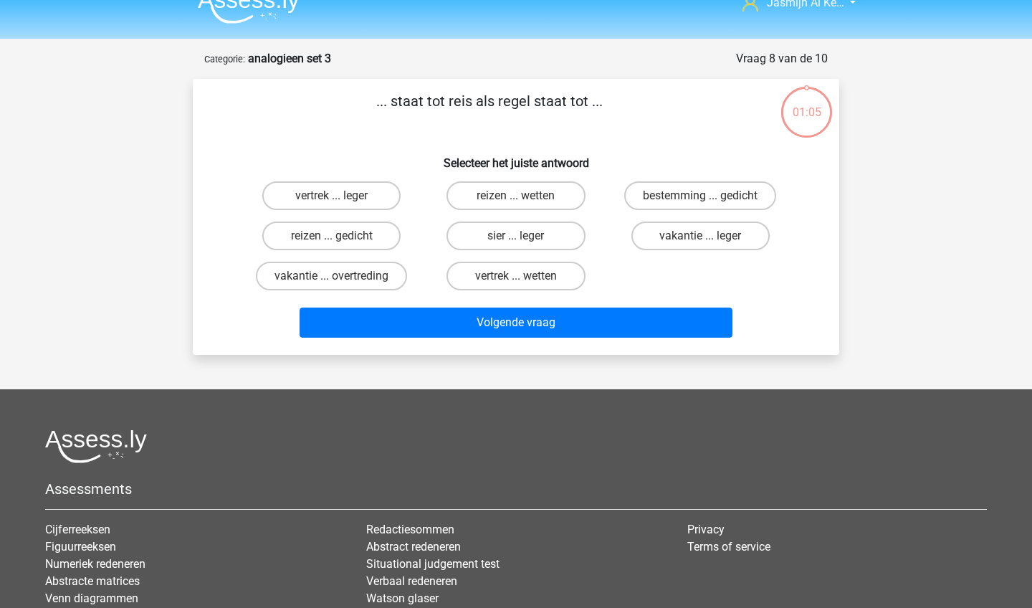
scroll to position [72, 0]
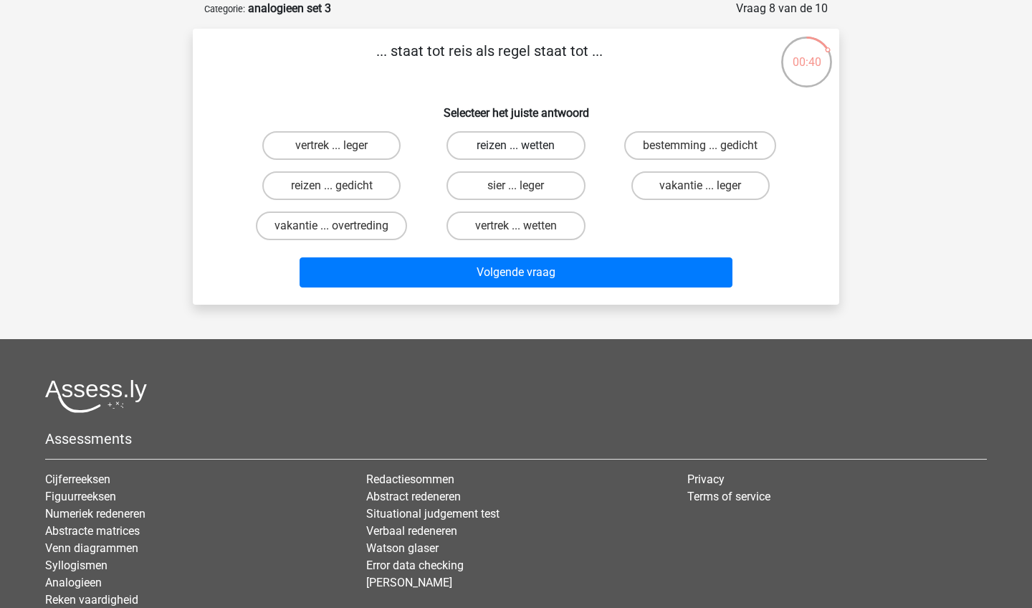
click at [578, 148] on label "reizen ... wetten" at bounding box center [515, 145] width 138 height 29
click at [525, 148] on input "reizen ... wetten" at bounding box center [520, 149] width 9 height 9
radio input "true"
click at [377, 187] on label "reizen ... gedicht" at bounding box center [331, 185] width 138 height 29
click at [341, 187] on input "reizen ... gedicht" at bounding box center [336, 190] width 9 height 9
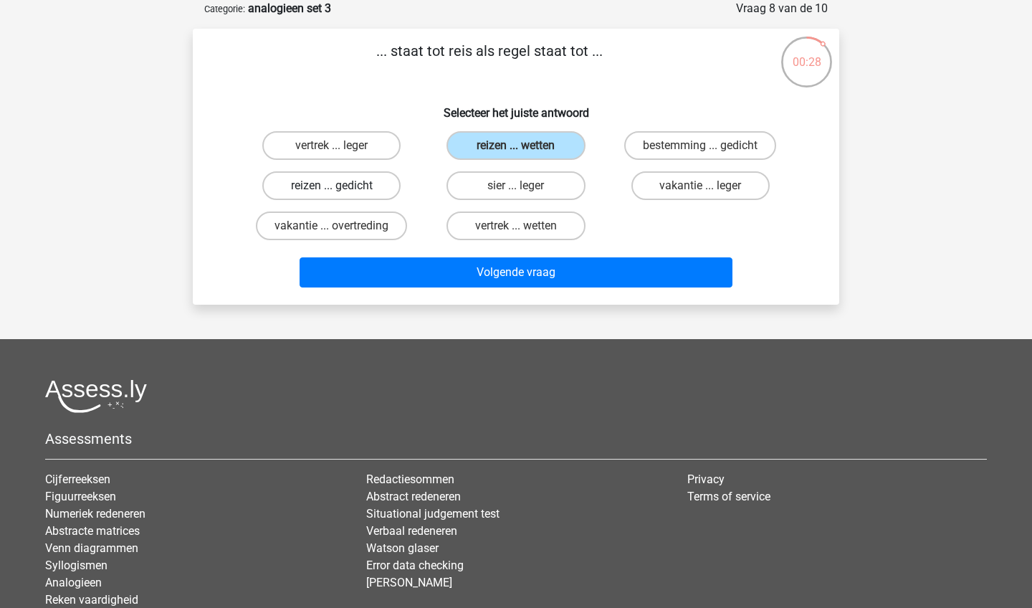
radio input "true"
click at [669, 147] on label "bestemming ... gedicht" at bounding box center [700, 145] width 152 height 29
click at [700, 147] on input "bestemming ... gedicht" at bounding box center [704, 149] width 9 height 9
radio input "true"
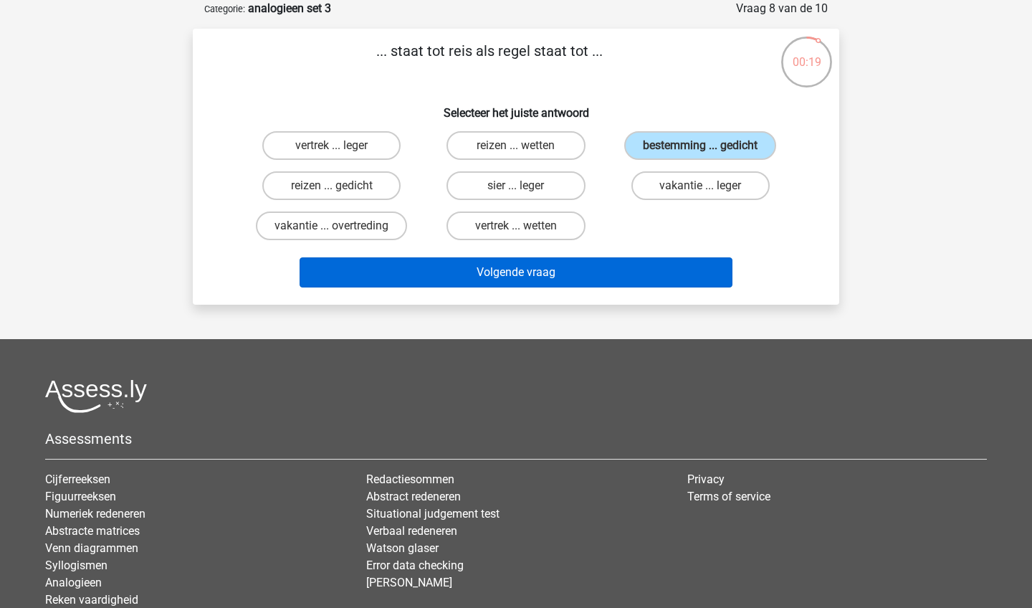
click at [669, 259] on button "Volgende vraag" at bounding box center [517, 272] width 434 height 30
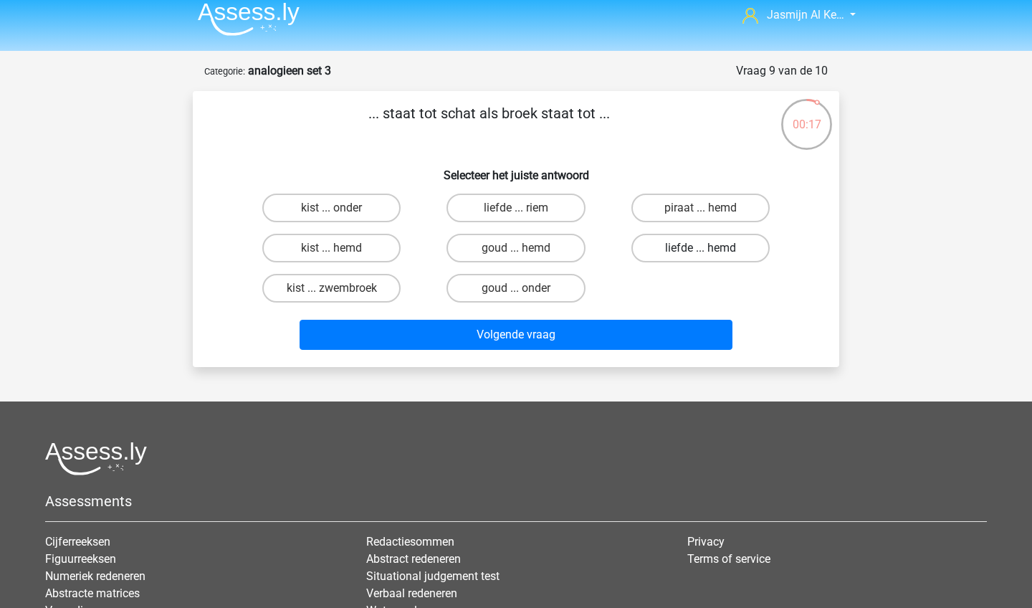
scroll to position [9, 0]
click at [678, 214] on label "piraat ... hemd" at bounding box center [700, 207] width 138 height 29
click at [700, 214] on input "piraat ... hemd" at bounding box center [704, 212] width 9 height 9
radio input "true"
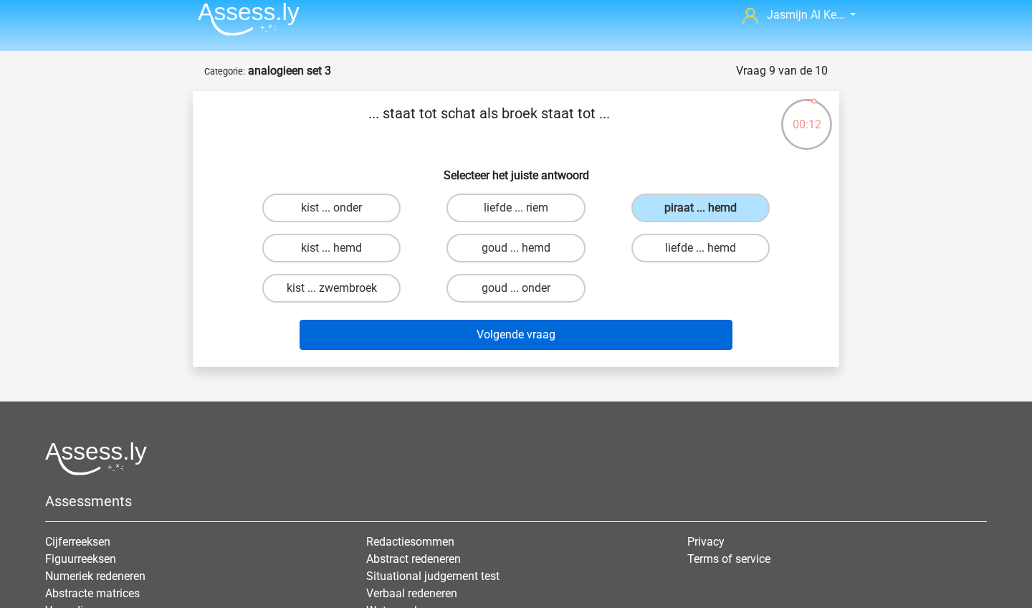
click at [661, 331] on button "Volgende vraag" at bounding box center [517, 335] width 434 height 30
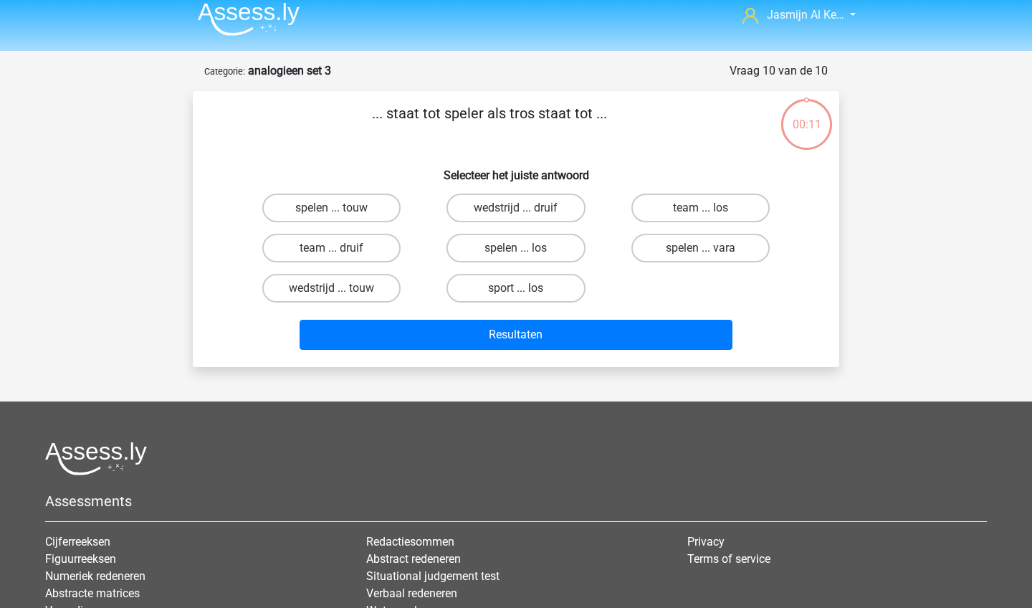
scroll to position [72, 0]
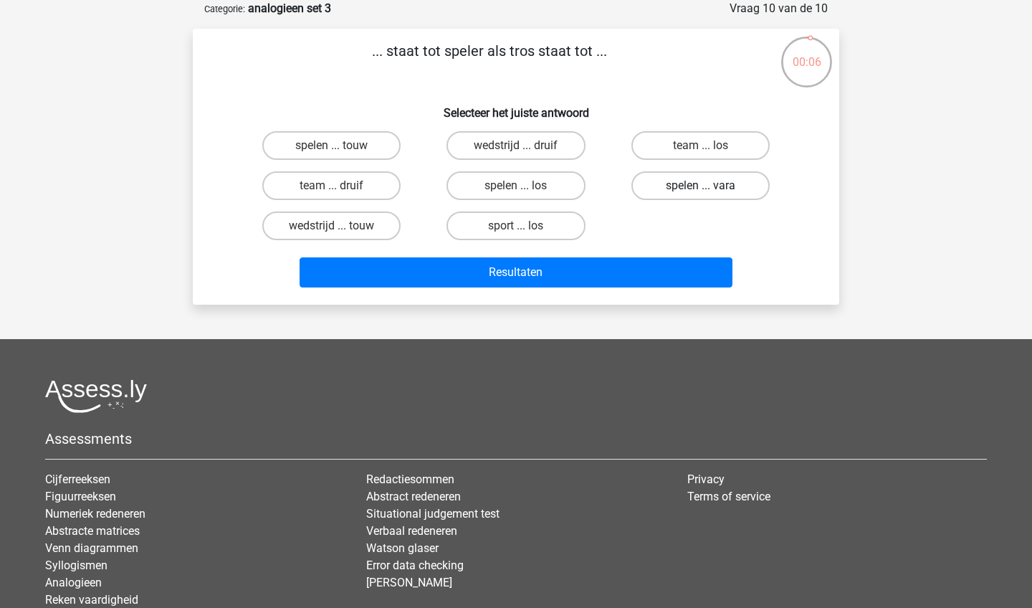
click at [661, 187] on label "spelen ... vara" at bounding box center [700, 185] width 138 height 29
click at [700, 187] on input "spelen ... vara" at bounding box center [704, 190] width 9 height 9
radio input "true"
click at [550, 219] on label "sport ... los" at bounding box center [515, 225] width 138 height 29
click at [525, 226] on input "sport ... los" at bounding box center [520, 230] width 9 height 9
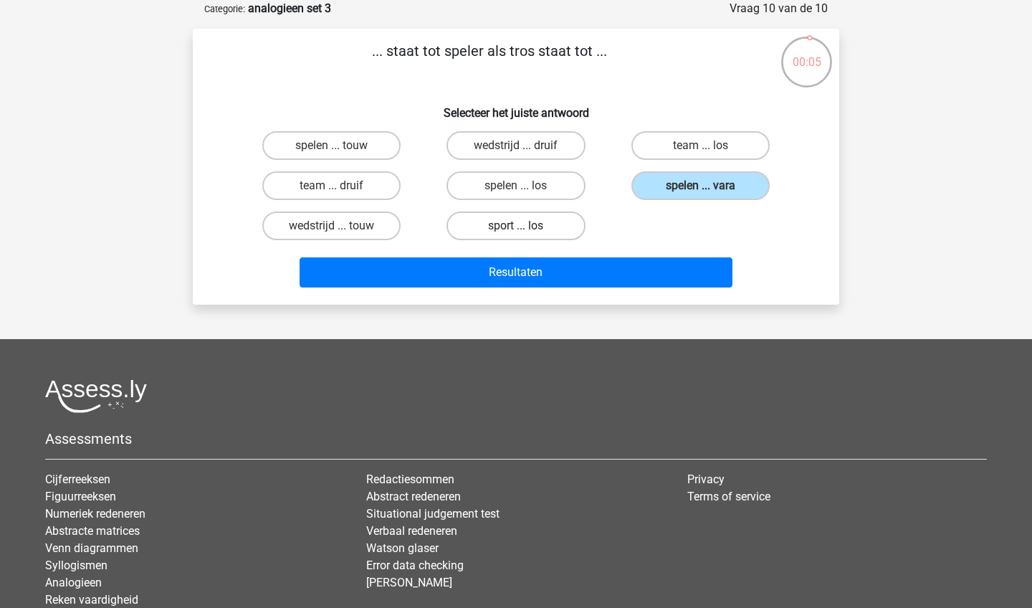
radio input "true"
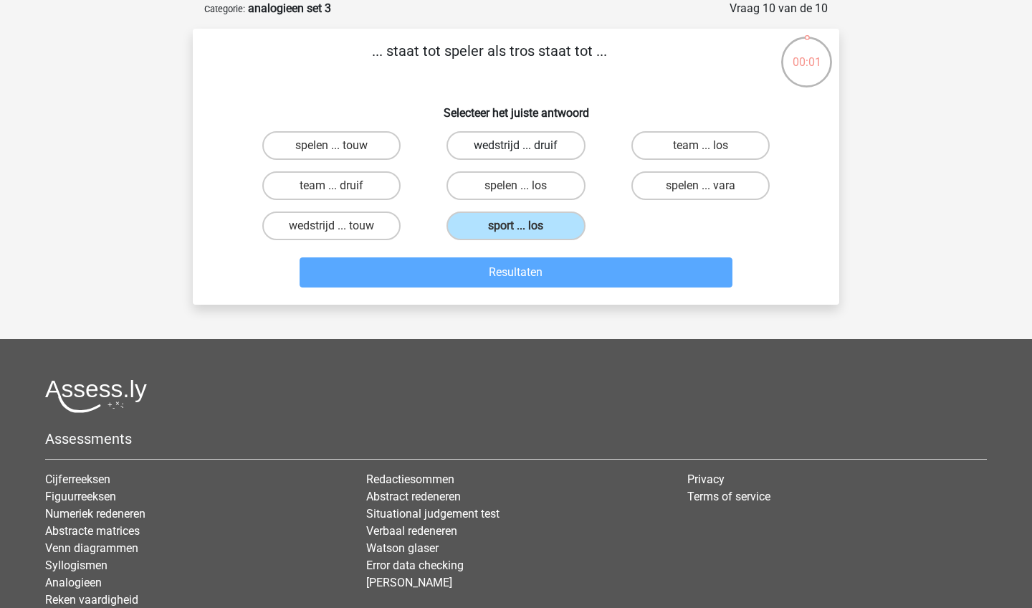
click at [514, 133] on label "wedstrijd ... druif" at bounding box center [515, 145] width 138 height 29
click at [516, 145] on input "wedstrijd ... druif" at bounding box center [520, 149] width 9 height 9
radio input "true"
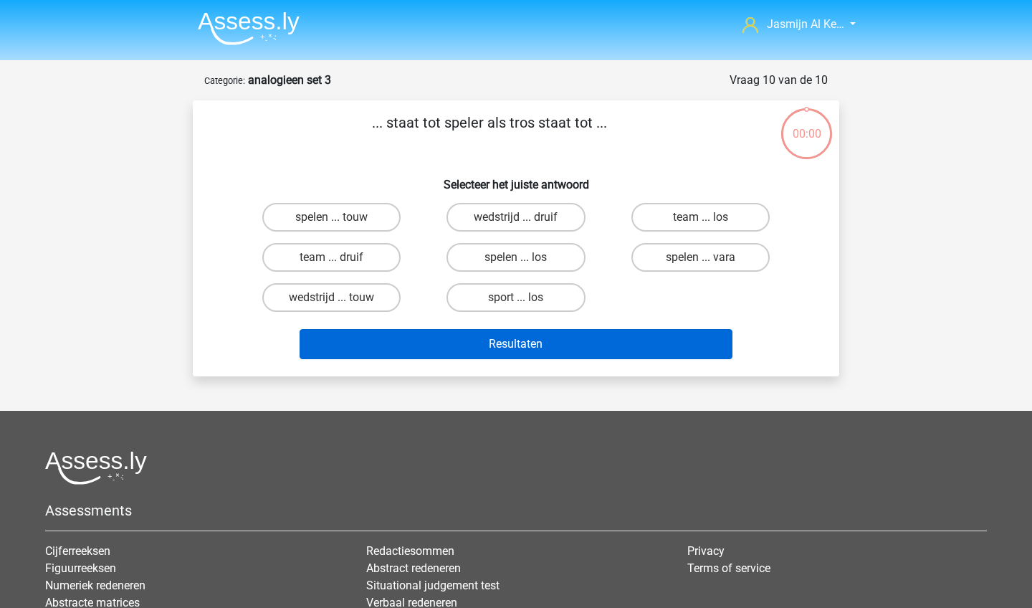
scroll to position [72, 0]
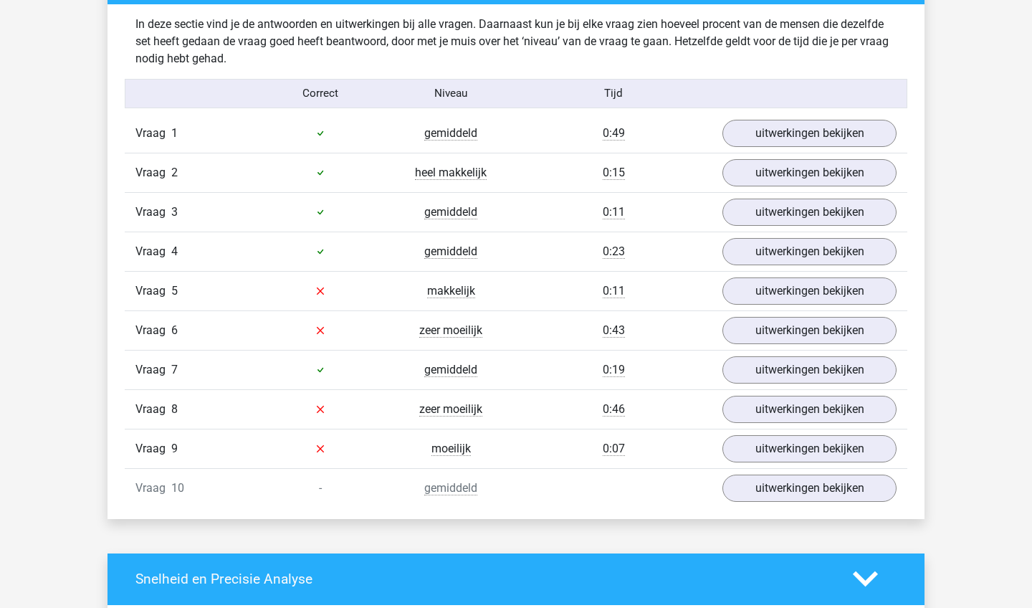
scroll to position [884, 0]
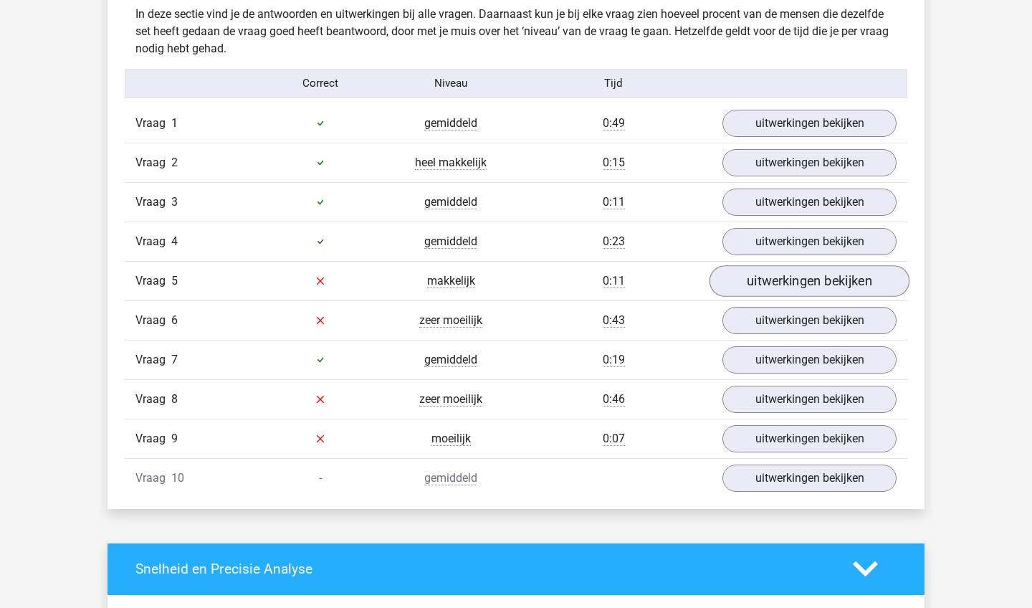
click at [779, 287] on link "uitwerkingen bekijken" at bounding box center [809, 281] width 200 height 32
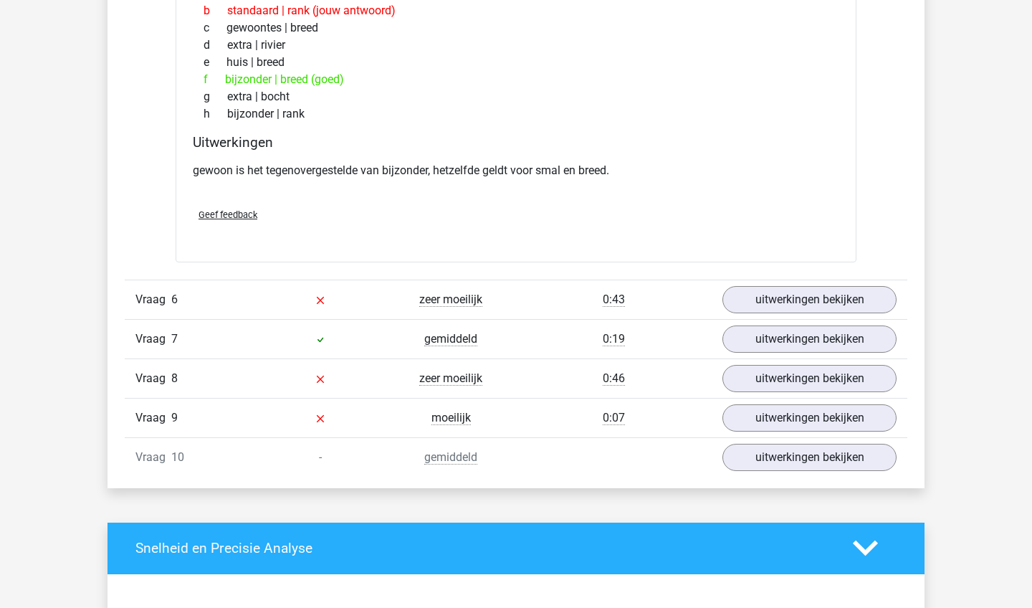
scroll to position [1271, 0]
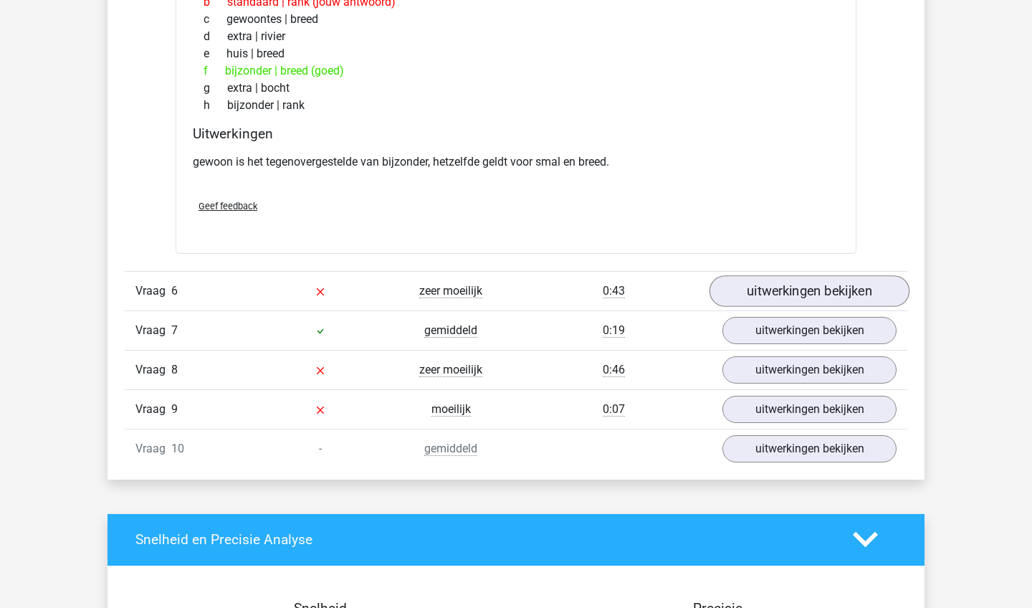
click at [747, 301] on link "uitwerkingen bekijken" at bounding box center [809, 291] width 200 height 32
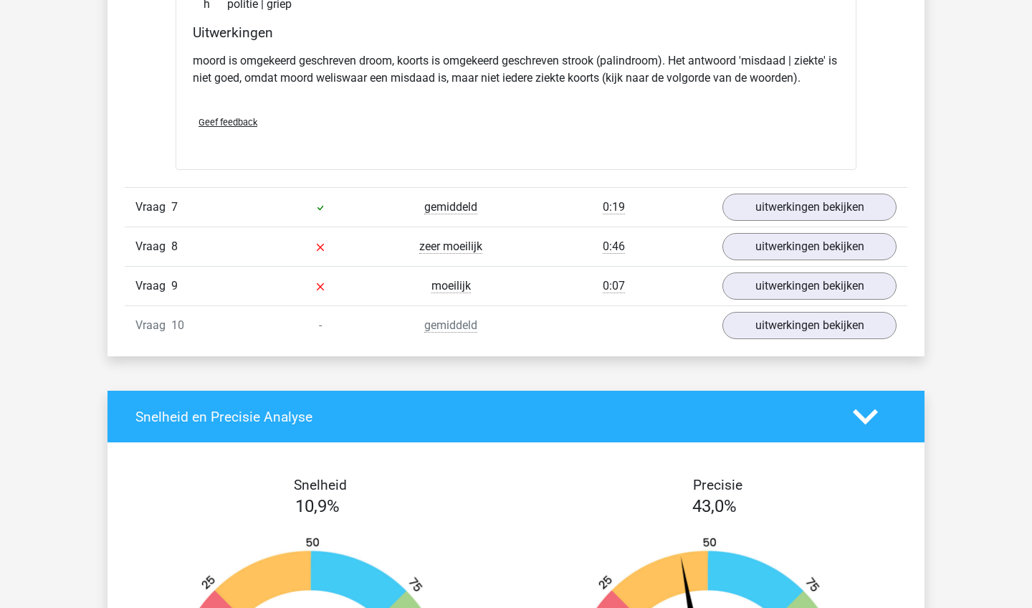
scroll to position [1794, 0]
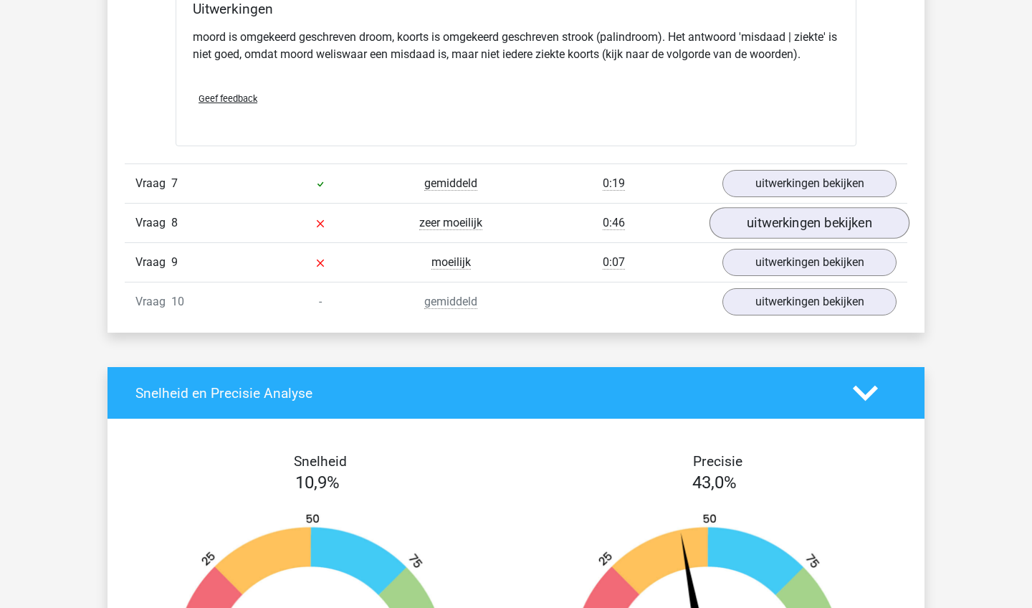
click at [828, 225] on link "uitwerkingen bekijken" at bounding box center [809, 223] width 200 height 32
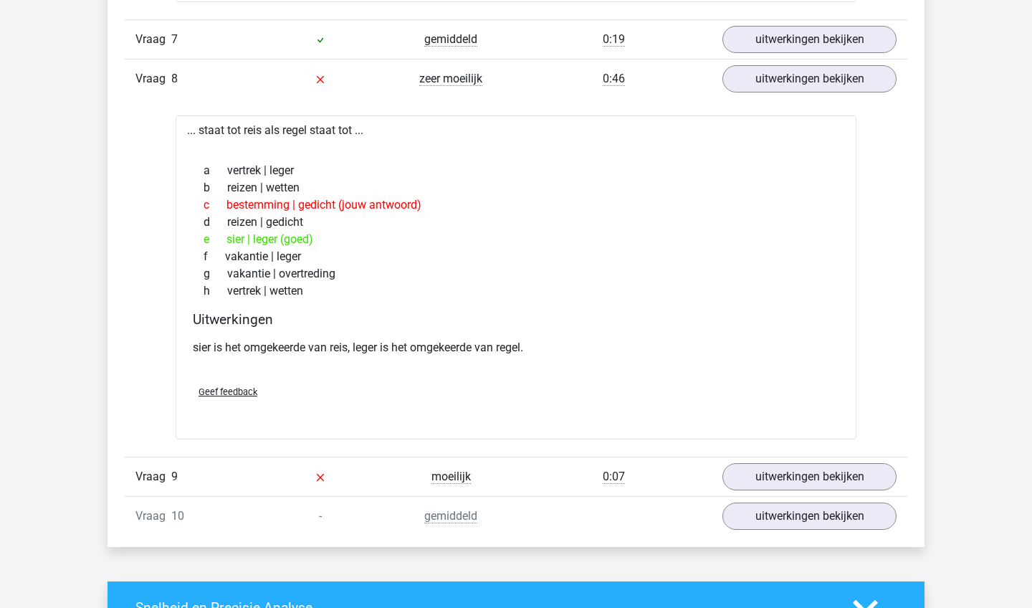
scroll to position [1936, 0]
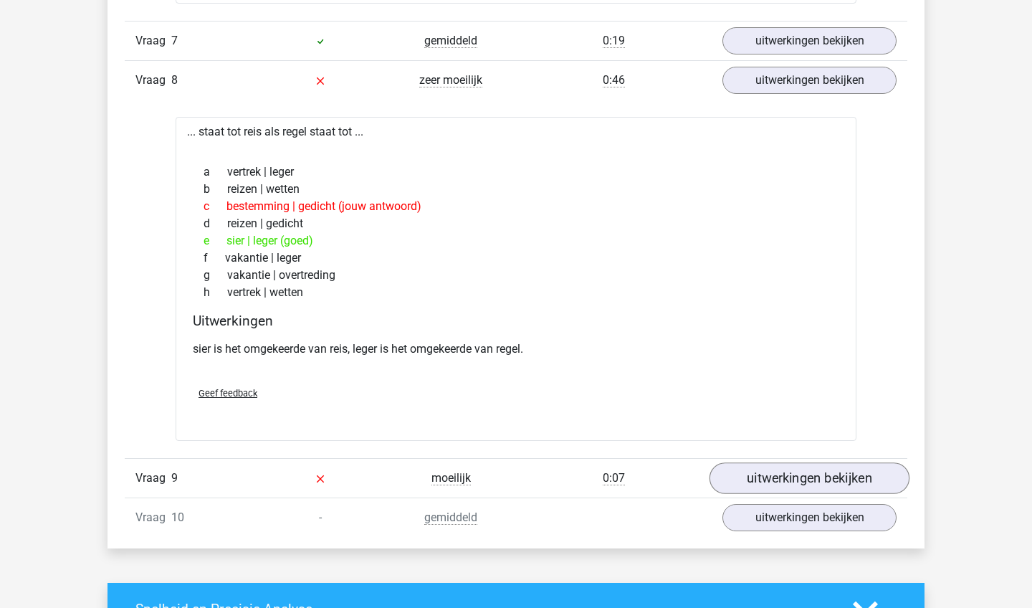
click at [757, 475] on link "uitwerkingen bekijken" at bounding box center [809, 479] width 200 height 32
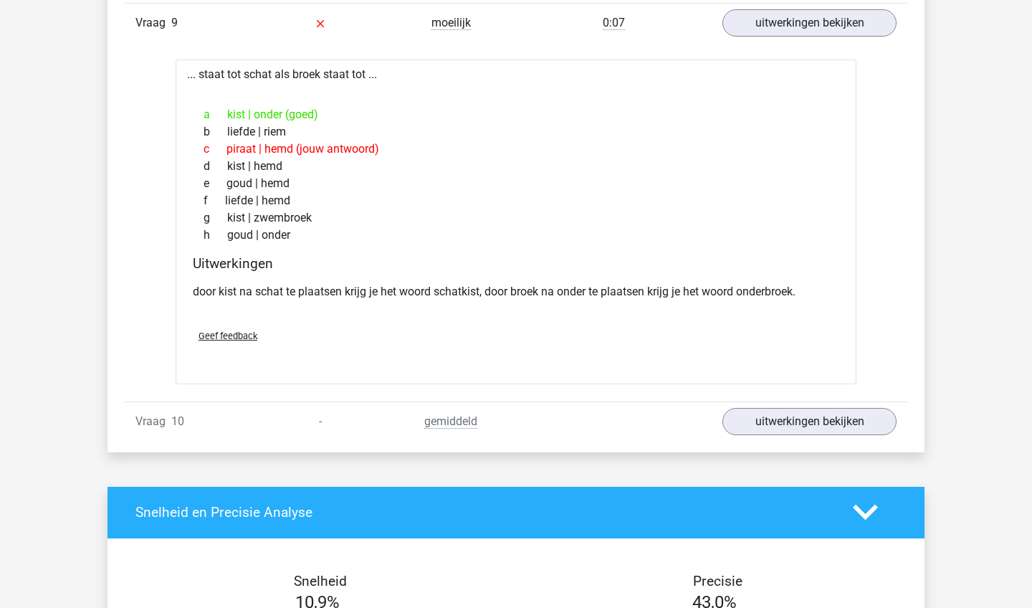
scroll to position [2392, 0]
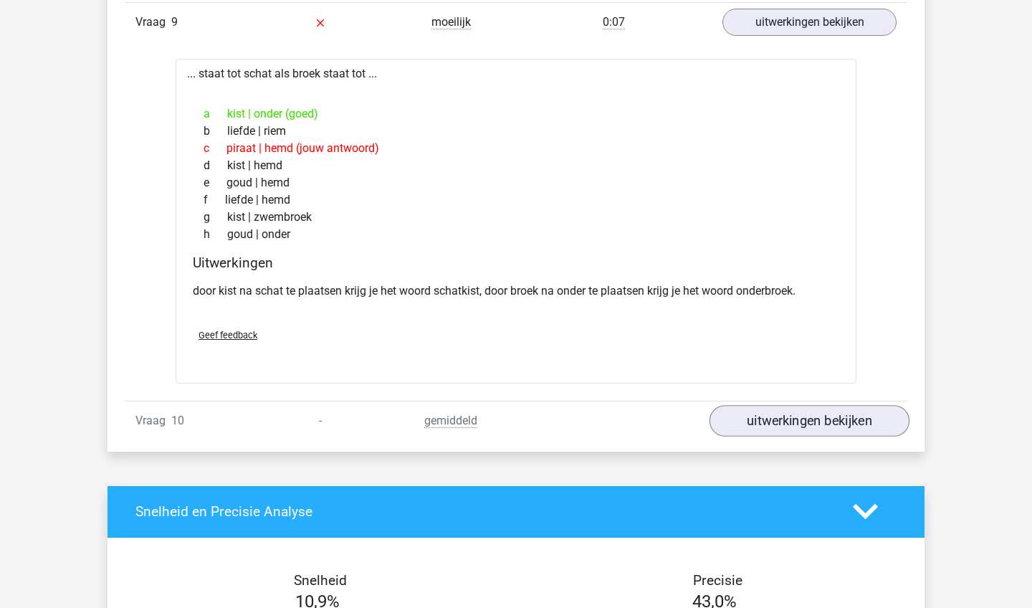
click at [738, 421] on link "uitwerkingen bekijken" at bounding box center [809, 421] width 200 height 32
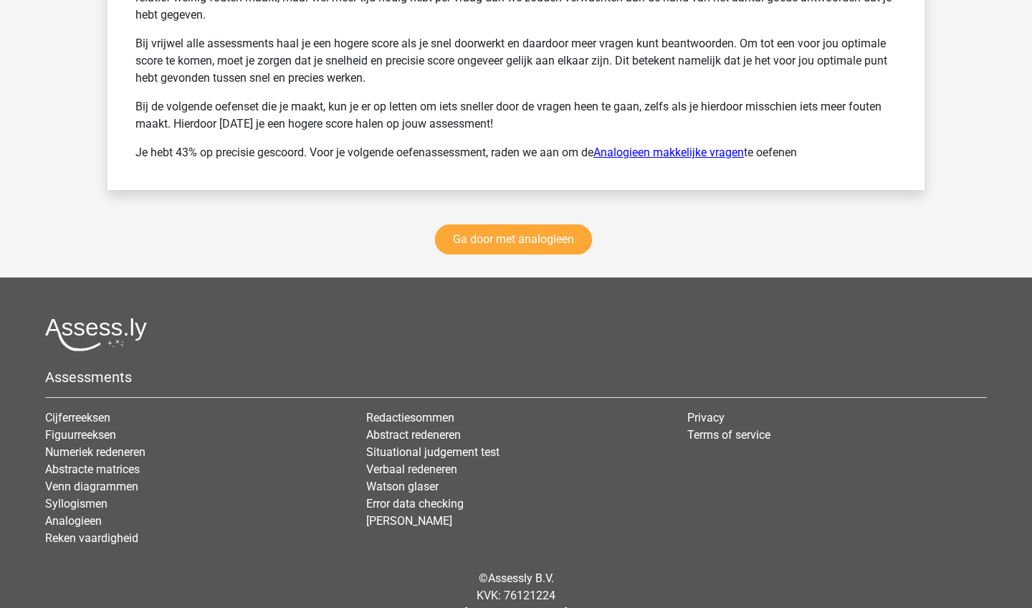
scroll to position [3880, 0]
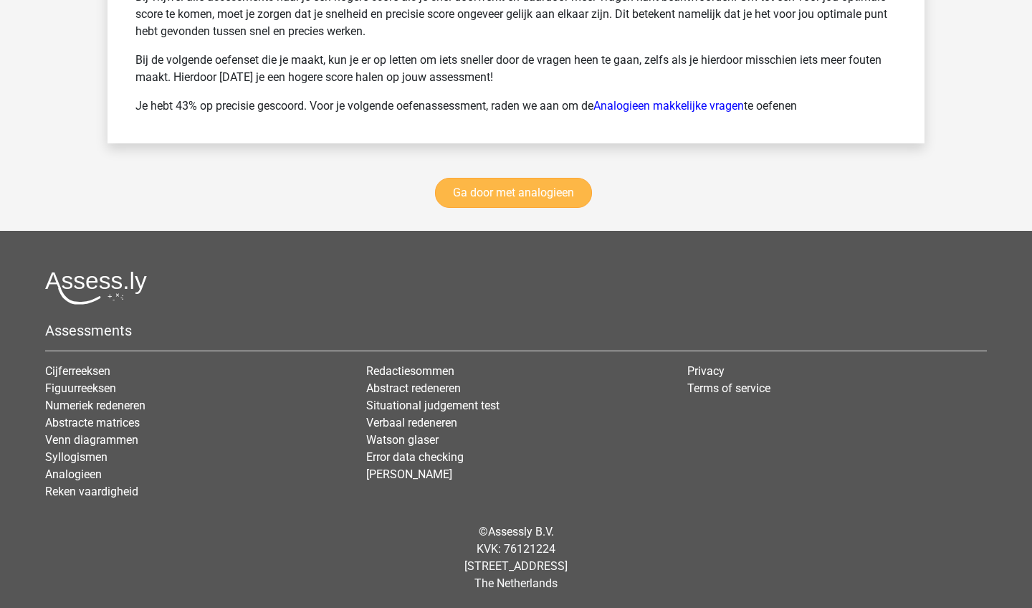
click at [550, 180] on link "Ga door met analogieen" at bounding box center [513, 193] width 157 height 30
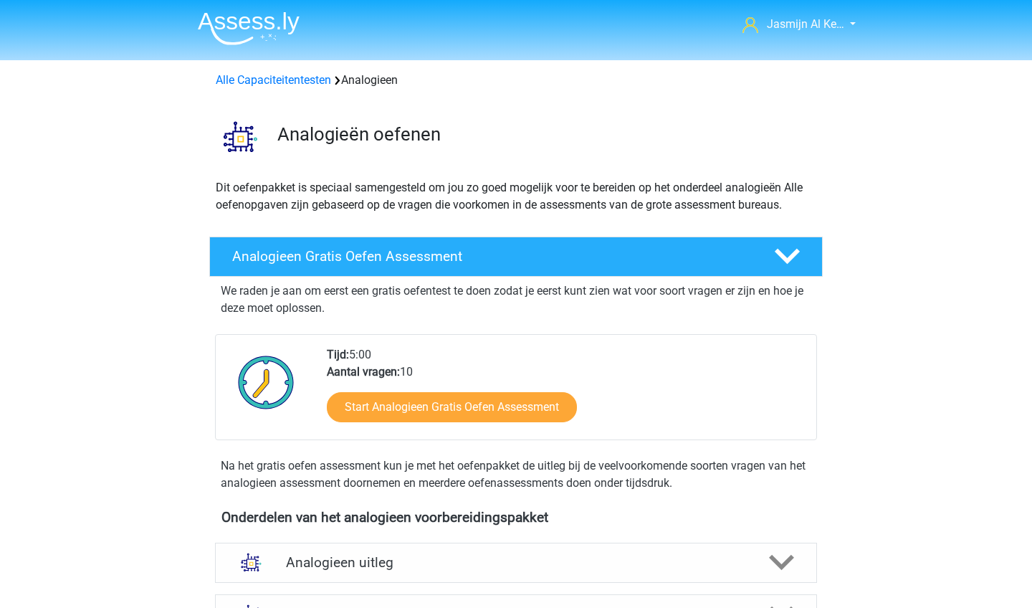
scroll to position [588, 0]
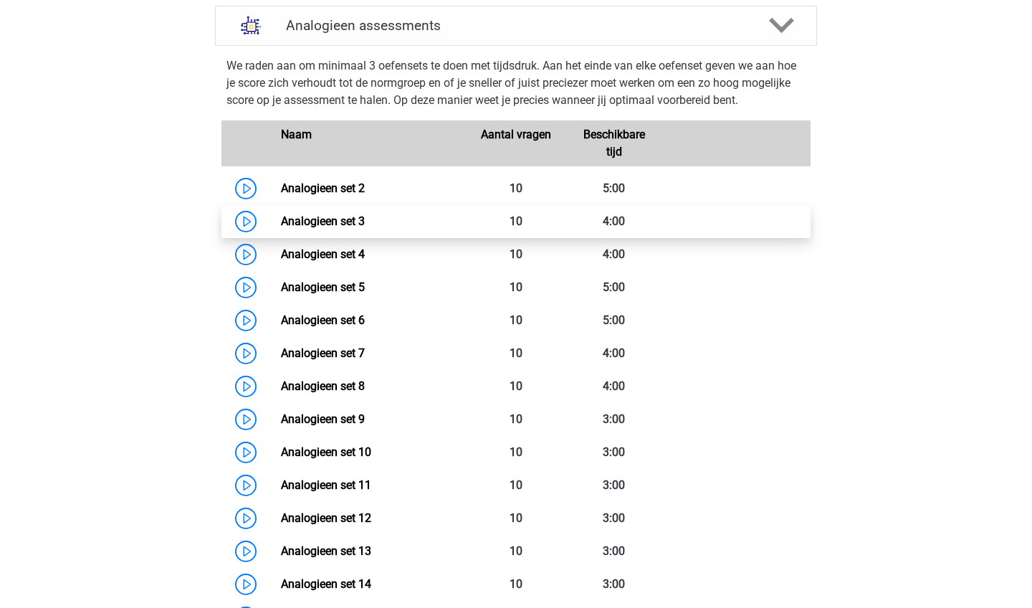
click at [365, 218] on link "Analogieen set 3" at bounding box center [323, 221] width 84 height 14
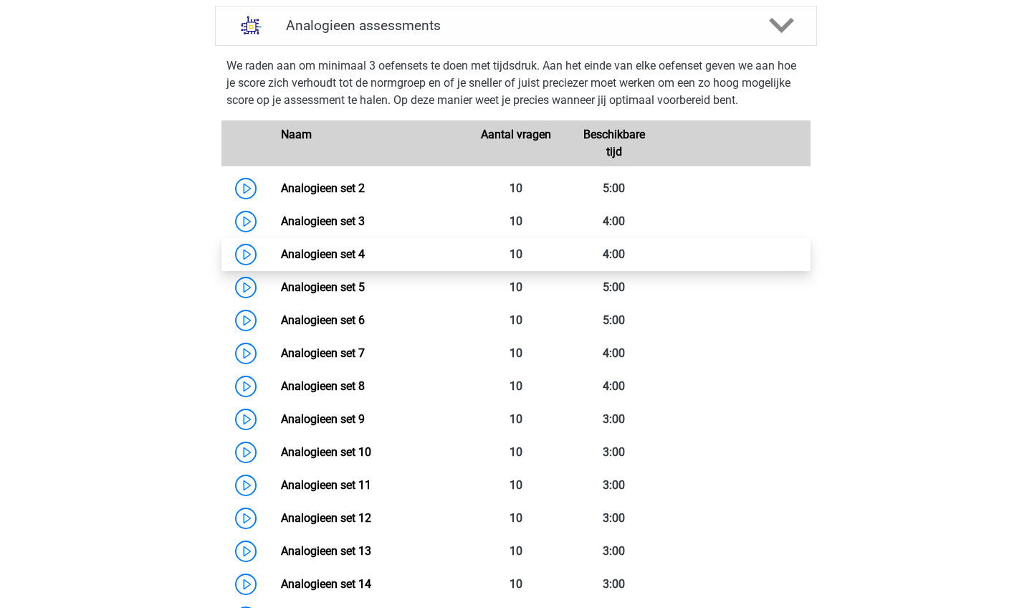
click at [362, 252] on link "Analogieen set 4" at bounding box center [323, 254] width 84 height 14
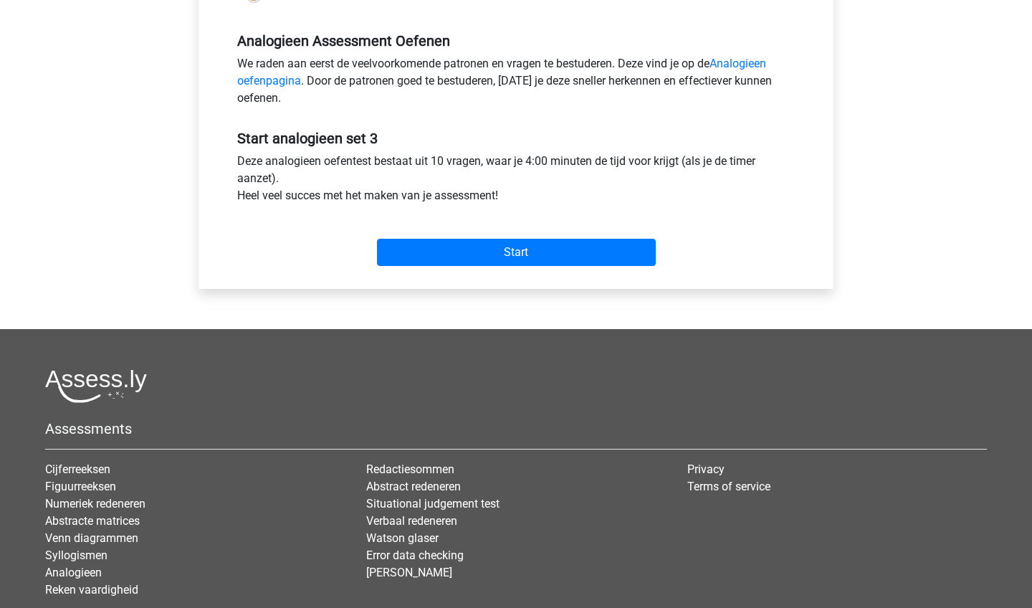
scroll to position [461, 0]
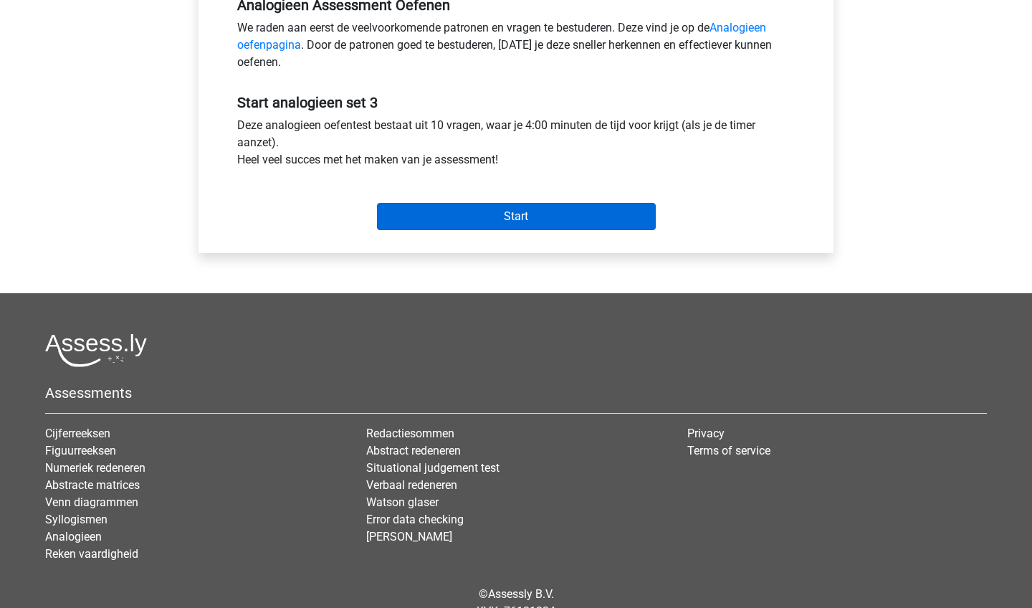
click at [488, 204] on input "Start" at bounding box center [516, 216] width 279 height 27
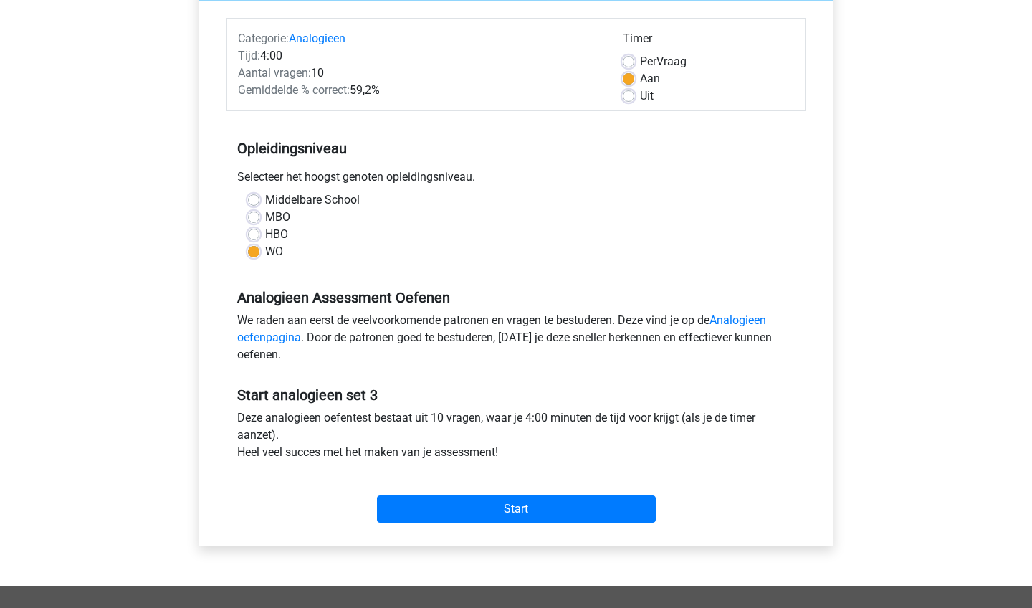
scroll to position [76, 0]
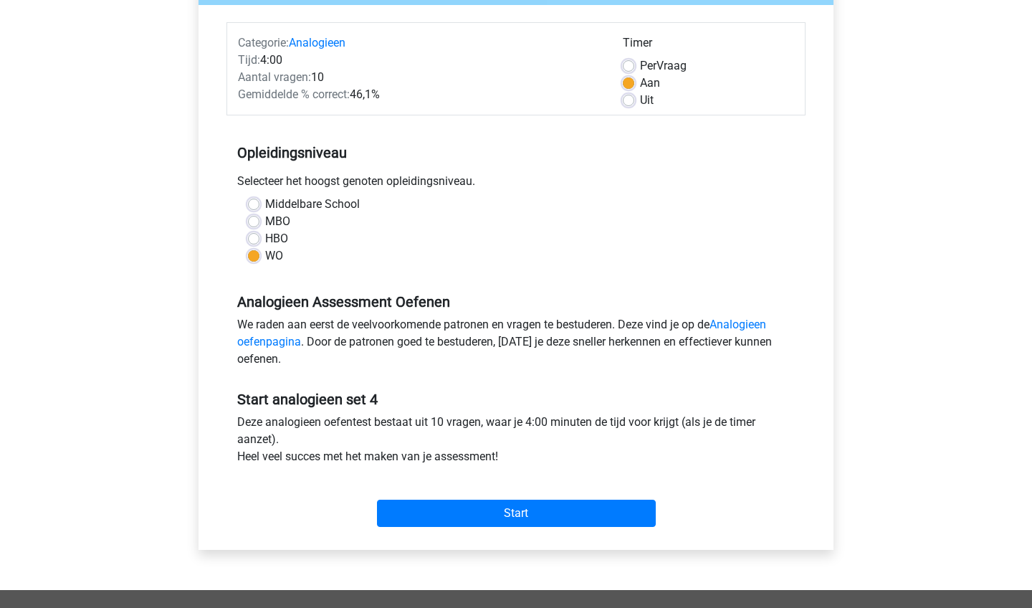
scroll to position [166, 0]
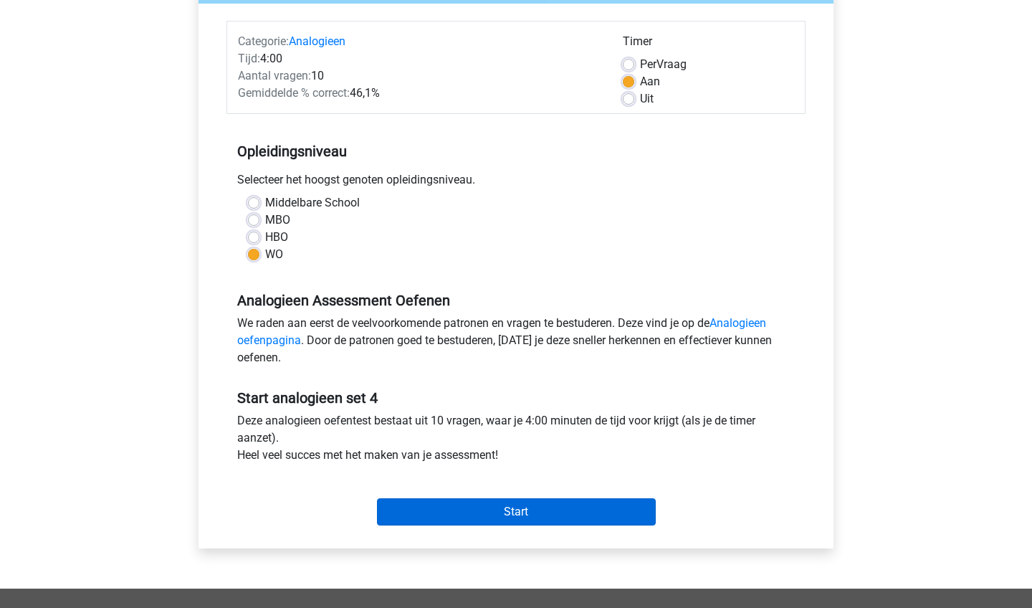
click at [551, 515] on input "Start" at bounding box center [516, 511] width 279 height 27
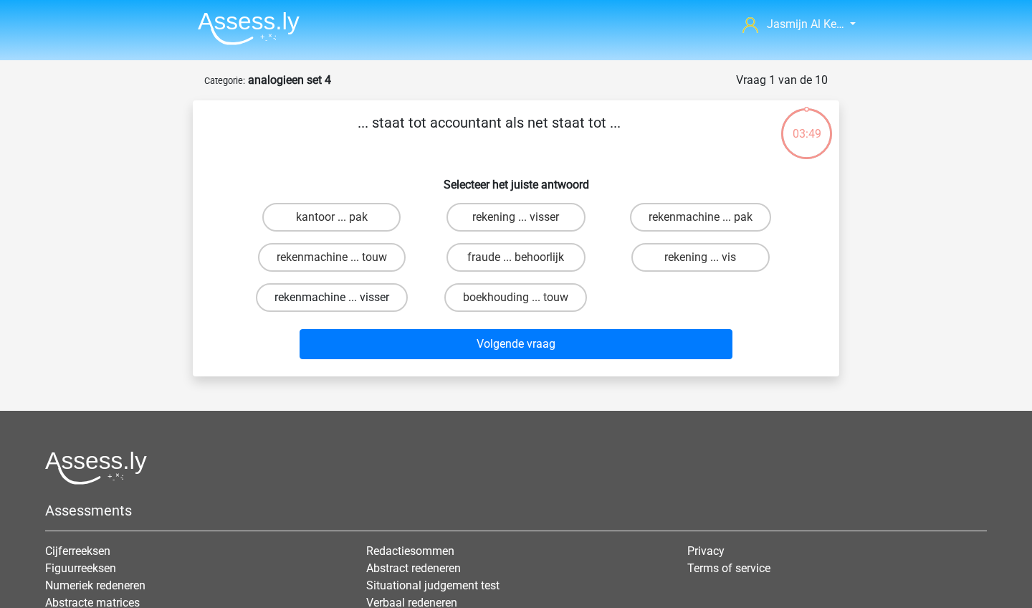
click at [391, 297] on label "rekenmachine ... visser" at bounding box center [332, 297] width 152 height 29
click at [341, 297] on input "rekenmachine ... visser" at bounding box center [336, 301] width 9 height 9
radio input "true"
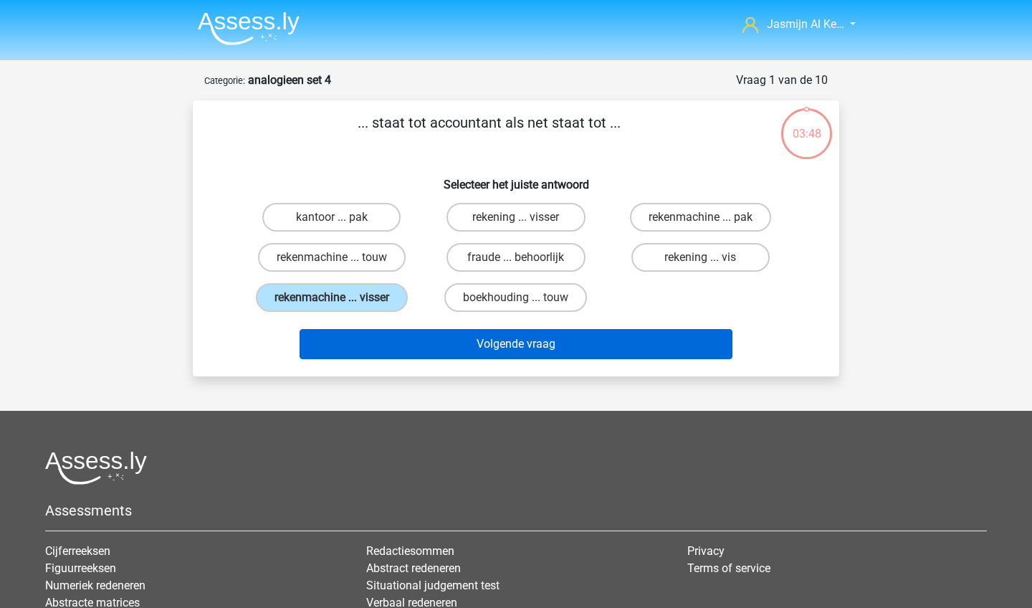
click at [434, 358] on button "Volgende vraag" at bounding box center [517, 344] width 434 height 30
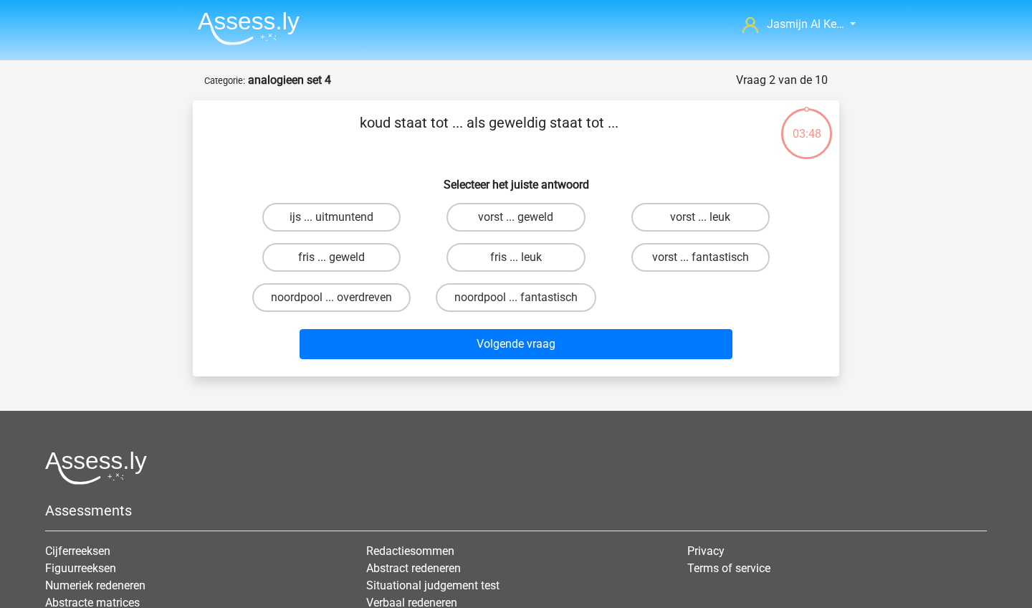
scroll to position [72, 0]
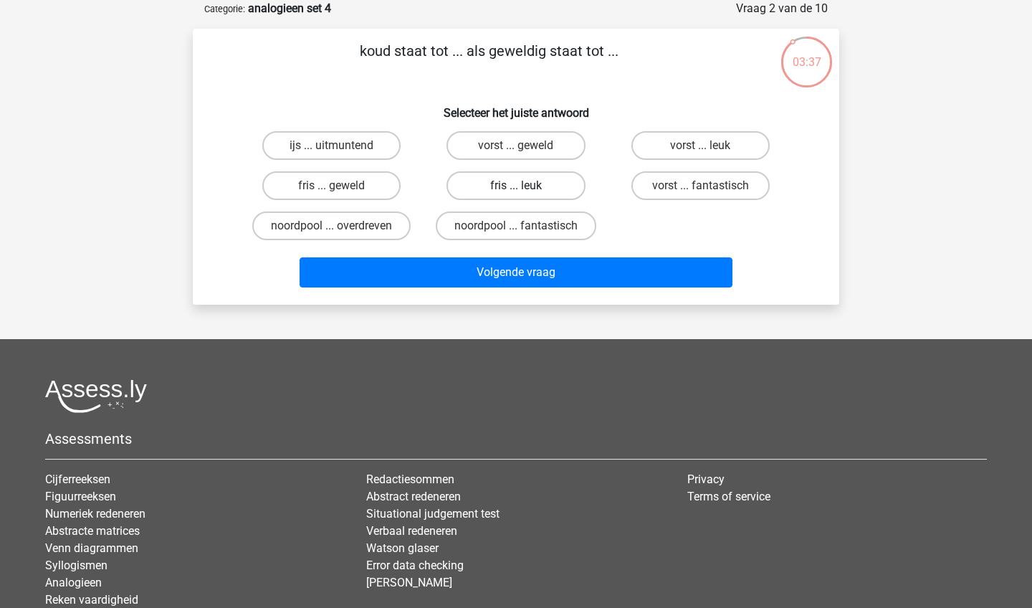
click at [478, 184] on label "fris ... leuk" at bounding box center [515, 185] width 138 height 29
click at [516, 186] on input "fris ... leuk" at bounding box center [520, 190] width 9 height 9
radio input "true"
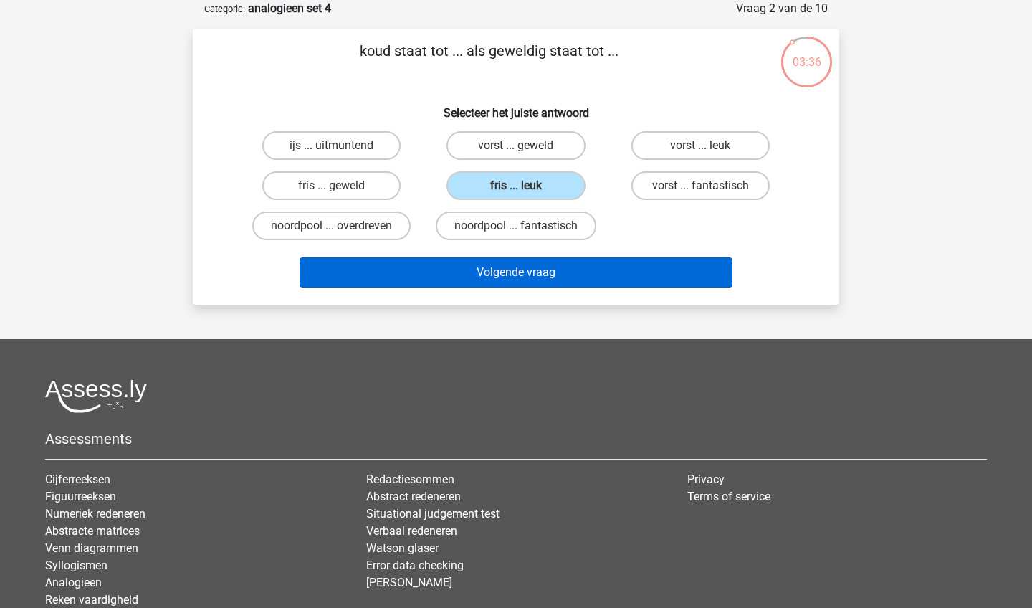
click at [499, 272] on button "Volgende vraag" at bounding box center [517, 272] width 434 height 30
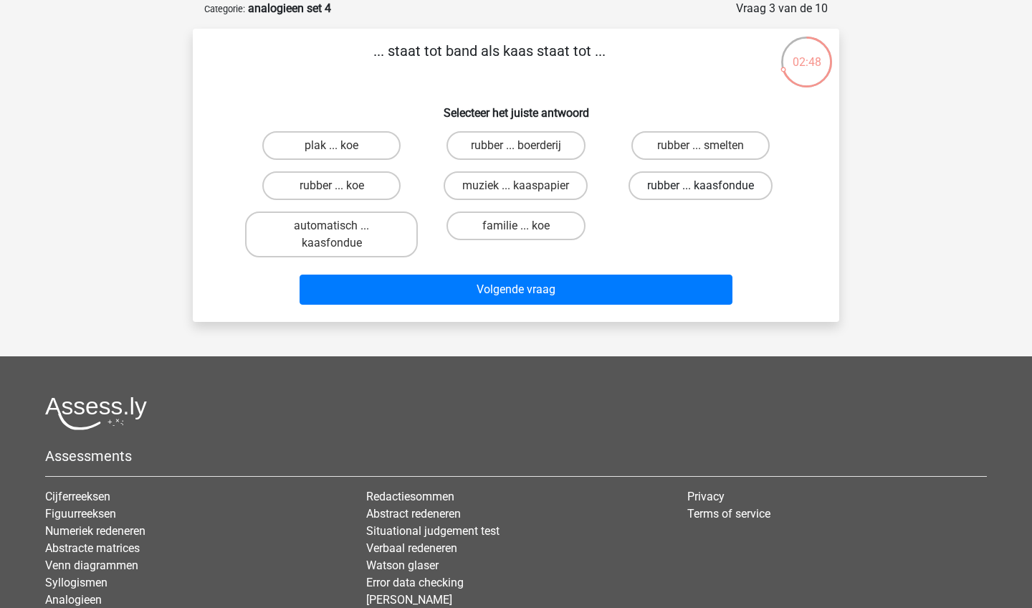
click at [670, 184] on label "rubber ... kaasfondue" at bounding box center [700, 185] width 144 height 29
click at [700, 186] on input "rubber ... kaasfondue" at bounding box center [704, 190] width 9 height 9
radio input "true"
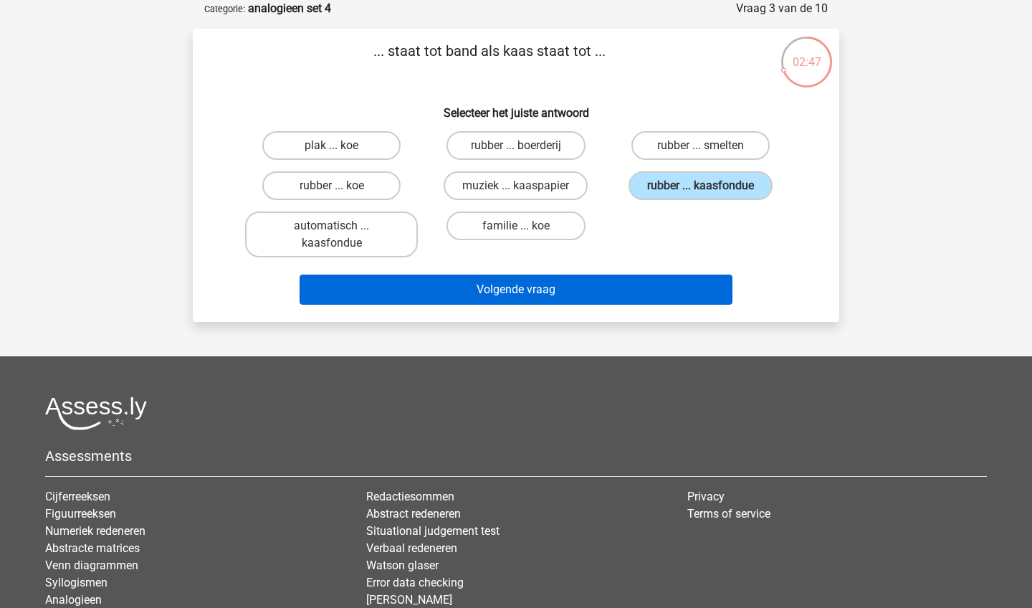
click at [632, 294] on button "Volgende vraag" at bounding box center [517, 289] width 434 height 30
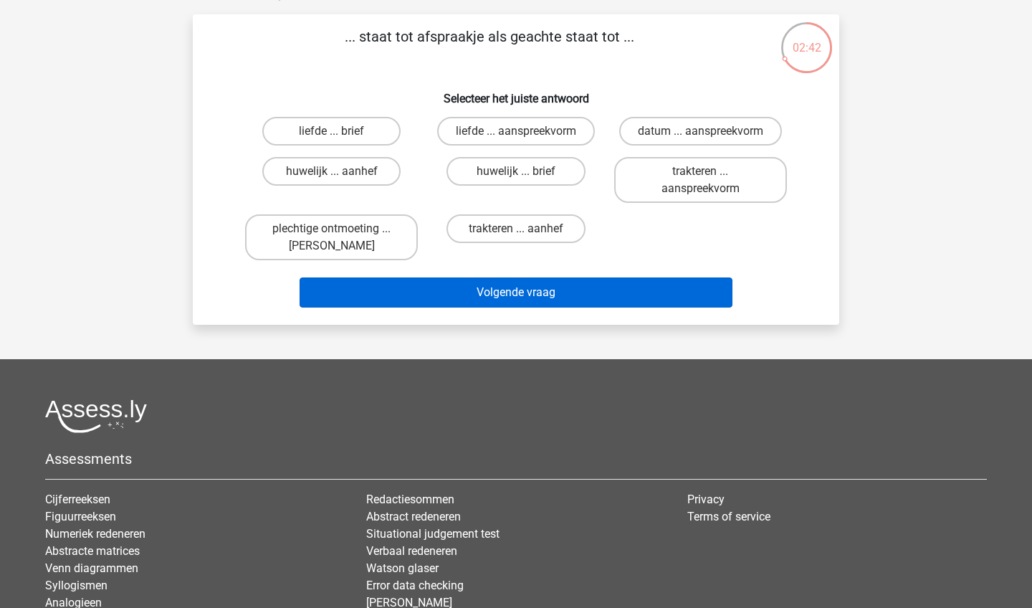
scroll to position [86, 0]
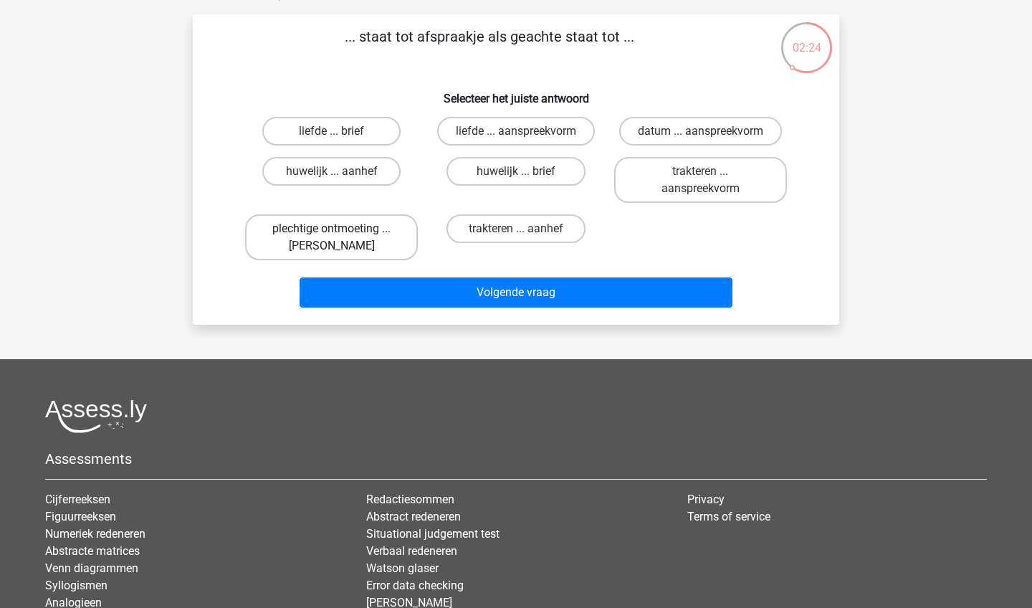
click at [388, 240] on label "plechtige ontmoeting ... hoi" at bounding box center [331, 237] width 173 height 46
click at [341, 238] on input "plechtige ontmoeting ... hoi" at bounding box center [336, 233] width 9 height 9
radio input "true"
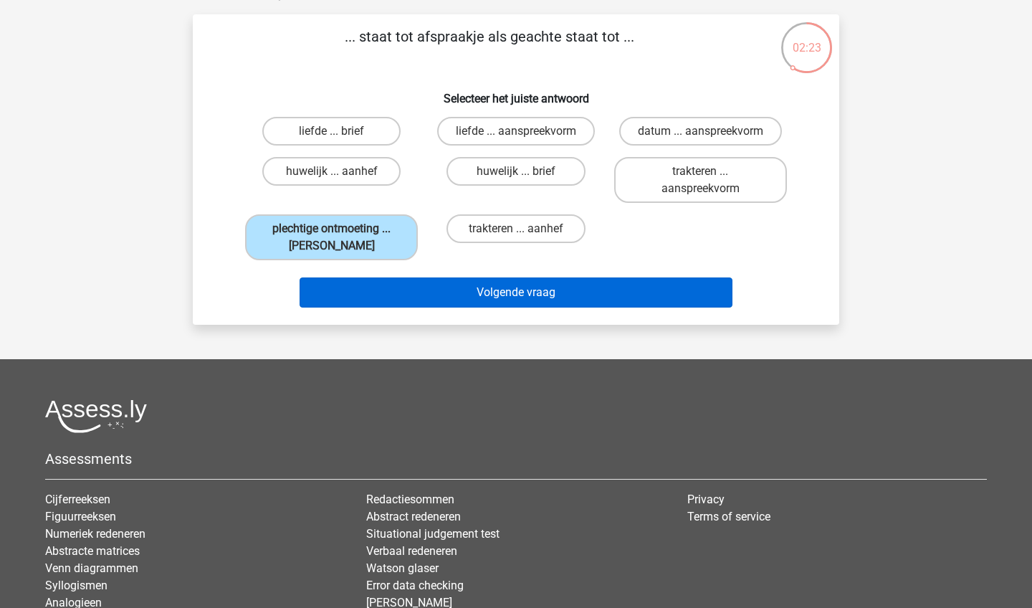
click at [459, 300] on button "Volgende vraag" at bounding box center [517, 292] width 434 height 30
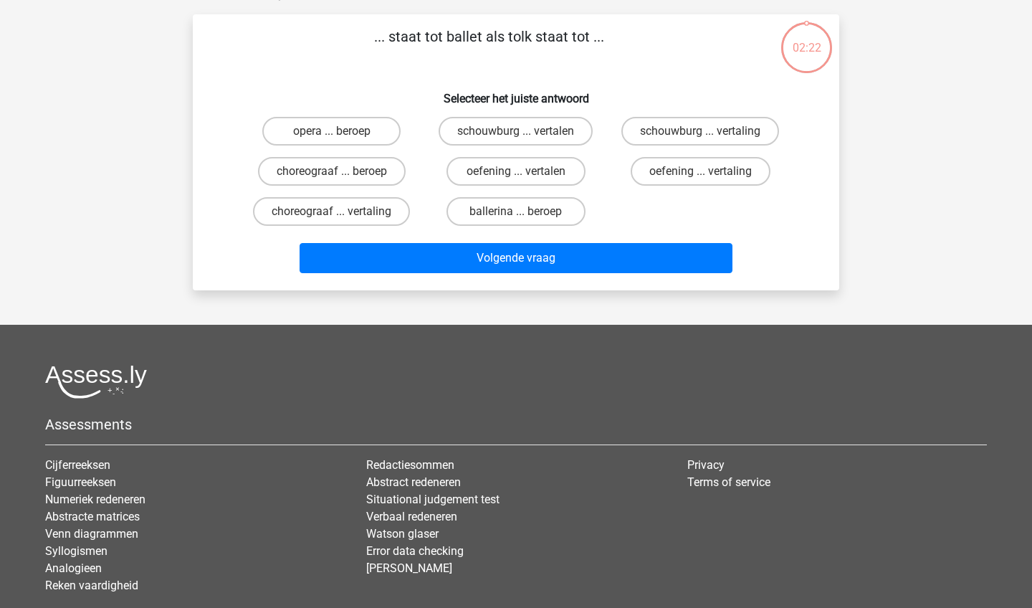
scroll to position [72, 0]
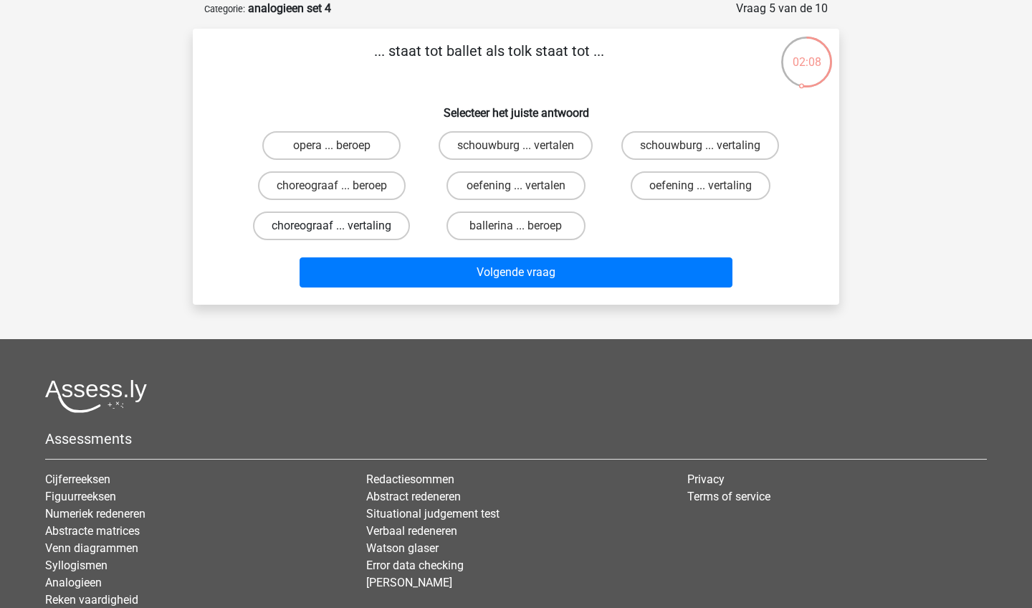
click at [391, 231] on label "choreograaf ... vertaling" at bounding box center [331, 225] width 157 height 29
click at [341, 231] on input "choreograaf ... vertaling" at bounding box center [336, 230] width 9 height 9
radio input "true"
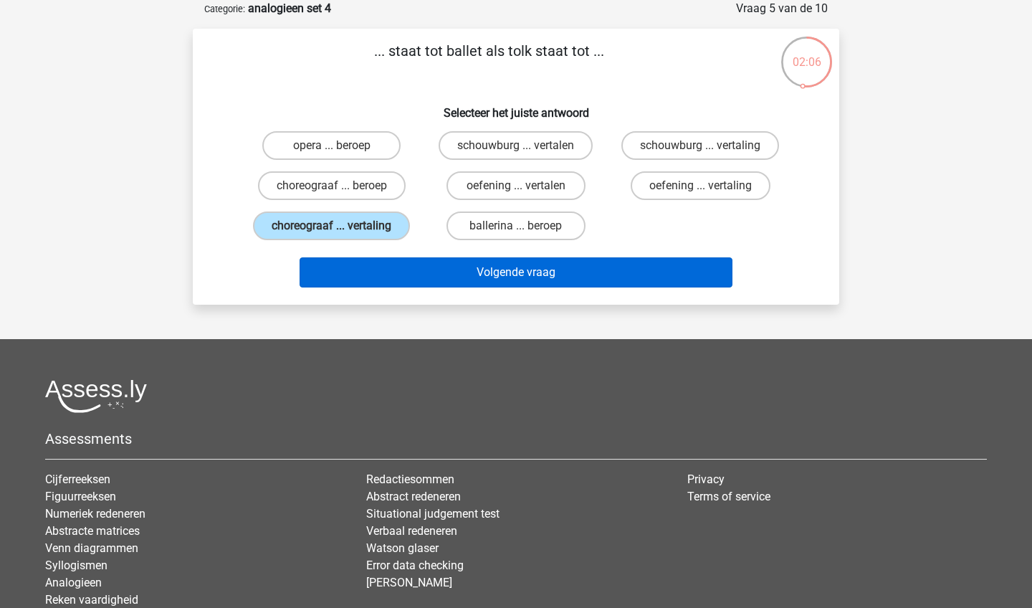
click at [474, 287] on button "Volgende vraag" at bounding box center [517, 272] width 434 height 30
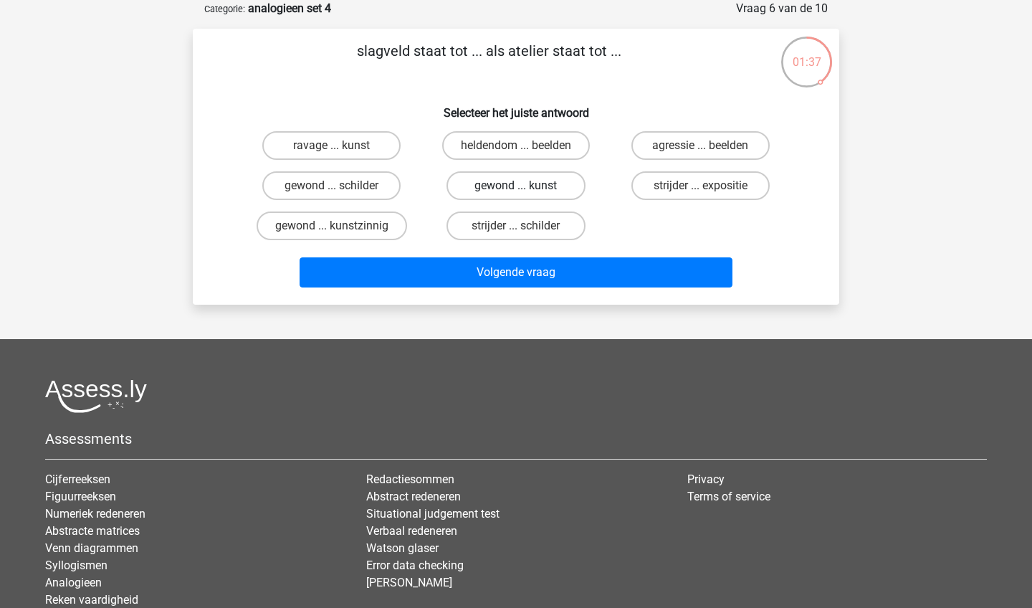
click at [495, 193] on label "gewond ... kunst" at bounding box center [515, 185] width 138 height 29
click at [516, 193] on input "gewond ... kunst" at bounding box center [520, 190] width 9 height 9
radio input "true"
click at [330, 163] on div "ravage ... kunst" at bounding box center [331, 145] width 184 height 40
click at [343, 146] on label "ravage ... kunst" at bounding box center [331, 145] width 138 height 29
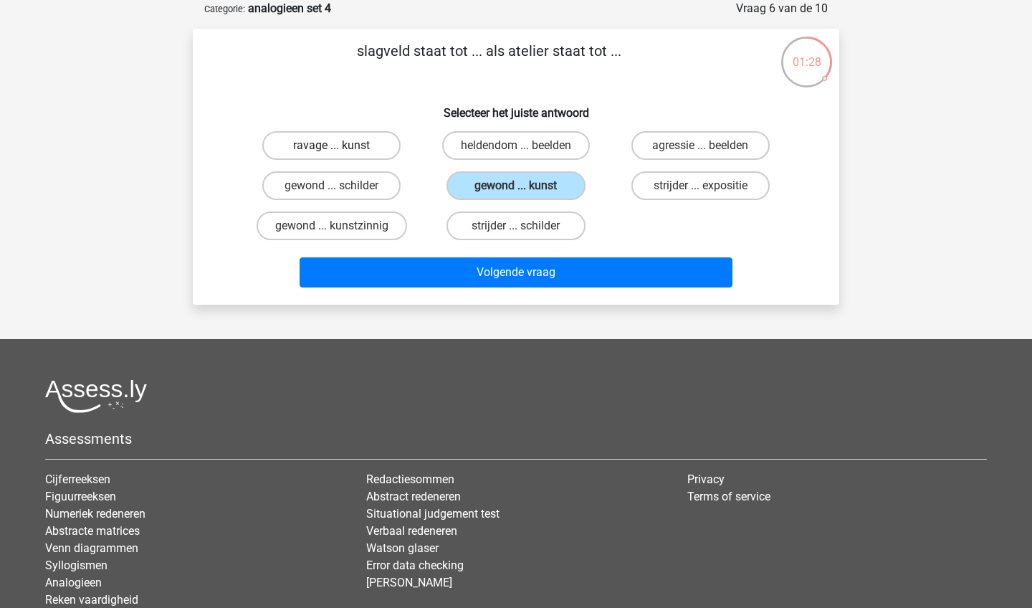
click at [341, 146] on input "ravage ... kunst" at bounding box center [336, 149] width 9 height 9
radio input "true"
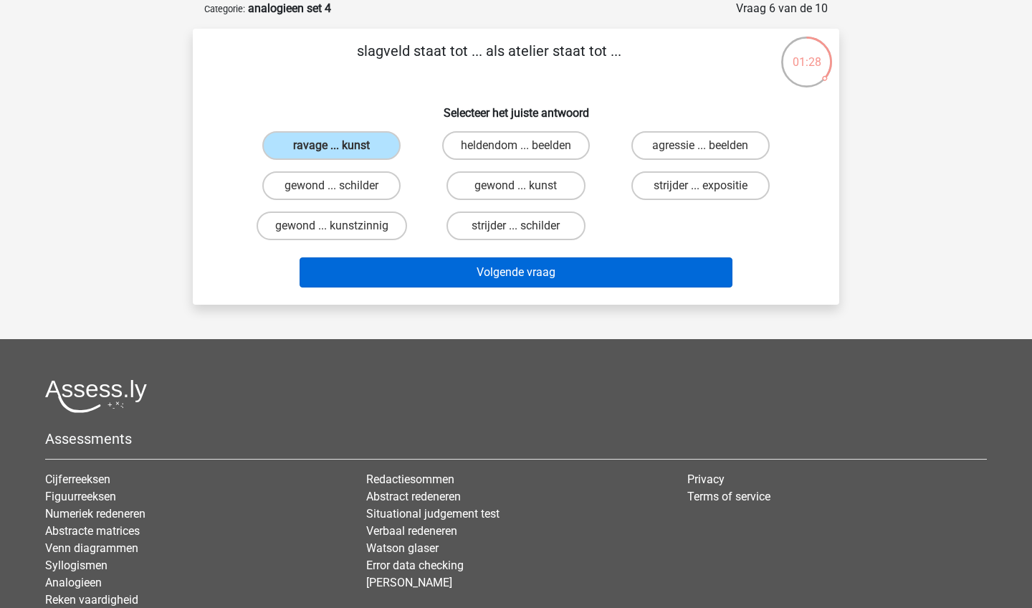
click at [401, 262] on button "Volgende vraag" at bounding box center [517, 272] width 434 height 30
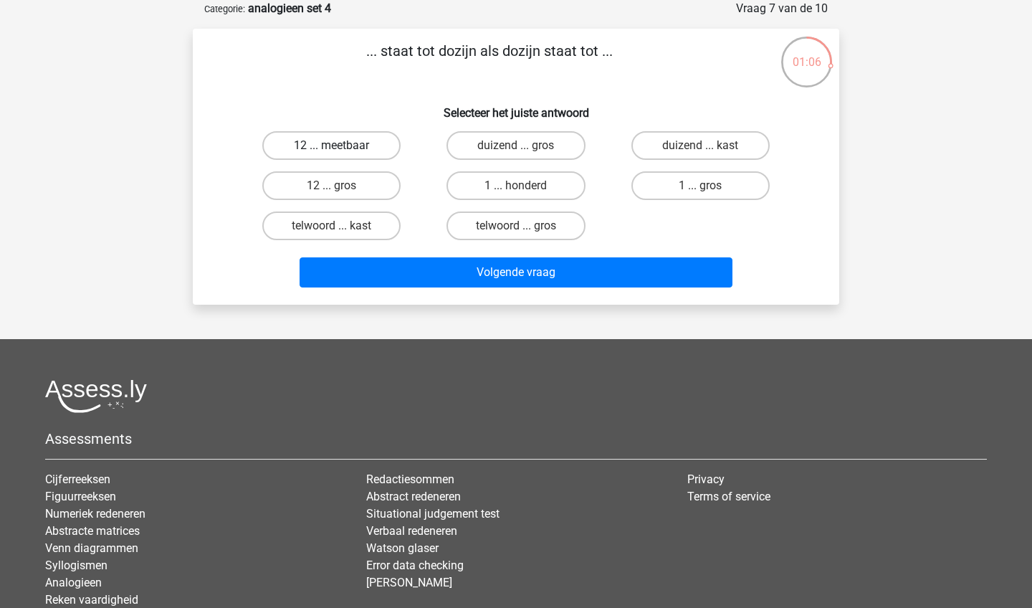
click at [394, 146] on label "12 ... meetbaar" at bounding box center [331, 145] width 138 height 29
click at [341, 146] on input "12 ... meetbaar" at bounding box center [336, 149] width 9 height 9
radio input "true"
click at [388, 181] on label "12 ... gros" at bounding box center [331, 185] width 138 height 29
click at [341, 186] on input "12 ... gros" at bounding box center [336, 190] width 9 height 9
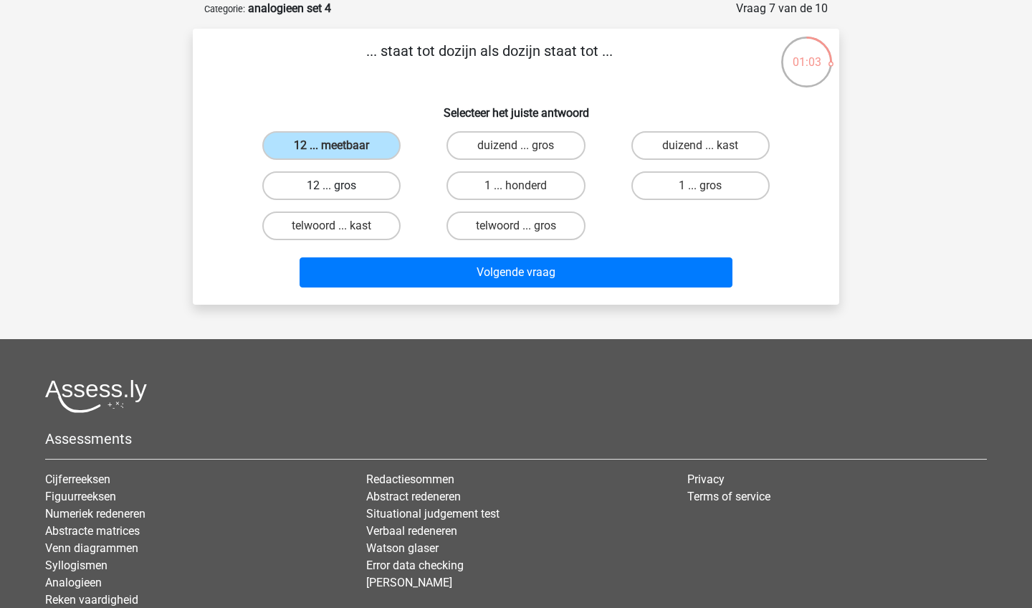
radio input "true"
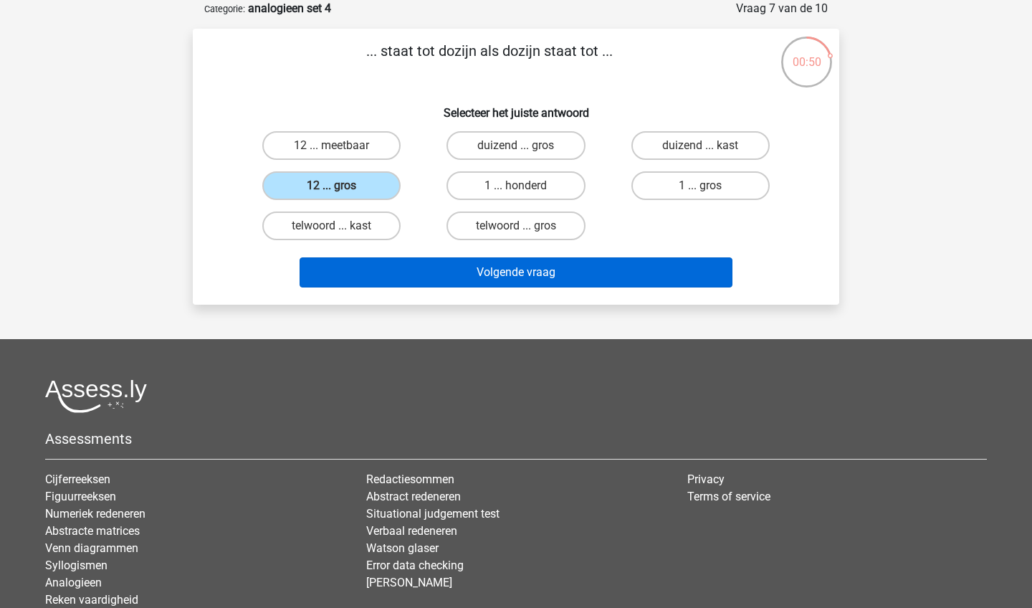
click at [382, 264] on button "Volgende vraag" at bounding box center [517, 272] width 434 height 30
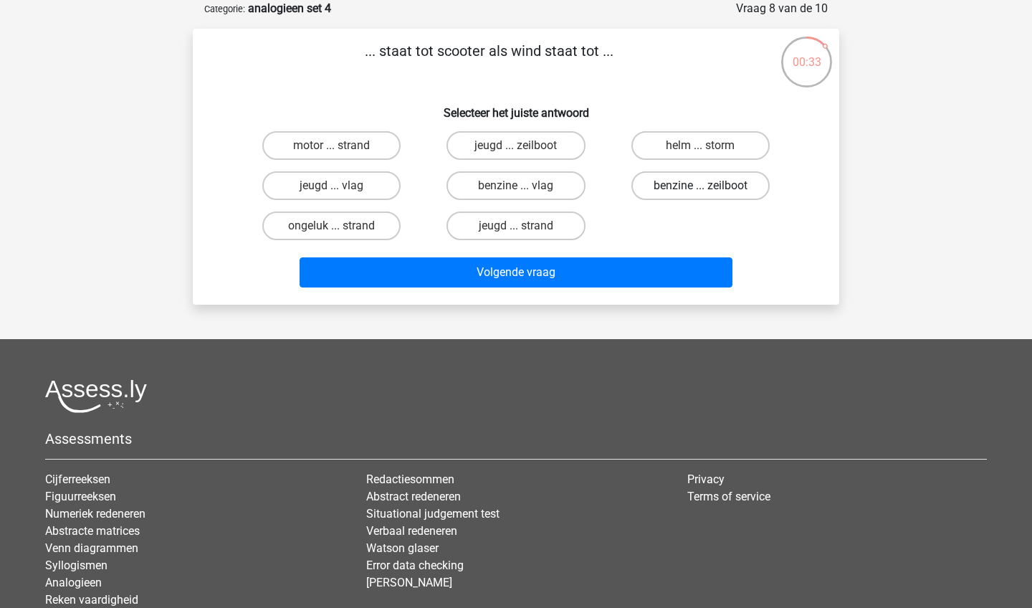
click at [662, 196] on label "benzine ... zeilboot" at bounding box center [700, 185] width 138 height 29
click at [700, 195] on input "benzine ... zeilboot" at bounding box center [704, 190] width 9 height 9
radio input "true"
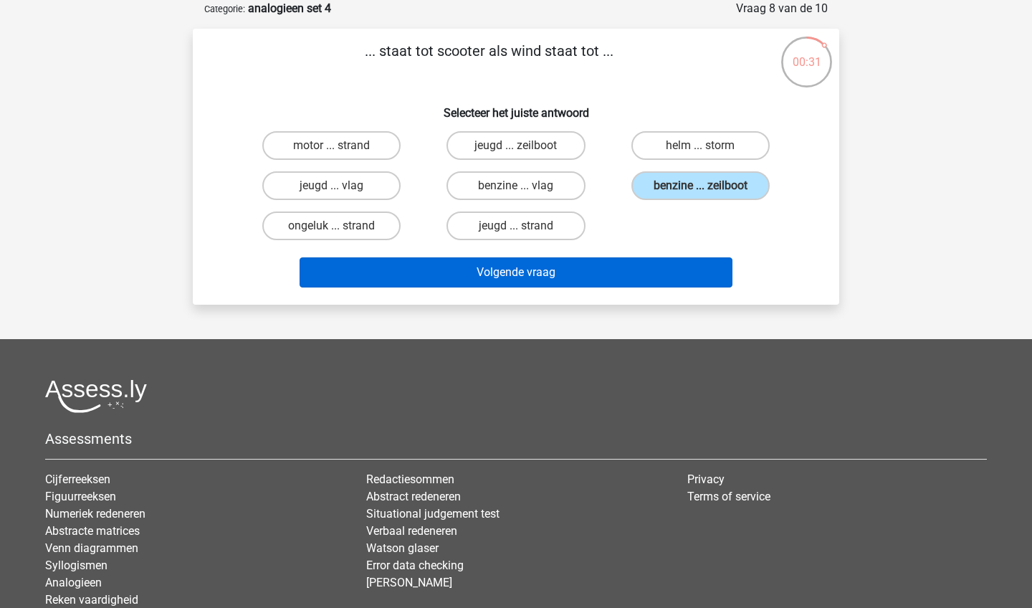
click at [648, 277] on button "Volgende vraag" at bounding box center [517, 272] width 434 height 30
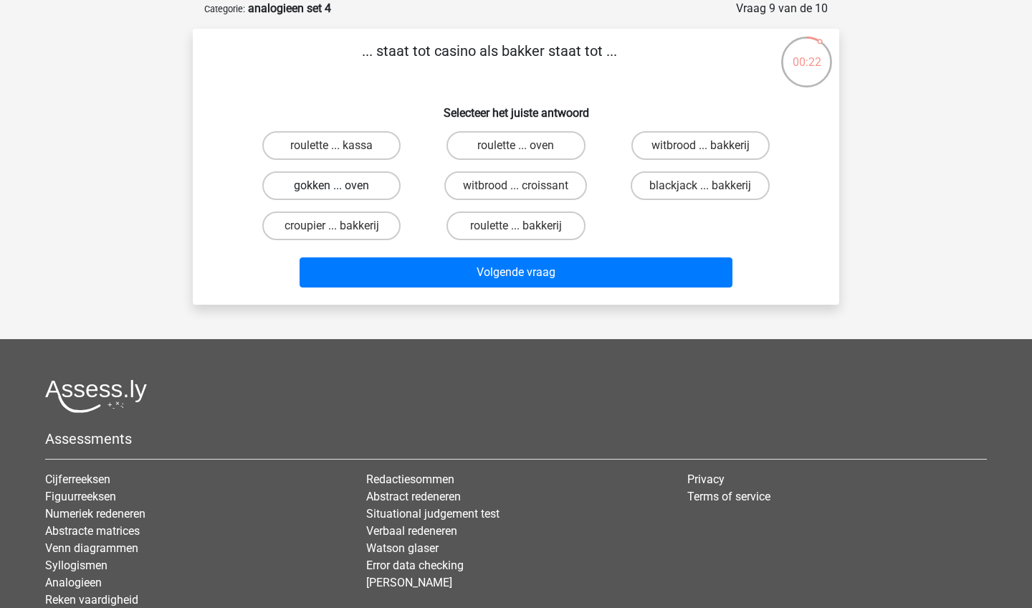
click at [377, 187] on label "gokken ... oven" at bounding box center [331, 185] width 138 height 29
click at [341, 187] on input "gokken ... oven" at bounding box center [336, 190] width 9 height 9
radio input "true"
click at [516, 151] on input "roulette ... oven" at bounding box center [520, 149] width 9 height 9
radio input "true"
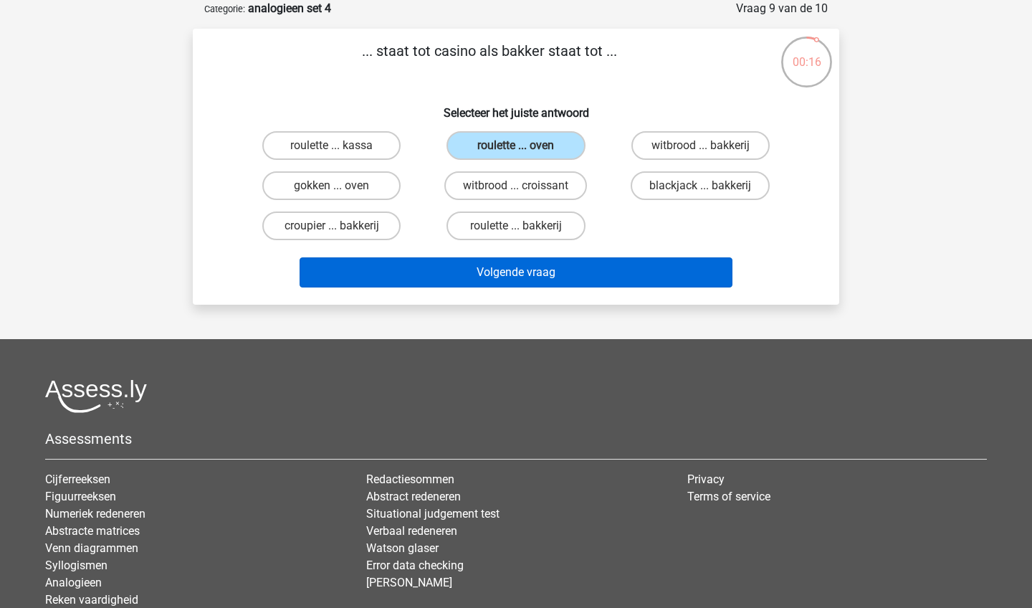
click at [535, 274] on button "Volgende vraag" at bounding box center [517, 272] width 434 height 30
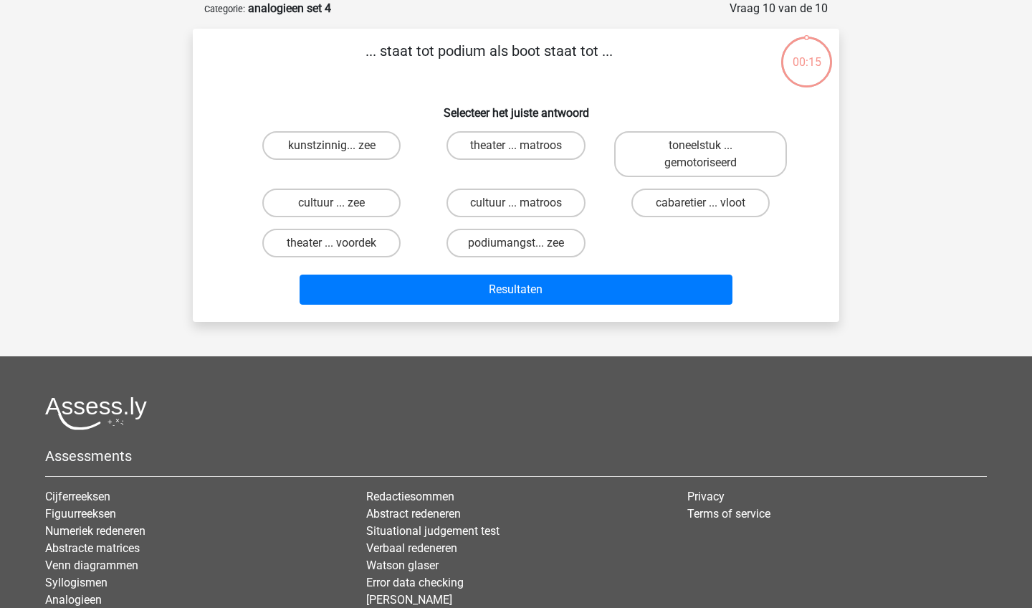
click at [535, 274] on button "Resultaten" at bounding box center [517, 289] width 434 height 30
click at [558, 245] on label "podiumangst... zee" at bounding box center [515, 243] width 138 height 29
click at [525, 245] on input "podiumangst... zee" at bounding box center [520, 247] width 9 height 9
radio input "true"
click at [529, 150] on label "theater ... matroos" at bounding box center [515, 145] width 138 height 29
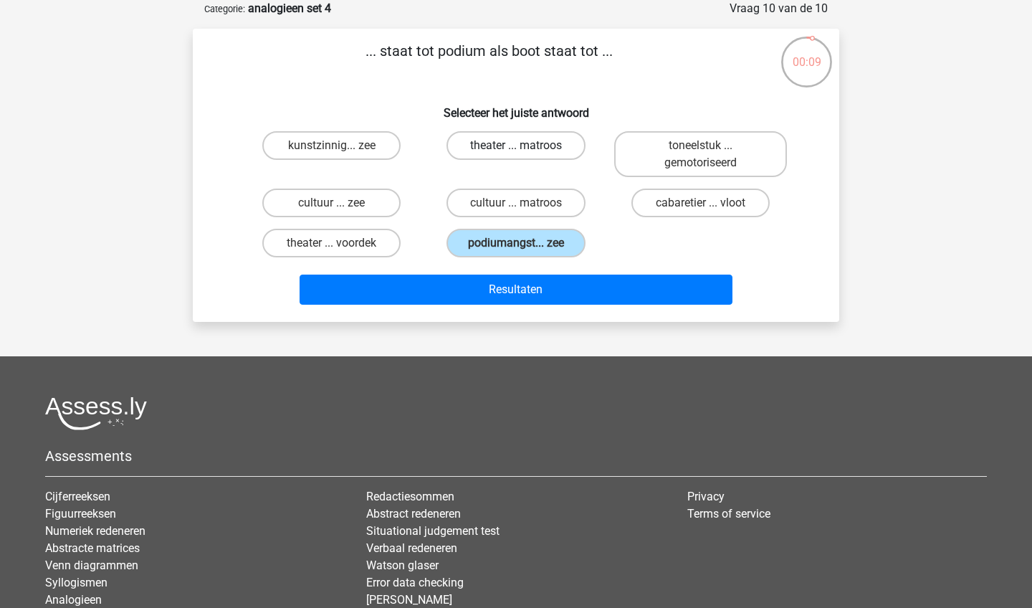
click at [525, 150] on input "theater ... matroos" at bounding box center [520, 149] width 9 height 9
radio input "true"
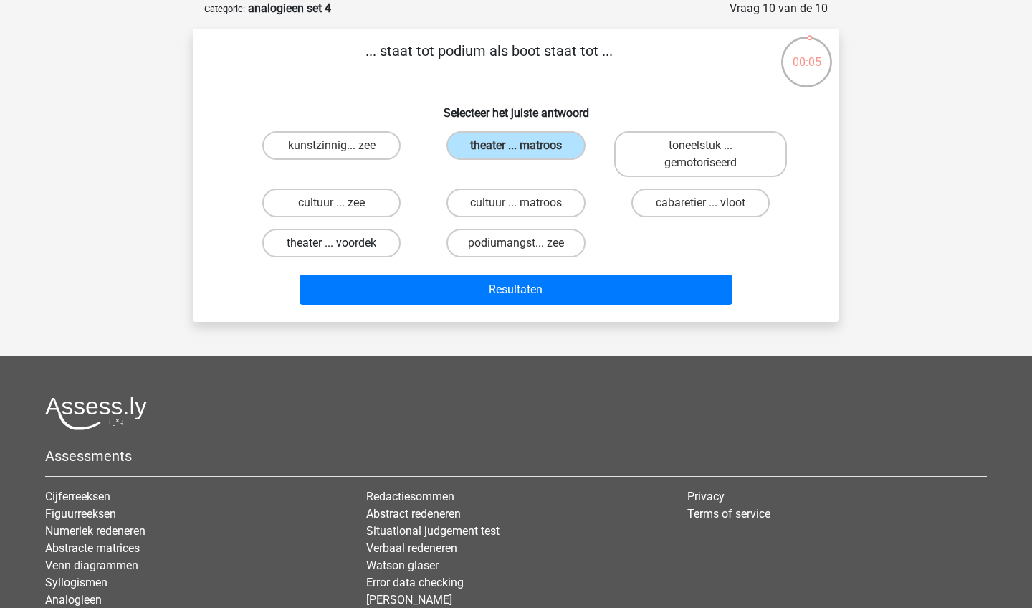
click at [379, 252] on label "theater ... voordek" at bounding box center [331, 243] width 138 height 29
click at [341, 252] on input "theater ... voordek" at bounding box center [336, 247] width 9 height 9
radio input "true"
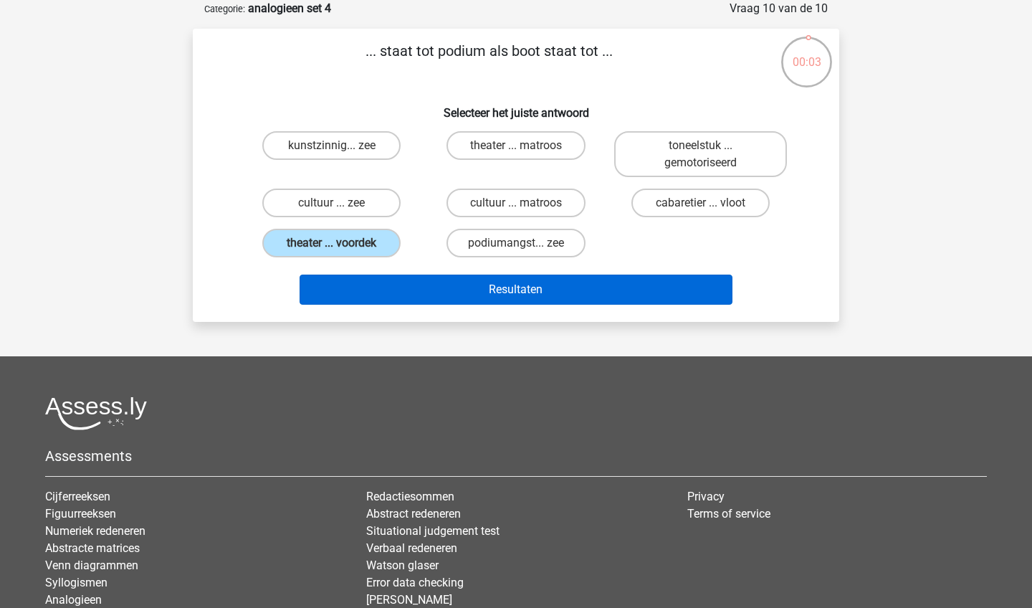
click at [499, 294] on button "Resultaten" at bounding box center [517, 289] width 434 height 30
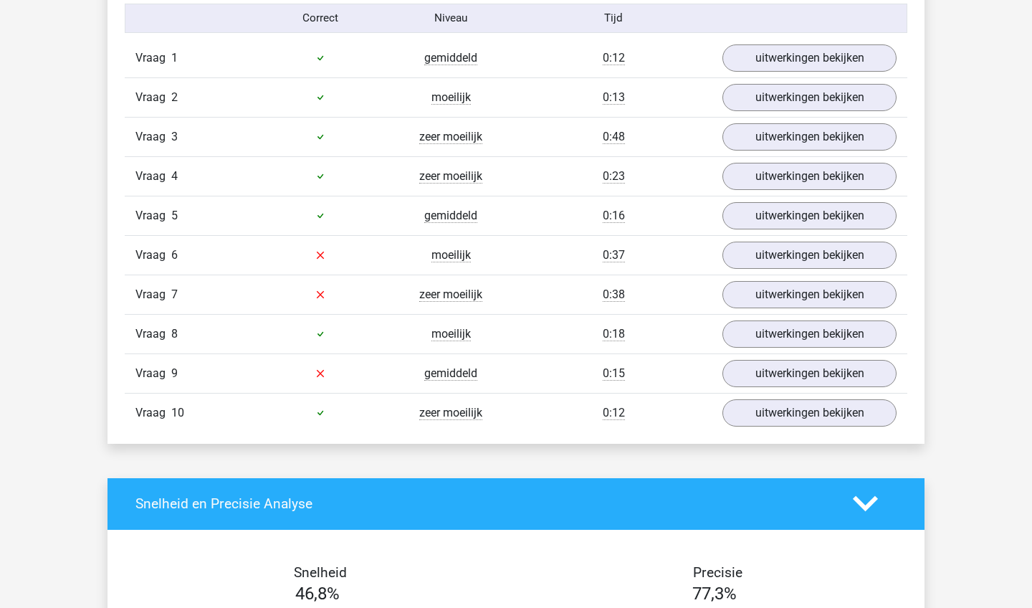
scroll to position [945, 0]
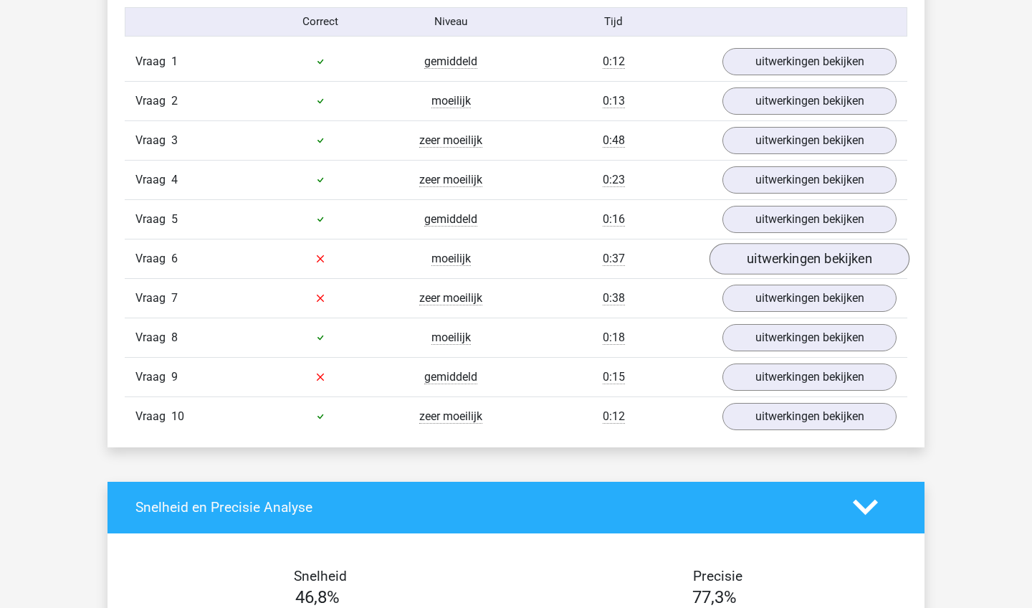
click at [846, 260] on link "uitwerkingen bekijken" at bounding box center [809, 259] width 200 height 32
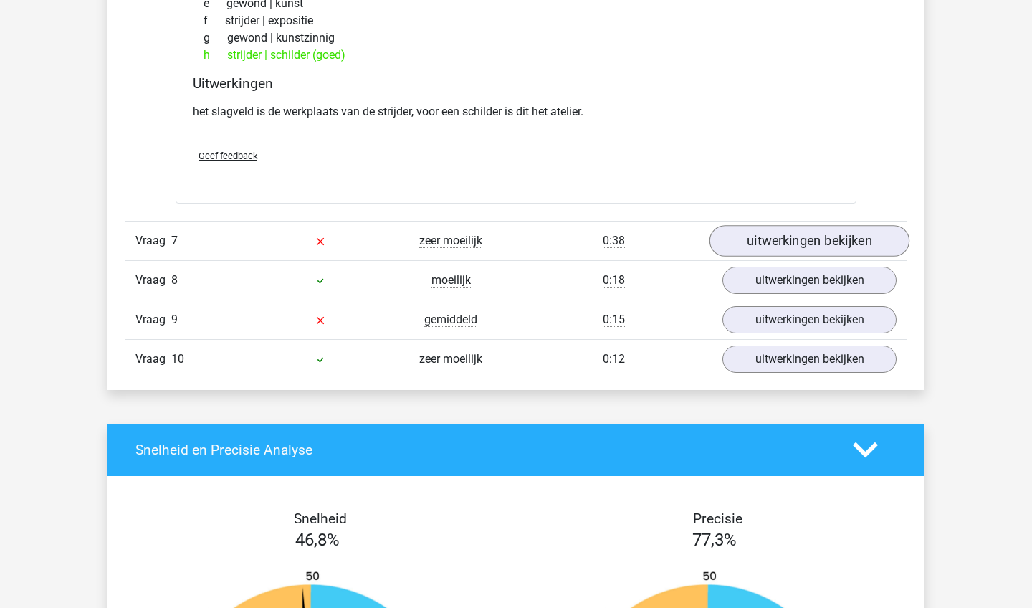
scroll to position [1385, 0]
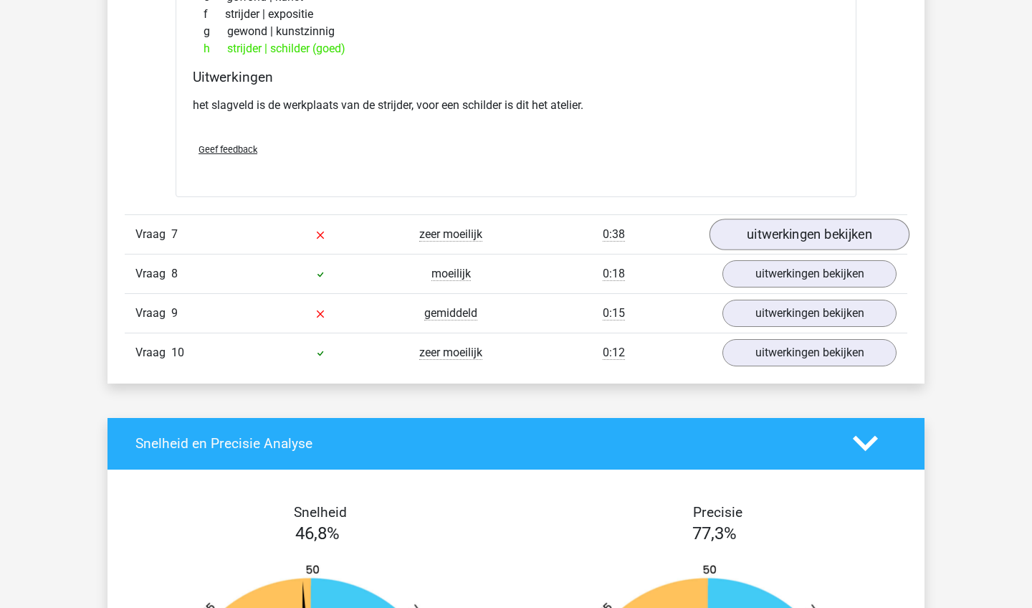
click at [785, 236] on link "uitwerkingen bekijken" at bounding box center [809, 235] width 200 height 32
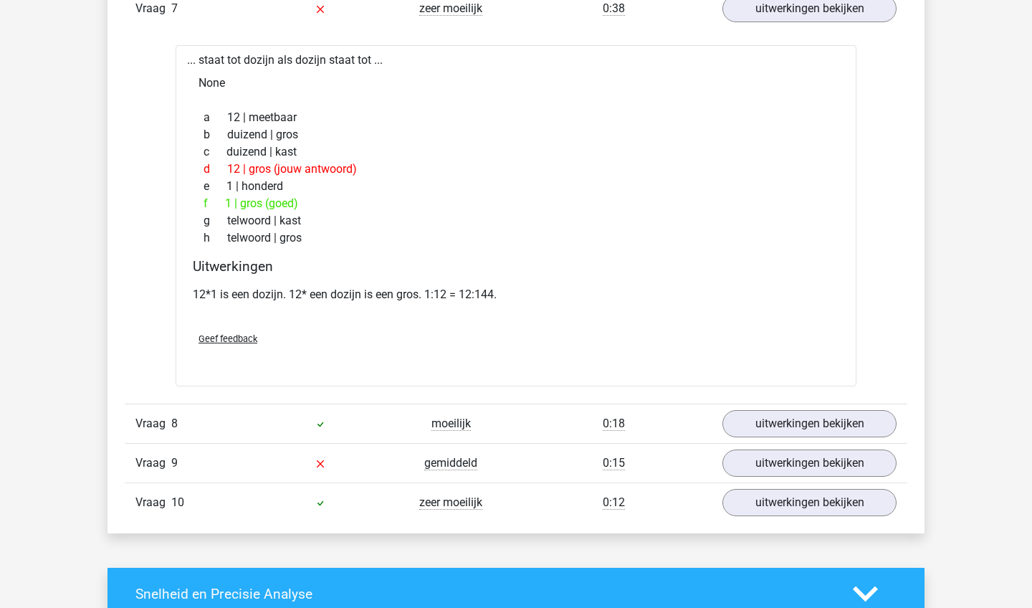
scroll to position [1622, 0]
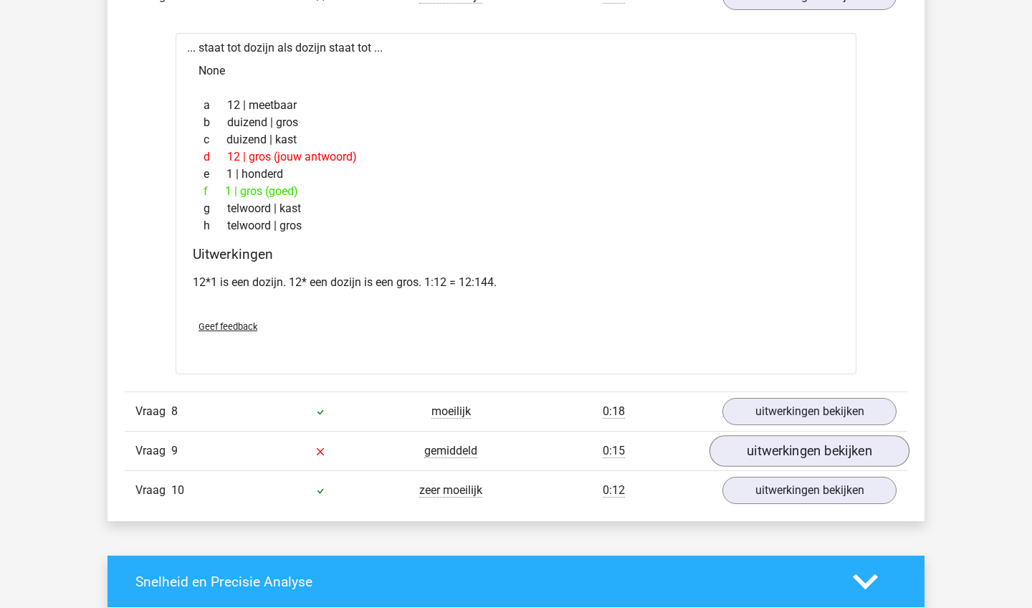
click at [743, 451] on link "uitwerkingen bekijken" at bounding box center [809, 451] width 200 height 32
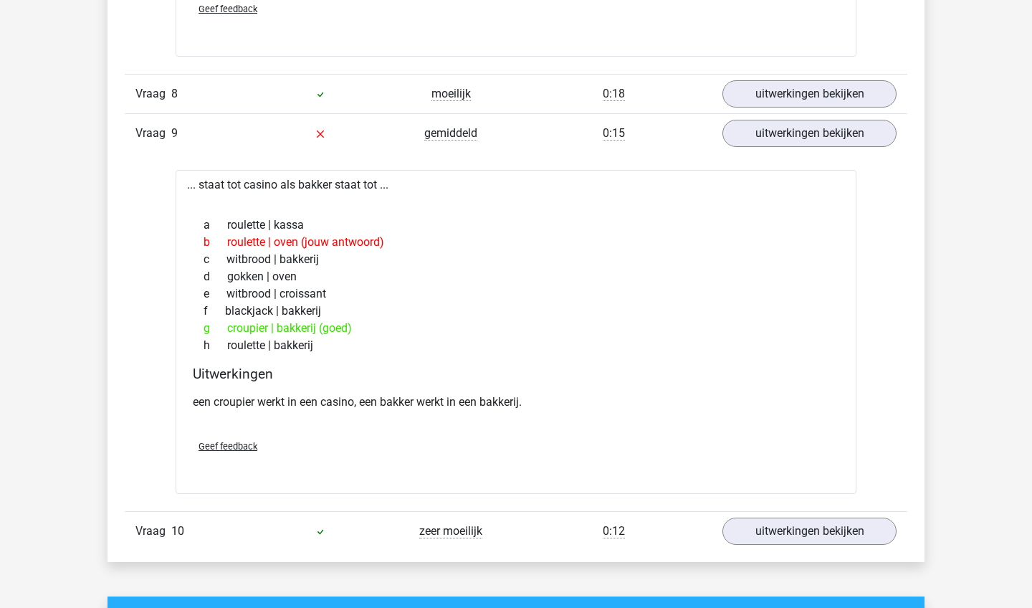
scroll to position [1943, 0]
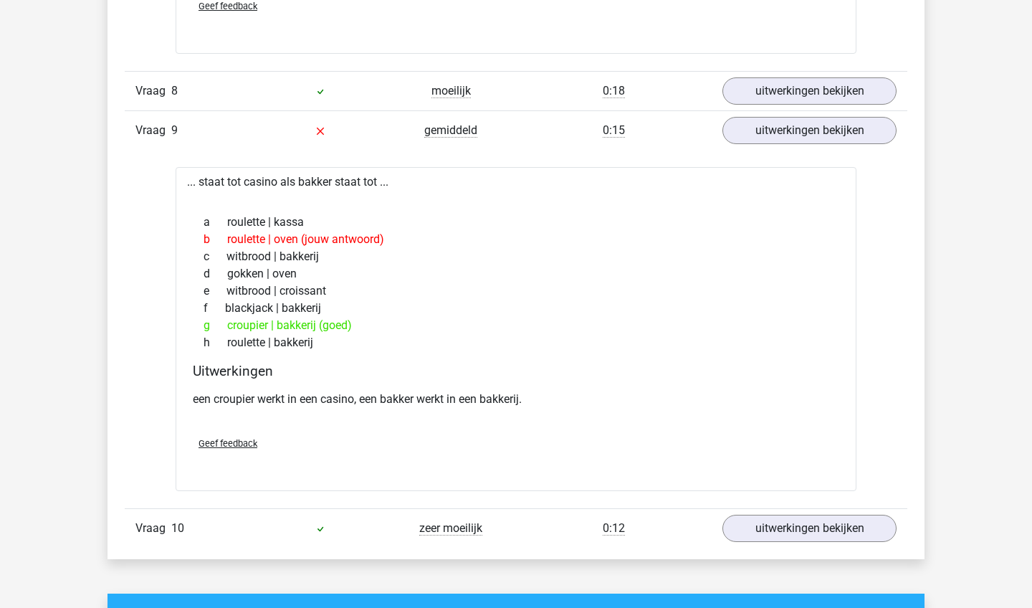
click at [258, 325] on div "g croupier | bakkerij (goed)" at bounding box center [516, 325] width 646 height 17
click at [257, 325] on div "g croupier | bakkerij (goed)" at bounding box center [516, 325] width 646 height 17
copy div "croupier"
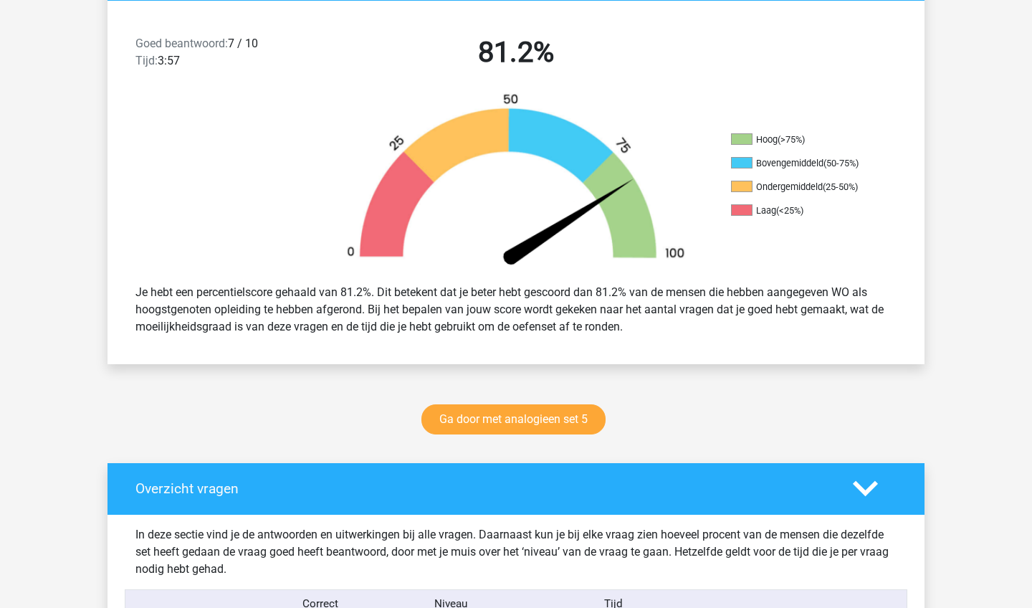
scroll to position [394, 0]
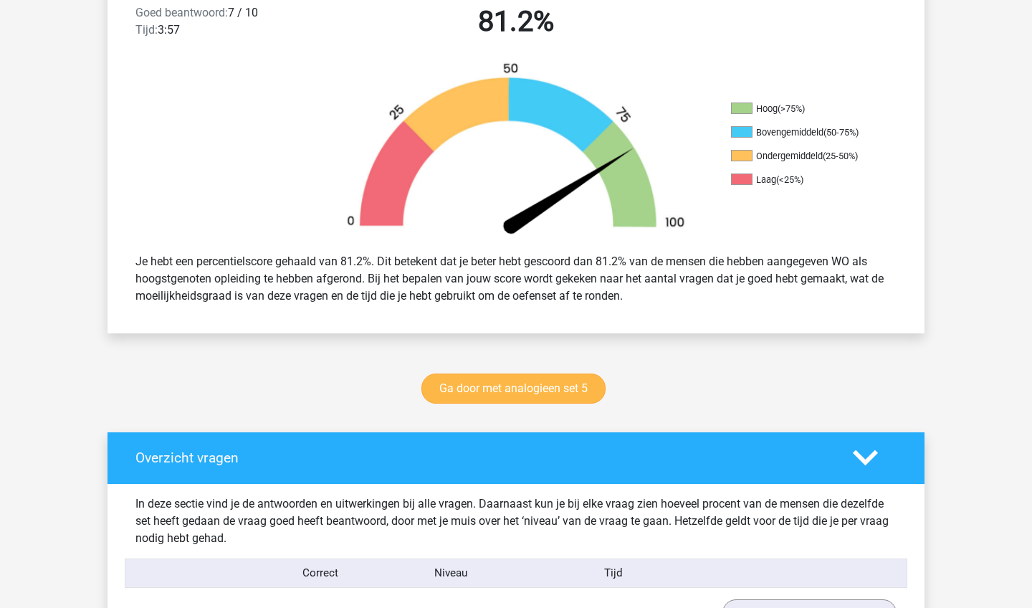
click at [512, 393] on link "Ga door met analogieen set 5" at bounding box center [513, 388] width 184 height 30
